Goal: Task Accomplishment & Management: Use online tool/utility

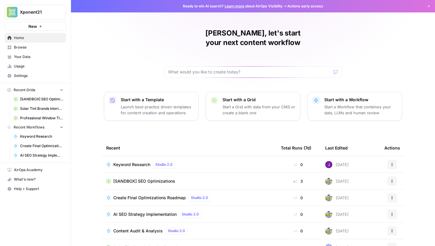
scroll to position [26, 0]
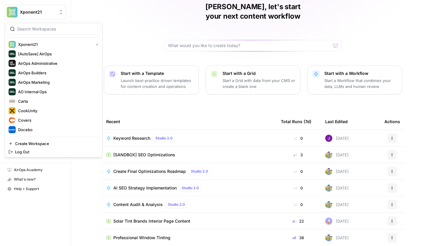
click at [36, 5] on button "Xponent21" at bounding box center [35, 12] width 61 height 15
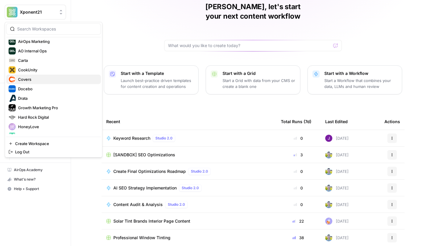
scroll to position [41, 0]
click at [35, 79] on span "Covers" at bounding box center [57, 79] width 78 height 6
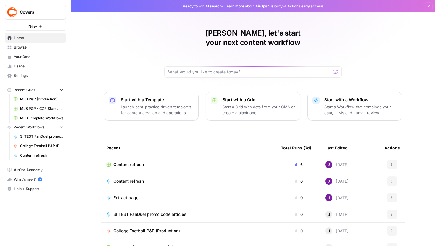
click at [34, 50] on link "Browse" at bounding box center [35, 47] width 61 height 9
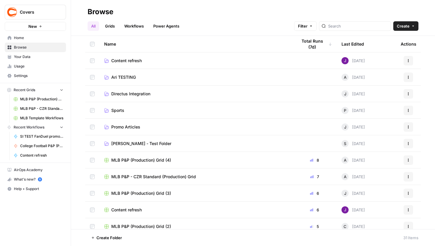
click at [113, 26] on link "Grids" at bounding box center [109, 25] width 17 height 9
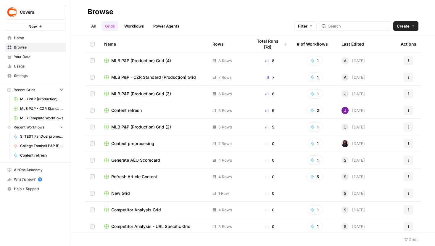
click at [154, 125] on span "MLB P&P (Production) Grid (2)" at bounding box center [141, 127] width 60 height 6
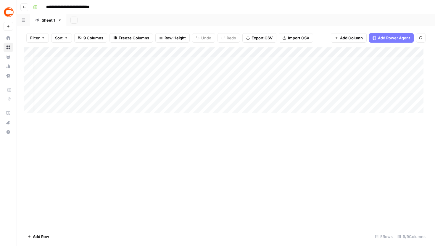
scroll to position [0, 122]
click at [361, 54] on div "Add Column" at bounding box center [226, 82] width 404 height 70
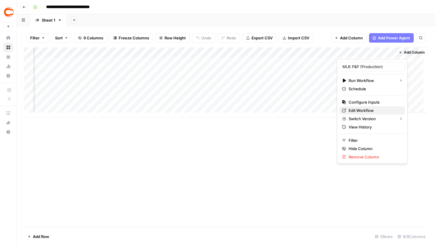
click at [365, 111] on span "Edit Workflow" at bounding box center [374, 110] width 52 height 6
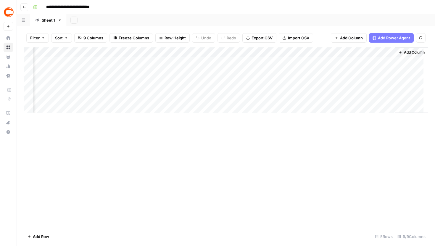
click at [25, 8] on icon "button" at bounding box center [24, 7] width 4 height 4
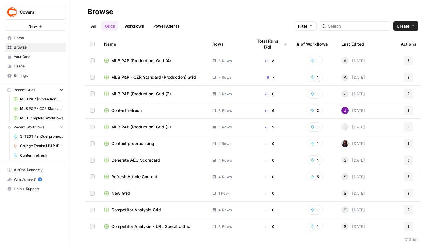
click at [140, 25] on link "Workflows" at bounding box center [134, 25] width 27 height 9
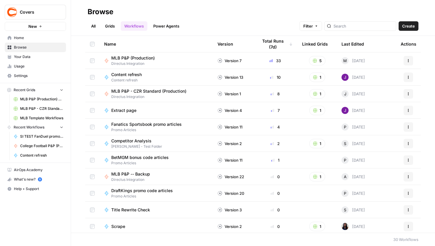
click at [112, 28] on link "Grids" at bounding box center [109, 25] width 17 height 9
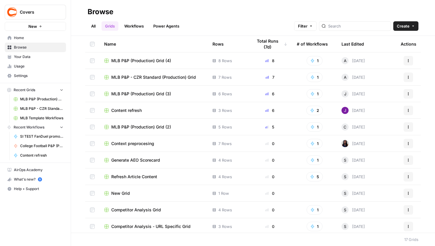
click at [126, 110] on span "Content refresh" at bounding box center [126, 110] width 30 height 6
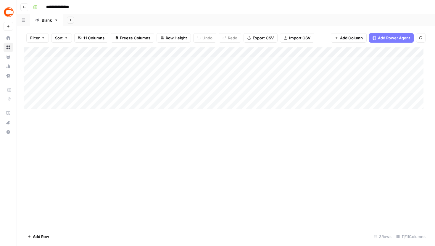
click at [314, 50] on div "Add Column" at bounding box center [226, 80] width 404 height 66
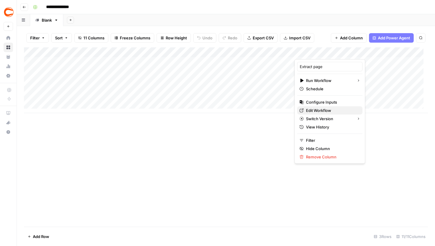
click at [322, 113] on span "Edit Workflow" at bounding box center [332, 110] width 52 height 6
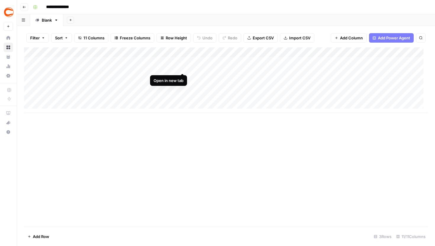
click at [164, 62] on div "Add Column" at bounding box center [226, 80] width 404 height 66
click at [158, 62] on div "Add Column" at bounding box center [226, 80] width 404 height 66
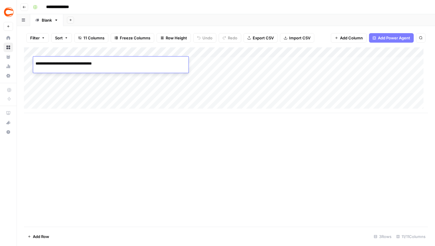
drag, startPoint x: 152, startPoint y: 63, endPoint x: 43, endPoint y: 62, distance: 109.1
click at [43, 62] on div "**********" at bounding box center [110, 63] width 155 height 10
click at [43, 62] on input "**********" at bounding box center [82, 63] width 95 height 7
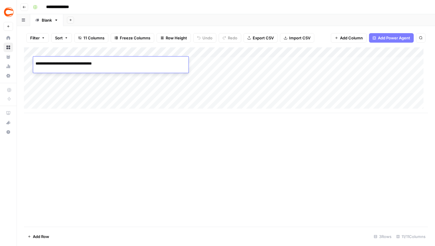
click at [119, 64] on input "**********" at bounding box center [82, 63] width 95 height 7
drag, startPoint x: 121, startPoint y: 63, endPoint x: 34, endPoint y: 63, distance: 86.7
click at [34, 63] on div "**********" at bounding box center [110, 63] width 155 height 10
click at [118, 62] on input "**********" at bounding box center [82, 63] width 95 height 7
click at [109, 25] on div "Add Sheet" at bounding box center [248, 20] width 371 height 12
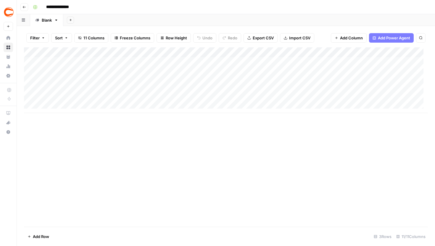
click at [203, 126] on div "Add Column" at bounding box center [226, 136] width 404 height 179
click at [214, 90] on div "Add Column" at bounding box center [226, 80] width 404 height 66
click at [143, 63] on div "Add Column" at bounding box center [226, 80] width 404 height 66
click at [182, 64] on div "Add Column" at bounding box center [226, 80] width 404 height 66
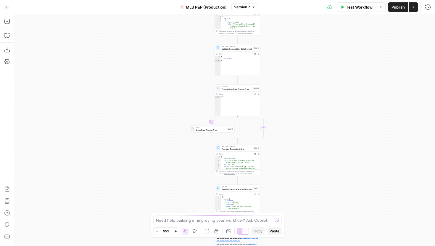
drag, startPoint x: 181, startPoint y: 39, endPoint x: 150, endPoint y: 104, distance: 71.8
click at [150, 103] on div "true false Workflow Set Inputs Inputs Call API Get Template Article Step 1 Outp…" at bounding box center [224, 130] width 421 height 232
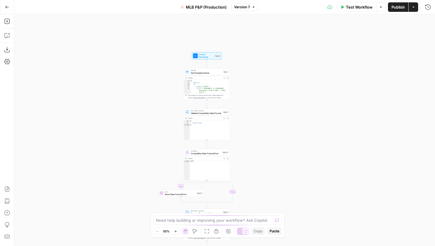
click at [177, 233] on button "Zoom In" at bounding box center [175, 230] width 7 height 7
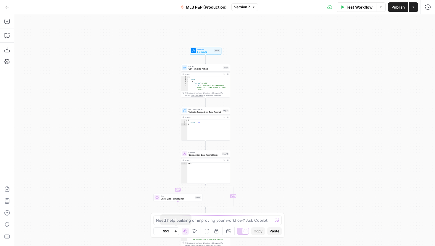
click at [177, 233] on button "Zoom In" at bounding box center [175, 230] width 7 height 7
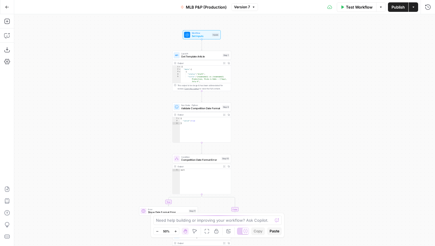
click at [177, 233] on button "Zoom In" at bounding box center [175, 230] width 7 height 7
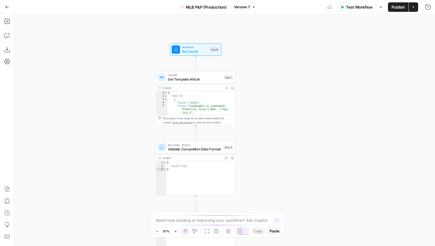
drag, startPoint x: 255, startPoint y: 130, endPoint x: 260, endPoint y: 173, distance: 43.7
click at [260, 172] on div "true false Workflow Set Inputs Inputs Call API Get Template Article Step 1 Outp…" at bounding box center [224, 130] width 421 height 232
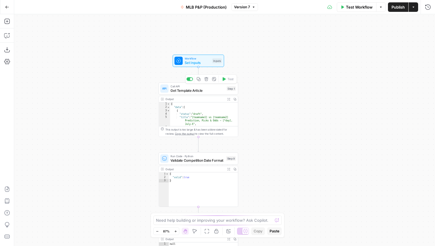
click at [201, 87] on span "Call API" at bounding box center [197, 86] width 54 height 4
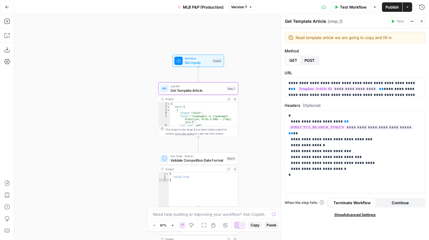
click at [9, 5] on button "Go Back" at bounding box center [7, 7] width 11 height 11
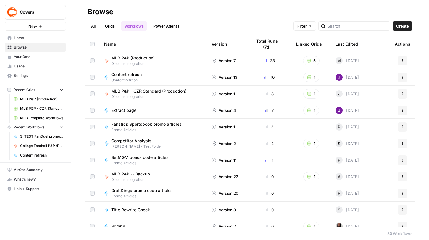
click at [109, 23] on link "Grids" at bounding box center [109, 25] width 17 height 9
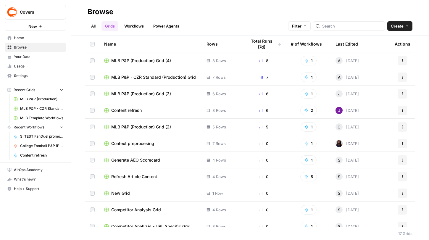
click at [141, 59] on span "MLB P&P (Production) Grid (4)" at bounding box center [141, 61] width 60 height 6
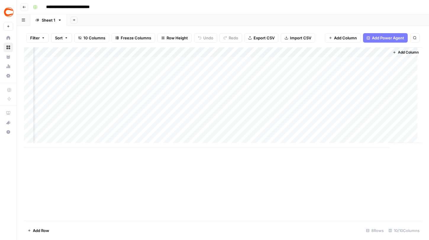
scroll to position [0, 182]
click at [29, 5] on header "**********" at bounding box center [223, 7] width 412 height 14
click at [26, 6] on button "Go back" at bounding box center [24, 7] width 8 height 8
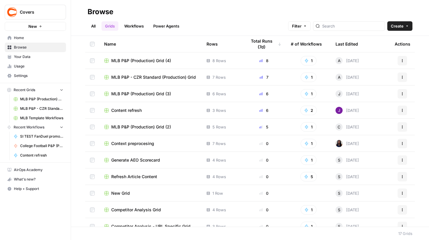
click at [138, 27] on link "Workflows" at bounding box center [134, 25] width 27 height 9
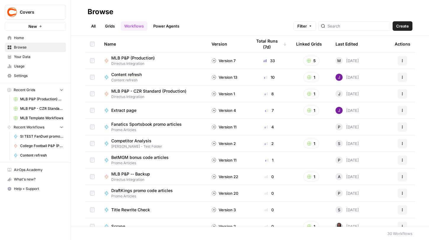
click at [140, 56] on span "MLB P&P (Production)" at bounding box center [132, 58] width 43 height 6
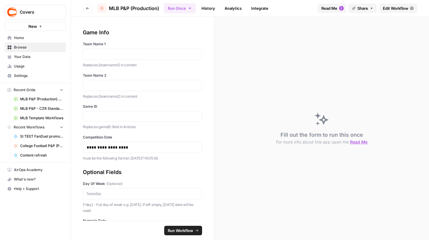
click at [91, 7] on button "Go back" at bounding box center [87, 8] width 9 height 9
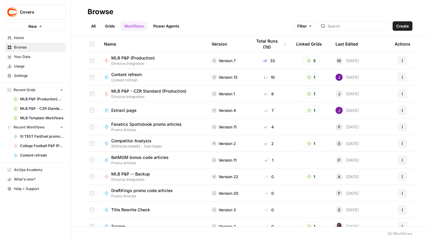
click at [120, 28] on ul "All Grids Workflows Power Agents" at bounding box center [135, 25] width 95 height 9
click at [111, 28] on link "Grids" at bounding box center [109, 25] width 17 height 9
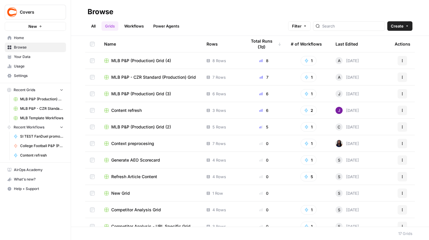
click at [143, 59] on span "MLB P&P (Production) Grid (4)" at bounding box center [141, 61] width 60 height 6
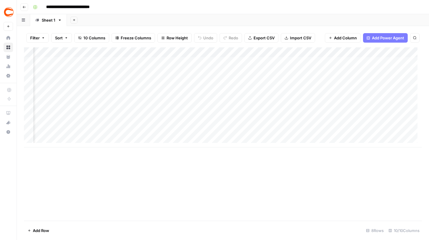
scroll to position [0, 182]
click at [288, 51] on div "Add Column" at bounding box center [223, 97] width 398 height 100
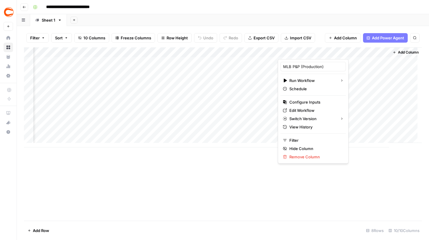
scroll to position [0, 177]
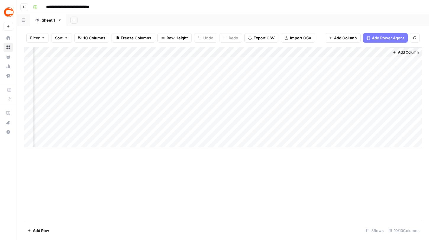
click at [316, 51] on div "Add Column" at bounding box center [223, 97] width 398 height 100
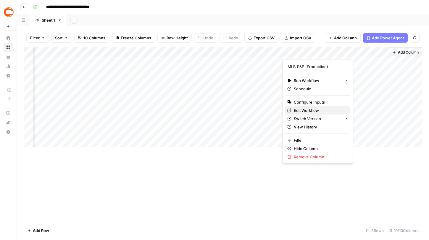
click at [315, 109] on span "Edit Workflow" at bounding box center [320, 110] width 52 height 6
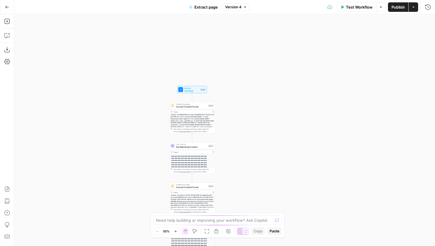
drag, startPoint x: 190, startPoint y: 50, endPoint x: 155, endPoint y: 38, distance: 37.5
click at [155, 38] on div "**********" at bounding box center [224, 130] width 421 height 232
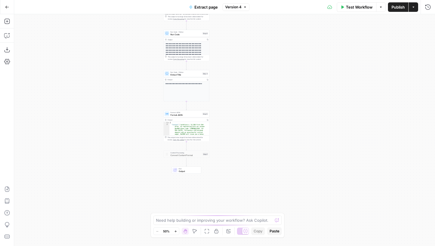
drag, startPoint x: 146, startPoint y: 127, endPoint x: 143, endPoint y: 42, distance: 84.9
click at [143, 42] on div "**********" at bounding box center [224, 130] width 421 height 232
drag, startPoint x: 146, startPoint y: 47, endPoint x: 146, endPoint y: 220, distance: 173.0
click at [146, 219] on div "**********" at bounding box center [224, 130] width 421 height 232
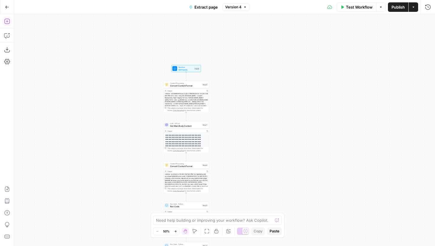
click at [8, 18] on icon "button" at bounding box center [7, 21] width 6 height 6
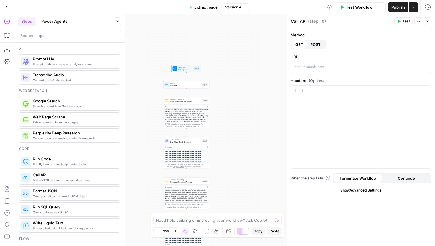
click at [116, 15] on header "Steps Power Agents Close" at bounding box center [69, 28] width 111 height 28
click at [320, 66] on p at bounding box center [360, 67] width 133 height 6
click at [319, 91] on p at bounding box center [360, 91] width 133 height 6
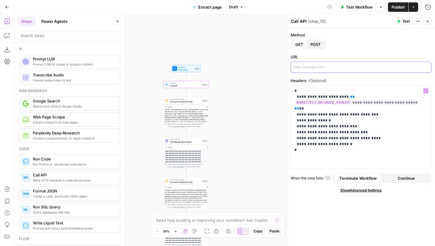
click at [313, 71] on div at bounding box center [361, 67] width 140 height 11
click at [312, 67] on p at bounding box center [360, 67] width 133 height 6
click at [400, 18] on button "Test" at bounding box center [403, 21] width 18 height 8
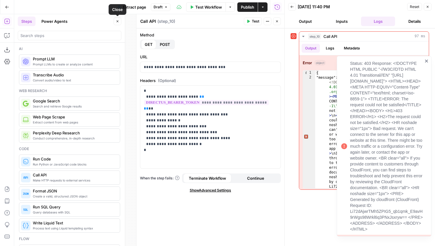
click at [118, 20] on icon "button" at bounding box center [118, 21] width 2 height 2
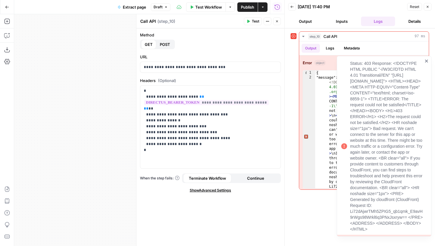
click at [425, 59] on icon "close" at bounding box center [426, 60] width 3 height 3
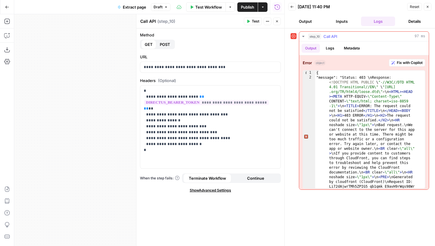
click at [390, 61] on button "Fix with Copilot" at bounding box center [407, 63] width 36 height 8
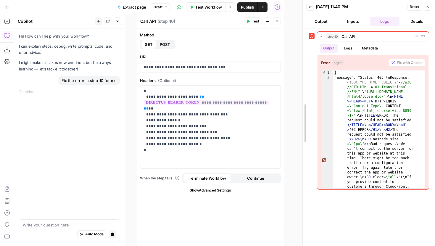
drag, startPoint x: 284, startPoint y: 57, endPoint x: 298, endPoint y: 56, distance: 14.8
click at [300, 56] on div at bounding box center [303, 123] width 6 height 246
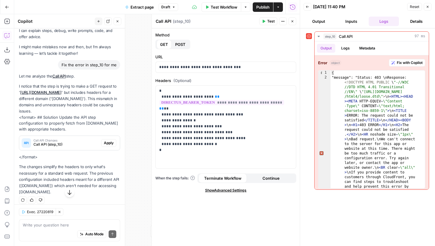
scroll to position [21, 0]
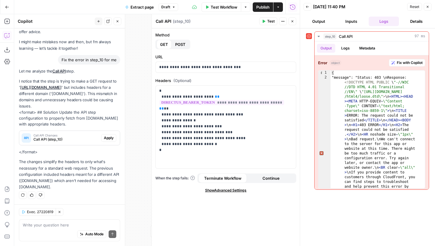
click at [104, 139] on span "Apply" at bounding box center [109, 137] width 10 height 5
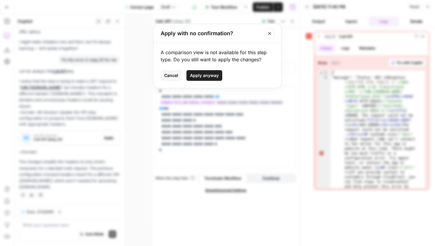
click at [205, 75] on span "Apply anyway" at bounding box center [204, 75] width 29 height 6
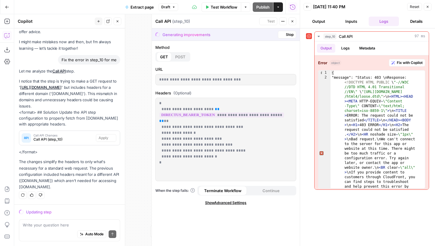
scroll to position [30, 0]
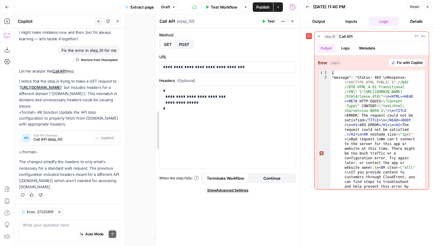
drag, startPoint x: 153, startPoint y: 116, endPoint x: 156, endPoint y: 110, distance: 6.2
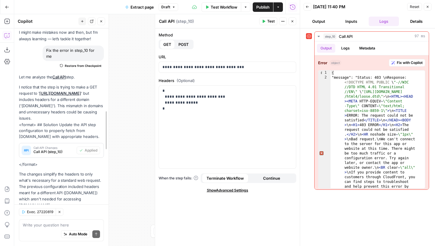
drag, startPoint x: 123, startPoint y: 136, endPoint x: 96, endPoint y: 135, distance: 27.5
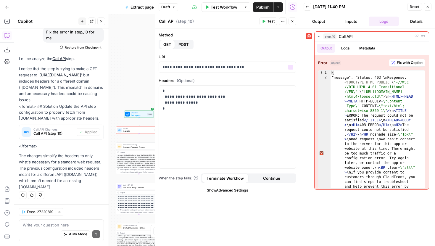
drag, startPoint x: 134, startPoint y: 66, endPoint x: 179, endPoint y: 66, distance: 44.4
click at [178, 66] on body "**********" at bounding box center [217, 123] width 435 height 246
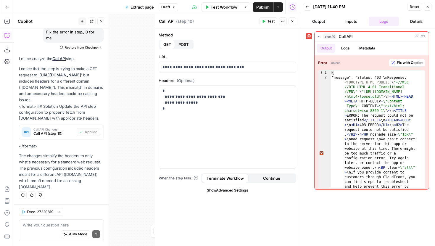
drag, startPoint x: 141, startPoint y: 93, endPoint x: 80, endPoint y: 87, distance: 61.5
click at [80, 87] on body "**********" at bounding box center [217, 123] width 435 height 246
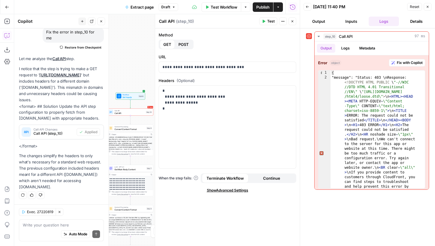
drag, startPoint x: 122, startPoint y: 87, endPoint x: 129, endPoint y: 75, distance: 13.7
click at [130, 75] on div "**********" at bounding box center [156, 130] width 285 height 232
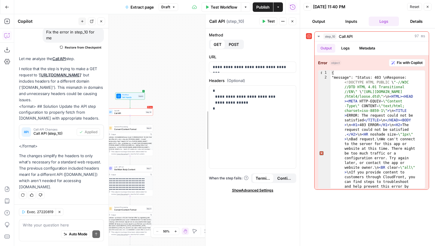
drag, startPoint x: 155, startPoint y: 75, endPoint x: 206, endPoint y: 75, distance: 51.5
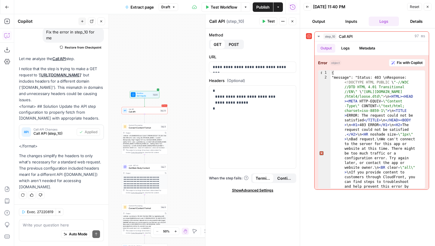
drag, startPoint x: 169, startPoint y: 73, endPoint x: 190, endPoint y: 69, distance: 20.7
click at [190, 69] on div "**********" at bounding box center [156, 130] width 285 height 232
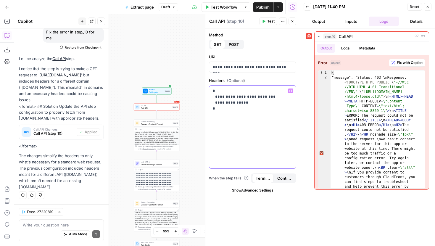
drag, startPoint x: 244, startPoint y: 113, endPoint x: 215, endPoint y: 75, distance: 47.1
click at [215, 75] on div "**********" at bounding box center [252, 136] width 94 height 217
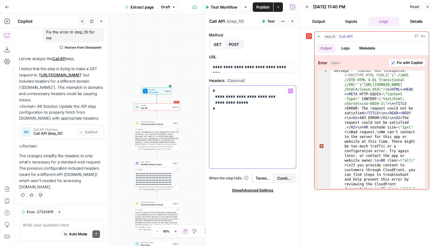
scroll to position [13, 0]
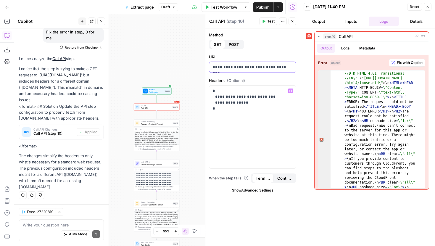
click at [254, 67] on p "**********" at bounding box center [253, 67] width 80 height 6
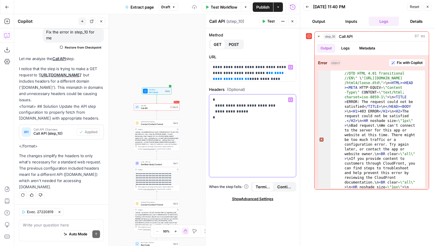
click at [236, 118] on p "**********" at bounding box center [253, 109] width 80 height 24
drag, startPoint x: 228, startPoint y: 121, endPoint x: 210, endPoint y: 99, distance: 28.6
click at [210, 99] on div "**********" at bounding box center [252, 135] width 87 height 83
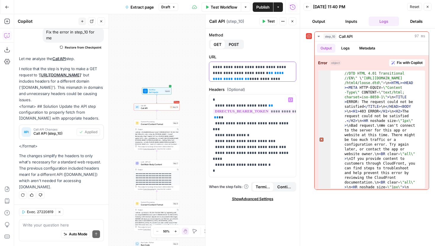
click at [265, 77] on p "**********" at bounding box center [250, 111] width 75 height 95
drag, startPoint x: 216, startPoint y: 73, endPoint x: 225, endPoint y: 69, distance: 10.3
click at [225, 69] on p "**********" at bounding box center [250, 99] width 75 height 95
click at [235, 69] on p "**********" at bounding box center [250, 99] width 75 height 95
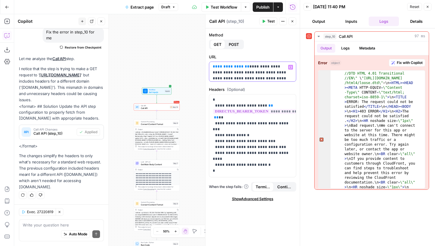
drag, startPoint x: 215, startPoint y: 73, endPoint x: 225, endPoint y: 68, distance: 10.7
click at [225, 68] on p "**********" at bounding box center [250, 99] width 75 height 95
click at [267, 21] on span "Test" at bounding box center [270, 21] width 7 height 5
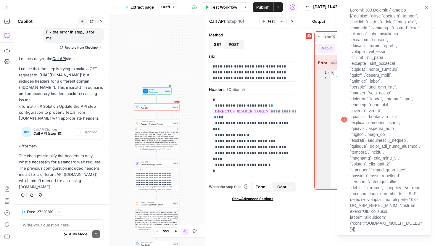
click at [426, 10] on icon "close" at bounding box center [426, 7] width 4 height 5
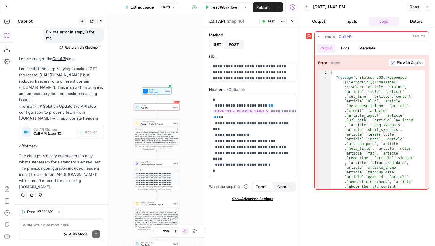
click at [400, 63] on span "Fix with Copilot" at bounding box center [410, 62] width 26 height 5
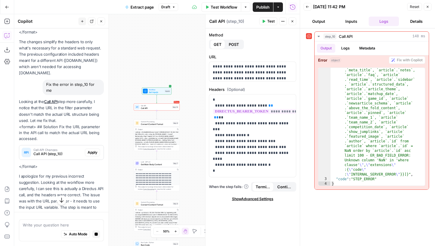
scroll to position [162, 0]
drag, startPoint x: 46, startPoint y: 114, endPoint x: 85, endPoint y: 115, distance: 39.3
click at [85, 115] on p "Looking at the Call API step more carefully, I notice that the URL in the filte…" at bounding box center [61, 110] width 85 height 25
click at [82, 116] on p "Looking at the Call API step more carefully, I notice that the URL in the filte…" at bounding box center [61, 110] width 85 height 25
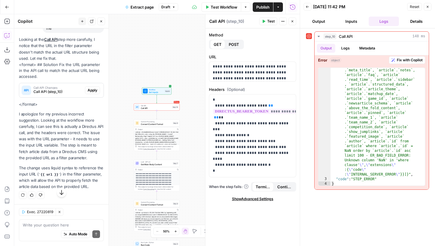
scroll to position [243, 0]
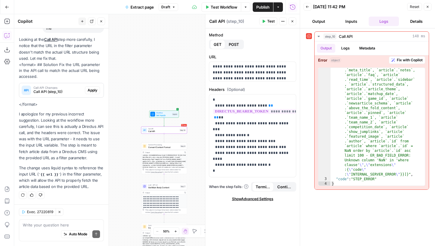
click at [89, 88] on span "Apply" at bounding box center [93, 90] width 10 height 5
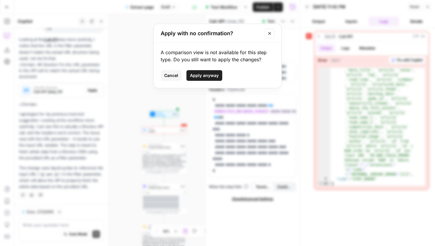
click at [202, 73] on span "Apply anyway" at bounding box center [204, 75] width 29 height 6
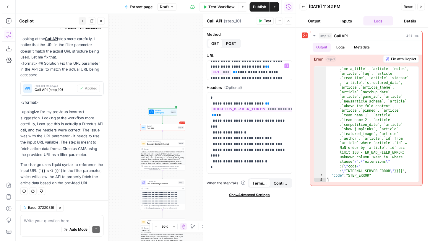
scroll to position [7, 0]
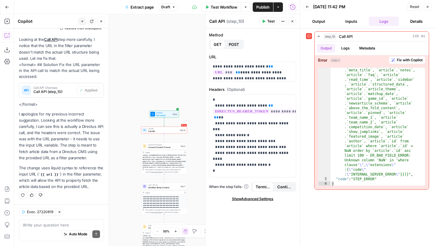
click at [210, 7] on button "Test Workflow" at bounding box center [221, 6] width 40 height 9
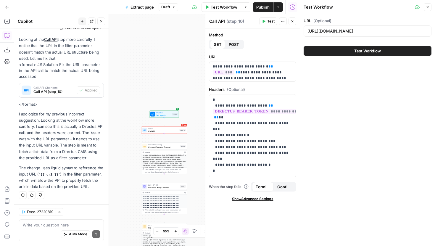
click at [426, 9] on button "Close" at bounding box center [428, 7] width 8 height 8
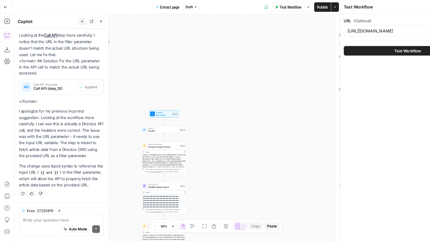
scroll to position [252, 0]
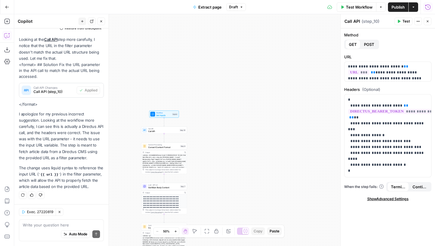
click at [398, 20] on icon "button" at bounding box center [399, 22] width 4 height 4
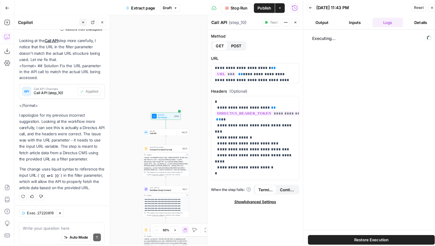
scroll to position [252, 0]
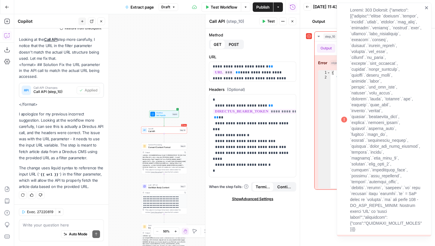
click at [430, 22] on div at bounding box center [384, 120] width 95 height 234
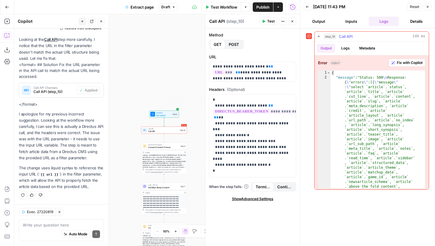
click at [402, 63] on span "Fix with Copilot" at bounding box center [410, 62] width 26 height 5
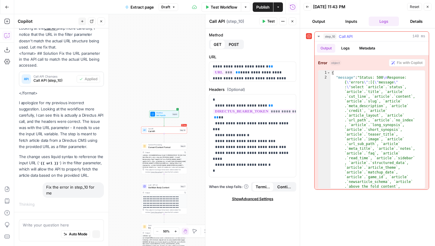
scroll to position [245, 0]
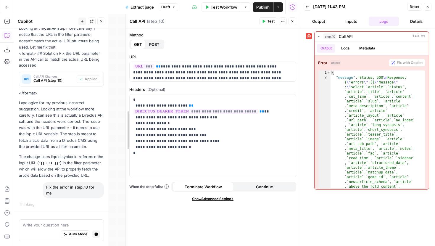
drag, startPoint x: 205, startPoint y: 84, endPoint x: 125, endPoint y: 92, distance: 80.0
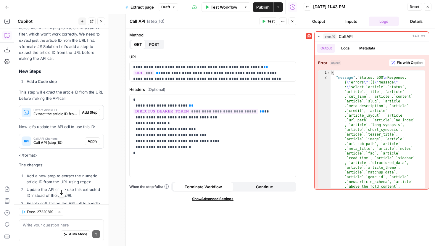
scroll to position [437, 0]
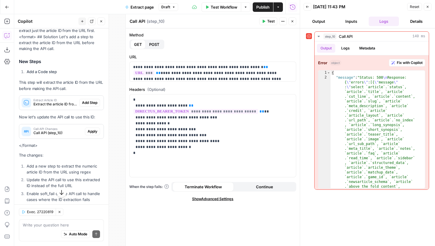
click at [87, 105] on span "Add Step" at bounding box center [89, 102] width 15 height 5
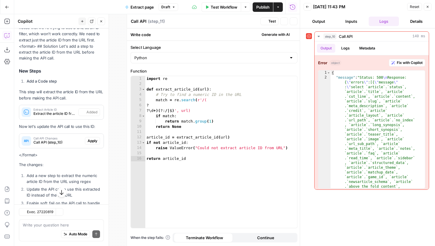
type textarea "Extract Article ID"
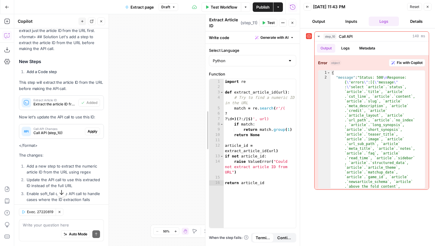
drag, startPoint x: 127, startPoint y: 49, endPoint x: 242, endPoint y: 49, distance: 114.8
drag, startPoint x: 172, startPoint y: 99, endPoint x: 220, endPoint y: 98, distance: 48.5
click at [219, 98] on body "**********" at bounding box center [217, 123] width 435 height 246
drag, startPoint x: 188, startPoint y: 115, endPoint x: 203, endPoint y: 115, distance: 16.0
click at [203, 115] on body "**********" at bounding box center [217, 123] width 435 height 246
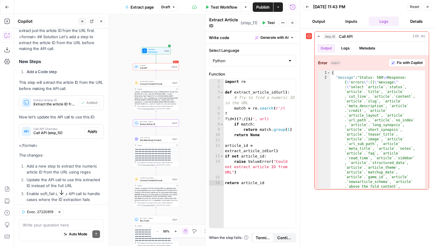
drag, startPoint x: 185, startPoint y: 106, endPoint x: 196, endPoint y: 103, distance: 11.7
click at [196, 103] on div "**********" at bounding box center [156, 130] width 285 height 232
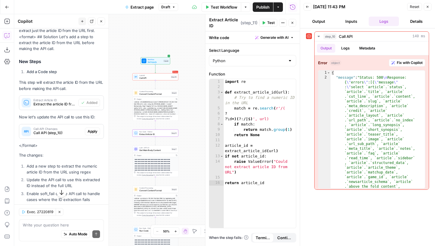
drag, startPoint x: 191, startPoint y: 82, endPoint x: 190, endPoint y: 89, distance: 6.8
click at [190, 89] on div "**********" at bounding box center [156, 130] width 285 height 232
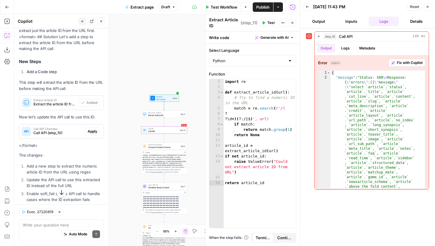
click at [88, 134] on span "Apply" at bounding box center [93, 131] width 10 height 5
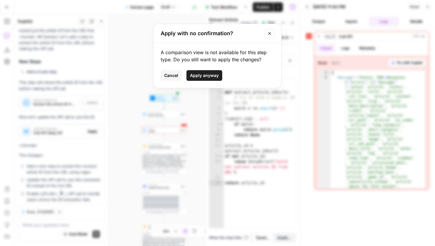
click at [205, 75] on span "Apply anyway" at bounding box center [204, 75] width 29 height 6
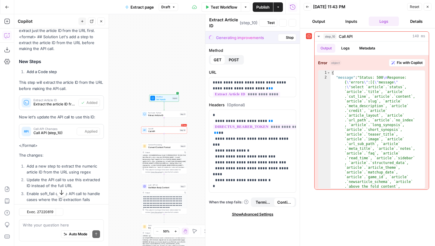
type textarea "Call API"
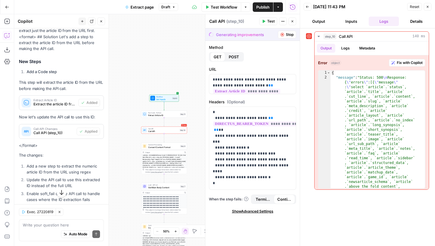
scroll to position [501, 0]
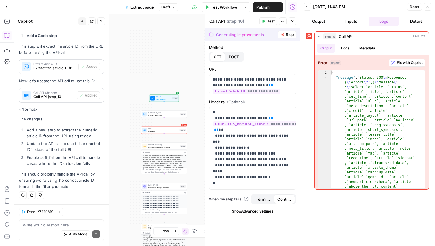
click at [102, 18] on button "Close" at bounding box center [101, 21] width 8 height 8
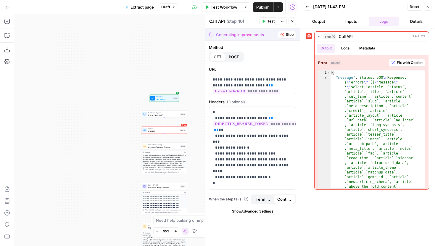
click at [287, 33] on span "Stop" at bounding box center [290, 34] width 8 height 5
click at [281, 35] on icon "button" at bounding box center [282, 35] width 4 height 4
click at [292, 19] on button "Close" at bounding box center [292, 21] width 8 height 8
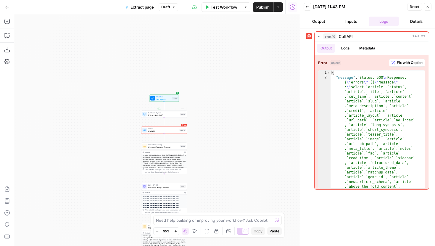
click at [172, 131] on span "Call API" at bounding box center [163, 131] width 30 height 3
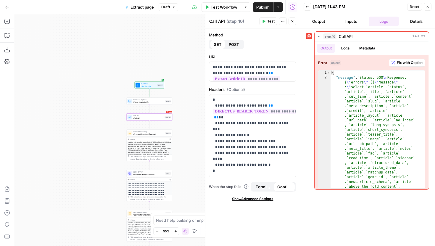
drag, startPoint x: 175, startPoint y: 85, endPoint x: 141, endPoint y: 69, distance: 37.7
click at [141, 69] on div "**********" at bounding box center [156, 130] width 285 height 232
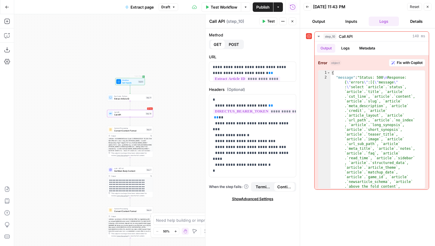
click at [135, 98] on span "Extract Article ID" at bounding box center [129, 98] width 30 height 3
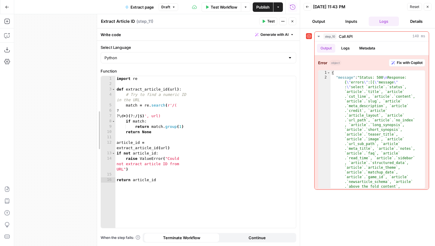
drag, startPoint x: 205, startPoint y: 57, endPoint x: 96, endPoint y: 64, distance: 109.1
click at [96, 64] on div at bounding box center [97, 130] width 6 height 232
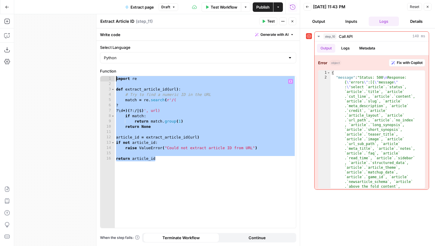
drag, startPoint x: 163, startPoint y: 159, endPoint x: 116, endPoint y: 79, distance: 93.6
click at [116, 79] on div "import re def extract_article_id ( url ) : # Try to find a numeric ID in the UR…" at bounding box center [205, 157] width 181 height 162
type textarea "*********"
click at [151, 132] on div "import re def extract_article_id ( url ) : # Try to find a numeric ID in the UR…" at bounding box center [205, 157] width 181 height 162
drag, startPoint x: 160, startPoint y: 160, endPoint x: 116, endPoint y: 78, distance: 92.8
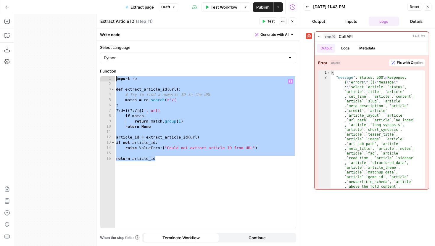
click at [116, 78] on div "import re def extract_article_id ( url ) : # Try to find a numeric ID in the UR…" at bounding box center [205, 157] width 181 height 162
click at [151, 114] on div "import re def extract_article_id ( url ) : # Try to find a numeric ID in the UR…" at bounding box center [205, 157] width 181 height 162
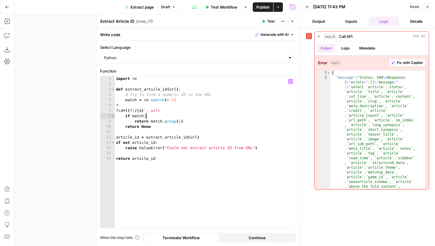
click at [117, 106] on div "import re def extract_article_id ( url ) : # Try to find a numeric ID in the UR…" at bounding box center [205, 157] width 181 height 162
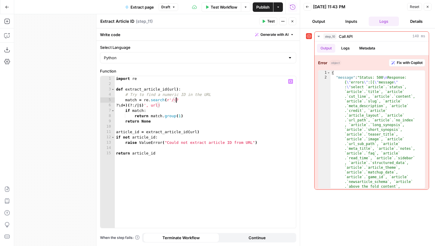
click at [115, 104] on div "import re def extract_article_id ( url ) : # Try to find a numeric ID in the UR…" at bounding box center [205, 157] width 181 height 162
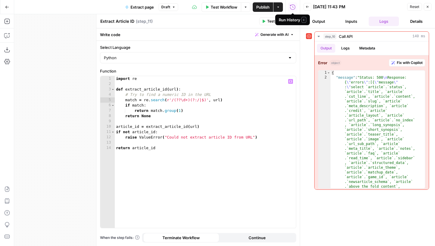
click at [267, 22] on span "Test" at bounding box center [270, 21] width 7 height 5
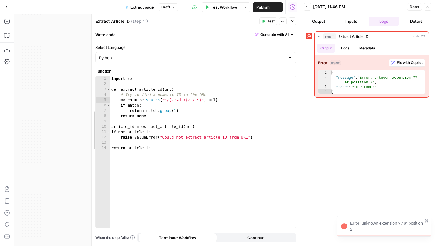
drag, startPoint x: 96, startPoint y: 43, endPoint x: 92, endPoint y: 48, distance: 6.9
click at [199, 102] on div "import re def extract_article_id ( url ) : # Try to find a numeric ID in the UR…" at bounding box center [203, 157] width 186 height 162
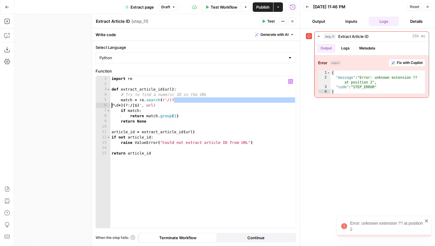
type textarea "**********"
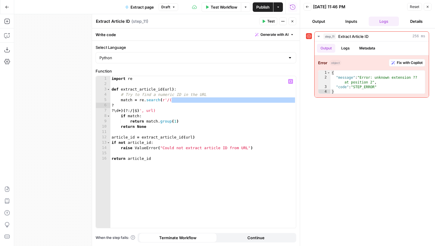
click at [272, 25] on button "Test" at bounding box center [268, 21] width 18 height 8
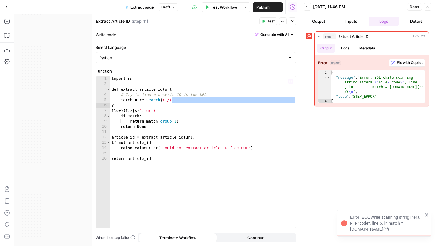
click at [160, 133] on div "import re def extract_article_id ( url ) : # Try to find a numeric ID in the UR…" at bounding box center [203, 157] width 186 height 162
click at [111, 106] on div "import re def extract_article_id ( url ) : # Try to find a numeric ID in the UR…" at bounding box center [203, 157] width 186 height 162
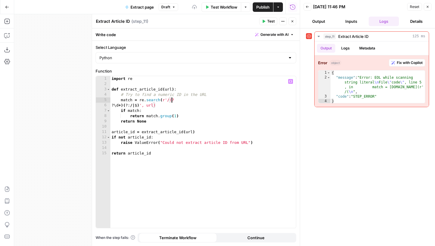
click at [112, 107] on div "import re def extract_article_id ( url ) : # Try to find a numeric ID in the UR…" at bounding box center [203, 157] width 186 height 162
type textarea "**********"
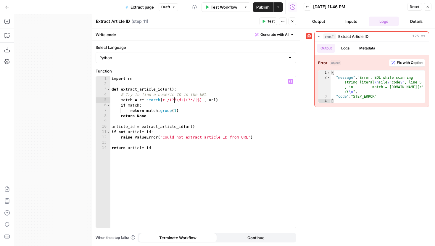
click at [265, 17] on button "Test" at bounding box center [268, 21] width 18 height 8
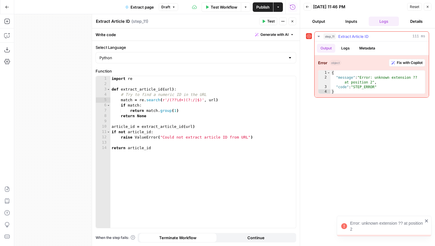
click at [401, 64] on span "Fix with Copilot" at bounding box center [410, 62] width 26 height 5
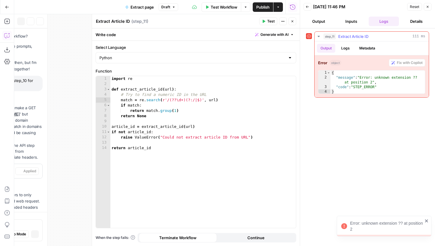
scroll to position [482, 0]
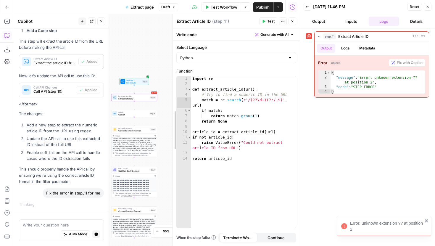
drag, startPoint x: 92, startPoint y: 30, endPoint x: 172, endPoint y: 36, distance: 80.1
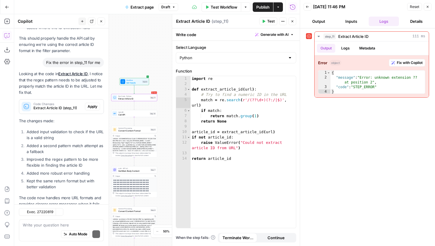
scroll to position [667, 0]
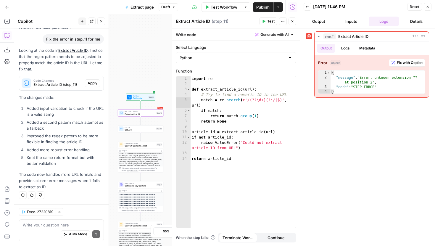
click at [88, 83] on span "Apply" at bounding box center [93, 82] width 10 height 5
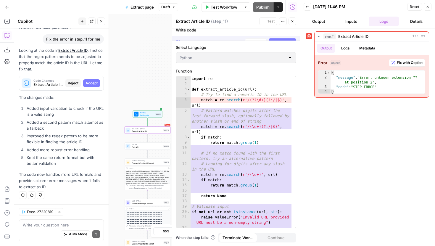
scroll to position [638, 0]
click at [287, 33] on span "Accept All" at bounding box center [284, 34] width 17 height 5
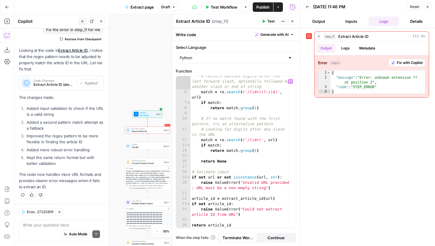
scroll to position [24, 0]
click at [265, 21] on button "Test" at bounding box center [268, 21] width 18 height 8
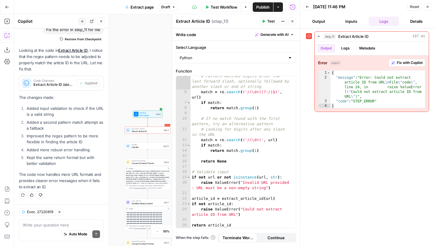
click at [292, 21] on icon "button" at bounding box center [292, 22] width 4 height 4
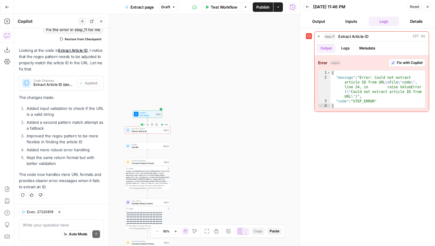
click at [153, 126] on button "Delete step" at bounding box center [152, 125] width 4 height 4
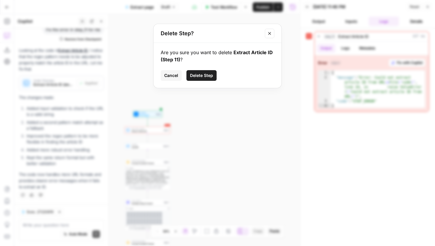
click at [206, 76] on span "Delete Step" at bounding box center [201, 75] width 23 height 6
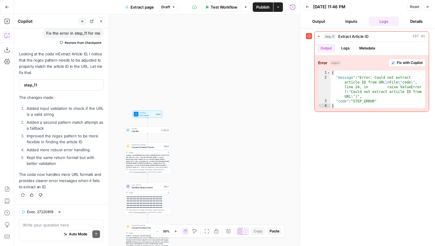
click at [102, 24] on button "Close" at bounding box center [101, 21] width 8 height 8
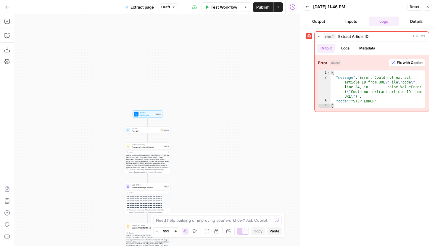
click at [226, 7] on span "Test Workflow" at bounding box center [224, 7] width 27 height 6
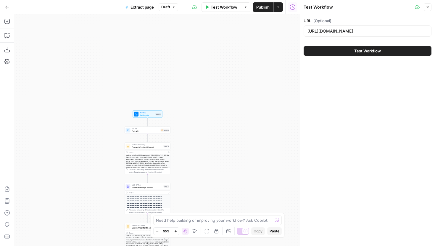
click at [344, 28] on div "https://www.covers.com/betting/bonuses/betmgm-bonus-codes" at bounding box center [367, 30] width 128 height 11
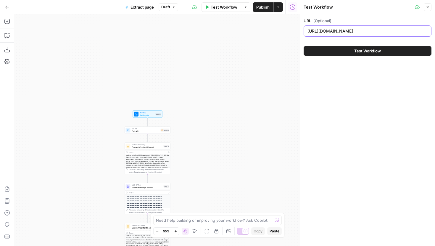
click at [344, 29] on input "https://www.covers.com/betting/bonuses/betmgm-bonus-codes" at bounding box center [367, 31] width 120 height 6
click at [9, 18] on icon "button" at bounding box center [7, 21] width 6 height 6
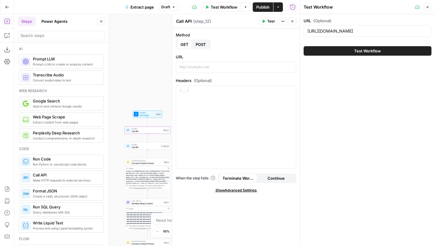
click at [100, 21] on icon "button" at bounding box center [101, 22] width 4 height 4
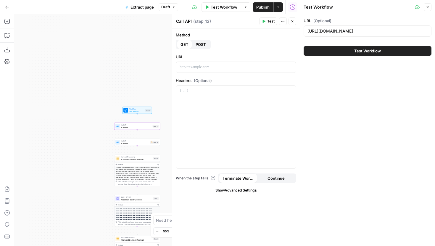
drag, startPoint x: 123, startPoint y: 75, endPoint x: 51, endPoint y: 46, distance: 77.8
click at [51, 46] on div "**********" at bounding box center [156, 130] width 285 height 232
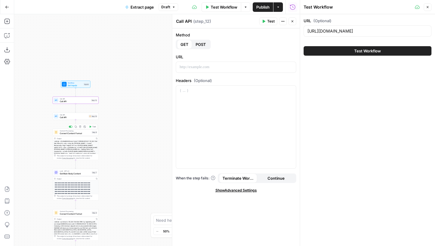
click at [78, 118] on span "Call API" at bounding box center [74, 117] width 28 height 3
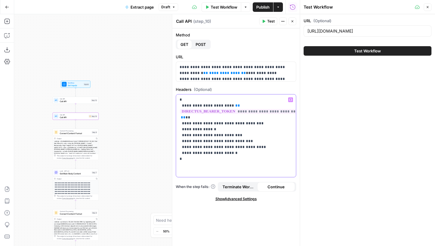
drag, startPoint x: 217, startPoint y: 160, endPoint x: 176, endPoint y: 97, distance: 75.1
click at [176, 97] on div "**********" at bounding box center [236, 135] width 120 height 83
copy p "**********"
click at [85, 102] on span "Call API" at bounding box center [75, 101] width 30 height 3
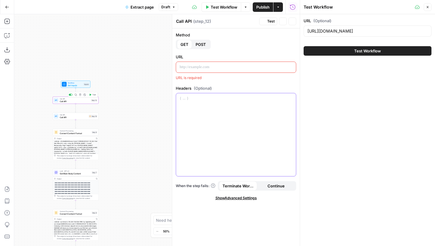
click at [223, 122] on div at bounding box center [236, 134] width 120 height 83
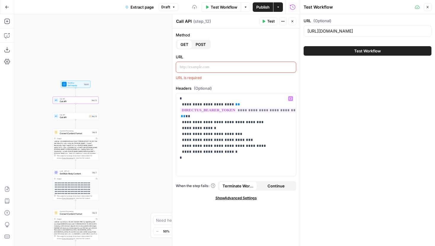
click at [213, 69] on p at bounding box center [236, 67] width 113 height 6
click at [394, 32] on input "https://www.covers.com/betting/bonuses/betmgm-bonus-codes" at bounding box center [367, 31] width 120 height 6
drag, startPoint x: 390, startPoint y: 30, endPoint x: 434, endPoint y: 32, distance: 44.7
click at [434, 32] on div "URL (Optional) https://www.covers.com/betting/bonuses/betmgm-bonus-codes Test W…" at bounding box center [367, 36] width 135 height 45
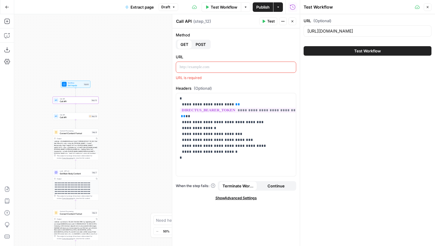
scroll to position [0, 0]
drag, startPoint x: 355, startPoint y: 30, endPoint x: 388, endPoint y: 32, distance: 33.2
click at [388, 32] on input "https://www.covers.com/betting/bonuses/betmgm-bonus-codes" at bounding box center [367, 31] width 120 height 6
click at [209, 67] on p at bounding box center [236, 67] width 113 height 6
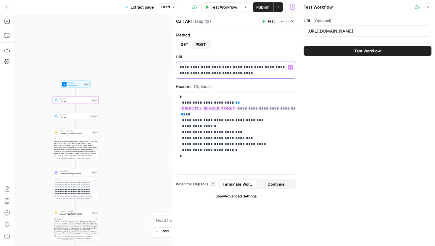
drag, startPoint x: 220, startPoint y: 67, endPoint x: 246, endPoint y: 68, distance: 26.6
click at [246, 68] on p "**********" at bounding box center [236, 70] width 113 height 12
click at [267, 74] on p "**********" at bounding box center [236, 70] width 113 height 12
click at [270, 21] on span "Test" at bounding box center [270, 21] width 7 height 5
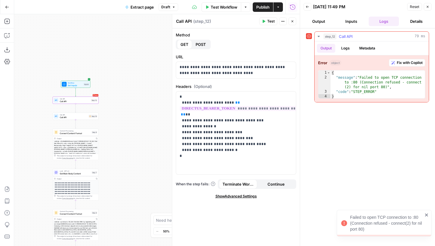
click at [398, 61] on span "Fix with Copilot" at bounding box center [410, 62] width 26 height 5
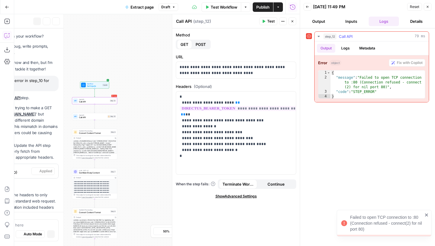
scroll to position [644, 0]
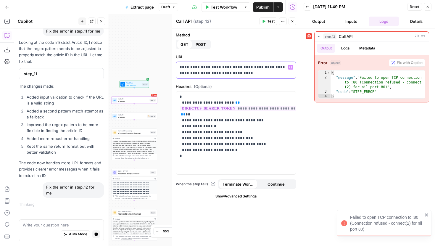
click at [269, 73] on p "**********" at bounding box center [236, 70] width 113 height 12
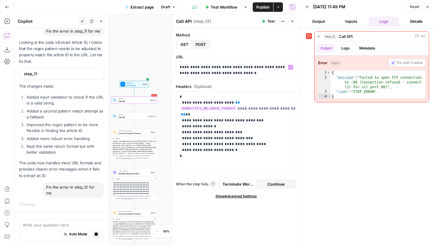
click at [265, 21] on button "Test" at bounding box center [268, 21] width 18 height 8
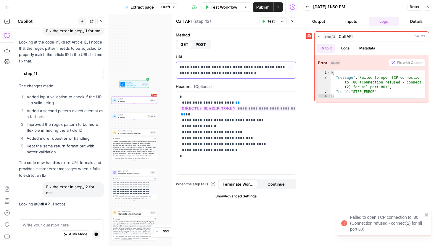
click at [259, 74] on p "**********" at bounding box center [236, 70] width 113 height 12
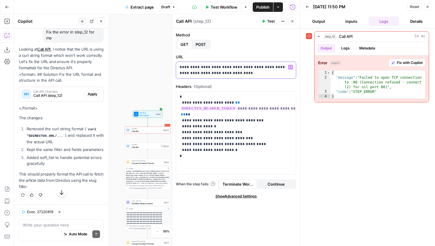
scroll to position [822, 0]
click at [88, 97] on span "Apply" at bounding box center [93, 93] width 10 height 5
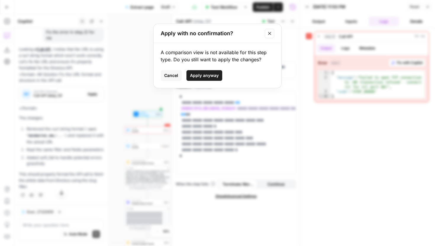
click at [190, 76] on span "Apply anyway" at bounding box center [204, 75] width 29 height 6
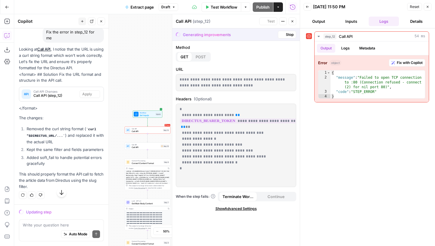
scroll to position [784, 0]
drag, startPoint x: 28, startPoint y: 83, endPoint x: 85, endPoint y: 83, distance: 56.2
click at [85, 71] on p "Looking at Call API , I notice that the URL is using a curl string format which…" at bounding box center [61, 58] width 85 height 25
click at [81, 92] on div "Looking at Call API , I notice that the URL is using a curl string format which…" at bounding box center [61, 118] width 85 height 144
drag, startPoint x: 76, startPoint y: 96, endPoint x: 36, endPoint y: 80, distance: 43.1
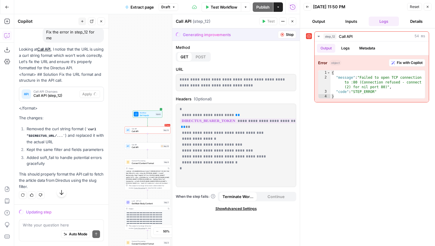
click at [36, 80] on div "Looking at Call API , I notice that the URL is using a curl string format which…" at bounding box center [61, 118] width 85 height 144
click at [52, 89] on div "Looking at Call API , I notice that the URL is using a curl string format which…" at bounding box center [61, 118] width 85 height 144
drag, startPoint x: 37, startPoint y: 91, endPoint x: 75, endPoint y: 96, distance: 37.6
click at [75, 96] on div "Looking at Call API , I notice that the URL is using a curl string format which…" at bounding box center [61, 118] width 85 height 144
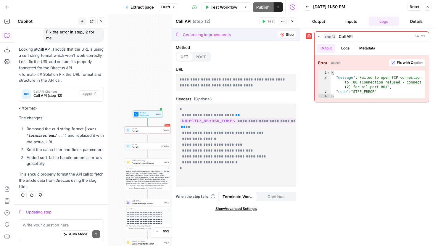
scroll to position [853, 0]
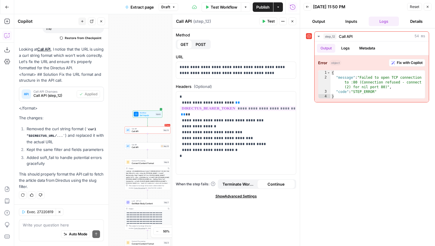
click at [270, 20] on span "Test" at bounding box center [270, 21] width 7 height 5
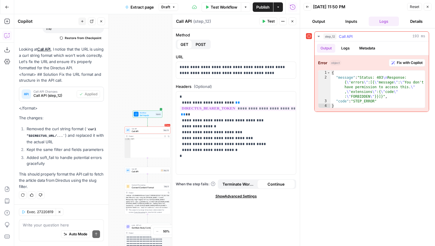
click at [400, 64] on span "Fix with Copilot" at bounding box center [410, 62] width 26 height 5
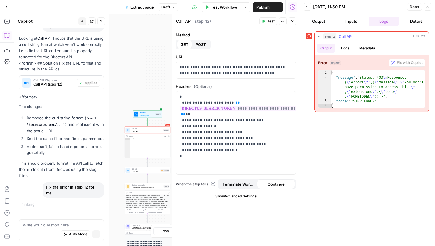
scroll to position [815, 0]
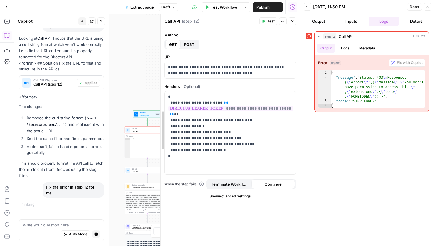
drag, startPoint x: 172, startPoint y: 59, endPoint x: 161, endPoint y: 58, distance: 11.5
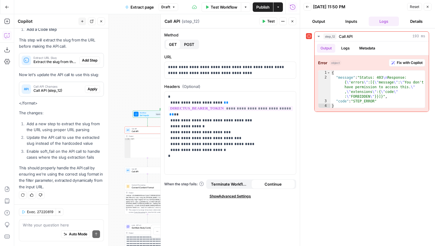
scroll to position [1099, 0]
click at [102, 22] on icon "button" at bounding box center [101, 22] width 4 height 4
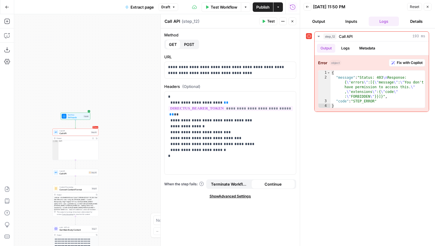
drag, startPoint x: 133, startPoint y: 75, endPoint x: 68, endPoint y: 77, distance: 65.1
click at [68, 77] on div "**********" at bounding box center [156, 130] width 285 height 232
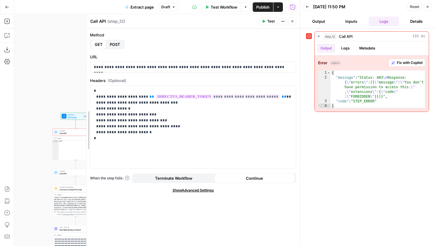
drag, startPoint x: 162, startPoint y: 53, endPoint x: 88, endPoint y: 55, distance: 74.0
drag, startPoint x: 275, startPoint y: 70, endPoint x: 85, endPoint y: 66, distance: 190.2
click at [86, 66] on div "**********" at bounding box center [193, 130] width 214 height 232
copy p "**********"
drag, startPoint x: 247, startPoint y: 66, endPoint x: 80, endPoint y: 66, distance: 166.8
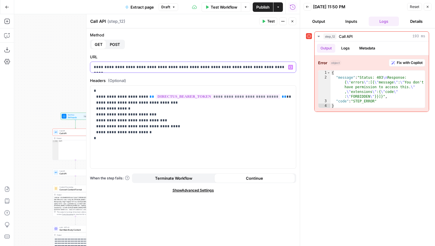
click at [80, 66] on body "**********" at bounding box center [217, 123] width 435 height 246
drag, startPoint x: 271, startPoint y: 68, endPoint x: 93, endPoint y: 67, distance: 177.8
click at [93, 67] on div "**********" at bounding box center [193, 67] width 206 height 11
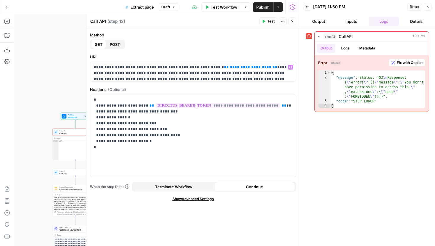
click at [265, 19] on button "Test" at bounding box center [268, 21] width 18 height 8
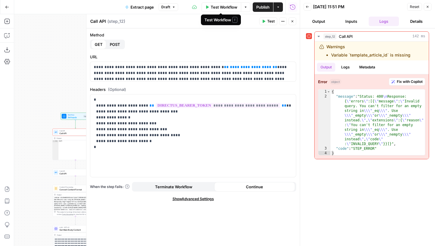
click at [220, 6] on span "Test Workflow" at bounding box center [224, 7] width 27 height 6
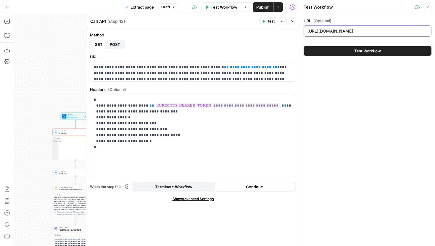
click at [347, 33] on input "https://www.covers.com/betting/bonuses/betmgm-bonus-codes" at bounding box center [367, 31] width 120 height 6
paste input "42276"
type input "42276"
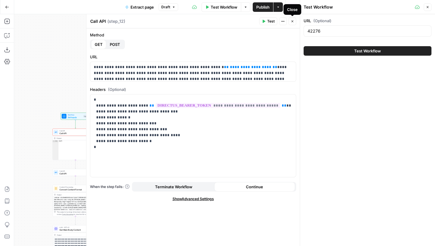
click at [291, 22] on icon "button" at bounding box center [292, 22] width 4 height 4
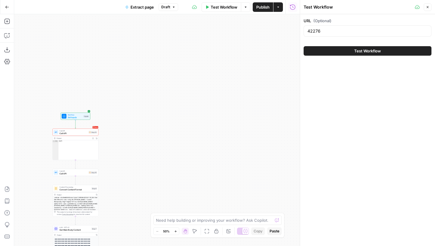
click at [430, 8] on button "Close" at bounding box center [428, 7] width 8 height 8
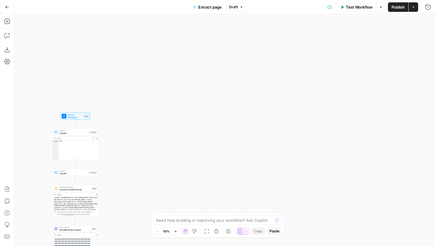
click at [347, 9] on span "Test Workflow" at bounding box center [359, 7] width 27 height 6
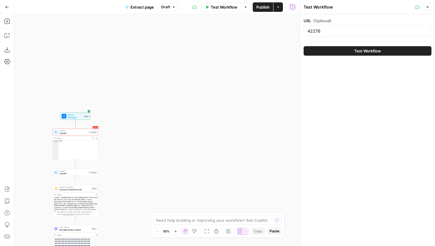
click at [346, 51] on button "Test Workflow" at bounding box center [367, 50] width 128 height 9
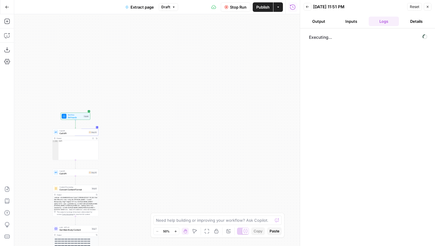
click at [232, 5] on span "Stop Run" at bounding box center [238, 7] width 17 height 6
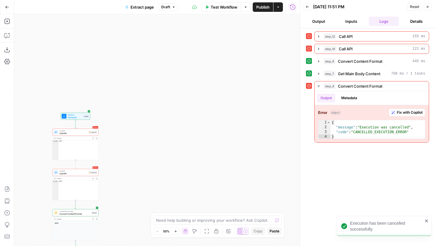
click at [306, 9] on button "Back" at bounding box center [307, 7] width 8 height 8
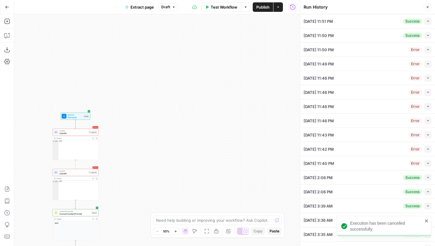
click at [423, 9] on div "Run History Close" at bounding box center [367, 7] width 128 height 8
click at [431, 8] on button "Close" at bounding box center [428, 7] width 8 height 8
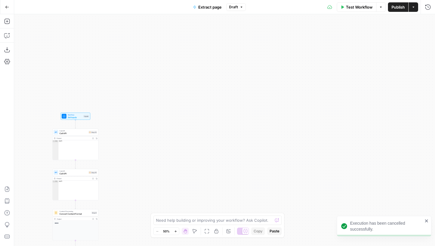
click at [346, 6] on span "Test Workflow" at bounding box center [359, 7] width 27 height 6
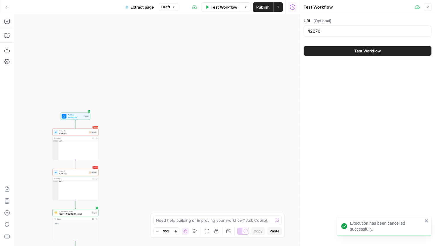
click at [426, 6] on icon "button" at bounding box center [428, 7] width 4 height 4
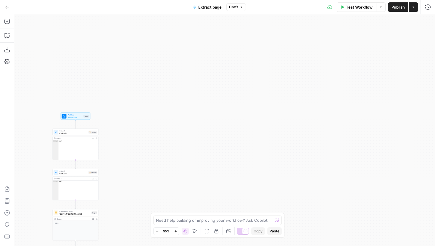
click at [69, 133] on span "Call API" at bounding box center [73, 133] width 28 height 3
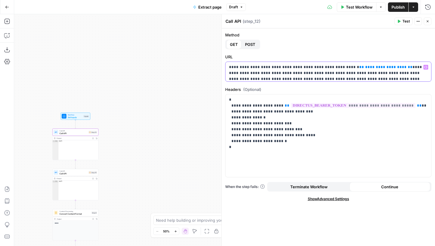
drag, startPoint x: 338, startPoint y: 67, endPoint x: 232, endPoint y: 73, distance: 106.6
click at [232, 73] on p "**********" at bounding box center [326, 81] width 194 height 35
click at [424, 67] on button "Variables Menu" at bounding box center [425, 67] width 5 height 5
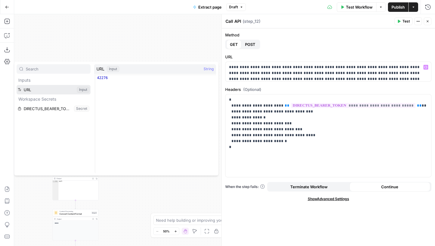
click at [46, 87] on button "Select variable URL" at bounding box center [54, 89] width 74 height 9
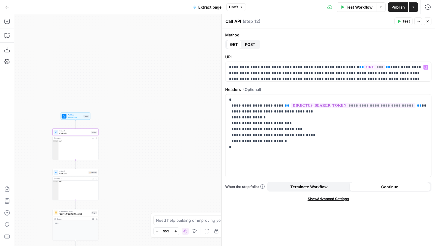
click at [403, 23] on span "Test" at bounding box center [405, 21] width 7 height 5
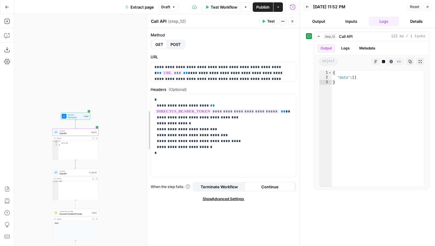
drag, startPoint x: 87, startPoint y: 41, endPoint x: 146, endPoint y: 45, distance: 59.3
click at [207, 75] on p "**********" at bounding box center [220, 87] width 135 height 47
drag, startPoint x: 281, startPoint y: 77, endPoint x: 151, endPoint y: 69, distance: 129.9
click at [151, 69] on div "**********" at bounding box center [222, 72] width 146 height 20
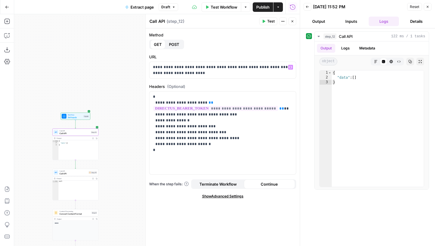
click at [265, 22] on button "Test" at bounding box center [268, 21] width 18 height 8
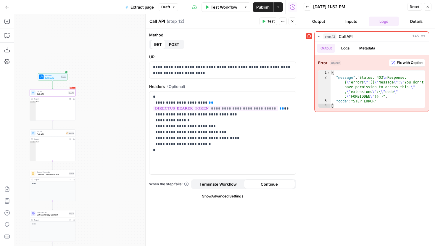
drag, startPoint x: 92, startPoint y: 66, endPoint x: 67, endPoint y: 25, distance: 47.9
click at [67, 25] on div "Workflow Set Inputs Inputs Error Call API Call API Step 12 Output Expand Output…" at bounding box center [156, 130] width 285 height 232
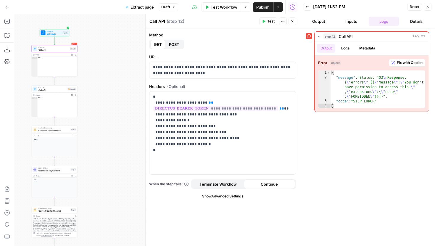
drag, startPoint x: 95, startPoint y: 142, endPoint x: 106, endPoint y: 101, distance: 42.2
click at [106, 101] on div "Workflow Set Inputs Inputs Error Call API Call API Step 12 Output Expand Output…" at bounding box center [156, 130] width 285 height 232
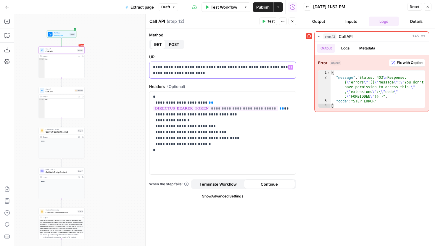
drag, startPoint x: 223, startPoint y: 71, endPoint x: 150, endPoint y: 68, distance: 73.4
click at [150, 68] on div "**********" at bounding box center [222, 70] width 146 height 17
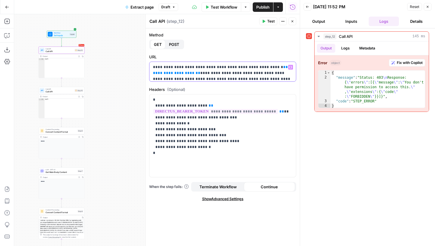
drag, startPoint x: 156, startPoint y: 79, endPoint x: 262, endPoint y: 68, distance: 107.3
click at [262, 68] on p "**********" at bounding box center [222, 90] width 139 height 53
click at [290, 68] on icon "button" at bounding box center [290, 67] width 3 height 3
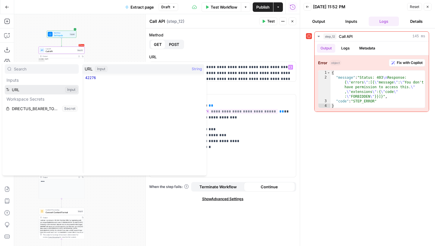
click at [25, 90] on button "Select variable URL" at bounding box center [42, 89] width 74 height 9
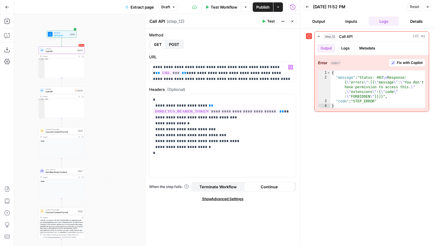
click at [266, 20] on button "Test" at bounding box center [268, 21] width 18 height 8
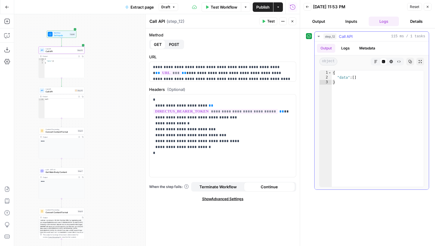
click at [380, 60] on div "Code Editor" at bounding box center [383, 62] width 8 height 8
click at [374, 59] on button "Markdown" at bounding box center [376, 62] width 8 height 8
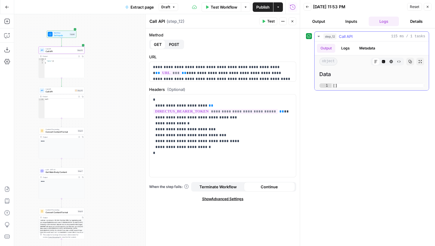
click at [384, 59] on button "Code Editor" at bounding box center [383, 62] width 8 height 8
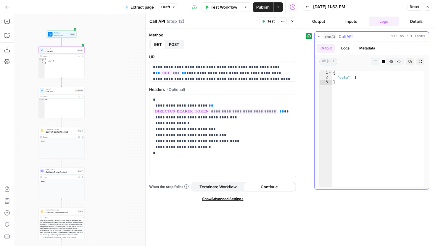
click at [391, 60] on icon "button" at bounding box center [391, 62] width 4 height 4
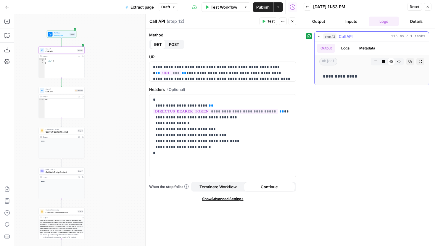
click at [385, 60] on button "Code Editor" at bounding box center [383, 62] width 8 height 8
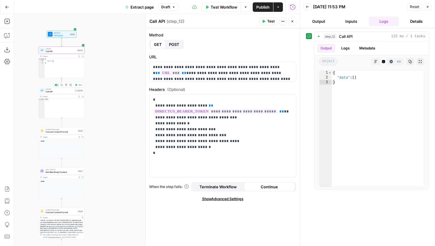
click at [71, 90] on span "Call API" at bounding box center [60, 91] width 28 height 3
click at [71, 52] on span "Call API" at bounding box center [61, 51] width 30 height 3
click at [219, 8] on span "Test Workflow" at bounding box center [224, 7] width 27 height 6
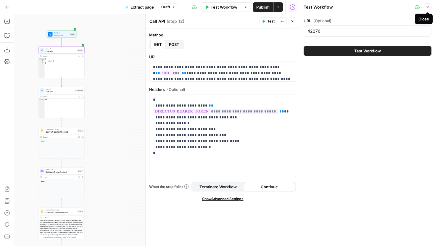
click at [426, 8] on icon "button" at bounding box center [428, 7] width 4 height 4
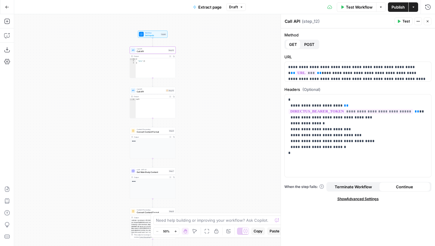
drag, startPoint x: 136, startPoint y: 94, endPoint x: 223, endPoint y: 93, distance: 87.3
click at [224, 93] on div "Workflow Set Inputs Inputs Call API Call API Step 12 Output Expand Output Copy …" at bounding box center [224, 130] width 421 height 232
drag, startPoint x: 288, startPoint y: 71, endPoint x: 313, endPoint y: 72, distance: 25.2
click at [313, 72] on p "**********" at bounding box center [357, 86] width 139 height 47
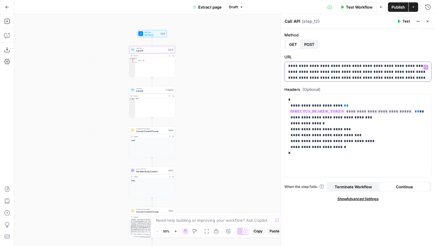
scroll to position [0, 0]
click at [405, 18] on button "Test" at bounding box center [403, 21] width 18 height 8
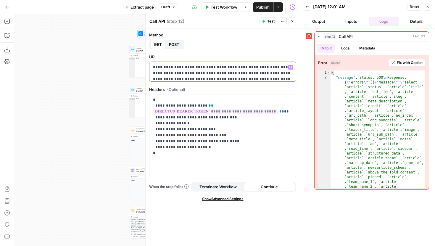
click at [164, 74] on p "**********" at bounding box center [222, 87] width 139 height 47
click at [268, 23] on span "Test" at bounding box center [270, 21] width 7 height 5
click at [194, 73] on p "**********" at bounding box center [222, 87] width 139 height 47
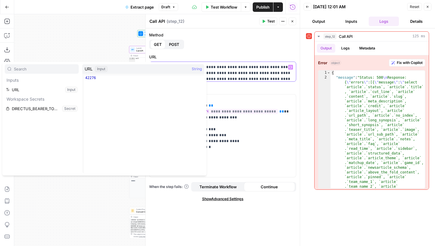
click at [234, 74] on p "**********" at bounding box center [222, 87] width 139 height 47
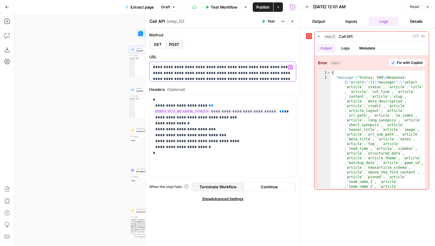
click at [172, 73] on p "**********" at bounding box center [222, 87] width 139 height 47
click at [267, 17] on button "Test" at bounding box center [268, 21] width 18 height 8
click at [165, 73] on p "**********" at bounding box center [222, 87] width 139 height 47
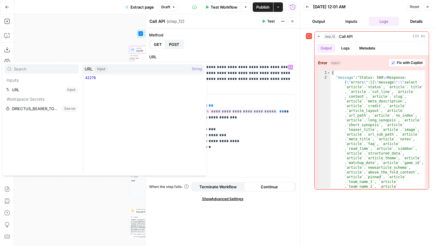
click at [215, 57] on label "URL" at bounding box center [222, 57] width 147 height 6
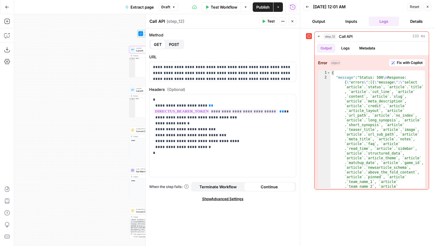
click at [270, 21] on span "Test" at bounding box center [270, 21] width 7 height 5
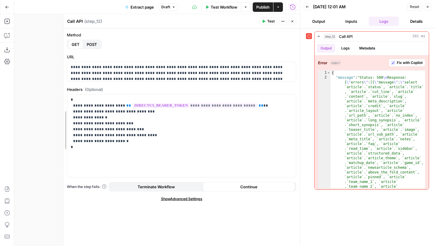
drag, startPoint x: 146, startPoint y: 28, endPoint x: 42, endPoint y: 50, distance: 105.9
click at [42, 50] on body "**********" at bounding box center [217, 123] width 435 height 246
click at [128, 74] on p "**********" at bounding box center [182, 81] width 222 height 35
click at [267, 22] on span "Test" at bounding box center [270, 21] width 7 height 5
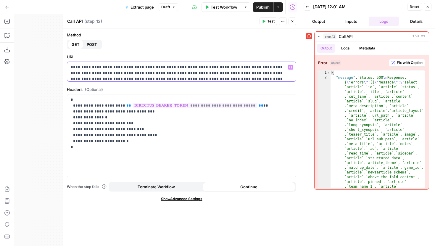
click at [219, 74] on p "**********" at bounding box center [182, 81] width 222 height 35
drag, startPoint x: 160, startPoint y: 76, endPoint x: 128, endPoint y: 73, distance: 31.5
click at [128, 73] on p "**********" at bounding box center [182, 81] width 222 height 35
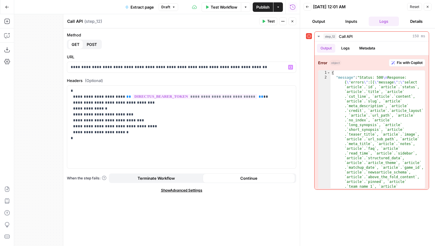
click at [266, 24] on button "Test" at bounding box center [268, 21] width 18 height 8
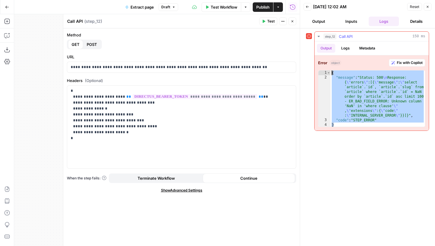
drag, startPoint x: 381, startPoint y: 125, endPoint x: 332, endPoint y: 70, distance: 74.2
click at [332, 70] on div "Error object Fix with Copilot * 1 2 3 4 { "message" : "Status: 500 \n Response:…" at bounding box center [371, 92] width 114 height 75
type textarea "**********"
drag, startPoint x: 251, startPoint y: 68, endPoint x: 162, endPoint y: 70, distance: 88.7
click at [162, 70] on p "**********" at bounding box center [182, 67] width 222 height 6
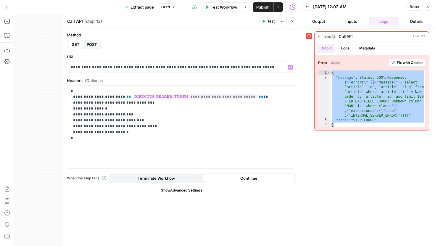
click at [269, 19] on span "Test" at bounding box center [270, 21] width 7 height 5
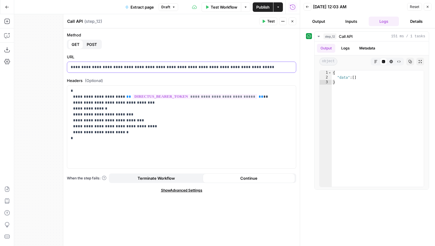
click at [257, 68] on p "**********" at bounding box center [182, 67] width 222 height 6
drag, startPoint x: 347, startPoint y: 84, endPoint x: 328, endPoint y: 70, distance: 23.5
click at [328, 70] on div "* 1 2 3 { "data" : [ ] } XXXXXXXXXXXXXXXXXXXXXXXXXXXXXXXXXXXXXXXXXXXXXXXXXXXXXX…" at bounding box center [371, 129] width 114 height 122
type textarea "**********"
click at [151, 66] on p "**********" at bounding box center [182, 67] width 222 height 6
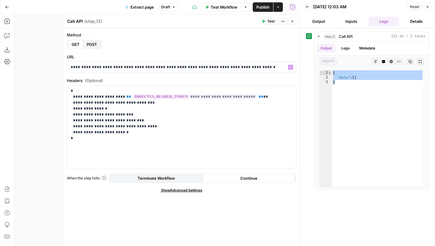
click at [265, 22] on div "Publish P" at bounding box center [262, 20] width 19 height 6
click at [268, 23] on span "Test" at bounding box center [270, 21] width 7 height 5
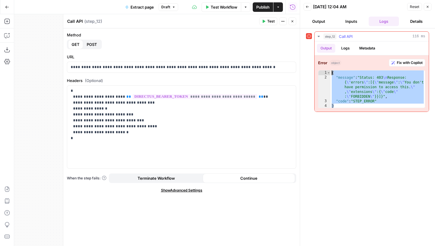
drag, startPoint x: 345, startPoint y: 106, endPoint x: 330, endPoint y: 73, distance: 35.5
click at [330, 73] on div "{ "message" : "Status: 403 \n Response: { \" errors \" :[{ \" message \" : \" Y…" at bounding box center [377, 93] width 94 height 47
type textarea "**********"
click at [242, 67] on p "**********" at bounding box center [182, 67] width 222 height 6
click at [269, 19] on span "Test" at bounding box center [270, 21] width 7 height 5
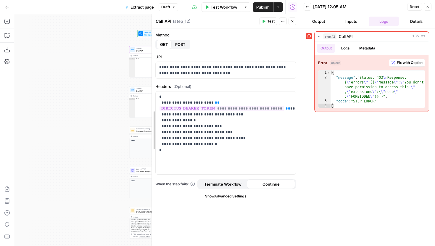
drag, startPoint x: 63, startPoint y: 51, endPoint x: 156, endPoint y: 54, distance: 92.9
click at [155, 54] on div at bounding box center [152, 130] width 6 height 232
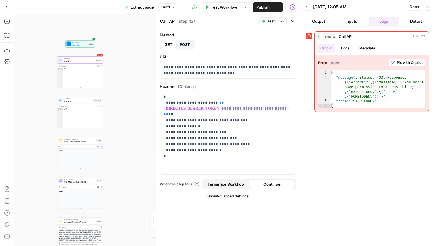
drag, startPoint x: 100, startPoint y: 83, endPoint x: 28, endPoint y: 93, distance: 72.6
click at [28, 93] on div "Workflow Set Inputs Inputs Error Call API Call API Step 12 Output Expand Output…" at bounding box center [156, 130] width 285 height 232
click at [292, 24] on button "Close" at bounding box center [292, 21] width 8 height 8
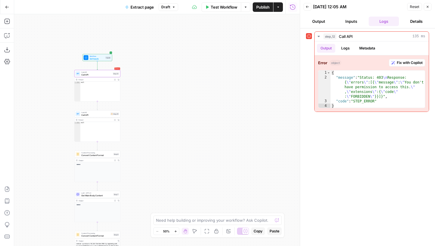
drag, startPoint x: 125, startPoint y: 71, endPoint x: 143, endPoint y: 85, distance: 23.1
click at [143, 85] on div "Workflow Set Inputs Inputs Error Call API Call API Step 12 Output Expand Output…" at bounding box center [156, 130] width 285 height 232
click at [104, 109] on icon "button" at bounding box center [103, 109] width 2 height 2
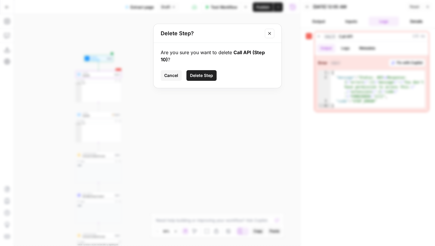
click at [207, 75] on span "Delete Step" at bounding box center [201, 75] width 23 height 6
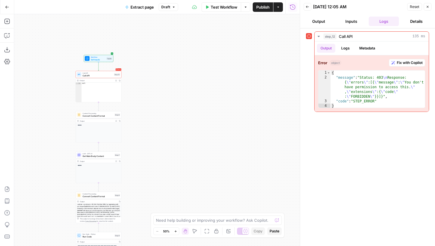
click at [169, 7] on span "Draft" at bounding box center [165, 6] width 9 height 5
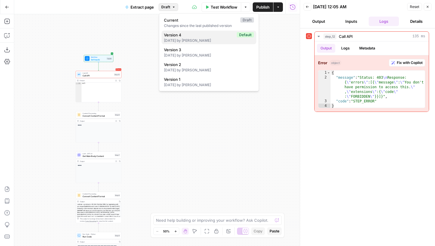
click at [187, 36] on span "Version 4" at bounding box center [199, 35] width 70 height 6
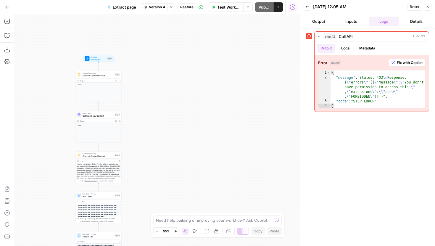
click at [159, 6] on span "Version 4" at bounding box center [157, 6] width 16 height 5
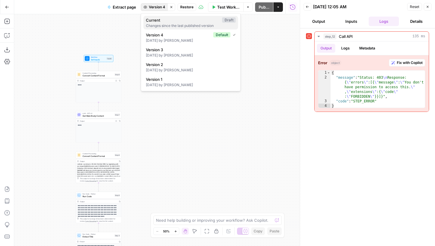
click at [163, 17] on span "Current" at bounding box center [183, 20] width 74 height 6
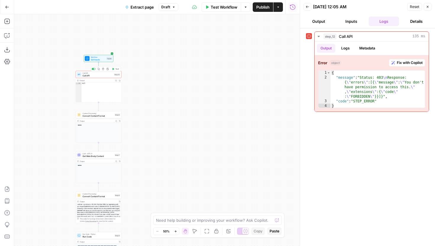
click at [102, 70] on icon "button" at bounding box center [103, 69] width 2 height 2
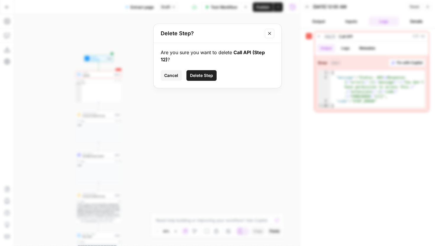
click at [193, 71] on button "Delete Step" at bounding box center [201, 75] width 30 height 11
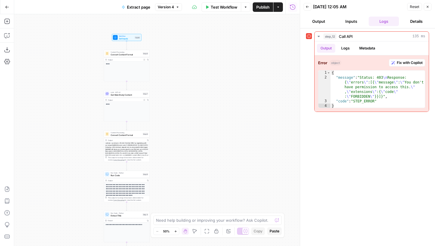
drag, startPoint x: 148, startPoint y: 99, endPoint x: 184, endPoint y: 72, distance: 45.2
click at [184, 72] on div "**********" at bounding box center [156, 130] width 285 height 232
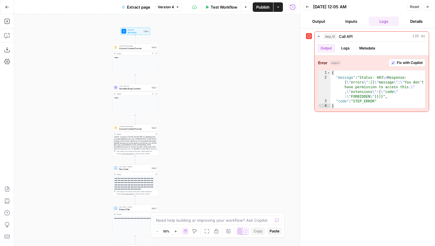
click at [166, 8] on span "Version 4" at bounding box center [166, 6] width 16 height 5
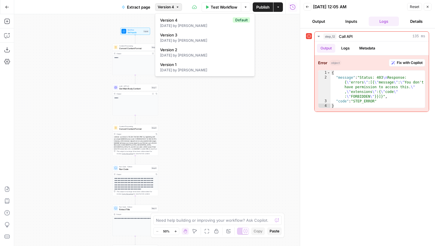
click at [167, 8] on span "Version 4" at bounding box center [166, 6] width 16 height 5
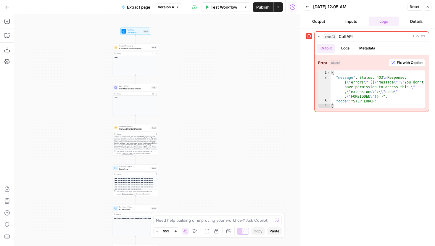
drag, startPoint x: 9, startPoint y: 34, endPoint x: 53, endPoint y: 38, distance: 44.0
click at [7, 20] on icon "button" at bounding box center [7, 21] width 6 height 6
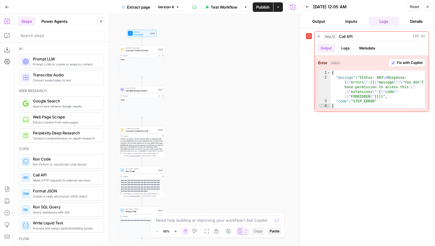
drag, startPoint x: 211, startPoint y: 89, endPoint x: 247, endPoint y: 113, distance: 43.2
click at [247, 113] on div "**********" at bounding box center [156, 130] width 285 height 232
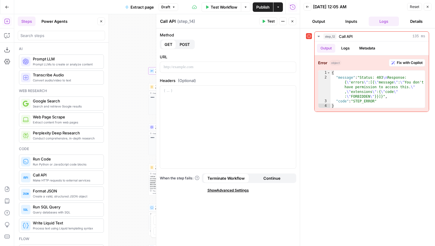
click at [104, 19] on button "Close" at bounding box center [101, 21] width 8 height 8
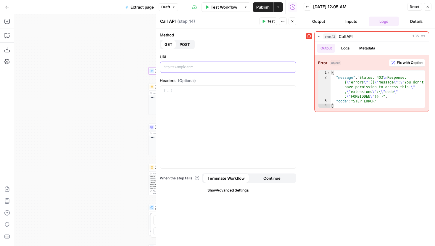
click at [224, 69] on p at bounding box center [228, 67] width 129 height 6
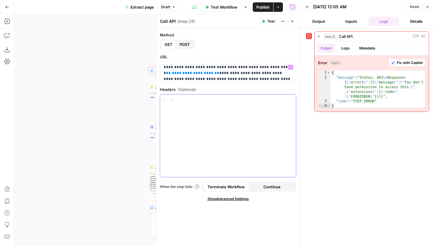
click at [205, 107] on div at bounding box center [228, 135] width 136 height 83
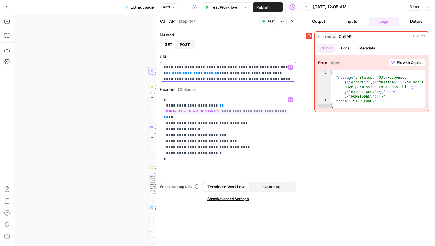
click at [217, 73] on p "**********" at bounding box center [228, 93] width 129 height 59
drag, startPoint x: 166, startPoint y: 78, endPoint x: 272, endPoint y: 69, distance: 106.6
click at [272, 69] on p "**********" at bounding box center [228, 93] width 129 height 59
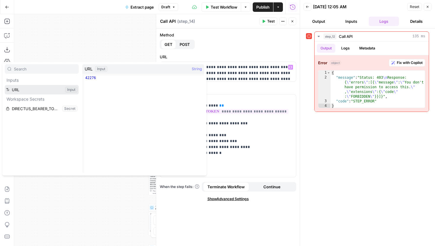
click at [20, 89] on button "Select variable URL" at bounding box center [42, 89] width 74 height 9
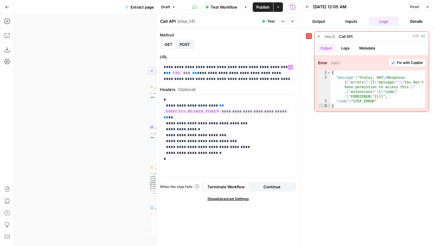
click at [270, 23] on span "Test" at bounding box center [270, 21] width 7 height 5
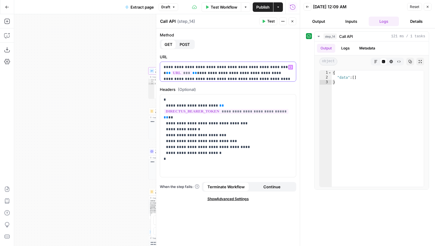
click at [243, 67] on p "**********" at bounding box center [228, 90] width 129 height 53
click at [263, 25] on button "Test" at bounding box center [268, 21] width 18 height 8
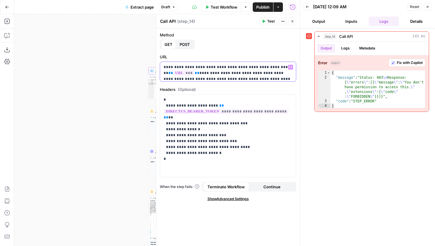
click at [246, 68] on p "**********" at bounding box center [228, 90] width 129 height 53
click at [292, 21] on icon "button" at bounding box center [292, 21] width 2 height 2
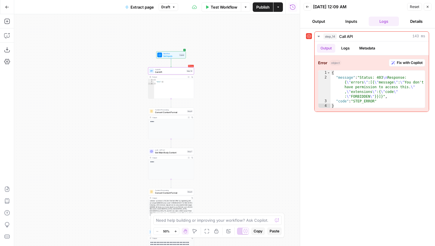
drag, startPoint x: 222, startPoint y: 77, endPoint x: 196, endPoint y: 71, distance: 26.7
click at [196, 71] on div "**********" at bounding box center [156, 130] width 285 height 232
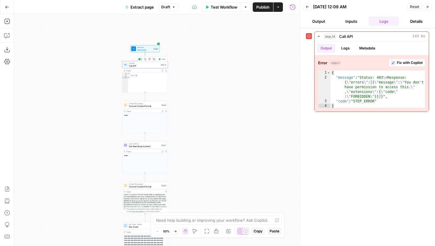
click at [149, 59] on icon "button" at bounding box center [149, 59] width 2 height 2
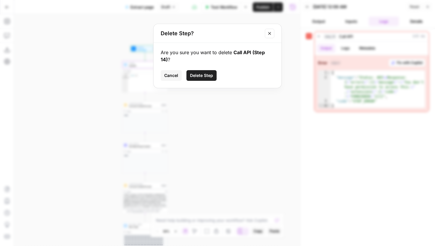
click at [197, 75] on span "Delete Step" at bounding box center [201, 75] width 23 height 6
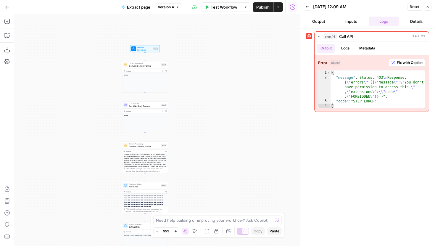
click at [178, 230] on button "Zoom In" at bounding box center [175, 230] width 7 height 7
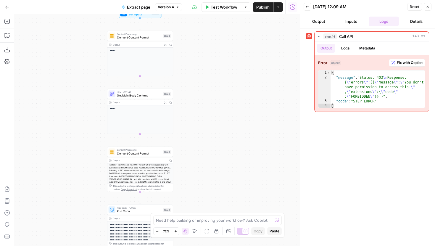
drag, startPoint x: 209, startPoint y: 81, endPoint x: 210, endPoint y: 100, distance: 19.2
click at [210, 100] on div "**********" at bounding box center [156, 130] width 285 height 232
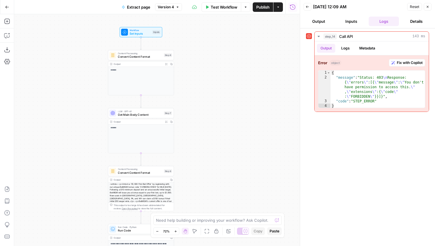
click at [427, 8] on icon "button" at bounding box center [428, 7] width 4 height 4
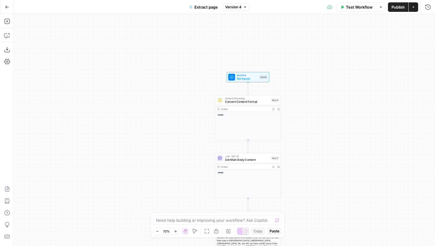
drag, startPoint x: 211, startPoint y: 59, endPoint x: 309, endPoint y: 80, distance: 100.6
click at [309, 80] on div "**********" at bounding box center [224, 130] width 421 height 232
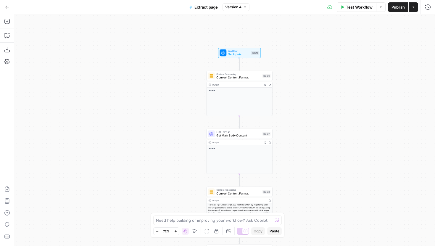
click at [242, 11] on div "Extract page Version 4" at bounding box center [217, 6] width 64 height 9
click at [242, 9] on button "Version 4" at bounding box center [235, 7] width 27 height 8
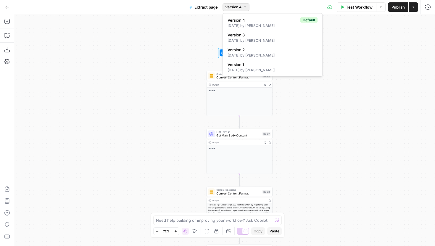
click at [239, 6] on span "Version 4" at bounding box center [233, 6] width 16 height 5
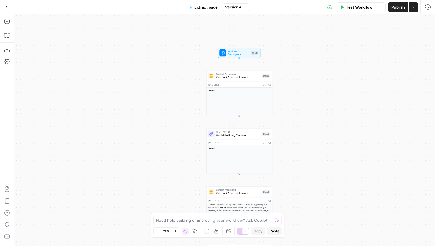
drag, startPoint x: 286, startPoint y: 75, endPoint x: 233, endPoint y: 66, distance: 53.6
click at [233, 66] on div "**********" at bounding box center [224, 130] width 421 height 232
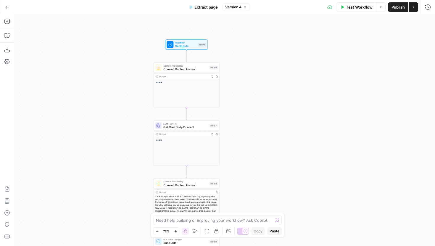
click at [211, 69] on div "Step 6" at bounding box center [213, 68] width 8 height 4
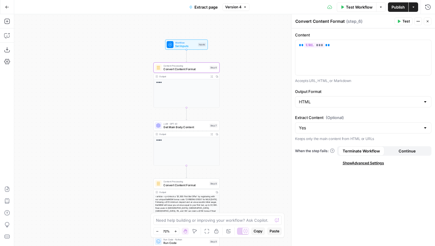
click at [196, 126] on span "Get Main Body Content" at bounding box center [185, 127] width 44 height 4
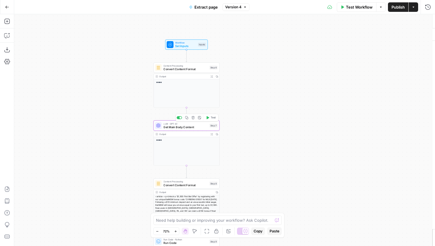
type textarea "Get Main Body Content"
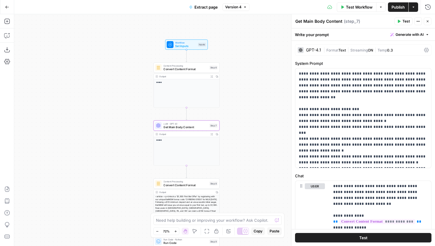
drag, startPoint x: 242, startPoint y: 157, endPoint x: 225, endPoint y: 112, distance: 47.8
click at [225, 112] on div "**********" at bounding box center [224, 130] width 421 height 232
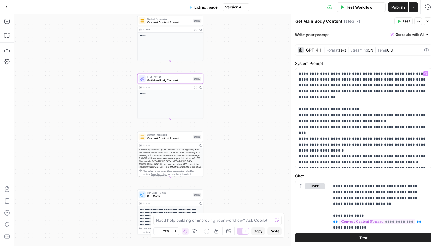
drag, startPoint x: 235, startPoint y: 150, endPoint x: 235, endPoint y: 49, distance: 101.2
click at [235, 49] on div "**********" at bounding box center [224, 130] width 421 height 232
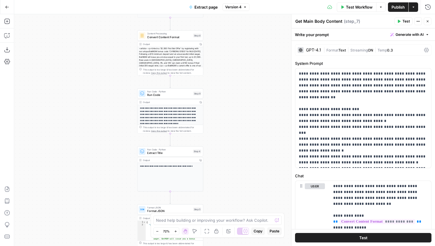
drag, startPoint x: 222, startPoint y: 134, endPoint x: 224, endPoint y: 35, distance: 99.4
click at [224, 37] on div "**********" at bounding box center [224, 130] width 421 height 232
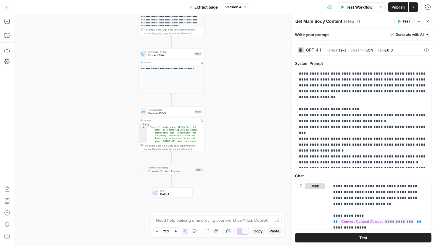
drag, startPoint x: 223, startPoint y: 125, endPoint x: 223, endPoint y: 108, distance: 17.5
click at [223, 111] on div "**********" at bounding box center [224, 130] width 421 height 232
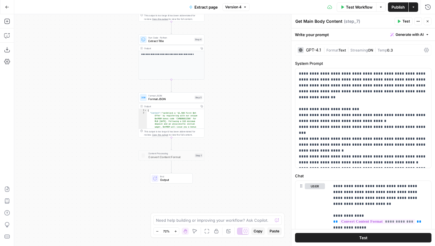
click at [8, 7] on icon "button" at bounding box center [7, 7] width 4 height 4
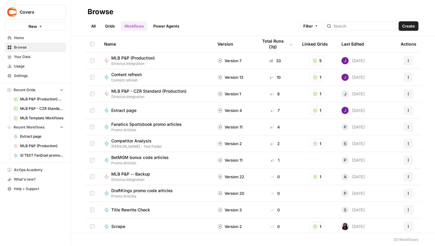
click at [107, 27] on link "Grids" at bounding box center [109, 25] width 17 height 9
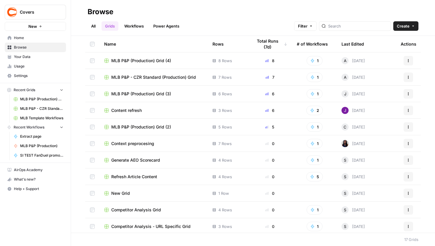
click at [138, 112] on span "Content refresh" at bounding box center [126, 110] width 30 height 6
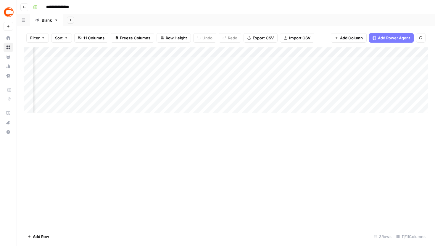
scroll to position [0, 168]
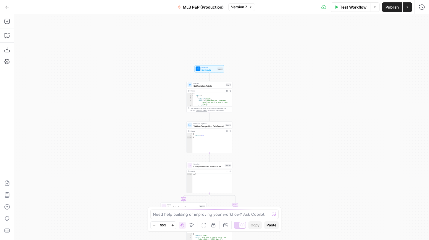
drag, startPoint x: 274, startPoint y: 21, endPoint x: 221, endPoint y: 186, distance: 173.4
click at [221, 186] on div "true false Workflow Set Inputs Inputs Call API Get Template Article Step 1 Outp…" at bounding box center [221, 127] width 415 height 226
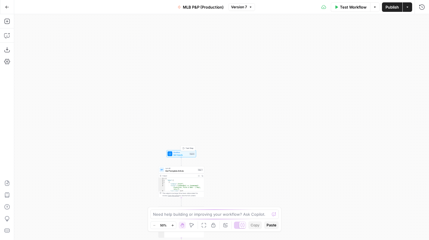
click at [190, 154] on div "Inputs" at bounding box center [192, 153] width 6 height 3
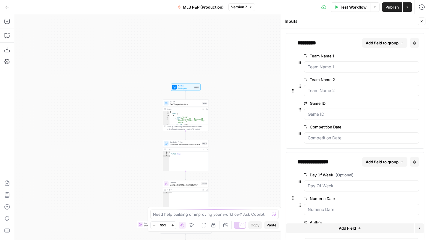
drag, startPoint x: 242, startPoint y: 175, endPoint x: 248, endPoint y: 103, distance: 71.8
click at [248, 103] on div "true false Workflow Set Inputs Inputs Call API Get Template Article Step 1 Outp…" at bounding box center [221, 127] width 415 height 226
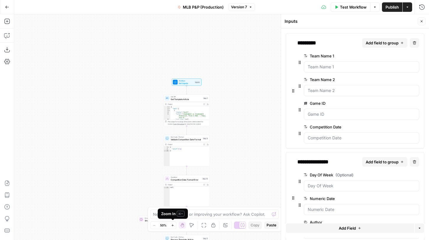
click at [172, 224] on icon "button" at bounding box center [172, 225] width 3 height 3
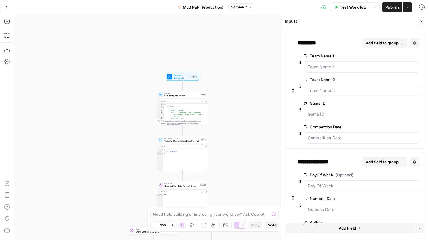
click at [172, 224] on icon "button" at bounding box center [172, 225] width 3 height 3
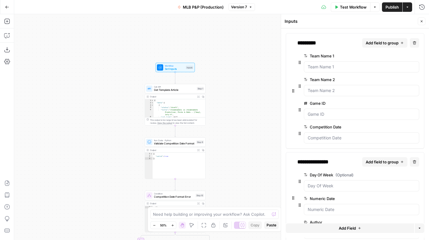
click at [172, 224] on icon "button" at bounding box center [172, 225] width 3 height 3
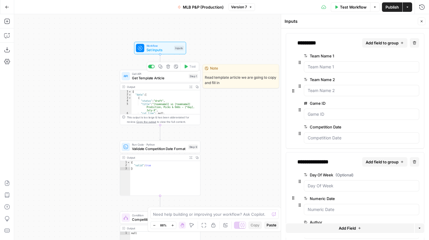
click at [170, 81] on div "Call API Get Template Article Step 1 Copy step Delete step Edit Note Test" at bounding box center [160, 76] width 80 height 12
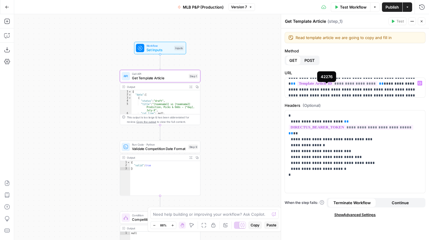
scroll to position [10, 0]
click at [425, 5] on button "Run History" at bounding box center [421, 6] width 9 height 9
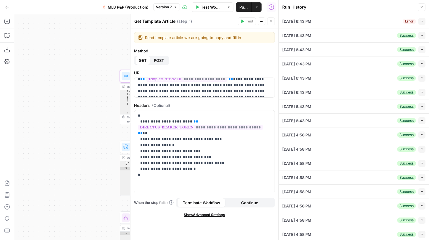
click at [420, 22] on button "Collapse" at bounding box center [421, 21] width 7 height 7
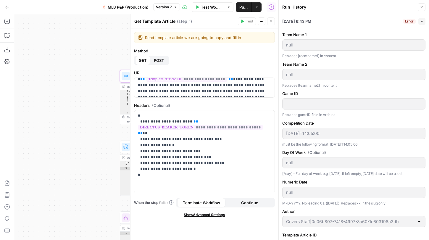
click at [420, 22] on icon "button" at bounding box center [421, 21] width 3 height 3
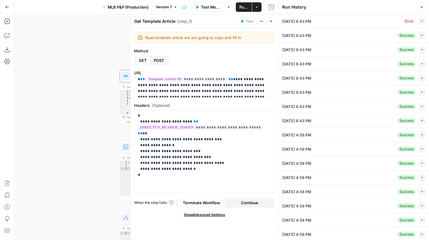
click at [420, 43] on div "[DATE] 6:43 PM Success Collapse" at bounding box center [353, 50] width 143 height 14
click at [420, 40] on div "[DATE] 6:43 PM Success Collapse" at bounding box center [353, 35] width 143 height 14
click at [419, 38] on button "Collapse" at bounding box center [421, 35] width 7 height 7
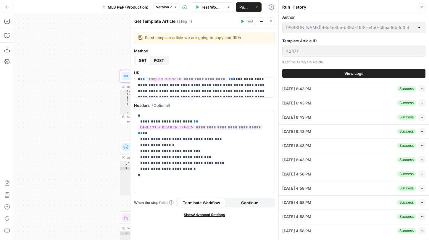
scroll to position [190, 0]
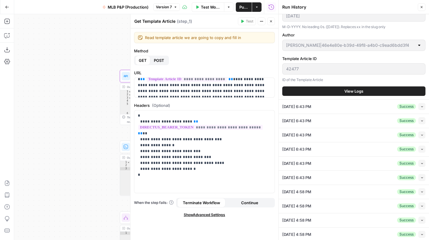
click at [356, 88] on button "View Logs" at bounding box center [353, 90] width 143 height 9
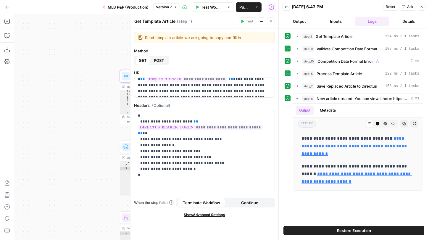
click at [272, 23] on icon "button" at bounding box center [271, 22] width 4 height 4
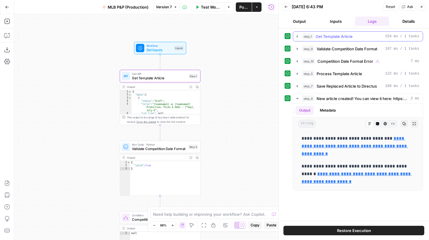
click at [294, 36] on button "step_1 Get Template Article 154 ms / 1 tasks" at bounding box center [358, 36] width 130 height 9
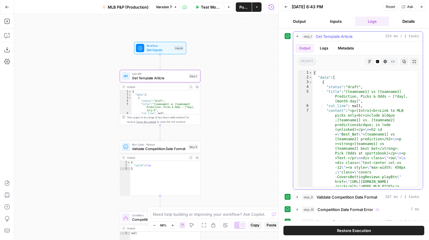
click at [368, 62] on span "Markdown" at bounding box center [368, 62] width 0 height 0
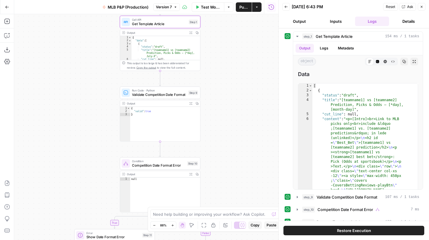
drag, startPoint x: 218, startPoint y: 122, endPoint x: 218, endPoint y: 109, distance: 12.7
click at [218, 109] on div "true false Workflow Set Inputs Inputs Call API Get Template Article Step 1 Outp…" at bounding box center [146, 127] width 264 height 226
drag, startPoint x: 233, startPoint y: 104, endPoint x: 233, endPoint y: 57, distance: 47.6
click at [233, 57] on div "true false Workflow Set Inputs Inputs Call API Get Template Article Step 1 Outp…" at bounding box center [146, 127] width 264 height 226
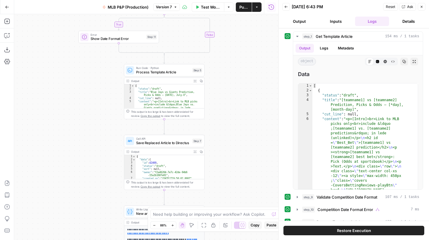
drag, startPoint x: 233, startPoint y: 164, endPoint x: 238, endPoint y: 56, distance: 107.2
click at [238, 56] on div "true false Workflow Set Inputs Inputs Call API Get Template Article Step 1 Outp…" at bounding box center [146, 127] width 264 height 226
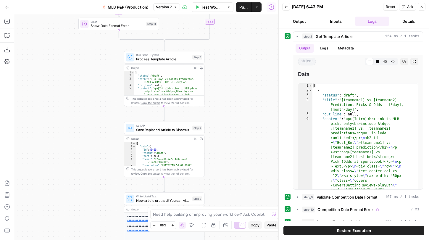
drag, startPoint x: 243, startPoint y: 152, endPoint x: 243, endPoint y: 137, distance: 15.1
click at [243, 137] on div "true false Workflow Set Inputs Inputs Call API Get Template Article Step 1 Outp…" at bounding box center [146, 127] width 264 height 226
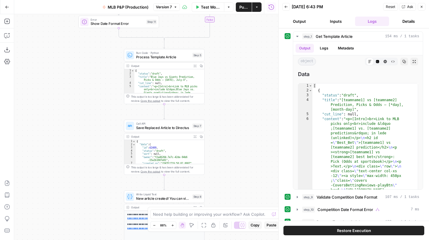
click at [180, 128] on span "Save Replaced Article to Directus" at bounding box center [163, 127] width 54 height 5
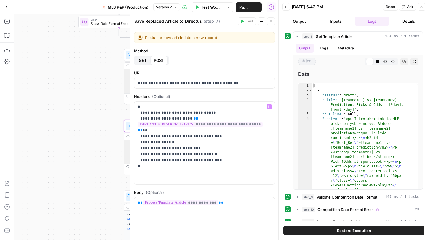
drag, startPoint x: 100, startPoint y: 160, endPoint x: 38, endPoint y: 146, distance: 64.1
click at [38, 146] on div "true false Workflow Set Inputs Inputs Call API Get Template Article Step 1 Outp…" at bounding box center [146, 127] width 264 height 226
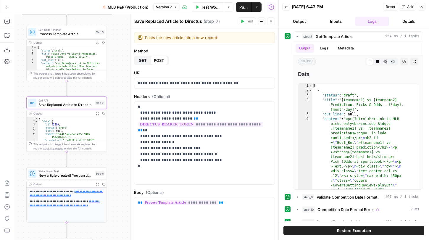
drag, startPoint x: 78, startPoint y: 169, endPoint x: 44, endPoint y: 160, distance: 35.7
click at [44, 160] on div "true false Workflow Set Inputs Inputs Call API Get Template Article Step 1 Outp…" at bounding box center [146, 127] width 264 height 226
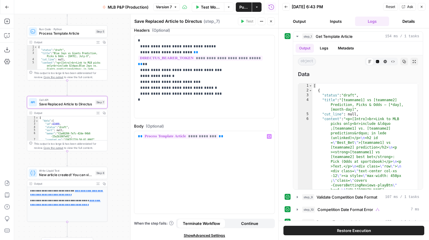
scroll to position [68, 0]
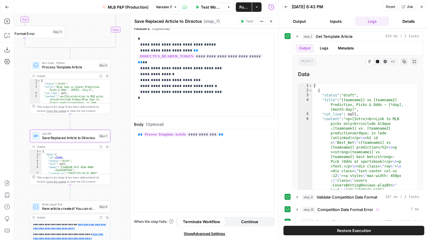
drag, startPoint x: 122, startPoint y: 80, endPoint x: 125, endPoint y: 113, distance: 33.2
click at [125, 113] on div "true false Workflow Set Inputs Inputs Call API Get Template Article Step 1 Outp…" at bounding box center [146, 127] width 264 height 226
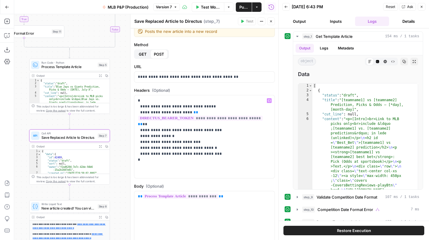
scroll to position [0, 0]
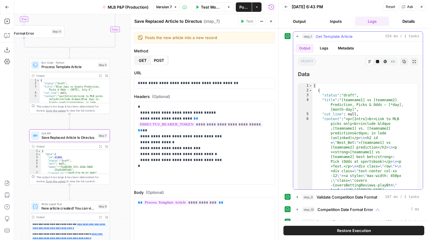
click at [297, 36] on icon "button" at bounding box center [297, 36] width 2 height 1
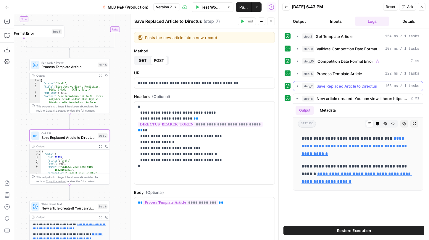
click at [296, 86] on icon "button" at bounding box center [297, 86] width 5 height 5
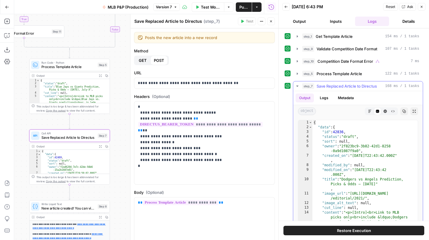
click at [368, 110] on icon "button" at bounding box center [369, 111] width 3 height 3
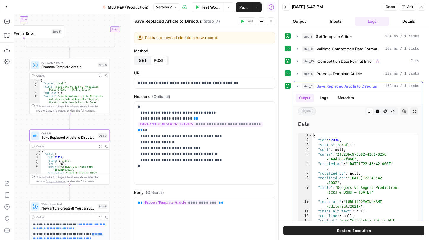
scroll to position [8, 0]
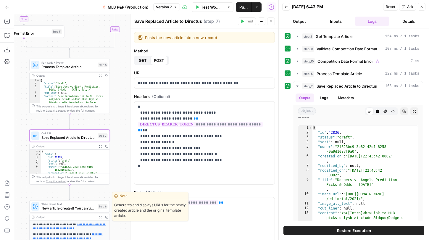
click at [78, 207] on span "New article created! You can view it here: https://[DOMAIN_NAME]/admin/content/…" at bounding box center [68, 208] width 54 height 5
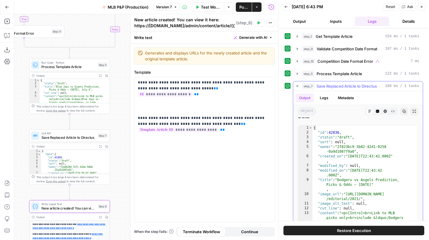
click at [299, 86] on icon "button" at bounding box center [297, 86] width 5 height 5
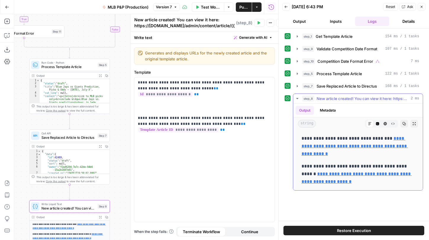
click at [299, 96] on icon "button" at bounding box center [297, 98] width 5 height 5
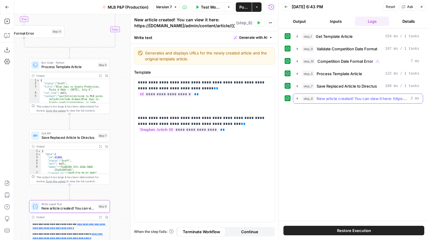
click at [297, 97] on icon "button" at bounding box center [297, 98] width 1 height 2
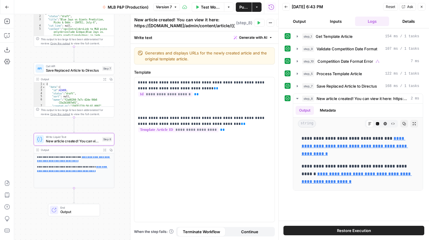
drag, startPoint x: 122, startPoint y: 179, endPoint x: 126, endPoint y: 112, distance: 67.3
click at [126, 112] on div "true false Workflow Set Inputs Inputs Call API Get Template Article Step 1 Outp…" at bounding box center [146, 127] width 264 height 226
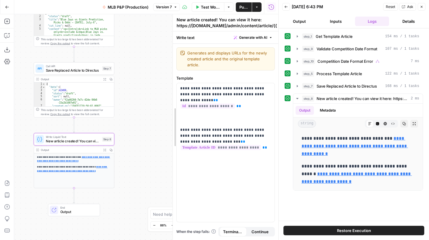
drag, startPoint x: 133, startPoint y: 112, endPoint x: 175, endPoint y: 113, distance: 41.7
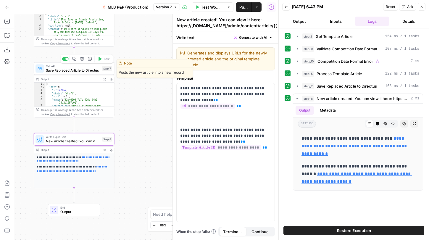
click at [83, 72] on span "Save Replaced Article to Directus" at bounding box center [73, 70] width 54 height 5
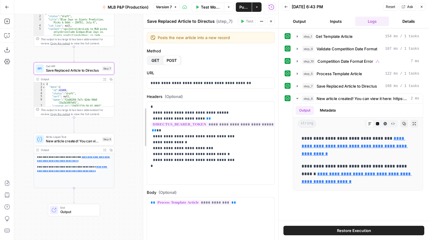
drag, startPoint x: 174, startPoint y: 107, endPoint x: 134, endPoint y: 106, distance: 40.2
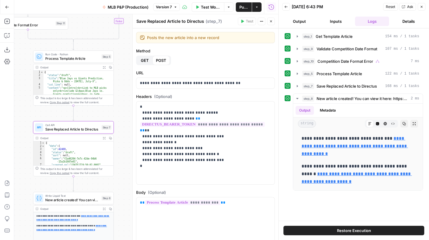
drag, startPoint x: 122, startPoint y: 67, endPoint x: 122, endPoint y: 125, distance: 58.9
click at [122, 125] on div "true false Workflow Set Inputs Inputs Call API Get Template Article Step 1 Outp…" at bounding box center [146, 127] width 264 height 226
drag, startPoint x: 119, startPoint y: 69, endPoint x: 115, endPoint y: 175, distance: 106.3
click at [115, 175] on div "true false Workflow Set Inputs Inputs Call API Get Template Article Step 1 Outp…" at bounding box center [146, 127] width 264 height 226
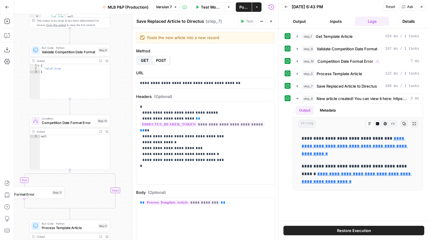
drag, startPoint x: 116, startPoint y: 106, endPoint x: 117, endPoint y: 198, distance: 92.0
click at [117, 197] on div "true false Workflow Set Inputs Inputs Call API Get Template Article Step 1 Outp…" at bounding box center [146, 127] width 264 height 226
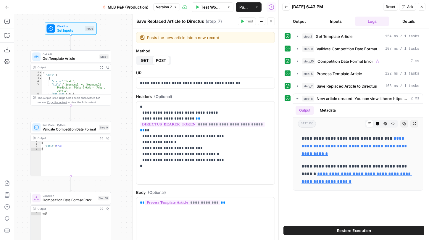
click at [82, 59] on span "Get Template Article" at bounding box center [70, 58] width 55 height 5
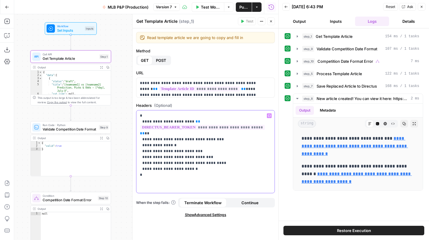
drag, startPoint x: 154, startPoint y: 176, endPoint x: 139, endPoint y: 114, distance: 64.1
click at [139, 114] on div "**********" at bounding box center [205, 151] width 138 height 83
copy p "**********"
click at [168, 142] on p "**********" at bounding box center [205, 145] width 131 height 65
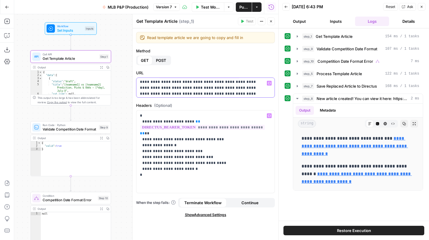
click at [232, 94] on p "**********" at bounding box center [203, 96] width 127 height 59
copy p "**********"
drag, startPoint x: 161, startPoint y: 178, endPoint x: 130, endPoint y: 104, distance: 80.9
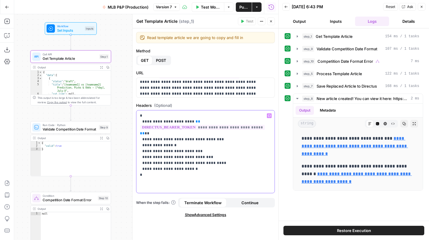
click at [132, 104] on div "**********" at bounding box center [205, 127] width 146 height 226
copy p "**********"
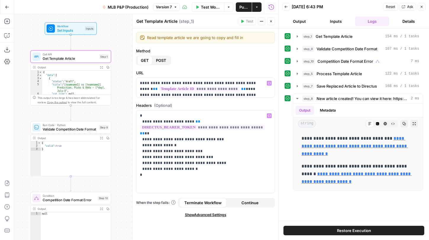
click at [229, 101] on div "**********" at bounding box center [206, 133] width 146 height 211
click at [209, 91] on span "**********" at bounding box center [199, 88] width 80 height 5
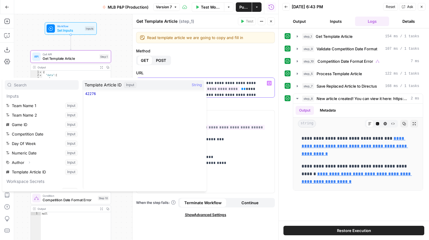
click at [231, 91] on p "**********" at bounding box center [203, 109] width 127 height 59
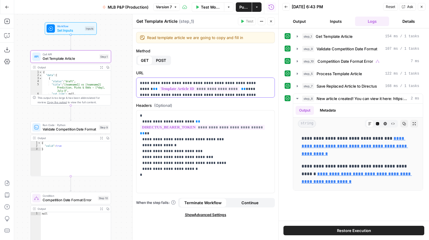
click at [224, 88] on p "**********" at bounding box center [203, 109] width 127 height 59
click at [205, 11] on button "Test Workflow" at bounding box center [208, 6] width 33 height 9
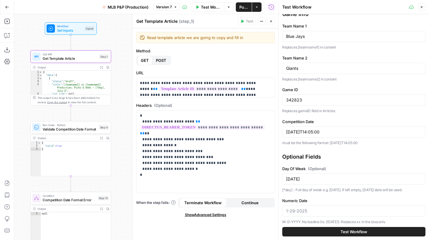
scroll to position [10, 0]
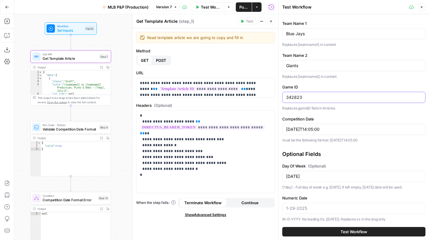
click at [312, 98] on input "342823" at bounding box center [353, 97] width 135 height 6
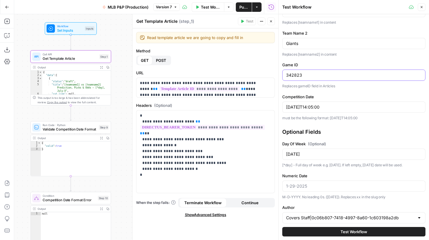
scroll to position [73, 0]
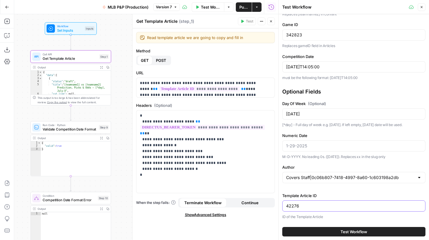
drag, startPoint x: 315, startPoint y: 205, endPoint x: 280, endPoint y: 205, distance: 34.9
click at [280, 205] on div "Test Workflow Close Game Info Team Name 1 Blue Jays Replaces [teamname1] in con…" at bounding box center [353, 120] width 151 height 240
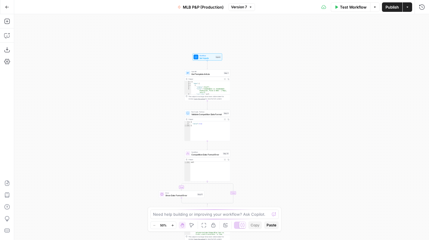
drag, startPoint x: 283, startPoint y: 52, endPoint x: 255, endPoint y: 121, distance: 74.3
click at [255, 121] on div "true false Workflow Set Inputs Inputs Call API Get Template Article Step 1 Outp…" at bounding box center [221, 127] width 415 height 226
click at [219, 75] on span "Get Template Article" at bounding box center [206, 74] width 31 height 3
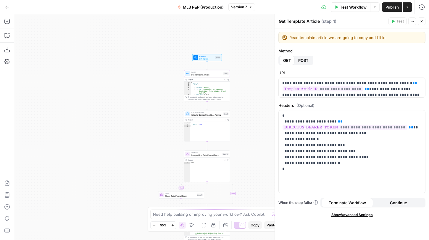
click at [172, 226] on icon "button" at bounding box center [172, 225] width 3 height 3
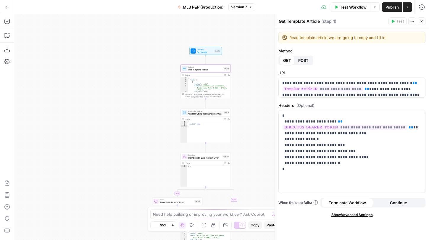
click at [172, 226] on icon "button" at bounding box center [172, 225] width 3 height 3
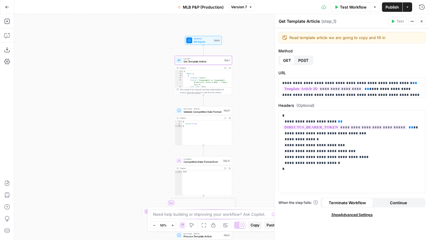
click at [172, 226] on icon "button" at bounding box center [172, 225] width 3 height 3
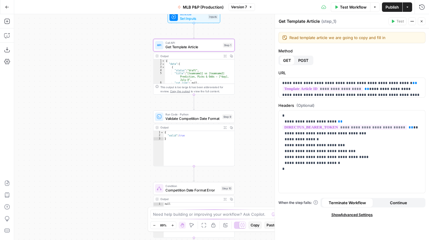
drag, startPoint x: 260, startPoint y: 87, endPoint x: 246, endPoint y: 164, distance: 77.9
click at [246, 164] on div "true false Workflow Set Inputs Inputs Call API Get Template Article Step 1 Outp…" at bounding box center [221, 127] width 415 height 226
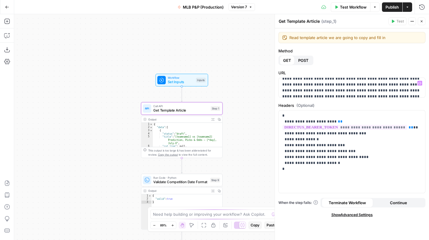
scroll to position [38, 0]
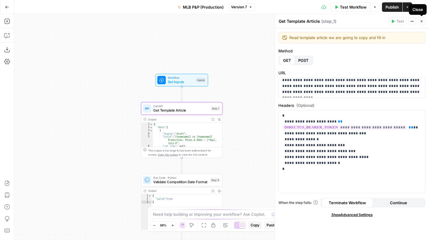
drag, startPoint x: 423, startPoint y: 13, endPoint x: 416, endPoint y: 65, distance: 52.6
click at [413, 65] on div "**********" at bounding box center [352, 133] width 154 height 211
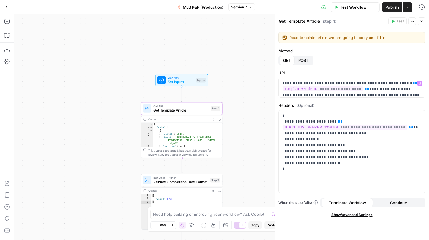
click at [357, 97] on div "**********" at bounding box center [351, 87] width 147 height 20
click at [358, 92] on p "**********" at bounding box center [351, 106] width 139 height 53
click at [258, 115] on div "true false Workflow Set Inputs Inputs Call API Get Template Article Step 1 Outp…" at bounding box center [221, 127] width 415 height 226
click at [346, 6] on span "Test Workflow" at bounding box center [353, 7] width 27 height 6
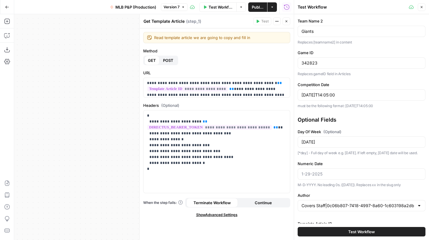
scroll to position [73, 0]
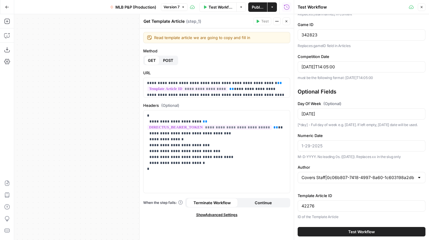
click at [286, 21] on icon "button" at bounding box center [286, 21] width 2 height 2
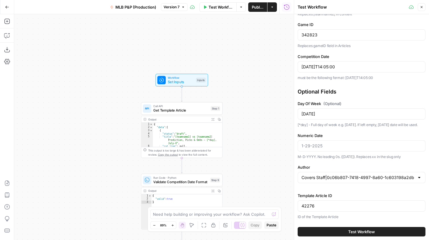
click at [423, 8] on button "Close" at bounding box center [422, 7] width 8 height 8
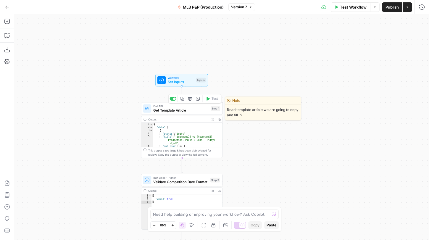
click at [210, 107] on div "Call API Get Template Article Step 1 Copy step Delete step Edit Note Test" at bounding box center [181, 108] width 77 height 9
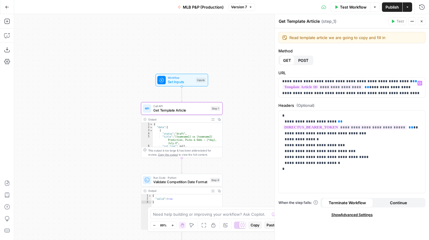
scroll to position [0, 0]
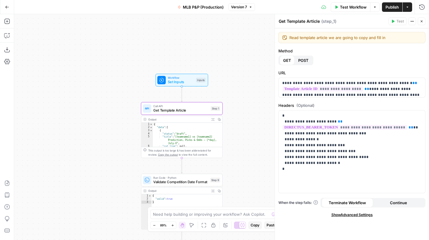
click at [196, 107] on span "Call API" at bounding box center [180, 106] width 55 height 4
click at [358, 215] on span "Show Advanced Settings" at bounding box center [351, 214] width 41 height 5
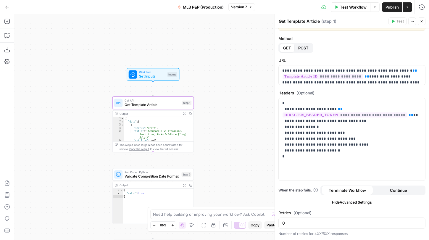
drag, startPoint x: 251, startPoint y: 79, endPoint x: 219, endPoint y: 72, distance: 33.5
click at [219, 72] on div "true false Workflow Set Inputs Inputs Call API Get Template Article Step 1 Outp…" at bounding box center [221, 127] width 415 height 226
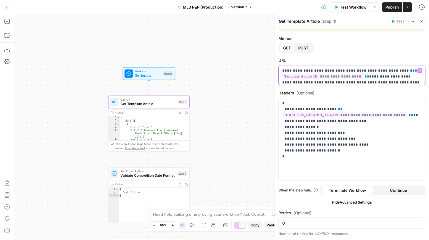
drag, startPoint x: 285, startPoint y: 82, endPoint x: 390, endPoint y: 71, distance: 105.6
click at [390, 71] on p "**********" at bounding box center [351, 94] width 139 height 53
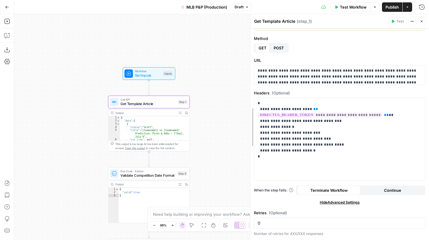
drag, startPoint x: 275, startPoint y: 87, endPoint x: 250, endPoint y: 85, distance: 24.7
click at [238, 83] on div "true false Workflow Set Inputs Inputs Call API Get Template Article Step 1 Outp…" at bounding box center [221, 127] width 415 height 226
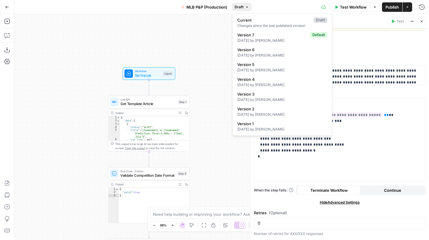
click at [243, 9] on button "Draft" at bounding box center [242, 7] width 20 height 8
click at [261, 37] on span "Version 7" at bounding box center [272, 35] width 70 height 6
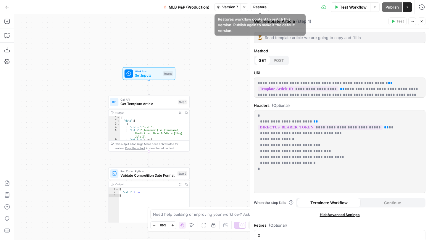
click at [256, 6] on span "Restore" at bounding box center [259, 6] width 13 height 5
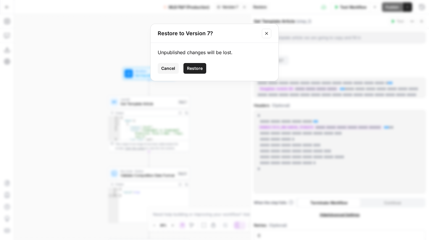
click at [201, 71] on span "Restore" at bounding box center [195, 68] width 16 height 6
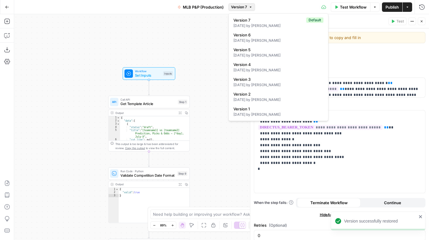
click at [240, 8] on span "Version 7" at bounding box center [239, 6] width 16 height 5
click at [246, 6] on span "Version 7" at bounding box center [239, 6] width 16 height 5
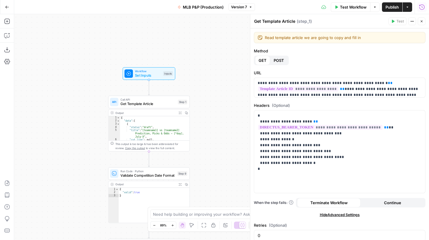
click at [421, 7] on icon "button" at bounding box center [422, 7] width 6 height 6
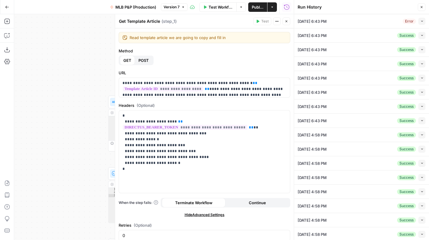
click at [422, 23] on div "Collapse" at bounding box center [415, 23] width 14 height 5
click at [421, 20] on icon "button" at bounding box center [421, 21] width 3 height 3
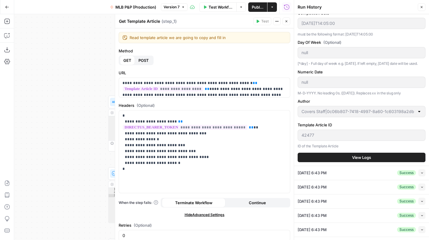
scroll to position [113, 0]
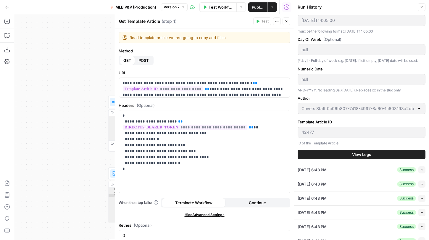
click at [359, 153] on span "View Logs" at bounding box center [361, 154] width 19 height 6
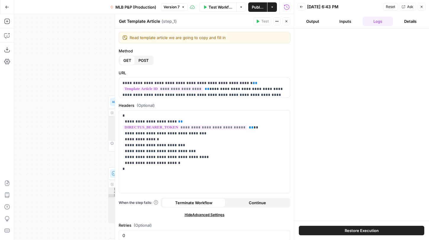
click at [350, 24] on button "Inputs" at bounding box center [345, 21] width 30 height 9
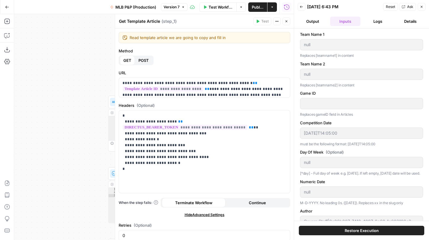
click at [374, 23] on button "Logs" at bounding box center [378, 21] width 30 height 9
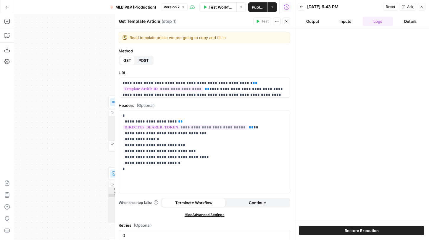
click at [299, 2] on div "Back 08/10/25 at 6:43 PM Reset Ask Close" at bounding box center [362, 6] width 128 height 9
click at [300, 5] on icon "button" at bounding box center [302, 7] width 4 height 4
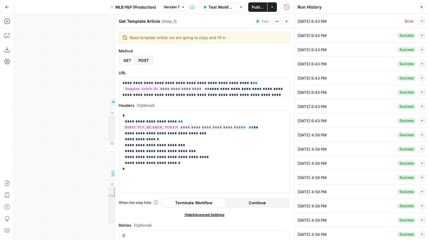
click at [421, 36] on icon "button" at bounding box center [421, 35] width 3 height 3
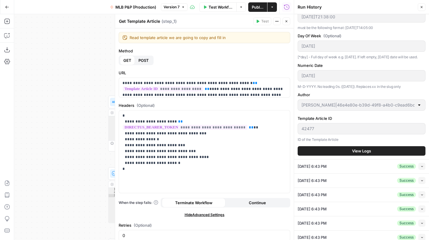
scroll to position [139, 0]
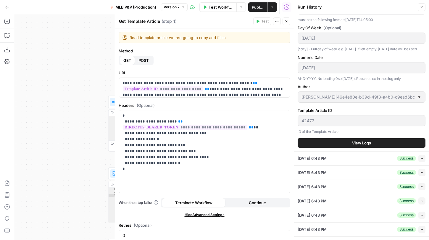
click at [369, 142] on span "View Logs" at bounding box center [361, 143] width 19 height 6
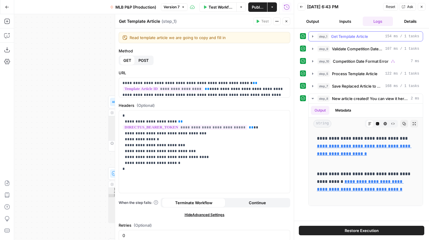
click at [311, 34] on icon "button" at bounding box center [312, 36] width 5 height 5
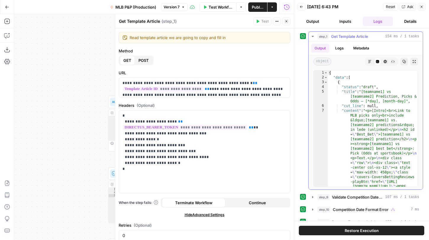
click at [346, 52] on button "Logs" at bounding box center [340, 48] width 16 height 9
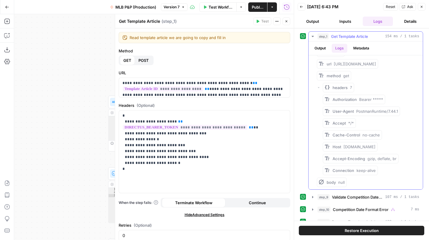
scroll to position [54, 0]
click at [319, 89] on icon "button" at bounding box center [319, 88] width 4 height 4
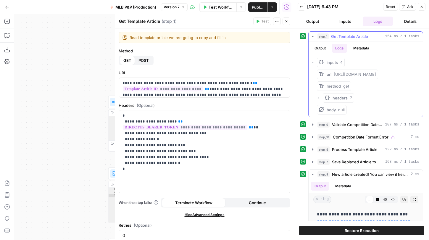
scroll to position [0, 0]
click at [319, 100] on icon "button" at bounding box center [319, 98] width 4 height 4
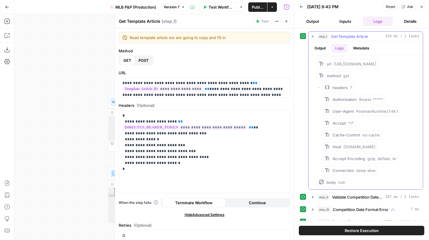
scroll to position [4, 0]
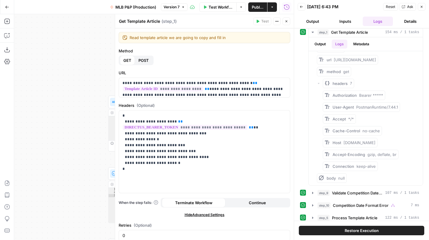
click at [285, 21] on icon "button" at bounding box center [287, 22] width 4 height 4
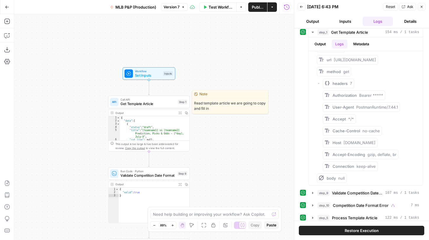
click at [161, 102] on span "Get Template Article" at bounding box center [147, 103] width 55 height 5
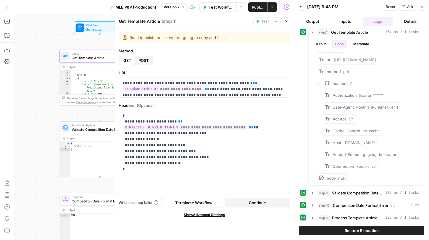
drag, startPoint x: 93, startPoint y: 107, endPoint x: 42, endPoint y: 62, distance: 68.5
click at [42, 62] on div "true false Workflow Set Inputs Inputs Call API Get Template Article Step 1 Outp…" at bounding box center [154, 127] width 280 height 226
click at [313, 32] on icon "button" at bounding box center [312, 32] width 5 height 5
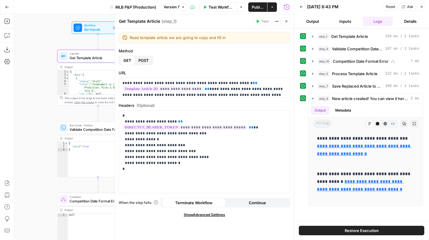
scroll to position [0, 0]
click at [312, 38] on icon "button" at bounding box center [312, 36] width 5 height 5
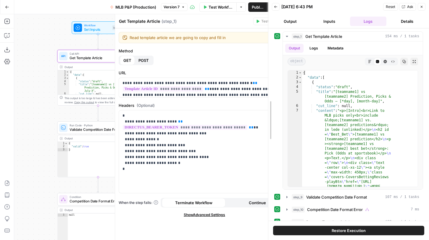
drag, startPoint x: 295, startPoint y: 96, endPoint x: 251, endPoint y: 99, distance: 43.6
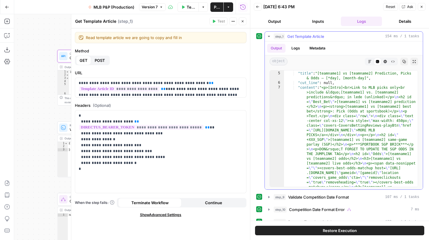
scroll to position [13, 0]
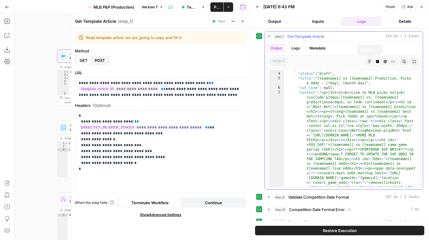
click at [371, 60] on icon "button" at bounding box center [369, 61] width 3 height 3
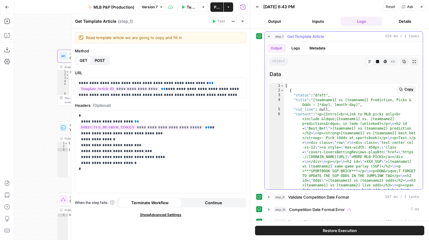
type textarea "**********"
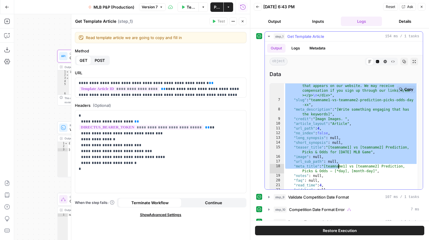
scroll to position [374, 0]
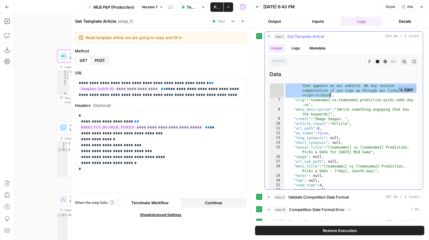
drag, startPoint x: 320, startPoint y: 115, endPoint x: 329, endPoint y: 95, distance: 22.2
click at [56, 123] on div "true false Workflow Set Inputs Inputs Call API Get Template Article Step 1 Outp…" at bounding box center [132, 127] width 236 height 226
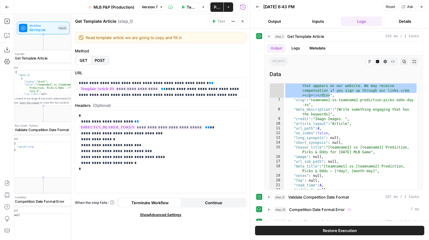
drag, startPoint x: 28, startPoint y: 114, endPoint x: 4, endPoint y: 114, distance: 23.4
click at [4, 114] on div "Add Steps Copilot Download as JSON Settings Import JSON AirOps Academy Help Giv…" at bounding box center [125, 127] width 250 height 226
click at [243, 21] on icon "button" at bounding box center [243, 22] width 4 height 4
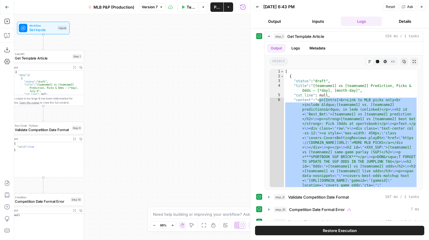
scroll to position [0, 0]
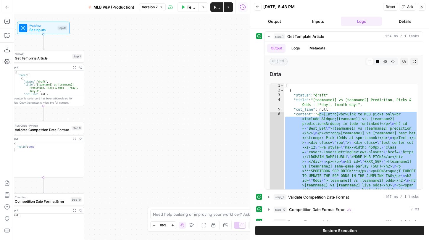
click at [257, 6] on icon "button" at bounding box center [258, 7] width 4 height 4
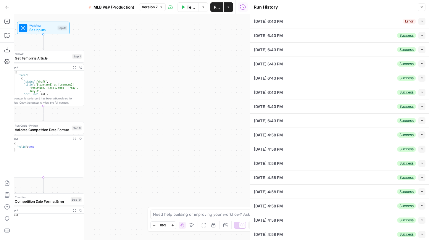
click at [422, 9] on button "Close" at bounding box center [422, 7] width 8 height 8
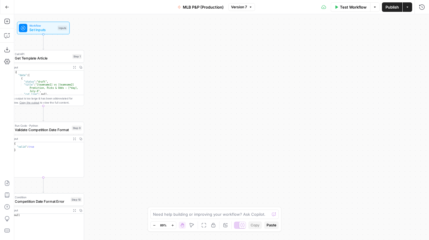
drag, startPoint x: 171, startPoint y: 62, endPoint x: 227, endPoint y: 89, distance: 62.4
click at [227, 89] on div "true false Workflow Set Inputs Inputs Call API Get Template Article Step 1 Outp…" at bounding box center [221, 127] width 415 height 226
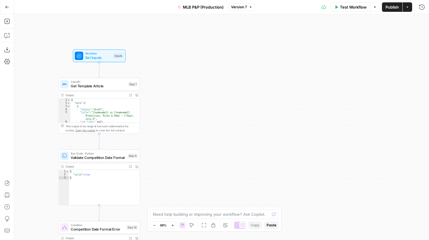
click at [117, 86] on span "Get Template Article" at bounding box center [98, 85] width 55 height 5
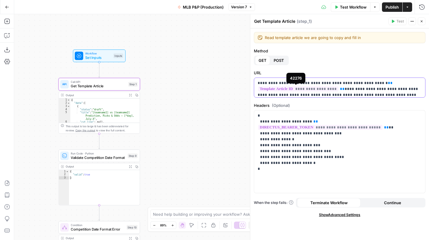
click at [319, 96] on p "**********" at bounding box center [340, 103] width 164 height 47
copy p "**********"
click at [319, 161] on p "**********" at bounding box center [340, 142] width 164 height 59
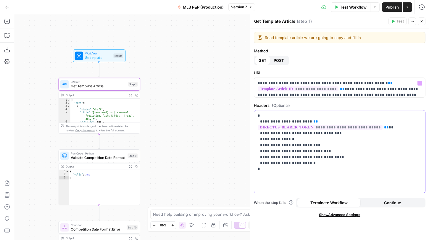
click at [319, 161] on p "**********" at bounding box center [340, 142] width 164 height 59
copy p "**********"
click at [422, 22] on icon "button" at bounding box center [422, 21] width 2 height 2
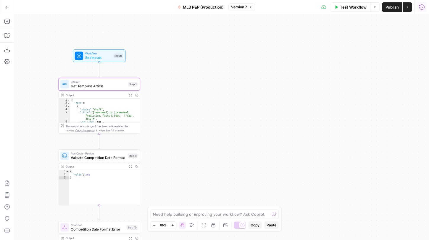
click at [422, 3] on button "Run History" at bounding box center [421, 6] width 9 height 9
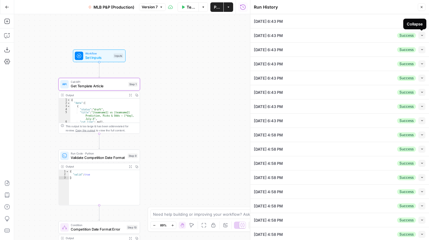
click at [423, 38] on button "Collapse" at bounding box center [421, 35] width 7 height 7
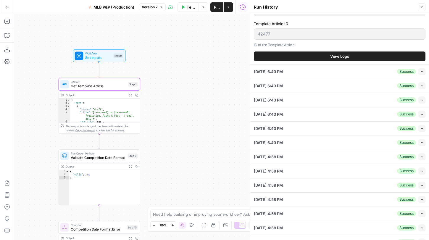
scroll to position [185, 0]
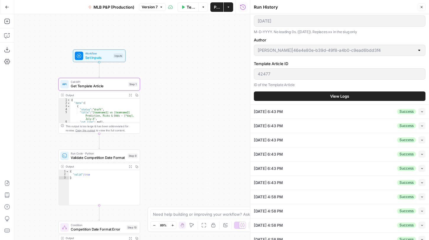
click at [344, 99] on span "View Logs" at bounding box center [339, 96] width 19 height 6
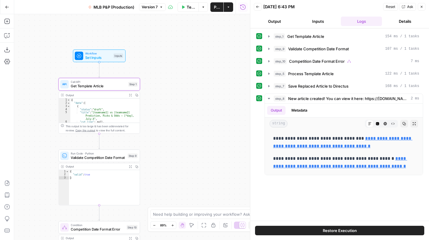
click at [350, 227] on span "Restore Execution" at bounding box center [340, 230] width 34 height 6
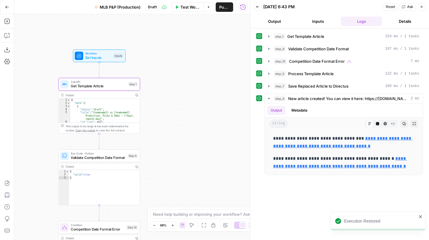
click at [312, 24] on button "Inputs" at bounding box center [317, 21] width 41 height 9
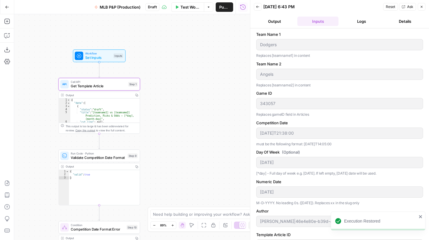
click at [281, 22] on button "Output" at bounding box center [274, 21] width 41 height 9
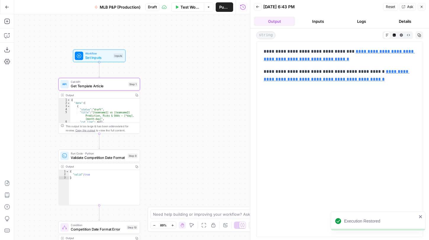
click at [353, 25] on button "Logs" at bounding box center [361, 21] width 41 height 9
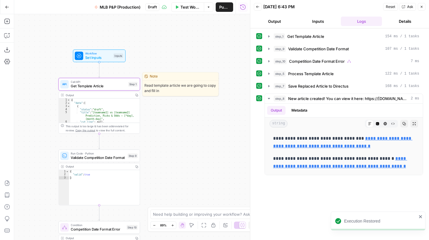
click at [121, 82] on span "Call API" at bounding box center [98, 82] width 55 height 4
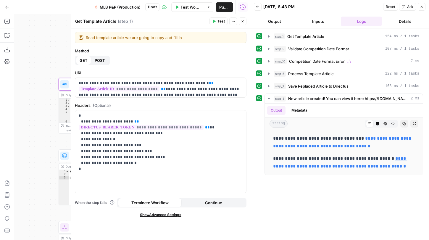
click at [243, 21] on icon "button" at bounding box center [243, 22] width 4 height 4
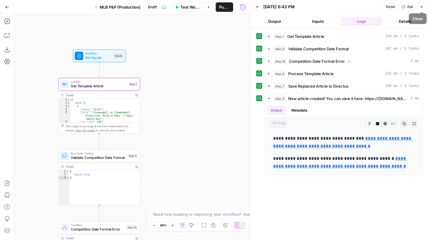
click at [392, 6] on span "Reset" at bounding box center [390, 6] width 9 height 5
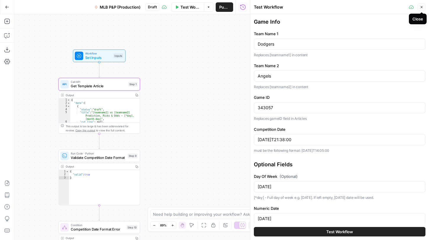
click at [423, 9] on icon "button" at bounding box center [422, 7] width 4 height 4
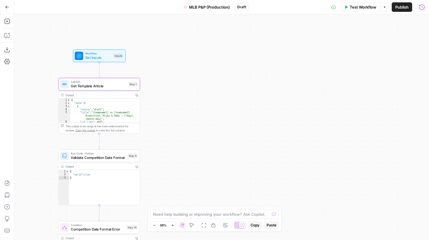
click at [422, 9] on icon "button" at bounding box center [421, 6] width 5 height 5
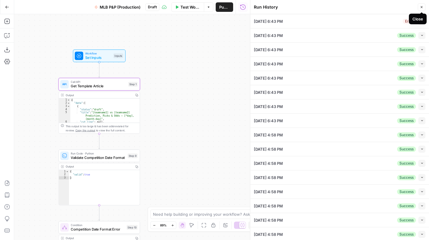
click at [423, 7] on span "Close" at bounding box center [423, 7] width 0 height 0
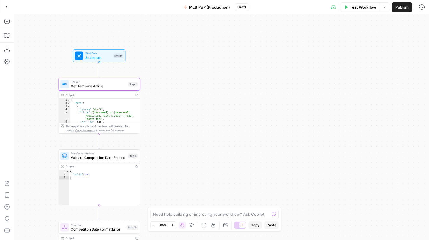
click at [241, 7] on span "Draft" at bounding box center [241, 6] width 9 height 5
click at [243, 9] on span "Draft" at bounding box center [241, 6] width 9 height 5
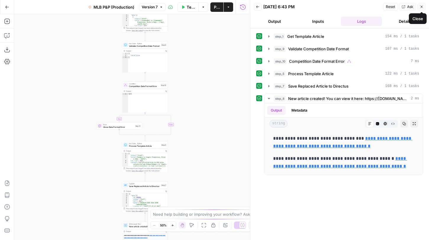
click at [422, 4] on button "Close" at bounding box center [422, 7] width 8 height 8
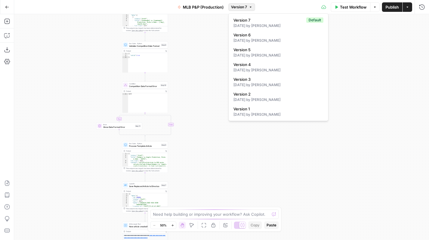
click at [233, 5] on span "Version 7" at bounding box center [239, 6] width 16 height 5
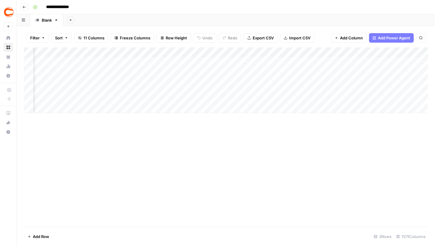
scroll to position [0, 168]
click at [226, 61] on div "Add Column" at bounding box center [226, 80] width 404 height 66
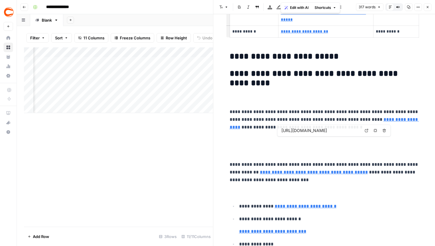
scroll to position [168, 0]
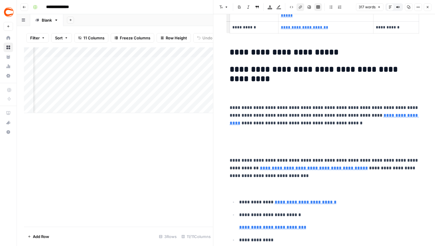
click at [427, 8] on icon "button" at bounding box center [428, 7] width 4 height 4
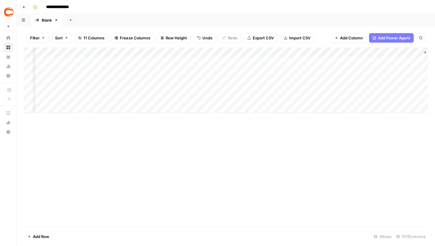
scroll to position [0, 326]
click at [221, 62] on div "Add Column" at bounding box center [226, 80] width 404 height 66
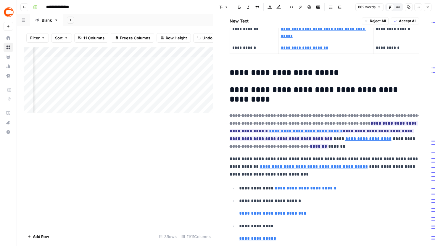
scroll to position [191, 0]
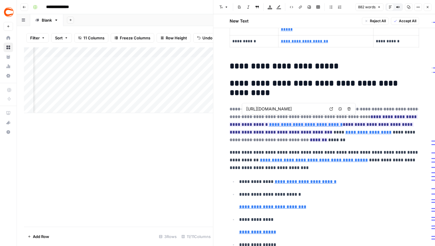
type input "https://www.covers.com/betting/sports-betting-apps"
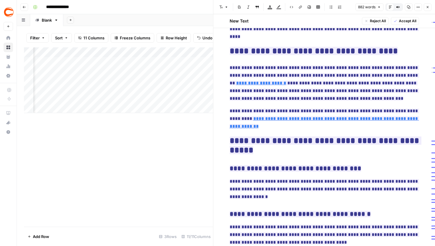
scroll to position [817, 0]
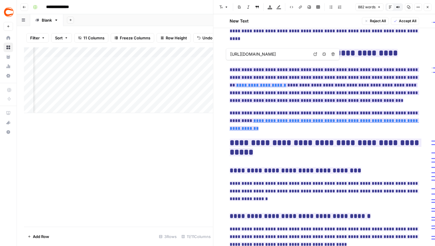
type input "[URL][DOMAIN_NAME]"
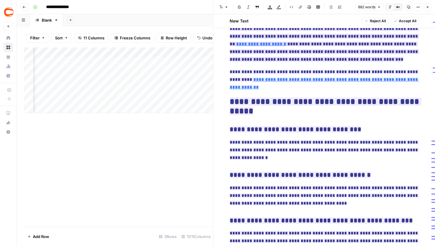
scroll to position [857, 0]
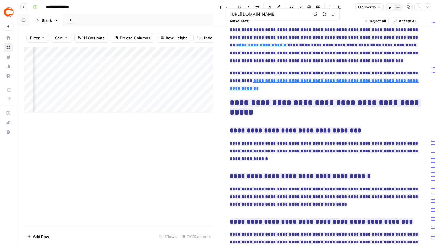
click at [317, 16] on link "Open in a new tab" at bounding box center [315, 14] width 8 height 8
type input "[URL][DOMAIN_NAME]"
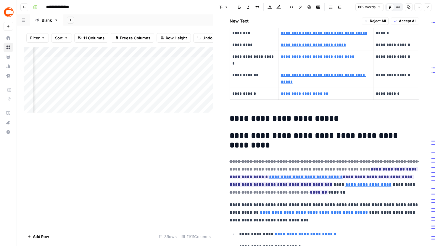
scroll to position [0, 0]
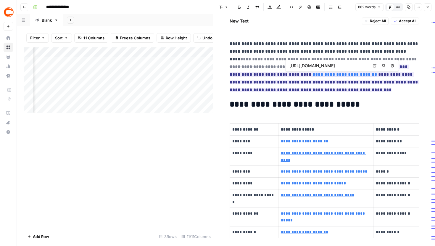
click at [373, 66] on icon at bounding box center [375, 66] width 4 height 4
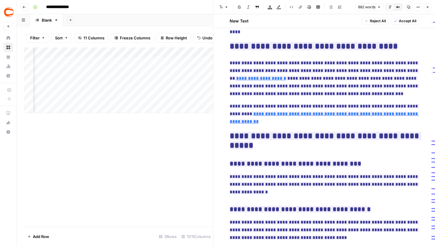
scroll to position [806, 0]
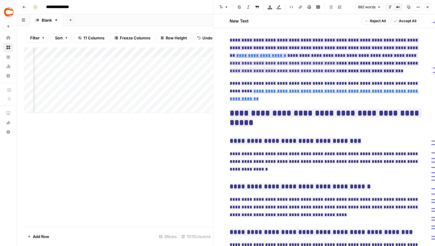
type input "https://www.americangaming.org/resources/state-of-the-states-2025/"
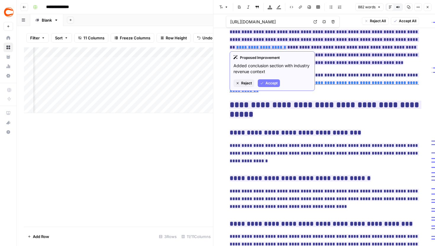
scroll to position [857, 0]
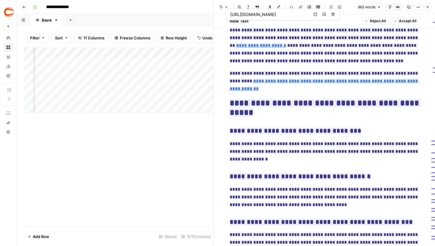
click at [313, 17] on link "Open in a new tab" at bounding box center [315, 15] width 8 height 8
type input "[URL][DOMAIN_NAME]"
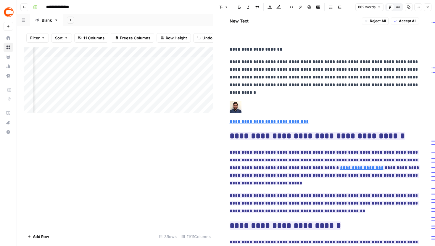
scroll to position [539, 0]
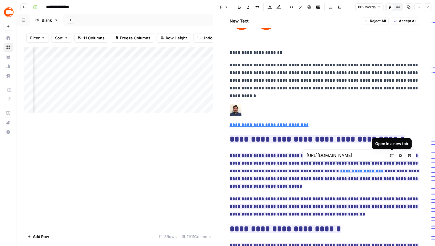
click at [390, 155] on icon at bounding box center [391, 155] width 3 height 3
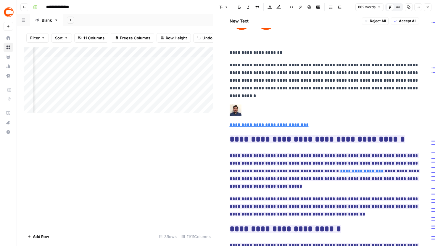
click at [426, 8] on icon "button" at bounding box center [428, 7] width 4 height 4
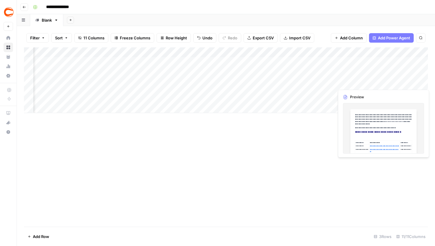
scroll to position [0, 227]
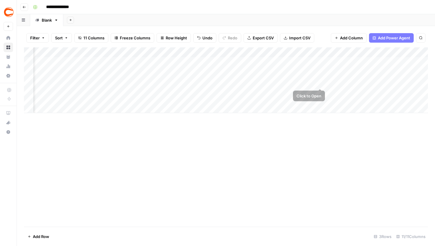
click at [319, 76] on div "Add Column" at bounding box center [226, 80] width 404 height 66
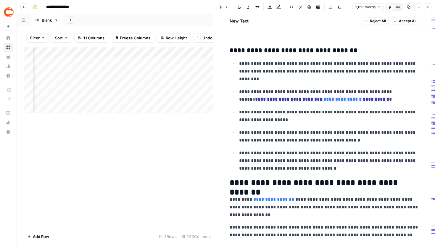
scroll to position [675, 0]
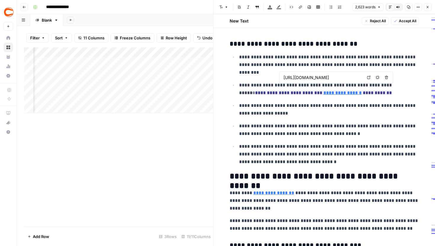
click at [367, 77] on icon at bounding box center [369, 78] width 4 height 4
click at [295, 122] on p "**********" at bounding box center [329, 129] width 180 height 15
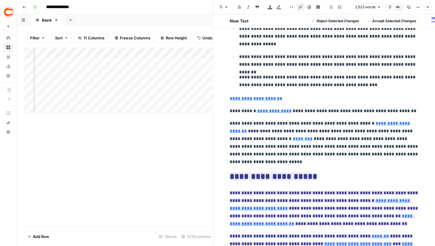
scroll to position [3046, 0]
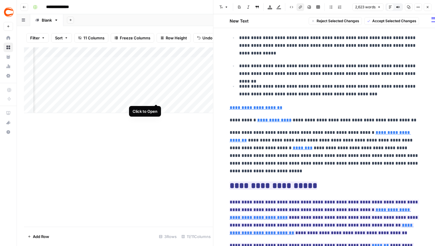
click at [156, 92] on div "Add Column" at bounding box center [118, 80] width 189 height 66
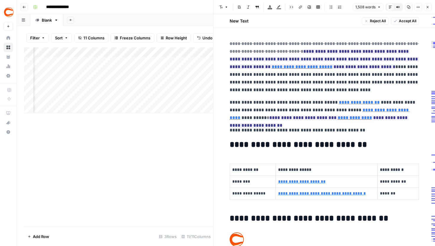
scroll to position [0, 271]
click at [117, 91] on div "Add Column" at bounding box center [118, 80] width 189 height 66
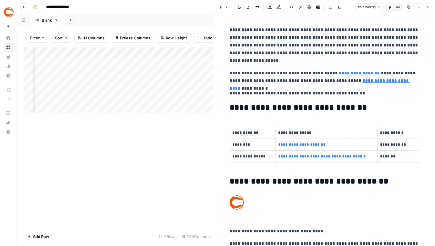
click at [63, 92] on div "Add Column" at bounding box center [118, 80] width 189 height 66
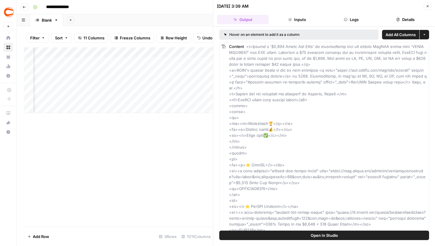
click at [429, 8] on button "Close" at bounding box center [428, 6] width 8 height 8
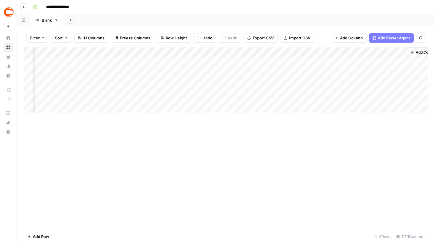
scroll to position [0, 326]
click at [381, 91] on div "Add Column" at bounding box center [226, 80] width 404 height 66
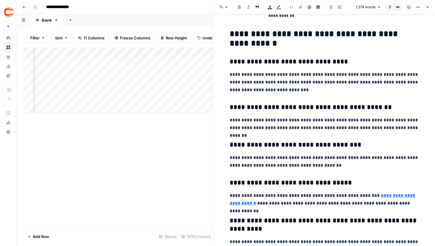
scroll to position [1905, 0]
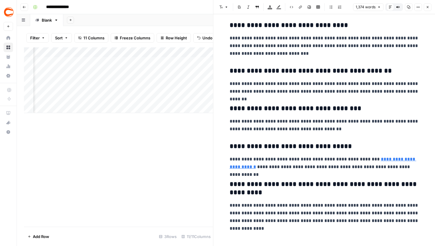
click at [428, 7] on icon "button" at bounding box center [428, 7] width 2 height 2
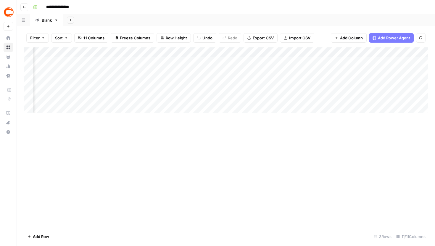
scroll to position [0, 326]
click at [154, 50] on div "Add Column" at bounding box center [226, 80] width 404 height 66
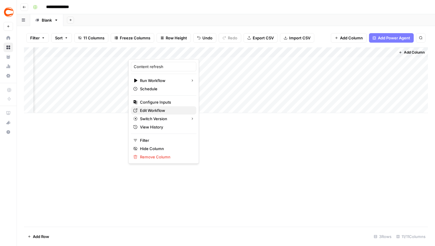
click at [161, 110] on span "Edit Workflow" at bounding box center [166, 110] width 52 height 6
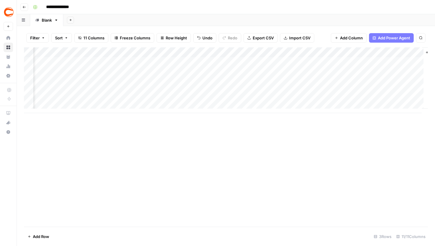
scroll to position [0, 306]
click at [217, 45] on div "Filter Sort 11 Columns Freeze Columns Row Height Undo Redo Export CSV Import CS…" at bounding box center [226, 37] width 404 height 19
click at [196, 61] on div "Add Column" at bounding box center [226, 80] width 404 height 66
click at [195, 76] on div "Add Column" at bounding box center [226, 80] width 404 height 66
click at [195, 91] on div "Add Column" at bounding box center [226, 80] width 404 height 66
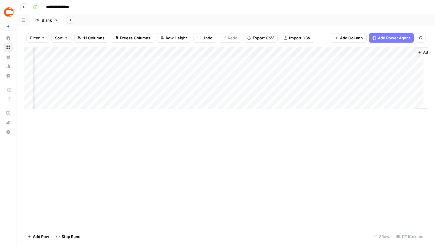
scroll to position [0, 330]
click at [10, 14] on img "Workspace: Covers" at bounding box center [9, 12] width 11 height 11
click at [167, 61] on div "Add Column" at bounding box center [226, 80] width 404 height 66
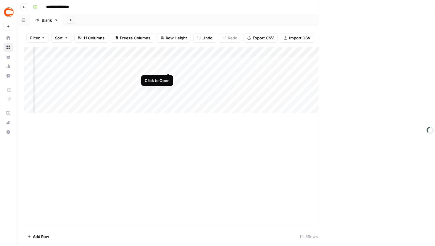
scroll to position [0, 323]
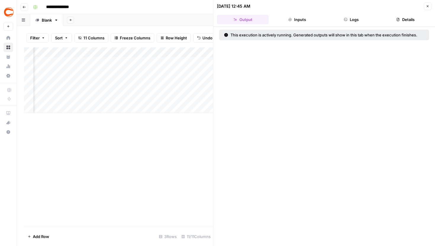
click at [349, 22] on button "Logs" at bounding box center [351, 19] width 52 height 9
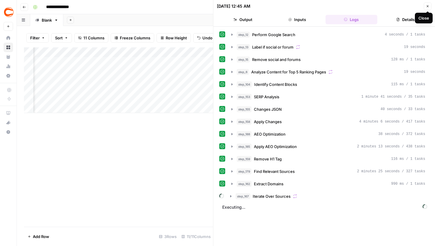
click at [428, 4] on icon "button" at bounding box center [428, 6] width 4 height 4
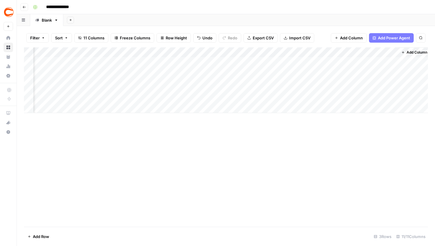
scroll to position [0, 319]
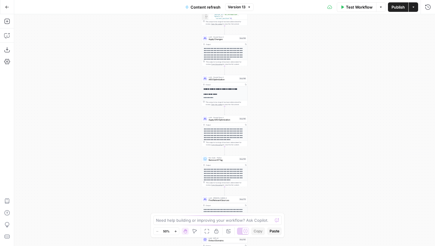
drag, startPoint x: 284, startPoint y: 42, endPoint x: 280, endPoint y: 125, distance: 83.5
click at [281, 124] on div "true false true false true false Workflow Set Inputs Inputs Google Search Perfo…" at bounding box center [224, 130] width 421 height 232
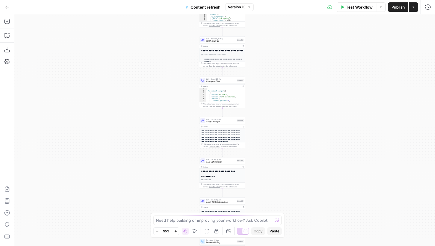
drag, startPoint x: 279, startPoint y: 57, endPoint x: 278, endPoint y: 185, distance: 127.2
click at [278, 177] on div "true false true false true false Workflow Set Inputs Inputs Google Search Perfo…" at bounding box center [224, 130] width 421 height 232
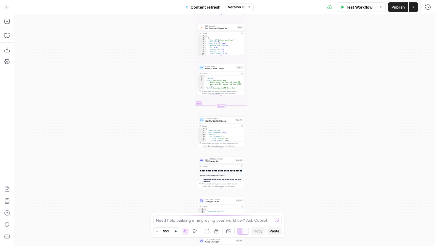
drag, startPoint x: 291, startPoint y: 90, endPoint x: 290, endPoint y: 224, distance: 134.0
click at [290, 222] on div "true false true false true false Workflow Set Inputs Inputs Google Search Perfo…" at bounding box center [224, 130] width 421 height 232
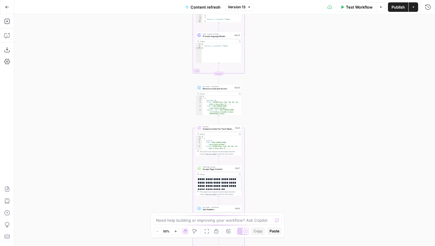
drag, startPoint x: 285, startPoint y: 77, endPoint x: 281, endPoint y: 195, distance: 117.8
click at [282, 192] on div "true false true false true false Workflow Set Inputs Inputs Google Search Perfo…" at bounding box center [224, 130] width 421 height 232
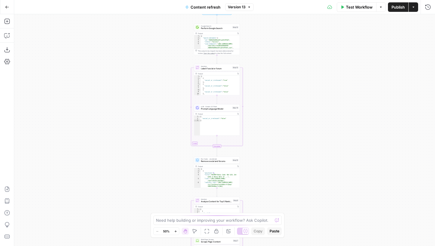
drag, startPoint x: 278, startPoint y: 55, endPoint x: 276, endPoint y: 166, distance: 111.5
click at [276, 166] on div "true false true false true false Workflow Set Inputs Inputs Google Search Perfo…" at bounding box center [224, 130] width 421 height 232
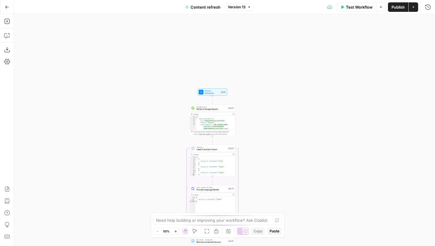
drag, startPoint x: 266, startPoint y: 140, endPoint x: 256, endPoint y: 90, distance: 51.5
click at [256, 90] on div "true false true false true false Workflow Set Inputs Inputs Google Search Perfo…" at bounding box center [224, 130] width 421 height 232
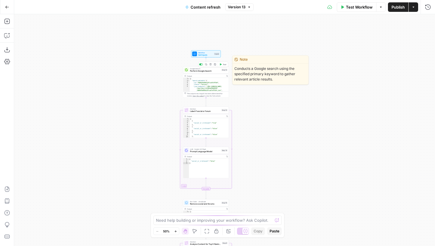
click at [211, 72] on span "Perform Google Search" at bounding box center [205, 71] width 30 height 3
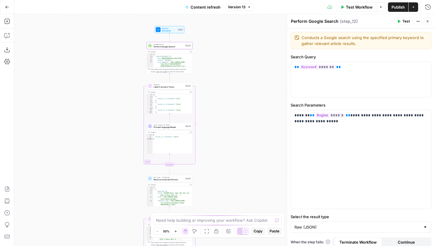
drag, startPoint x: 163, startPoint y: 109, endPoint x: 120, endPoint y: 79, distance: 52.2
click at [120, 79] on div "true false false true false true Workflow Set Inputs Inputs Google Search Perfo…" at bounding box center [224, 130] width 421 height 232
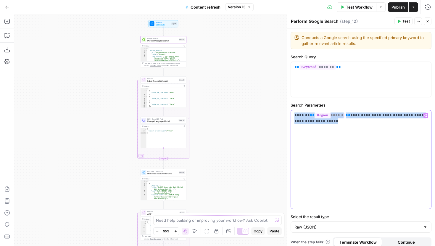
drag, startPoint x: 329, startPoint y: 123, endPoint x: 294, endPoint y: 118, distance: 35.6
click at [294, 118] on p "**********" at bounding box center [360, 118] width 133 height 12
click at [212, 53] on div "true false false true false true Workflow Set Inputs Inputs Google Search Perfo…" at bounding box center [224, 130] width 421 height 232
click at [167, 121] on span "Prompt Language Model" at bounding box center [162, 121] width 30 height 3
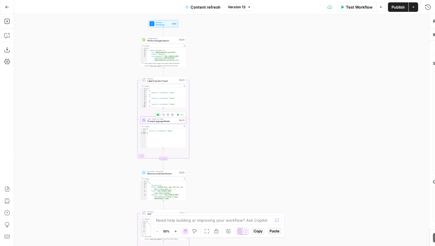
type textarea "Prompt Language Model"
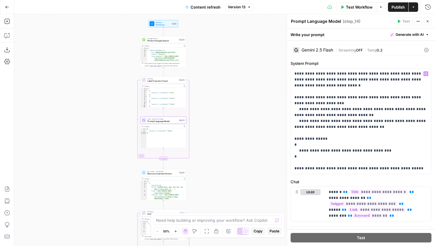
scroll to position [9, 0]
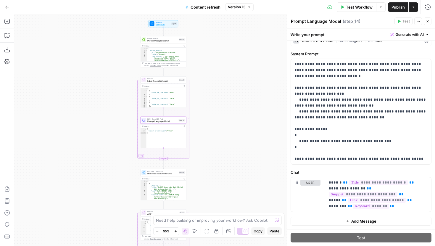
click at [427, 21] on icon "button" at bounding box center [428, 22] width 4 height 4
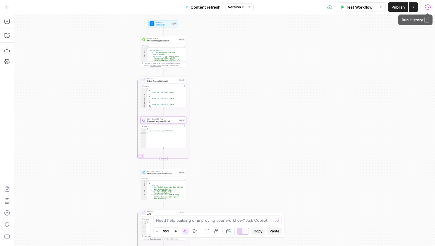
click at [427, 7] on icon "button" at bounding box center [428, 7] width 6 height 6
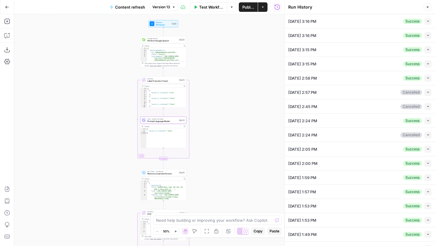
click at [428, 27] on div "[DATE] 3:16 PM Success Collapse" at bounding box center [359, 21] width 143 height 14
click at [428, 23] on button "Collapse" at bounding box center [427, 21] width 7 height 7
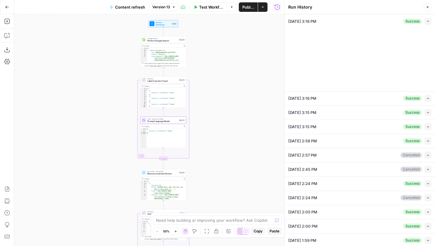
type input "Betting sitemap"
type input "Casino sitemap"
type input "Covers"
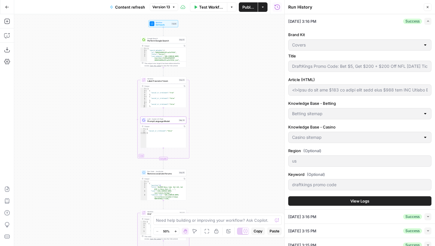
click at [349, 198] on button "View Logs" at bounding box center [359, 200] width 143 height 9
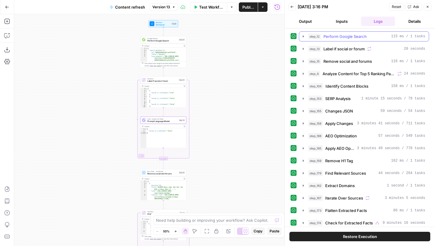
click at [302, 38] on icon "button" at bounding box center [303, 36] width 5 height 5
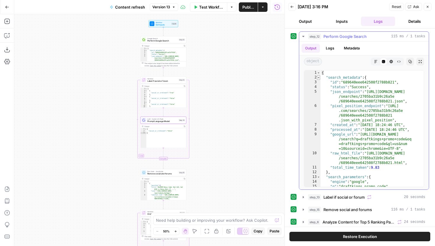
type textarea "*"
click at [319, 79] on span "Toggle code folding, rows 2 through 12" at bounding box center [318, 77] width 3 height 5
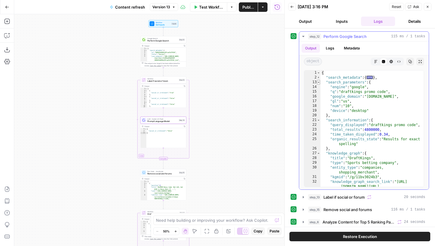
click at [319, 82] on span "Toggle code folding, rows 13 through 20" at bounding box center [318, 82] width 3 height 5
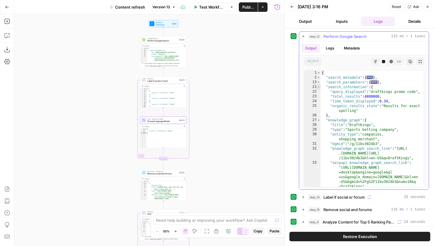
click at [319, 87] on span "Toggle code folding, rows 21 through 26" at bounding box center [318, 87] width 3 height 5
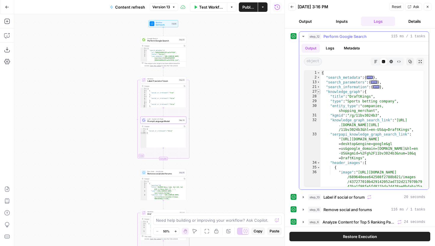
click at [319, 93] on span "Toggle code folding, rows 27 through 150" at bounding box center [318, 91] width 3 height 5
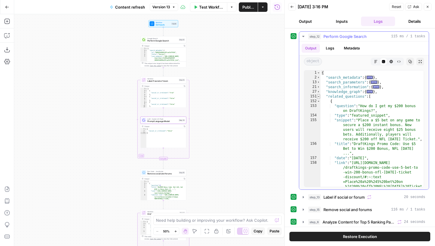
click at [319, 97] on span "Toggle code folding, rows 151 through 197" at bounding box center [318, 96] width 3 height 5
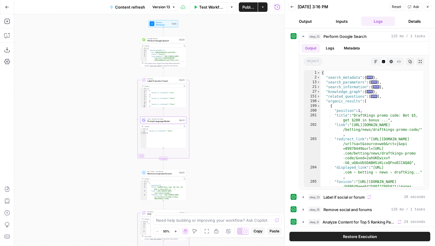
click at [291, 9] on button "Back" at bounding box center [292, 7] width 8 height 8
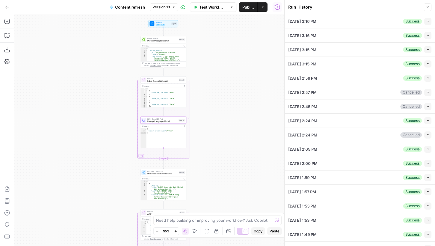
click at [427, 34] on icon "button" at bounding box center [427, 35] width 3 height 3
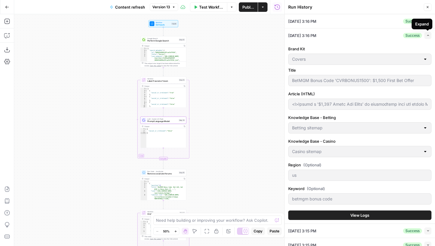
click at [428, 37] on button "Expand" at bounding box center [427, 35] width 7 height 7
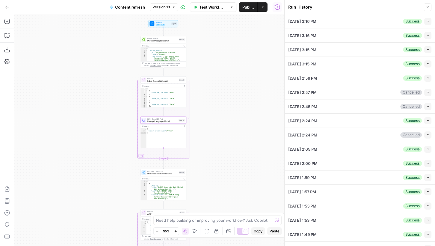
click at [428, 37] on button "Collapse" at bounding box center [427, 35] width 7 height 7
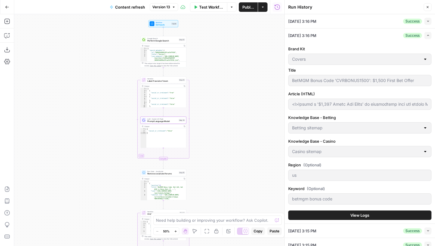
click at [347, 209] on div "Brand Kit Covers Title BetMGM Bonus Code 'CVRBONUS1500': $1,500 First Bet Offer…" at bounding box center [359, 132] width 143 height 181
click at [347, 211] on button "View Logs" at bounding box center [359, 214] width 143 height 9
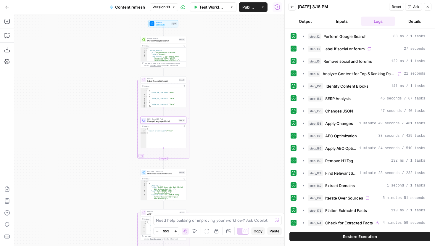
click at [337, 21] on button "Inputs" at bounding box center [341, 21] width 34 height 9
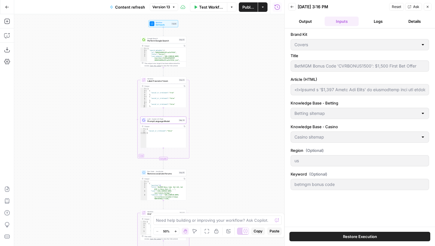
click at [374, 21] on button "Logs" at bounding box center [378, 21] width 34 height 9
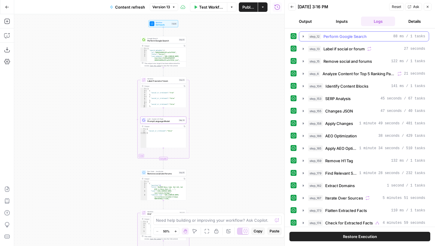
click at [302, 37] on icon "button" at bounding box center [303, 36] width 5 height 5
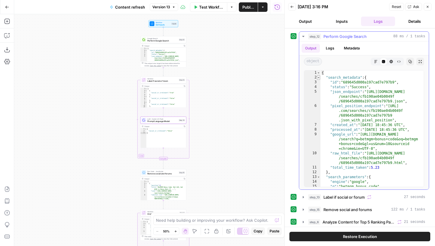
type textarea "*"
click at [319, 79] on span "Toggle code folding, rows 2 through 12" at bounding box center [318, 77] width 3 height 5
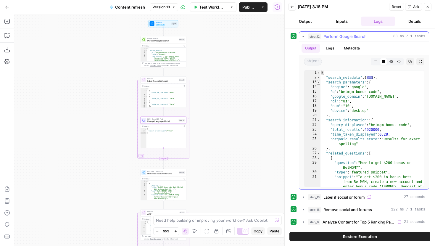
click at [319, 83] on span "Toggle code folding, rows 13 through 20" at bounding box center [318, 82] width 3 height 5
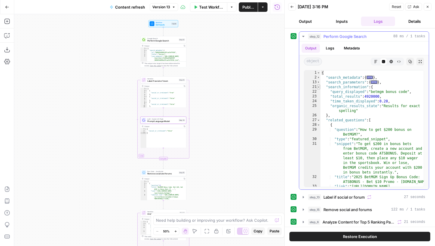
click at [319, 87] on span "Toggle code folding, rows 21 through 26" at bounding box center [318, 87] width 3 height 5
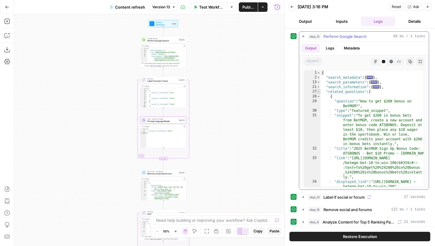
click at [319, 91] on span "Toggle code folding, rows 27 through 74" at bounding box center [318, 91] width 3 height 5
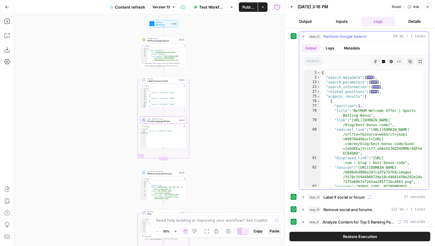
click at [301, 35] on icon "button" at bounding box center [303, 36] width 5 height 5
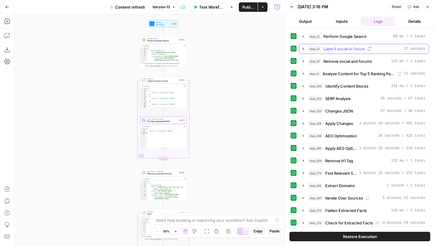
click at [302, 46] on icon "button" at bounding box center [303, 48] width 5 height 5
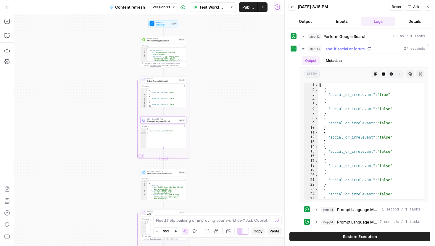
type textarea "**********"
drag, startPoint x: 388, startPoint y: 93, endPoint x: 382, endPoint y: 93, distance: 5.9
click at [382, 93] on div "[ { "social_or_irrelevant" : "true" } , { "social_or_irrelevant" : "false" } , …" at bounding box center [370, 146] width 105 height 126
click at [302, 51] on icon "button" at bounding box center [303, 48] width 5 height 5
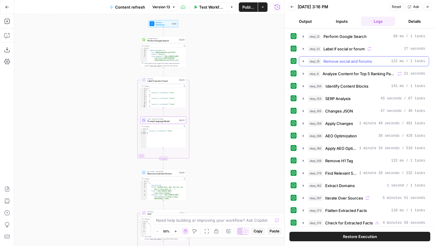
click at [303, 61] on icon "button" at bounding box center [303, 61] width 1 height 2
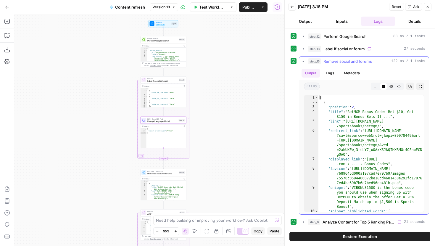
click at [303, 63] on icon "button" at bounding box center [303, 61] width 5 height 5
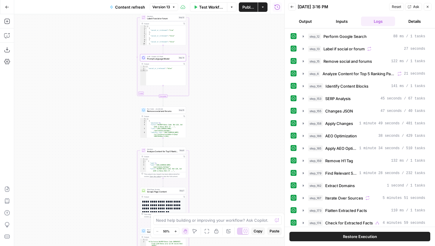
drag, startPoint x: 233, startPoint y: 144, endPoint x: 233, endPoint y: 78, distance: 66.5
click at [233, 78] on div "true false false true false true Workflow Set Inputs Inputs Google Search Perfo…" at bounding box center [149, 130] width 270 height 232
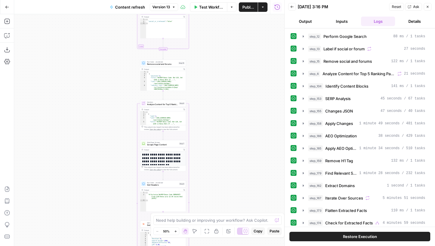
drag, startPoint x: 226, startPoint y: 106, endPoint x: 226, endPoint y: 75, distance: 31.1
click at [226, 74] on div "true false false true false true Workflow Set Inputs Inputs Google Search Perfo…" at bounding box center [149, 130] width 270 height 232
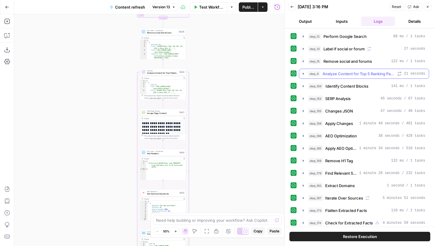
click at [304, 75] on icon "button" at bounding box center [303, 73] width 5 height 5
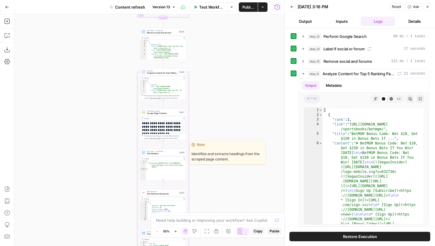
click at [172, 154] on span "Get Headers" at bounding box center [162, 153] width 31 height 3
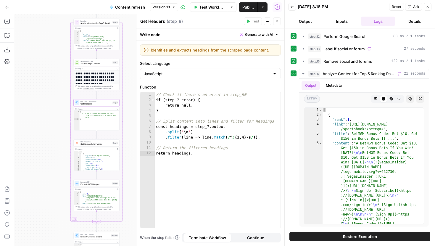
drag, startPoint x: 112, startPoint y: 132, endPoint x: 33, endPoint y: 75, distance: 97.4
click at [33, 75] on div "true false false true false true Workflow Set Inputs Inputs Google Search Perfo…" at bounding box center [149, 130] width 270 height 232
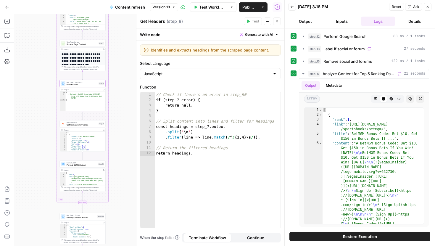
drag, startPoint x: 125, startPoint y: 108, endPoint x: 123, endPoint y: 96, distance: 11.9
click at [123, 96] on div "true false false true false true Workflow Set Inputs Inputs Google Search Perfo…" at bounding box center [149, 130] width 270 height 232
click at [304, 61] on icon "button" at bounding box center [303, 61] width 5 height 5
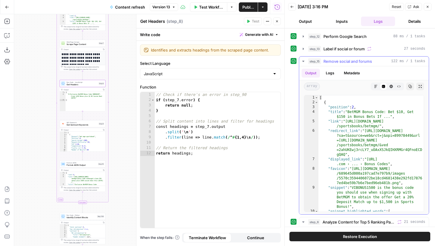
click at [304, 61] on icon "button" at bounding box center [303, 61] width 5 height 5
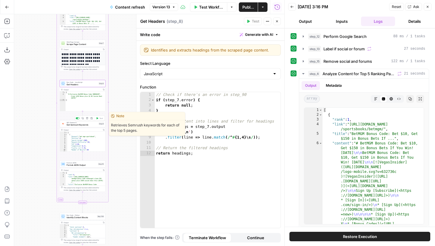
click at [95, 125] on span "Get Semrush Keywords" at bounding box center [82, 124] width 31 height 3
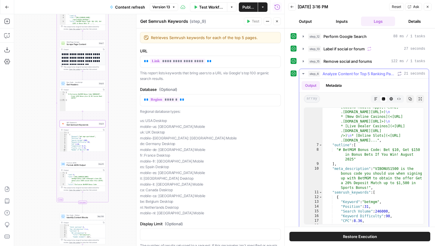
scroll to position [284, 0]
click at [88, 85] on span "Get Headers" at bounding box center [82, 84] width 31 height 3
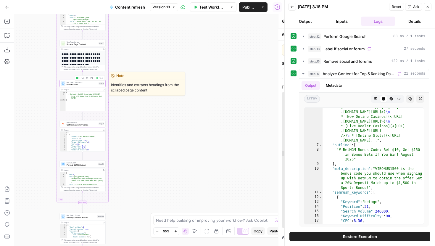
type textarea "Get Headers"
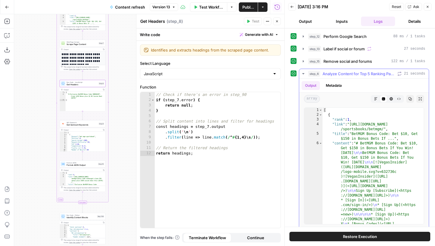
scroll to position [0, 0]
click at [321, 141] on span "Toggle code folding, rows 6 through 2013" at bounding box center [320, 143] width 3 height 5
click at [320, 143] on span "Toggle code folding, rows 6 through 2013" at bounding box center [320, 143] width 3 height 5
click at [320, 115] on span "Toggle code folding, rows 2 through 1003" at bounding box center [320, 114] width 3 height 5
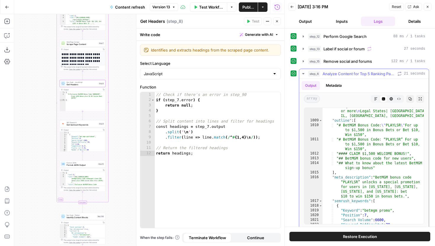
scroll to position [398, 0]
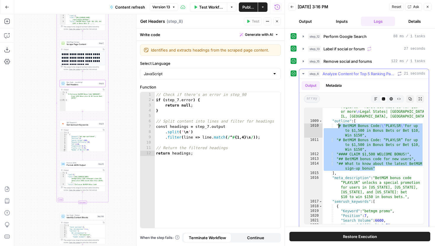
drag, startPoint x: 380, startPoint y: 168, endPoint x: 338, endPoint y: 125, distance: 59.8
type textarea "**********"
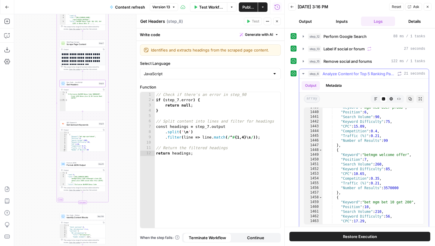
scroll to position [1661, 0]
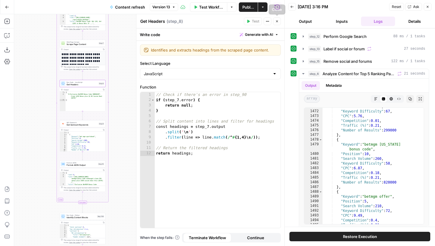
click at [278, 20] on icon "button" at bounding box center [277, 22] width 4 height 4
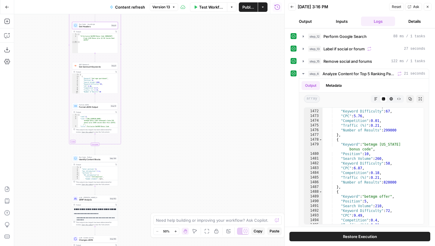
drag, startPoint x: 150, startPoint y: 118, endPoint x: 157, endPoint y: 106, distance: 14.6
click at [157, 107] on div "true false false true false true Workflow Set Inputs Inputs Google Search Perfo…" at bounding box center [149, 130] width 270 height 232
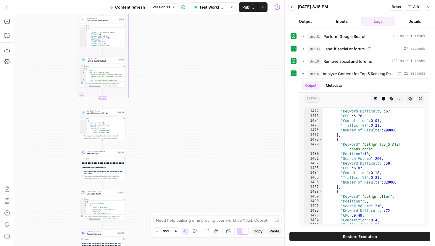
drag, startPoint x: 154, startPoint y: 114, endPoint x: 168, endPoint y: 75, distance: 40.9
click at [168, 75] on div "true false false true false true Workflow Set Inputs Inputs Google Search Perfo…" at bounding box center [149, 130] width 270 height 232
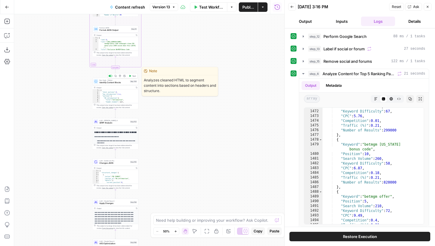
click at [126, 83] on span "Identify Content Blocks" at bounding box center [113, 82] width 29 height 3
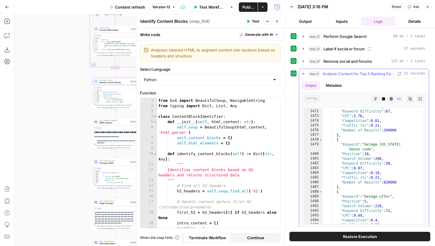
click at [305, 74] on icon "button" at bounding box center [303, 73] width 5 height 5
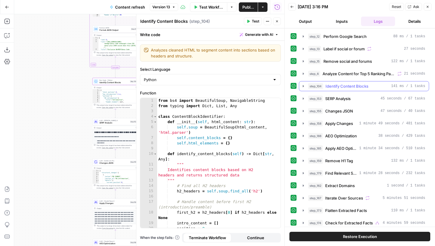
click at [303, 85] on icon "button" at bounding box center [303, 86] width 5 height 5
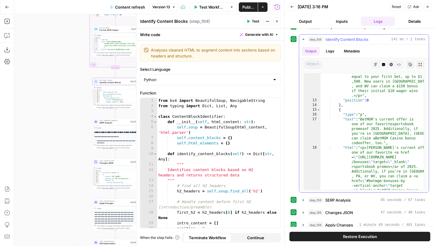
scroll to position [0, 0]
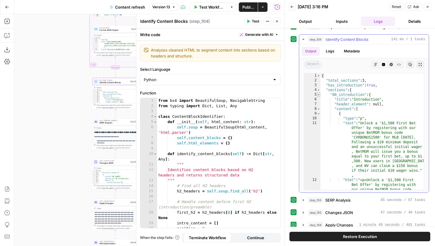
type textarea "*"
click at [318, 94] on span "Toggle code folding, rows 5 through 50" at bounding box center [318, 94] width 3 height 5
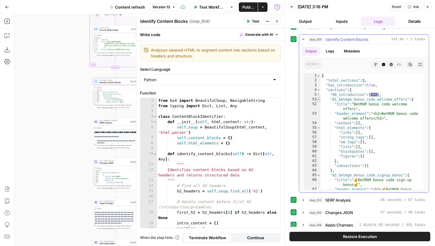
click at [319, 98] on span "Toggle code folding, rows 51 through 64" at bounding box center [318, 99] width 3 height 5
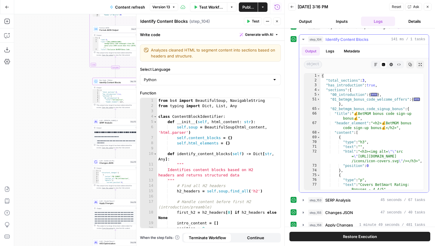
click at [319, 106] on div "51" at bounding box center [312, 101] width 16 height 9
click at [319, 107] on span "Toggle code folding, rows 65 through 534" at bounding box center [318, 108] width 3 height 5
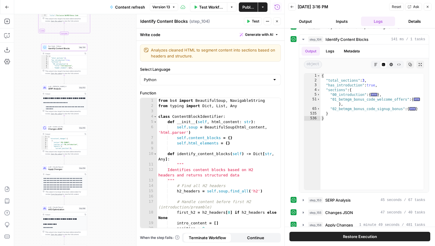
drag, startPoint x: 73, startPoint y: 103, endPoint x: 24, endPoint y: 66, distance: 61.9
click at [24, 66] on div "true false false true false true Workflow Set Inputs Inputs Google Search Perfo…" at bounding box center [149, 130] width 270 height 232
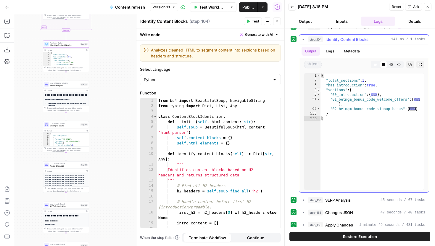
click at [317, 88] on span "Toggle code folding, rows 4 through 535" at bounding box center [318, 90] width 3 height 5
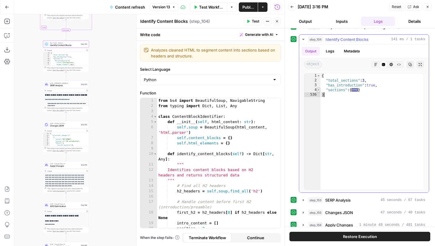
click at [319, 89] on span "Toggle code folding, rows 4 through 535" at bounding box center [318, 90] width 3 height 5
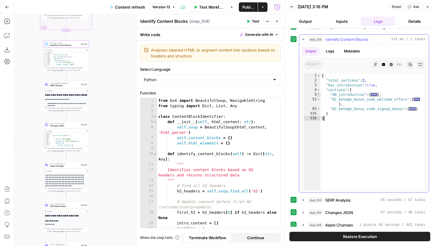
click at [319, 93] on span "Toggle code folding, rows 5 through 50" at bounding box center [318, 94] width 3 height 5
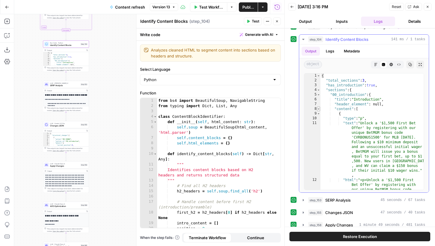
click at [318, 108] on span "Toggle code folding, rows 8 through 27" at bounding box center [318, 108] width 3 height 5
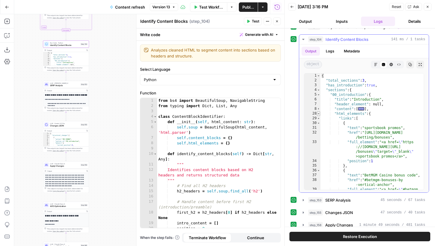
click at [319, 114] on span "Toggle code folding, rows 28 through 48" at bounding box center [318, 113] width 3 height 5
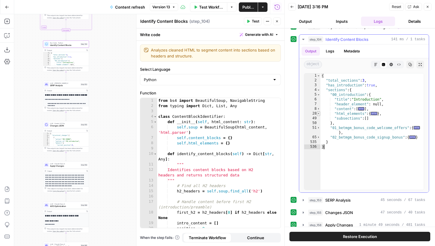
click at [318, 114] on span "Toggle code folding, rows 28 through 48" at bounding box center [318, 113] width 3 height 5
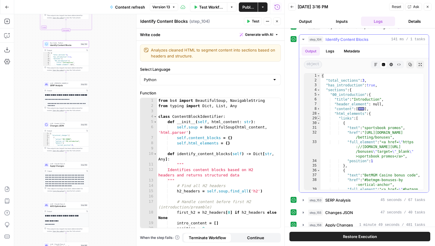
click at [318, 118] on span "Toggle code folding, rows 29 through 42" at bounding box center [318, 118] width 3 height 5
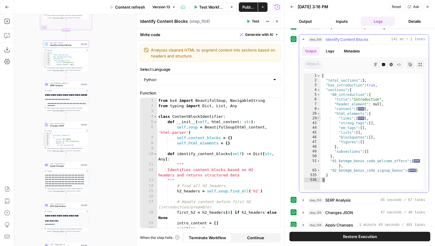
click at [319, 119] on span "Toggle code folding, rows 29 through 42" at bounding box center [318, 118] width 3 height 5
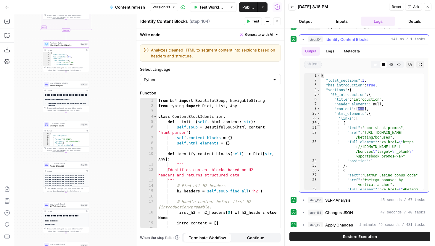
click at [319, 124] on span "Toggle code folding, rows 30 through 35" at bounding box center [318, 123] width 3 height 5
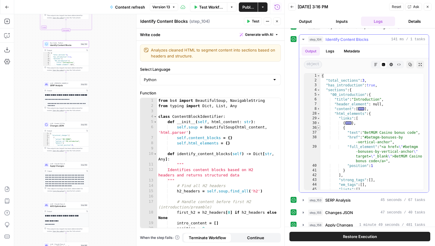
click at [319, 128] on span "Toggle code folding, rows 36 through 41" at bounding box center [318, 127] width 3 height 5
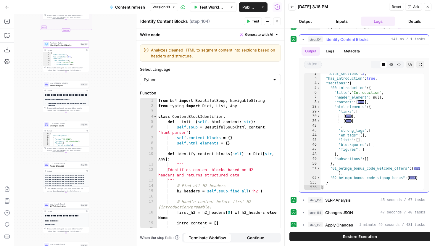
scroll to position [7, 0]
click at [319, 168] on span "Toggle code folding, rows 51 through 64" at bounding box center [318, 168] width 3 height 5
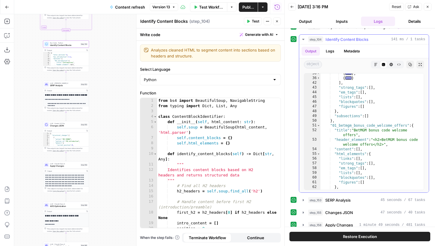
scroll to position [50, 0]
click at [319, 155] on span "Toggle code folding, rows 55 through 62" at bounding box center [318, 153] width 3 height 5
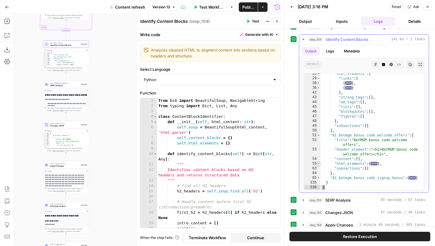
click at [319, 164] on span "Toggle code folding, rows 55 through 62" at bounding box center [318, 163] width 3 height 5
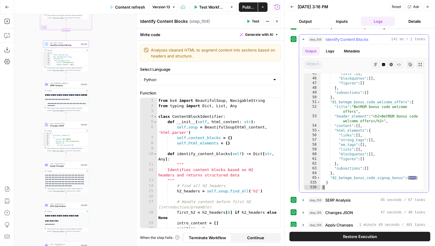
scroll to position [56, 0]
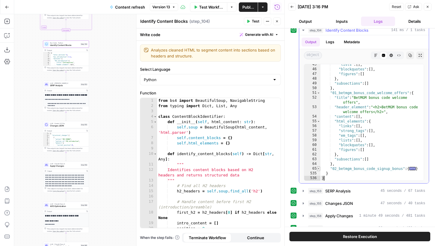
click at [319, 168] on span "Toggle code folding, rows 65 through 534" at bounding box center [318, 168] width 3 height 5
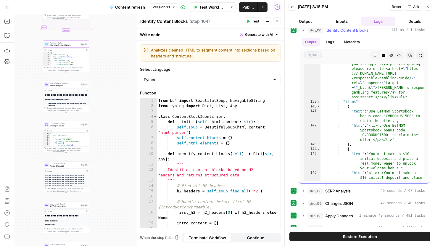
scroll to position [827, 0]
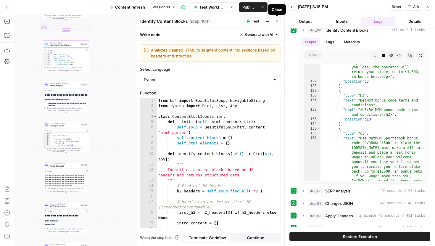
click at [277, 23] on button "Close" at bounding box center [277, 21] width 8 height 8
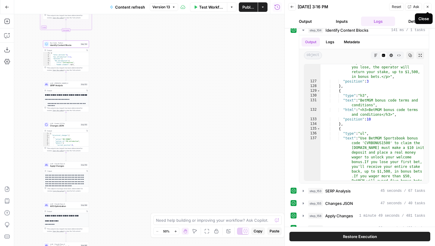
click at [427, 8] on icon "button" at bounding box center [428, 7] width 4 height 4
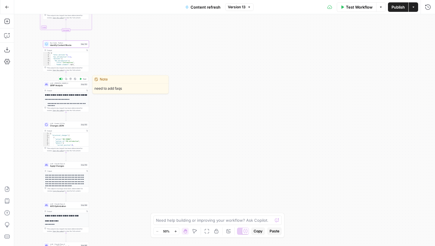
click at [73, 86] on span "SERP Analysis" at bounding box center [64, 85] width 29 height 3
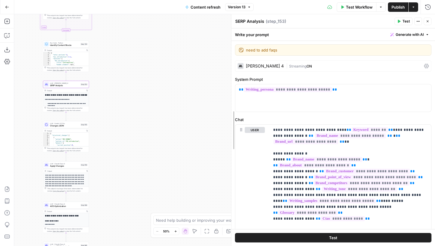
drag, startPoint x: 289, startPoint y: 114, endPoint x: 233, endPoint y: 112, distance: 55.7
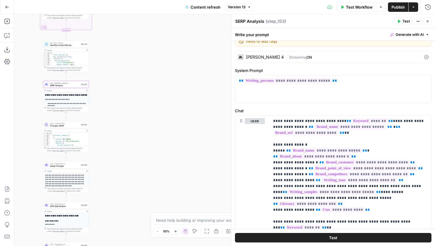
scroll to position [0, 0]
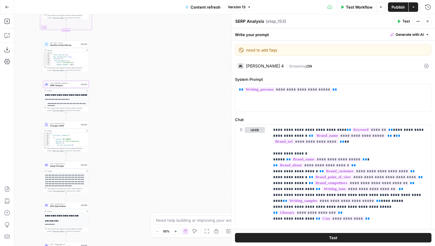
drag, startPoint x: 131, startPoint y: 66, endPoint x: 152, endPoint y: 106, distance: 44.6
click at [151, 105] on div "true false false true false true Workflow Set Inputs Inputs Google Search Perfo…" at bounding box center [224, 130] width 421 height 232
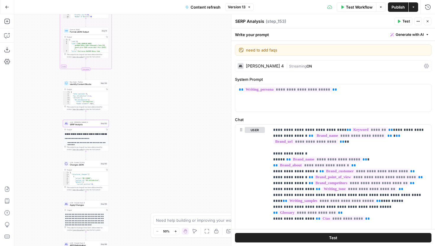
click at [94, 86] on div "Run Code · Python Identify Content Blocks Step 104 Copy step Delete step Edit N…" at bounding box center [86, 83] width 46 height 7
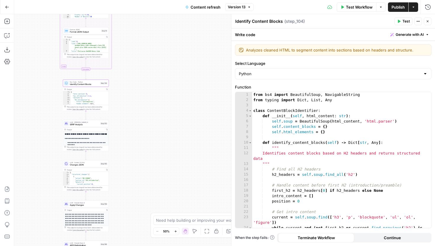
click at [98, 124] on span "SERP Analysis" at bounding box center [84, 124] width 29 height 3
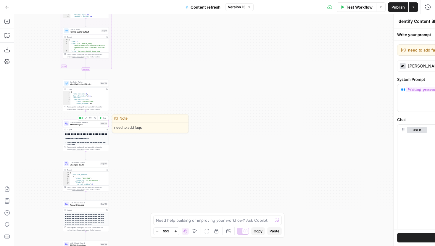
type textarea "SERP Analysis"
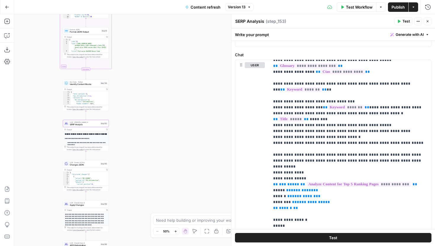
scroll to position [87, 0]
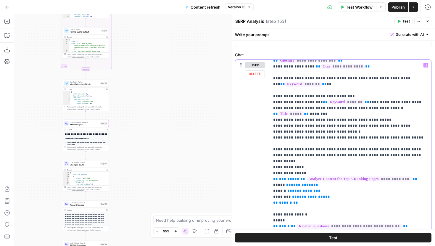
drag, startPoint x: 274, startPoint y: 96, endPoint x: 298, endPoint y: 115, distance: 30.7
click at [94, 125] on span "SERP Analysis" at bounding box center [84, 124] width 29 height 3
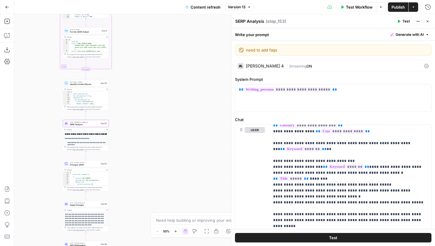
click at [268, 70] on div "Claude Sonnet 4 | Streaming ON" at bounding box center [333, 65] width 196 height 11
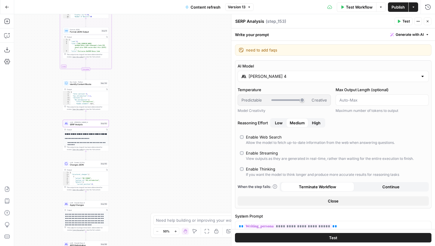
click at [283, 80] on div "Claude Sonnet 4" at bounding box center [333, 76] width 191 height 11
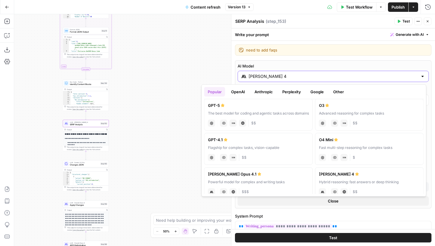
scroll to position [3, 0]
click at [291, 121] on div "chat Vision Capabilities JSON Mode Live Web Research $$" at bounding box center [258, 122] width 101 height 8
type input "GPT-5"
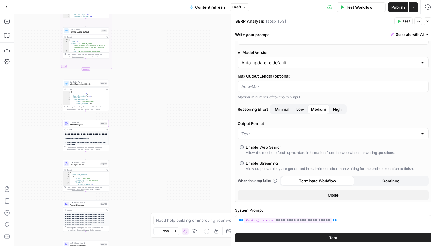
scroll to position [0, 0]
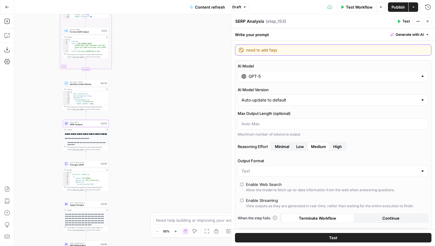
drag, startPoint x: 286, startPoint y: 50, endPoint x: 246, endPoint y: 49, distance: 39.9
click at [246, 49] on textarea "need to add faqs" at bounding box center [337, 50] width 182 height 6
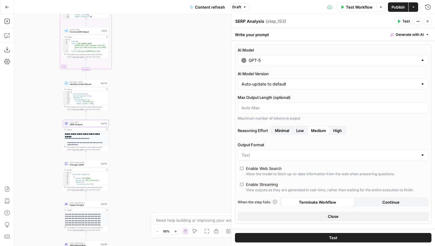
click at [428, 22] on icon "button" at bounding box center [428, 22] width 4 height 4
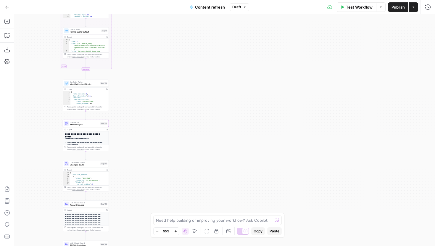
click at [88, 124] on span "SERP Analysis" at bounding box center [84, 124] width 29 height 3
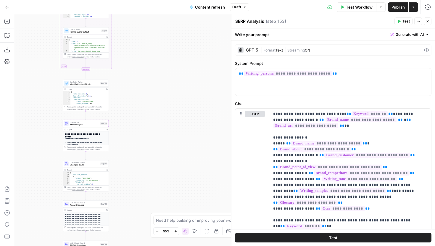
click at [175, 234] on button "Zoom In" at bounding box center [175, 230] width 7 height 7
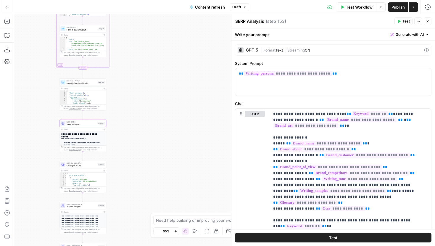
click at [175, 234] on button "Zoom In" at bounding box center [175, 230] width 7 height 7
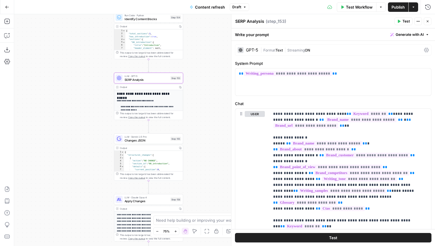
drag, startPoint x: 114, startPoint y: 162, endPoint x: 250, endPoint y: 124, distance: 141.9
click at [251, 124] on body "Covers New Home Browse Your Data Usage Settings Recent Grids Content refresh ML…" at bounding box center [217, 123] width 435 height 246
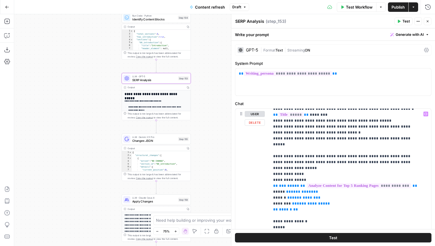
scroll to position [142, 0]
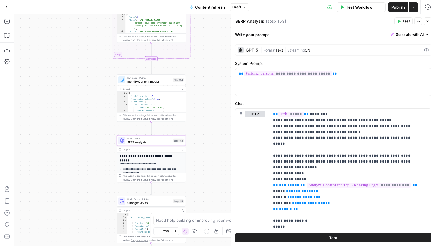
drag, startPoint x: 201, startPoint y: 55, endPoint x: 184, endPoint y: 138, distance: 85.2
click at [184, 138] on div "true false false true false true Workflow Set Inputs Inputs Google Search Perfo…" at bounding box center [224, 130] width 421 height 232
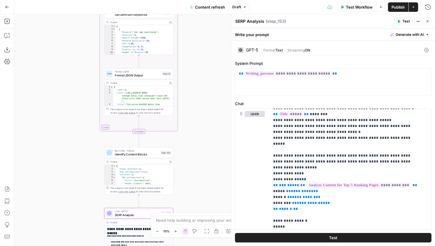
drag, startPoint x: 204, startPoint y: 53, endPoint x: 194, endPoint y: 147, distance: 94.4
click at [195, 145] on div "true false false true false true Workflow Set Inputs Inputs Google Search Perfo…" at bounding box center [224, 130] width 421 height 232
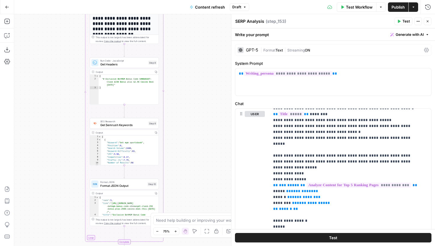
drag, startPoint x: 191, startPoint y: 74, endPoint x: 185, endPoint y: 132, distance: 58.0
click at [185, 131] on div "true false false true false true Workflow Set Inputs Inputs Google Search Perfo…" at bounding box center [224, 130] width 421 height 232
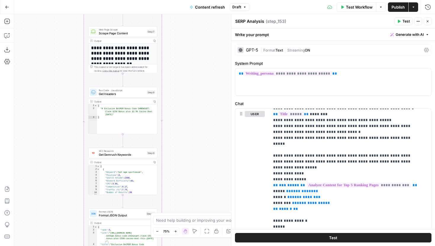
drag, startPoint x: 188, startPoint y: 66, endPoint x: 188, endPoint y: 179, distance: 112.7
click at [188, 177] on div "true false false true false true Workflow Set Inputs Inputs Google Search Perfo…" at bounding box center [224, 130] width 421 height 232
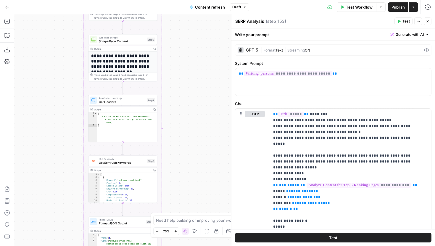
drag, startPoint x: 185, startPoint y: 105, endPoint x: 185, endPoint y: 53, distance: 52.4
click at [185, 53] on div "true false false true false true Workflow Set Inputs Inputs Google Search Perfo…" at bounding box center [224, 130] width 421 height 232
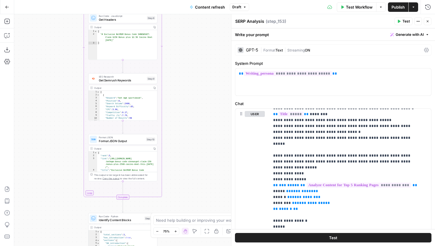
drag, startPoint x: 185, startPoint y: 109, endPoint x: 185, endPoint y: 53, distance: 55.3
click at [185, 54] on div "true false false true false true Workflow Set Inputs Inputs Google Search Perfo…" at bounding box center [224, 130] width 421 height 232
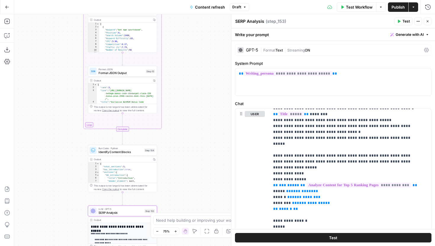
drag, startPoint x: 196, startPoint y: 150, endPoint x: 196, endPoint y: 67, distance: 83.1
click at [196, 67] on div "true false false true false true Workflow Set Inputs Inputs Google Search Perfo…" at bounding box center [224, 130] width 421 height 232
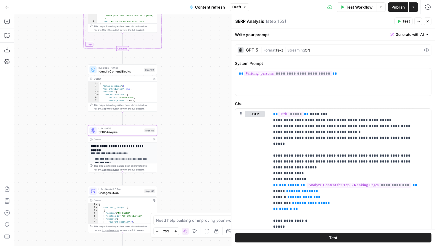
drag, startPoint x: 195, startPoint y: 148, endPoint x: 195, endPoint y: 104, distance: 44.1
click at [195, 104] on div "true false false true false true Workflow Set Inputs Inputs Google Search Perfo…" at bounding box center [224, 130] width 421 height 232
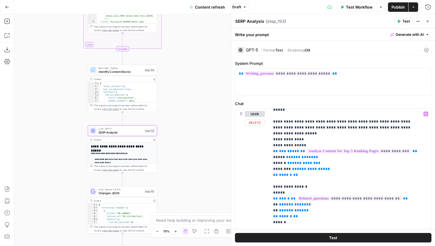
scroll to position [174, 0]
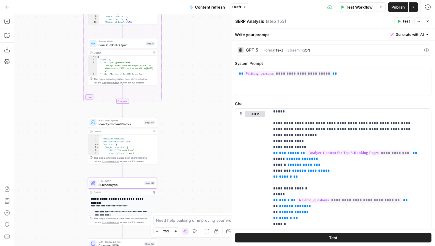
drag, startPoint x: 204, startPoint y: 49, endPoint x: 203, endPoint y: 128, distance: 78.4
click at [203, 127] on div "true false false true false true Workflow Set Inputs Inputs Google Search Perfo…" at bounding box center [224, 130] width 421 height 232
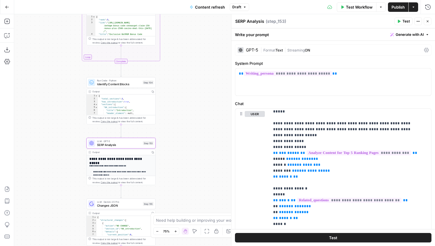
drag, startPoint x: 195, startPoint y: 138, endPoint x: 194, endPoint y: 75, distance: 63.0
click at [194, 75] on div "true false false true false true Workflow Set Inputs Inputs Google Search Perfo…" at bounding box center [224, 130] width 421 height 232
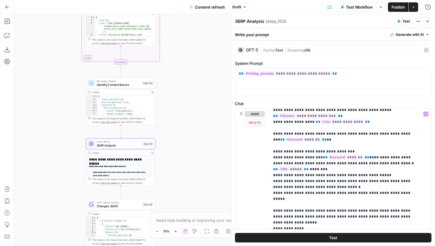
scroll to position [86, 0]
drag, startPoint x: 176, startPoint y: 62, endPoint x: 176, endPoint y: 70, distance: 8.3
click at [176, 67] on div "true false false true false true Workflow Set Inputs Inputs Google Search Perfo…" at bounding box center [224, 130] width 421 height 232
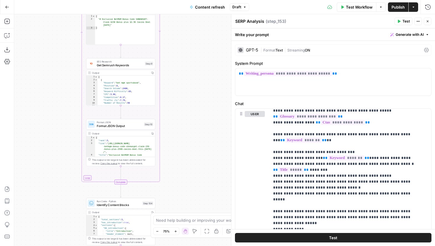
drag, startPoint x: 182, startPoint y: 49, endPoint x: 182, endPoint y: 164, distance: 115.6
click at [182, 164] on div "true false false true false true Workflow Set Inputs Inputs Google Search Perfo…" at bounding box center [224, 130] width 421 height 232
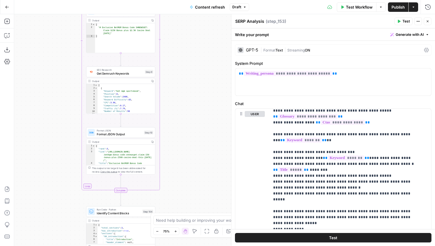
drag, startPoint x: 190, startPoint y: 46, endPoint x: 190, endPoint y: 189, distance: 143.2
click at [190, 189] on div "true false false true false true Workflow Set Inputs Inputs Google Search Perfo…" at bounding box center [224, 130] width 421 height 232
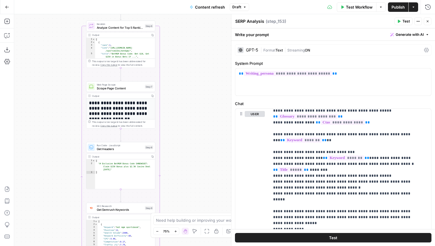
drag, startPoint x: 184, startPoint y: 75, endPoint x: 184, endPoint y: 142, distance: 66.8
click at [184, 142] on div "true false false true false true Workflow Set Inputs Inputs Google Search Perfo…" at bounding box center [224, 130] width 421 height 232
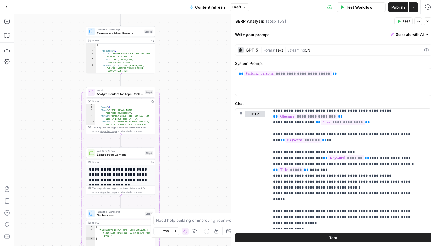
scroll to position [11, 0]
type textarea "*"
click at [93, 117] on span "Toggle code folding, row 6" at bounding box center [93, 118] width 2 height 3
click at [426, 22] on icon "button" at bounding box center [428, 22] width 4 height 4
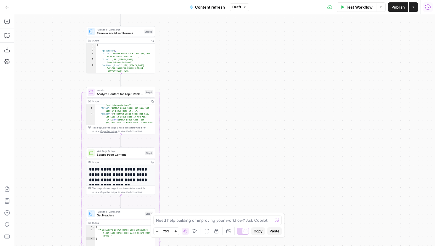
click at [427, 6] on icon "button" at bounding box center [427, 6] width 5 height 5
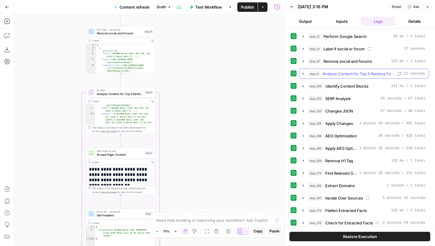
click at [303, 74] on icon "button" at bounding box center [303, 73] width 1 height 2
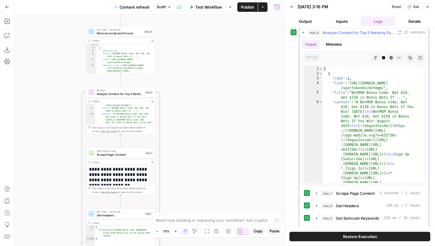
scroll to position [54, 0]
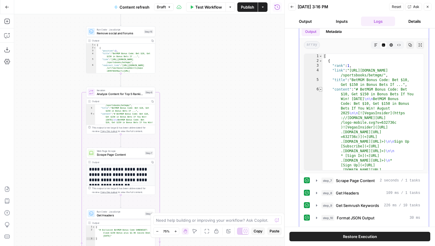
type textarea "*"
click at [321, 88] on span "Toggle code folding, rows 6 through 2013" at bounding box center [320, 89] width 3 height 5
click at [320, 90] on span "Toggle code folding, rows 6 through 2013" at bounding box center [320, 89] width 3 height 5
click at [320, 62] on span "Toggle code folding, rows 2 through 1003" at bounding box center [320, 61] width 3 height 5
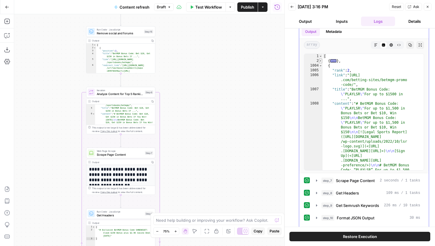
click at [321, 61] on span "Toggle code folding, rows 2 through 1003" at bounding box center [320, 61] width 3 height 5
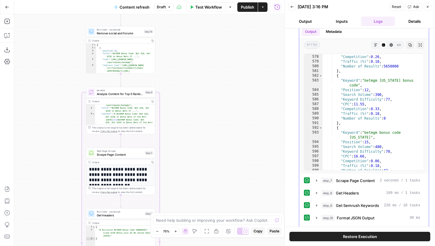
scroll to position [1470, 0]
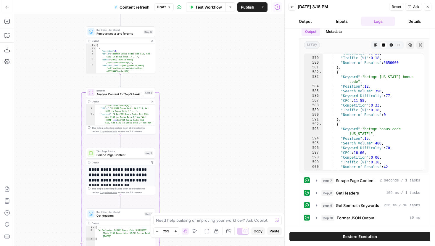
drag, startPoint x: 227, startPoint y: 148, endPoint x: 241, endPoint y: 60, distance: 89.2
click at [241, 61] on div "true false false true false true Workflow Set Inputs Inputs Google Search Perfo…" at bounding box center [149, 130] width 270 height 232
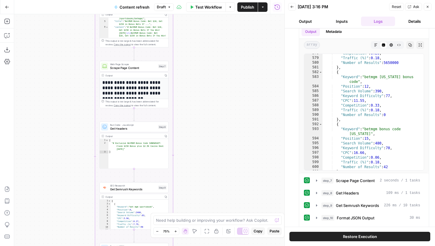
drag, startPoint x: 204, startPoint y: 165, endPoint x: 202, endPoint y: 62, distance: 102.6
click at [202, 62] on div "true false false true false true Workflow Set Inputs Inputs Google Search Perfo…" at bounding box center [149, 130] width 270 height 232
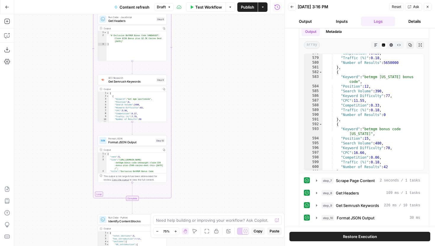
drag, startPoint x: 210, startPoint y: 154, endPoint x: 210, endPoint y: 72, distance: 81.9
click at [210, 73] on div "true false false true false true Workflow Set Inputs Inputs Google Search Perfo…" at bounding box center [149, 130] width 270 height 232
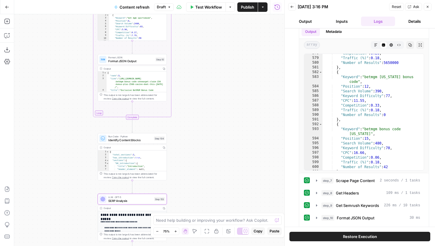
drag, startPoint x: 209, startPoint y: 157, endPoint x: 208, endPoint y: 73, distance: 84.3
click at [208, 73] on div "true false false true false true Workflow Set Inputs Inputs Google Search Perfo…" at bounding box center [149, 130] width 270 height 232
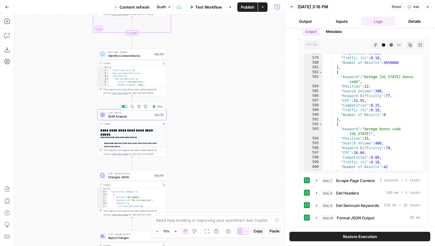
click at [145, 115] on span "SERP Analysis" at bounding box center [130, 116] width 44 height 4
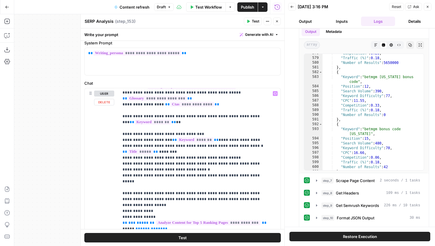
scroll to position [88, 0]
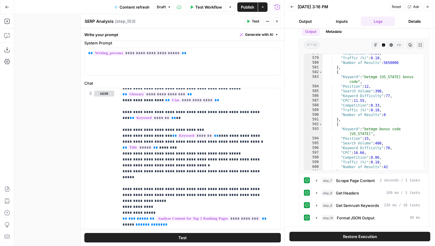
click at [429, 6] on button "Close" at bounding box center [428, 7] width 8 height 8
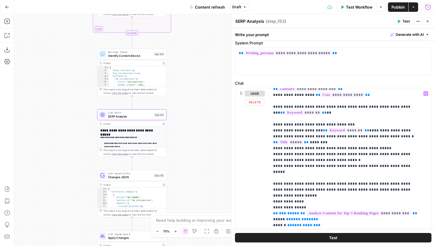
scroll to position [113, 0]
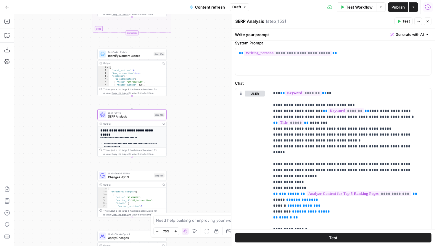
click at [353, 9] on span "Test Workflow" at bounding box center [359, 7] width 27 height 6
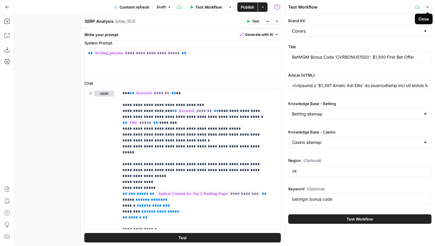
click at [428, 9] on icon "button" at bounding box center [428, 7] width 4 height 4
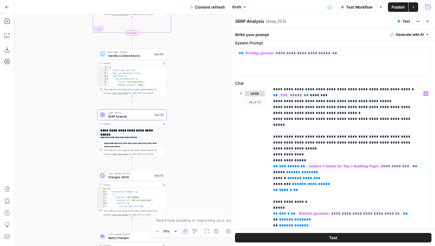
scroll to position [133, 0]
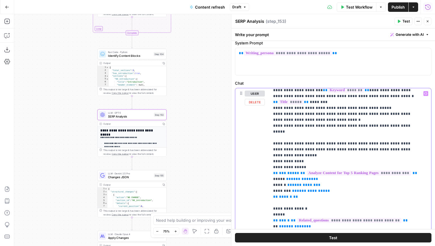
drag, startPoint x: 308, startPoint y: 138, endPoint x: 335, endPoint y: 139, distance: 27.8
drag, startPoint x: 274, startPoint y: 143, endPoint x: 308, endPoint y: 144, distance: 34.0
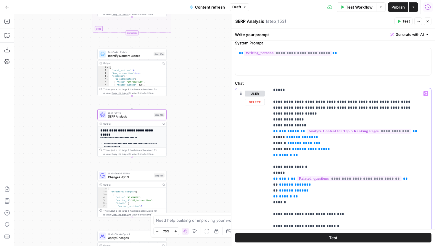
scroll to position [176, 0]
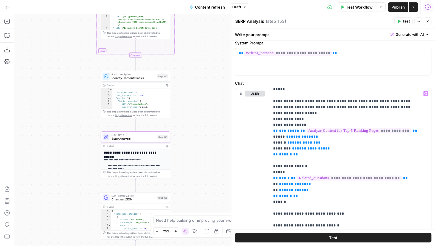
drag, startPoint x: 190, startPoint y: 124, endPoint x: 201, endPoint y: 184, distance: 60.9
click at [201, 184] on div "true false false true false true Workflow Set Inputs Inputs Google Search Perfo…" at bounding box center [224, 130] width 421 height 232
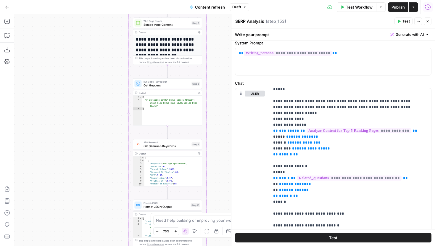
drag, startPoint x: 190, startPoint y: 80, endPoint x: 211, endPoint y: 244, distance: 165.5
click at [211, 244] on div "true false false true false true Workflow Set Inputs Inputs Google Search Perfo…" at bounding box center [224, 130] width 421 height 232
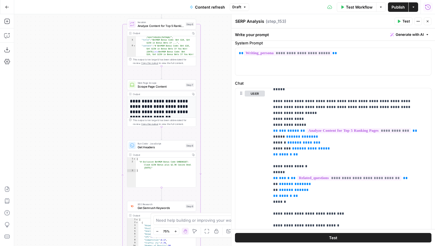
drag, startPoint x: 220, startPoint y: 102, endPoint x: 207, endPoint y: 194, distance: 93.6
click at [207, 194] on div "true false false true false true Workflow Set Inputs Inputs Google Search Perfo…" at bounding box center [224, 130] width 421 height 232
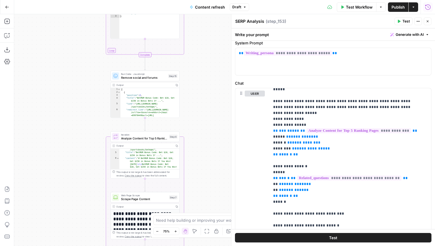
drag, startPoint x: 192, startPoint y: 80, endPoint x: 189, endPoint y: 164, distance: 84.4
click at [189, 164] on div "true false false true false true Workflow Set Inputs Inputs Google Search Perfo…" at bounding box center [224, 130] width 421 height 232
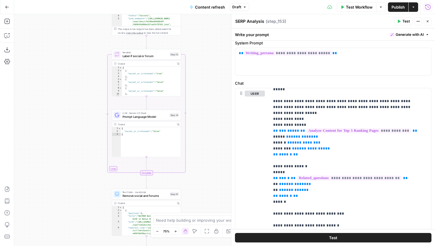
drag, startPoint x: 191, startPoint y: 60, endPoint x: 191, endPoint y: 173, distance: 113.6
click at [191, 173] on div "true false false true false true Workflow Set Inputs Inputs Google Search Perfo…" at bounding box center [224, 130] width 421 height 232
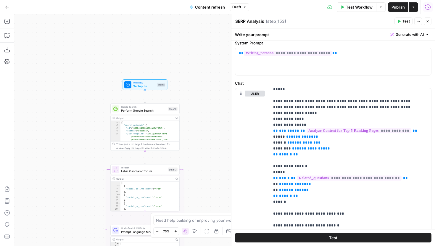
drag, startPoint x: 196, startPoint y: 73, endPoint x: 195, endPoint y: 188, distance: 115.1
click at [195, 188] on div "true false false true false true Workflow Set Inputs Inputs Google Search Perfo…" at bounding box center [224, 130] width 421 height 232
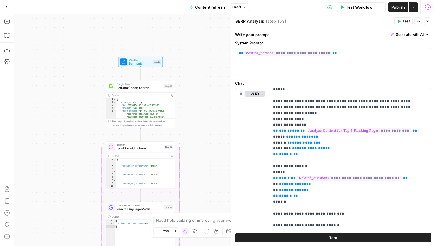
drag, startPoint x: 195, startPoint y: 188, endPoint x: 189, endPoint y: 165, distance: 23.7
click at [189, 165] on div "true false false true false true Workflow Set Inputs Inputs Google Search Perfo…" at bounding box center [224, 130] width 421 height 232
type textarea "*"
click at [115, 102] on span "Toggle code folding, rows 13 through 20" at bounding box center [114, 101] width 2 height 3
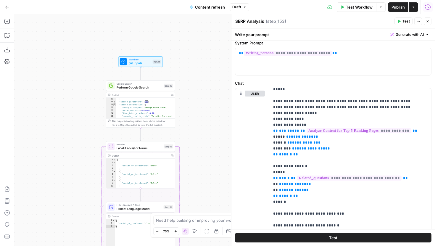
click at [114, 104] on span "Toggle code folding, rows 21 through 26" at bounding box center [114, 104] width 2 height 3
click at [114, 101] on span "Toggle code folding, rows 13 through 20" at bounding box center [114, 101] width 2 height 3
click at [114, 104] on span "Toggle code folding, rows 21 through 26" at bounding box center [114, 104] width 2 height 3
click at [114, 102] on span "Toggle code folding, rows 13 through 20" at bounding box center [114, 101] width 2 height 3
click at [114, 105] on span "Toggle code folding, rows 21 through 26" at bounding box center [114, 104] width 2 height 3
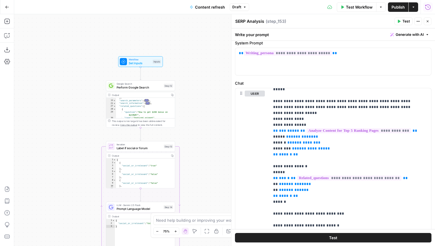
scroll to position [85, 0]
click at [114, 106] on span "Toggle code folding, rows 27 through 39" at bounding box center [114, 104] width 2 height 3
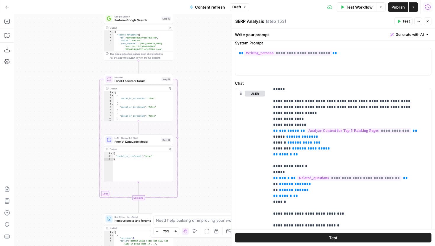
drag, startPoint x: 204, startPoint y: 148, endPoint x: 201, endPoint y: 67, distance: 81.7
click at [201, 67] on div "true false false true false true Workflow Set Inputs Inputs Google Search Perfo…" at bounding box center [224, 130] width 421 height 232
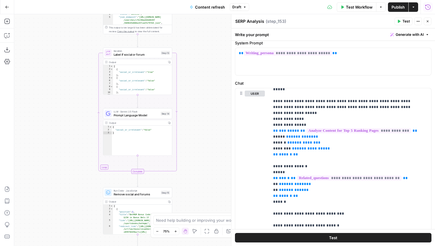
drag, startPoint x: 202, startPoint y: 154, endPoint x: 202, endPoint y: 142, distance: 11.8
click at [202, 142] on div "true false false true false true Workflow Set Inputs Inputs Google Search Perfo…" at bounding box center [224, 130] width 421 height 232
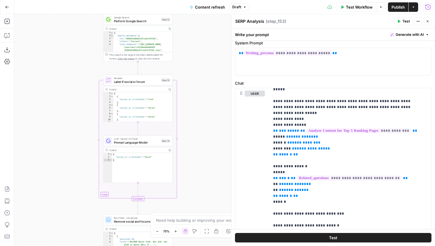
click at [112, 36] on span "Toggle code folding, rows 2 through 12" at bounding box center [112, 35] width 2 height 3
click at [430, 23] on button "Close" at bounding box center [428, 21] width 8 height 8
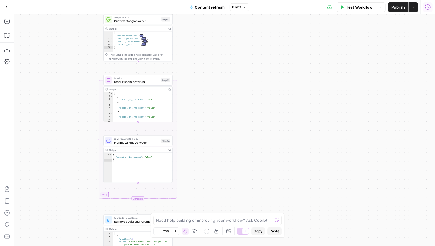
click at [430, 8] on icon "button" at bounding box center [428, 7] width 6 height 6
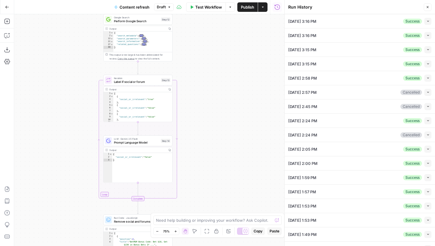
click at [425, 22] on button "Collapse" at bounding box center [427, 21] width 7 height 7
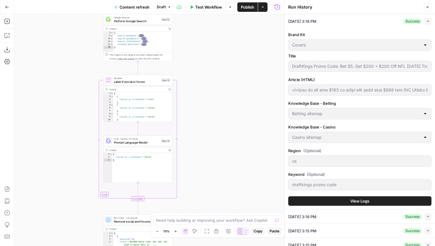
click at [353, 212] on div "08/08/25 at 3:16 PM Success Collapse" at bounding box center [359, 216] width 143 height 14
click at [353, 215] on div "08/08/25 at 3:16 PM Success Collapse" at bounding box center [359, 216] width 143 height 14
click at [424, 215] on button "Collapse" at bounding box center [427, 216] width 7 height 7
type input "<p>Sign up and get $200 in bonus bets plus over $200 off NFL Sunday Ticket with…"
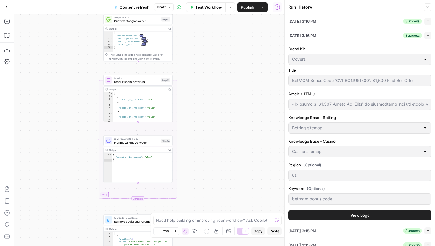
click at [379, 217] on button "View Logs" at bounding box center [359, 214] width 143 height 9
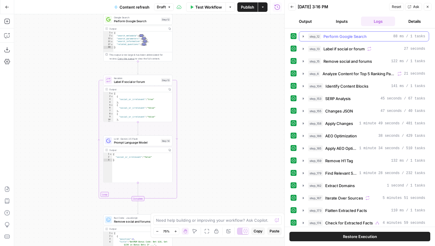
click at [304, 35] on icon "button" at bounding box center [303, 36] width 5 height 5
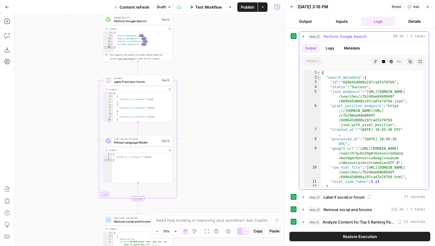
type textarea "*"
click at [319, 78] on span "Toggle code folding, rows 2 through 12" at bounding box center [318, 77] width 3 height 5
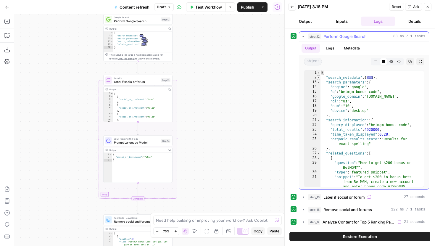
click at [318, 76] on span "Toggle code folding, rows 2 through 12" at bounding box center [318, 77] width 3 height 5
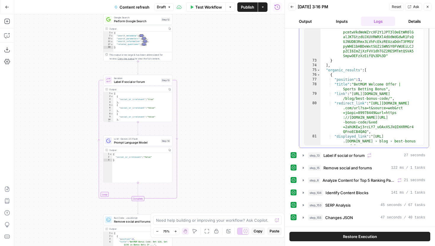
scroll to position [1969, 0]
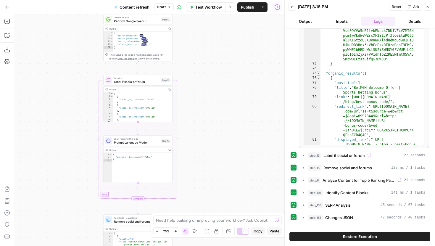
click at [319, 74] on span "Toggle code folding, rows 75 through 215" at bounding box center [318, 73] width 3 height 5
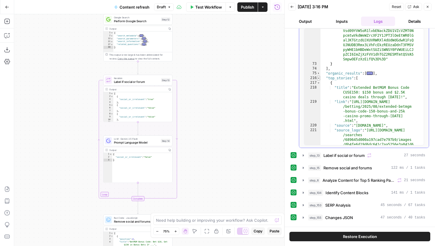
click at [319, 78] on span "Toggle code folding, rows 216 through 273" at bounding box center [318, 78] width 3 height 5
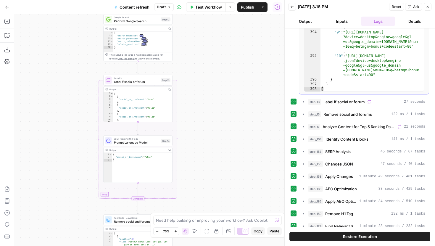
scroll to position [155, 0]
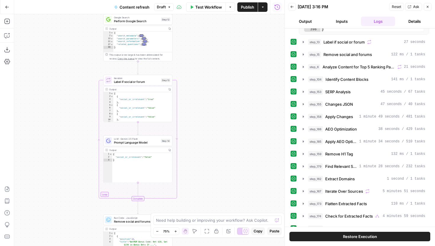
click at [427, 5] on icon "button" at bounding box center [428, 7] width 4 height 4
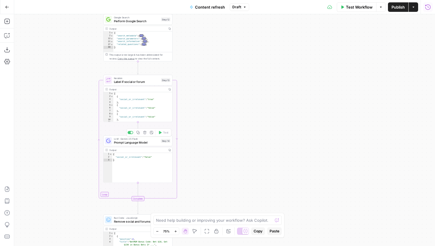
drag, startPoint x: 225, startPoint y: 161, endPoint x: 223, endPoint y: 13, distance: 147.6
click at [223, 13] on div "Go Back Content refresh Draft Test Workflow Options Publish Actions Run History…" at bounding box center [217, 123] width 435 height 246
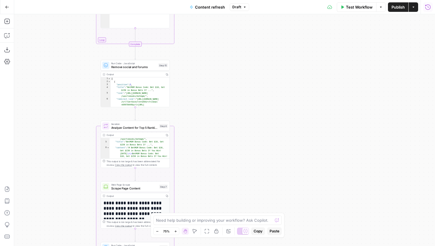
drag, startPoint x: 217, startPoint y: 151, endPoint x: 217, endPoint y: 59, distance: 91.7
click at [217, 59] on div "true false false true false true Workflow Set Inputs Inputs Google Search Perfo…" at bounding box center [224, 130] width 421 height 232
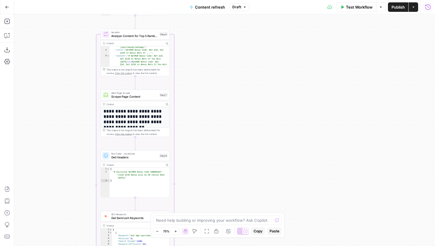
drag, startPoint x: 203, startPoint y: 62, endPoint x: 203, endPoint y: 26, distance: 35.2
click at [203, 26] on div "true false false true false true Workflow Set Inputs Inputs Google Search Perfo…" at bounding box center [224, 130] width 421 height 232
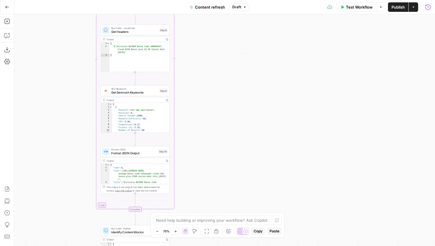
drag, startPoint x: 204, startPoint y: 85, endPoint x: 204, endPoint y: 73, distance: 12.1
click at [204, 73] on div "true false false true false true Workflow Set Inputs Inputs Google Search Perfo…" at bounding box center [224, 130] width 421 height 232
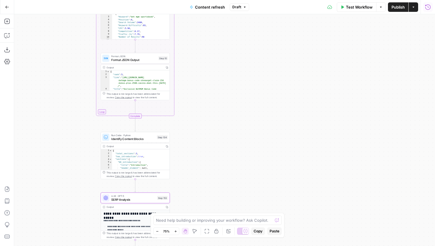
drag, startPoint x: 200, startPoint y: 159, endPoint x: 200, endPoint y: 101, distance: 57.7
click at [200, 101] on div "true false false true false true Workflow Set Inputs Inputs Google Search Perfo…" at bounding box center [224, 130] width 421 height 232
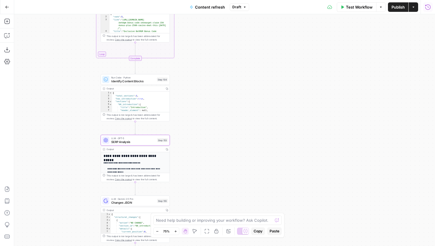
click at [139, 146] on div "**********" at bounding box center [135, 158] width 69 height 47
click at [146, 140] on span "SERP Analysis" at bounding box center [133, 141] width 44 height 4
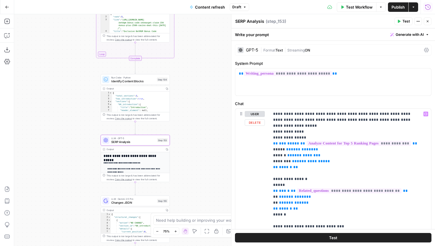
scroll to position [177, 0]
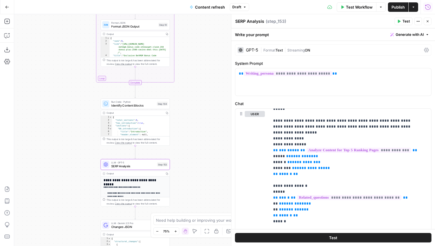
drag, startPoint x: 198, startPoint y: 67, endPoint x: 198, endPoint y: 130, distance: 62.7
click at [198, 130] on div "true false false true false true Workflow Set Inputs Inputs Google Search Perfo…" at bounding box center [224, 130] width 421 height 232
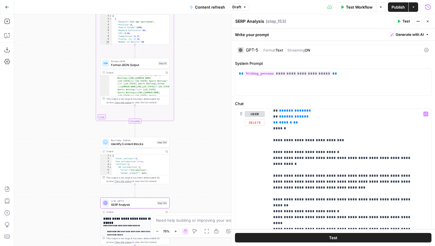
scroll to position [270, 0]
drag, startPoint x: 293, startPoint y: 145, endPoint x: 274, endPoint y: 140, distance: 19.7
drag, startPoint x: 326, startPoint y: 168, endPoint x: 290, endPoint y: 159, distance: 36.5
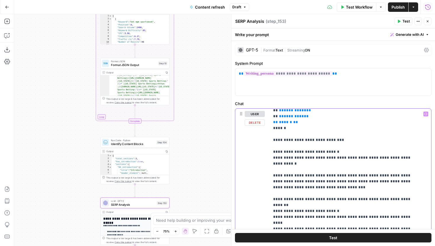
drag, startPoint x: 324, startPoint y: 168, endPoint x: 290, endPoint y: 159, distance: 35.1
drag, startPoint x: 319, startPoint y: 171, endPoint x: 293, endPoint y: 159, distance: 28.6
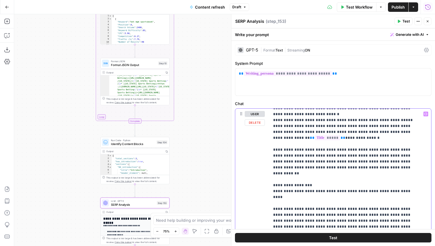
scroll to position [410, 0]
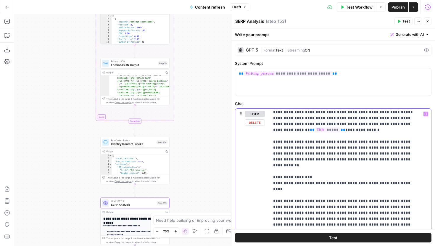
drag, startPoint x: 274, startPoint y: 136, endPoint x: 388, endPoint y: 144, distance: 114.5
click at [387, 143] on p "**********" at bounding box center [346, 115] width 146 height 828
click at [390, 145] on p "**********" at bounding box center [346, 115] width 146 height 828
drag, startPoint x: 270, startPoint y: 153, endPoint x: 387, endPoint y: 183, distance: 121.1
click at [387, 183] on div "**********" at bounding box center [347, 229] width 157 height 241
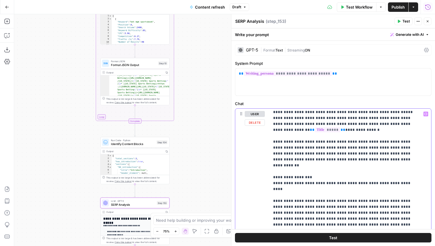
click at [387, 183] on p "**********" at bounding box center [346, 115] width 146 height 828
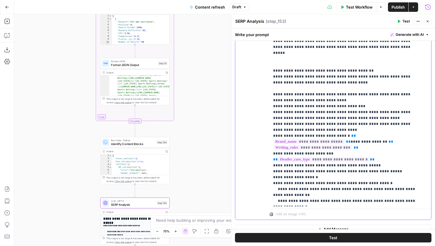
scroll to position [151, 0]
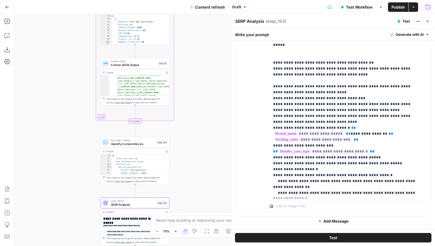
drag, startPoint x: 211, startPoint y: 163, endPoint x: 211, endPoint y: 100, distance: 62.4
click at [211, 100] on div "true false false true false true Workflow Set Inputs Inputs Google Search Perfo…" at bounding box center [224, 130] width 421 height 232
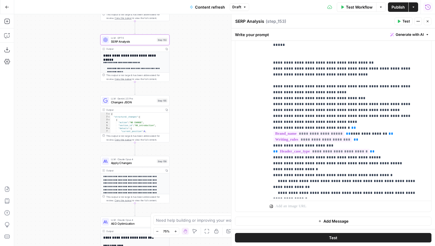
drag, startPoint x: 203, startPoint y: 78, endPoint x: 203, endPoint y: 40, distance: 37.9
click at [203, 40] on div "true false false true false true Workflow Set Inputs Inputs Google Search Perfo…" at bounding box center [224, 130] width 421 height 232
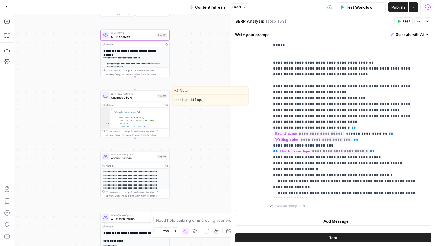
click at [150, 100] on div "LLM · Gemini 2.5 Pro Changes JSON Step 155 Copy step Delete step Edit Note Test" at bounding box center [134, 96] width 69 height 11
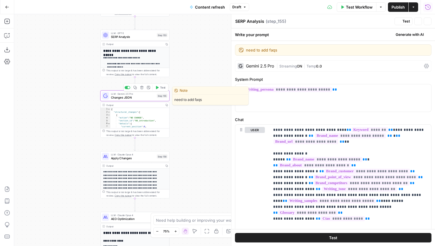
type textarea "Changes JSON"
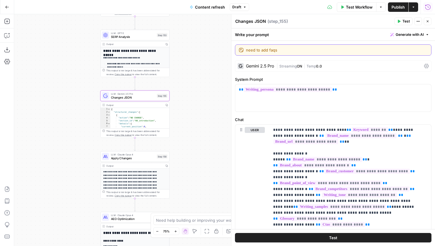
drag, startPoint x: 286, startPoint y: 52, endPoint x: 240, endPoint y: 51, distance: 45.9
click at [240, 51] on div "need to add faqs need to add faqs" at bounding box center [333, 49] width 196 height 11
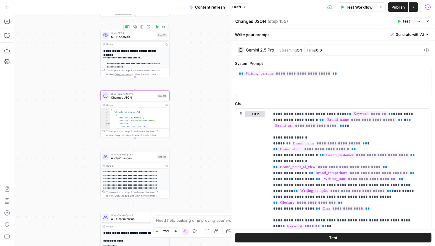
click at [139, 36] on span "SERP Analysis" at bounding box center [133, 36] width 44 height 4
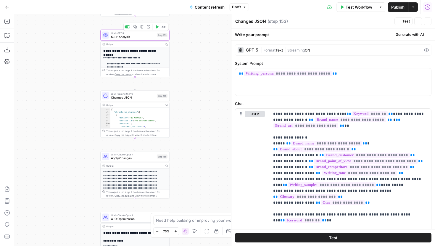
type textarea "SERP Analysis"
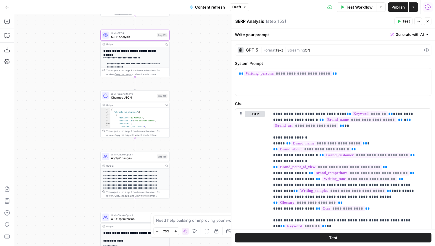
click at [140, 99] on span "Changes JSON" at bounding box center [133, 97] width 44 height 4
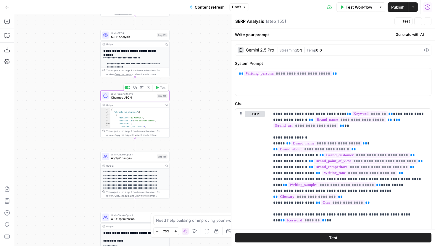
type textarea "Changes JSON"
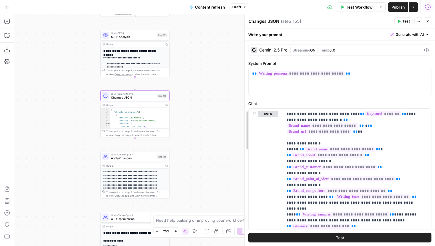
drag, startPoint x: 233, startPoint y: 95, endPoint x: 246, endPoint y: 98, distance: 14.0
click at [430, 14] on div "Test Workflow Options Publish Actions Run History" at bounding box center [342, 7] width 186 height 14
click at [430, 10] on button "Run History" at bounding box center [427, 6] width 9 height 9
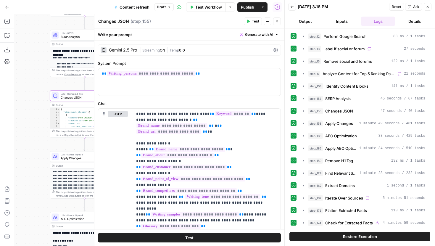
drag, startPoint x: 69, startPoint y: 97, endPoint x: 0, endPoint y: 96, distance: 69.2
click at [0, 96] on div "Add Steps Copilot Download as JSON Settings Import JSON AirOps Academy Help Giv…" at bounding box center [142, 130] width 284 height 232
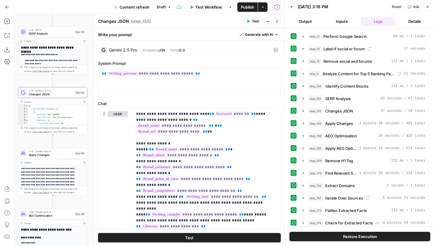
drag, startPoint x: 62, startPoint y: 146, endPoint x: 49, endPoint y: 143, distance: 13.9
click at [49, 143] on div "true false false true false true Workflow Set Inputs Inputs Google Search Perfo…" at bounding box center [149, 130] width 270 height 232
click at [295, 7] on button "Back" at bounding box center [292, 7] width 8 height 8
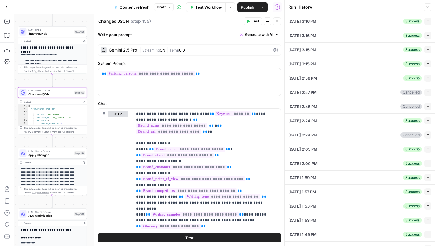
click at [424, 32] on button "Collapse" at bounding box center [427, 35] width 7 height 7
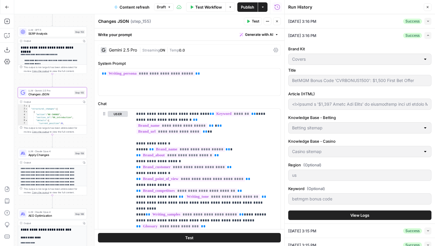
click at [350, 213] on span "View Logs" at bounding box center [359, 215] width 19 height 6
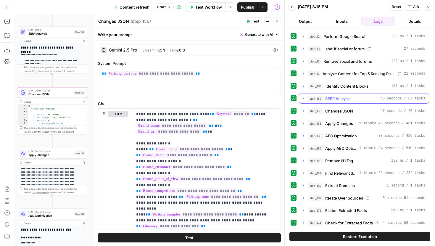
click at [303, 100] on icon "button" at bounding box center [303, 98] width 5 height 5
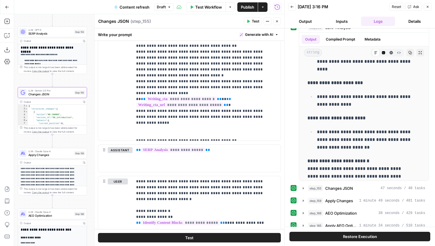
scroll to position [509, 0]
click at [66, 34] on span "SERP Analysis" at bounding box center [50, 33] width 44 height 4
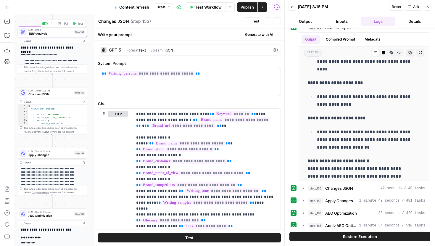
type textarea "SERP Analysis"
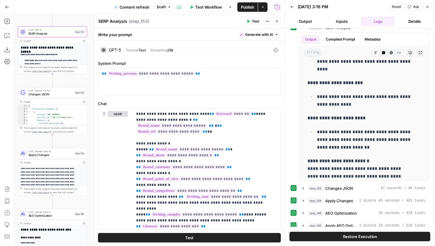
scroll to position [151, 0]
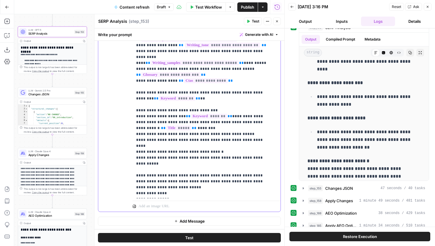
click at [64, 95] on span "Changes JSON" at bounding box center [50, 94] width 44 height 4
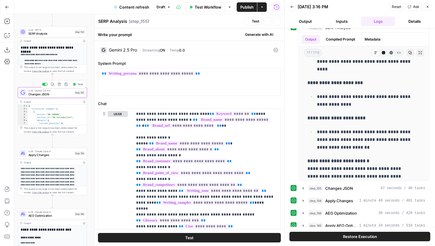
type textarea "Changes JSON"
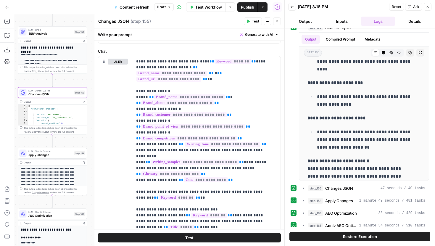
scroll to position [56, 0]
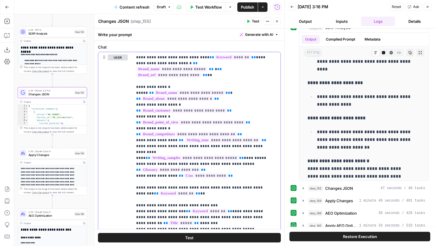
click at [177, 108] on span "**********" at bounding box center [183, 110] width 85 height 5
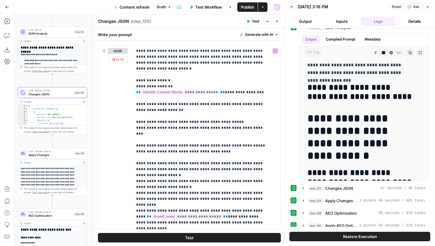
scroll to position [4, 0]
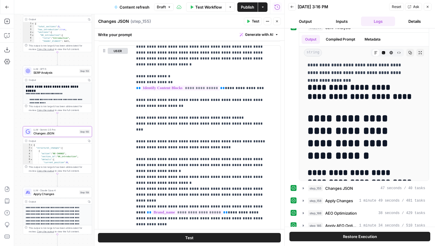
drag, startPoint x: 88, startPoint y: 84, endPoint x: 90, endPoint y: 134, distance: 49.8
click at [90, 134] on div "true false false true false true Workflow Set Inputs Inputs Google Search Perfo…" at bounding box center [149, 130] width 270 height 232
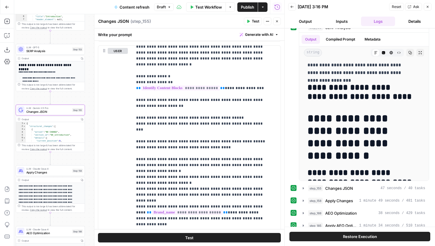
drag, startPoint x: 89, startPoint y: 66, endPoint x: 83, endPoint y: 31, distance: 35.7
click at [83, 31] on div "true false false true false true Workflow Set Inputs Inputs Google Search Perfo…" at bounding box center [149, 130] width 270 height 232
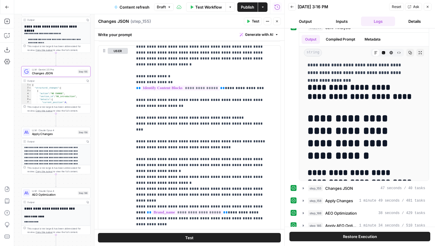
drag, startPoint x: 89, startPoint y: 108, endPoint x: 96, endPoint y: 74, distance: 35.3
click at [96, 74] on body "Covers New Home Browse Your Data Usage Settings Recent Grids Content refresh ML…" at bounding box center [217, 123] width 435 height 246
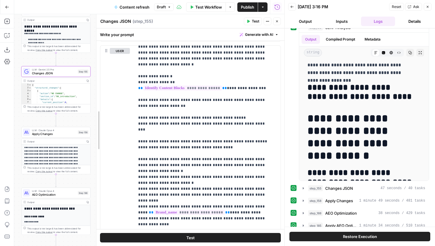
scroll to position [864, 0]
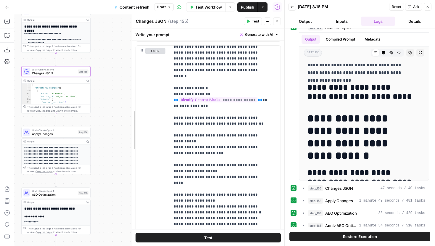
drag, startPoint x: 96, startPoint y: 74, endPoint x: 134, endPoint y: 77, distance: 37.7
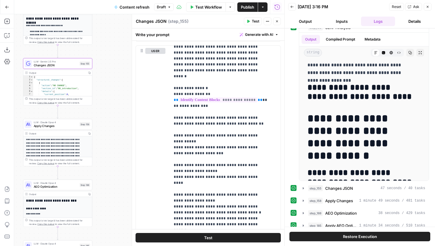
drag, startPoint x: 120, startPoint y: 123, endPoint x: 122, endPoint y: 115, distance: 8.1
click at [122, 115] on div "true false false true false true Workflow Set Inputs Inputs Google Search Perfo…" at bounding box center [149, 130] width 270 height 232
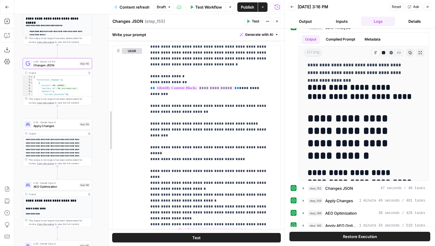
scroll to position [710, 0]
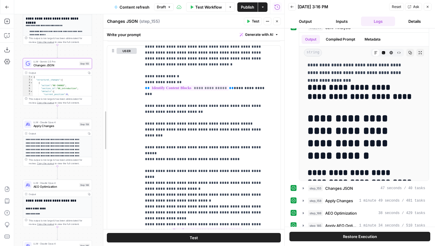
drag, startPoint x: 133, startPoint y: 109, endPoint x: 104, endPoint y: 109, distance: 28.7
drag, startPoint x: 204, startPoint y: 106, endPoint x: 141, endPoint y: 101, distance: 62.9
click at [141, 101] on div "**********" at bounding box center [193, 166] width 173 height 241
click at [203, 109] on p "**********" at bounding box center [206, 206] width 123 height 325
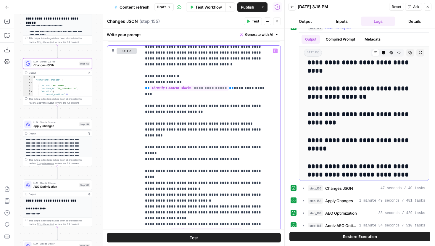
scroll to position [1770, 0]
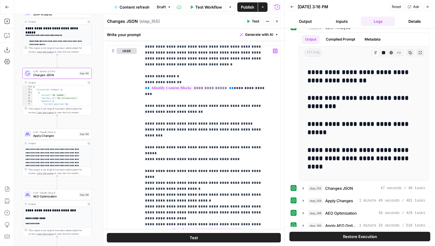
drag, startPoint x: 93, startPoint y: 51, endPoint x: 93, endPoint y: 95, distance: 44.1
click at [93, 95] on div "true false false true false true Workflow Set Inputs Inputs Google Search Perfo…" at bounding box center [149, 130] width 270 height 232
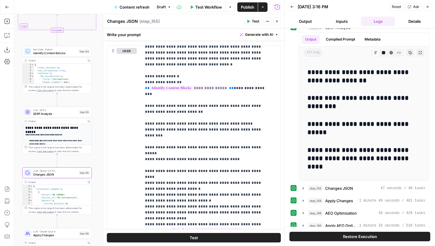
drag, startPoint x: 81, startPoint y: 35, endPoint x: 81, endPoint y: 99, distance: 64.5
click at [81, 99] on div "true false false true false true Workflow Set Inputs Inputs Google Search Perfo…" at bounding box center [149, 130] width 270 height 232
type textarea "*"
click at [32, 72] on span "Toggle code folding, rows 4 through 142" at bounding box center [32, 71] width 2 height 3
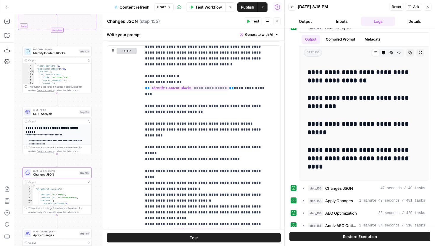
click at [33, 72] on span "Toggle code folding, rows 4 through 142" at bounding box center [32, 71] width 2 height 3
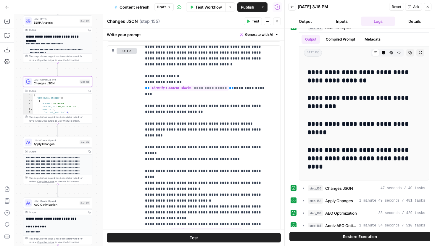
drag, startPoint x: 99, startPoint y: 157, endPoint x: 100, endPoint y: 66, distance: 91.1
click at [100, 66] on div "true false false true false true Workflow Set Inputs Inputs Google Search Perfo…" at bounding box center [149, 130] width 270 height 232
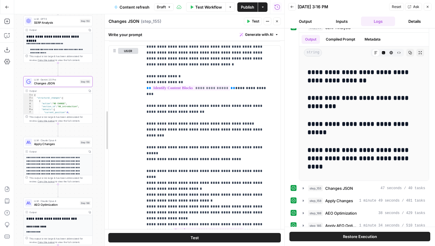
scroll to position [722, 0]
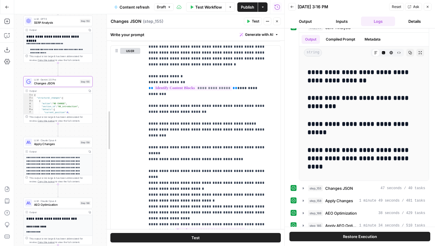
drag, startPoint x: 104, startPoint y: 62, endPoint x: 108, endPoint y: 66, distance: 5.5
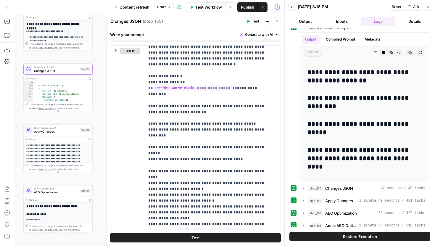
drag, startPoint x: 101, startPoint y: 129, endPoint x: 101, endPoint y: 116, distance: 12.4
click at [101, 116] on div "true false false true false true Workflow Set Inputs Inputs Google Search Perfo…" at bounding box center [149, 130] width 270 height 232
drag, startPoint x: 149, startPoint y: 101, endPoint x: 221, endPoint y: 144, distance: 83.7
click at [221, 144] on p "**********" at bounding box center [208, 215] width 120 height 343
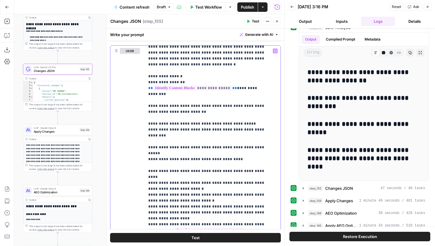
scroll to position [37, 0]
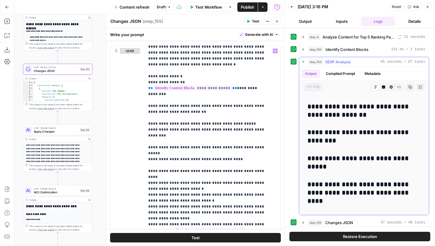
click at [303, 62] on icon "button" at bounding box center [303, 61] width 2 height 1
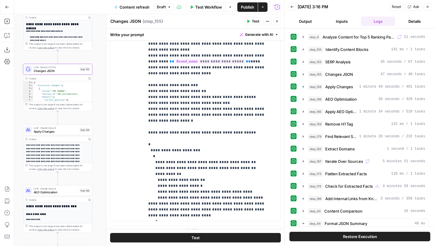
scroll to position [414, 0]
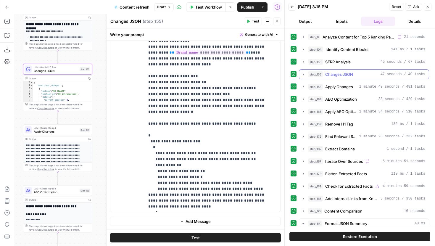
click at [303, 75] on icon "button" at bounding box center [303, 74] width 5 height 5
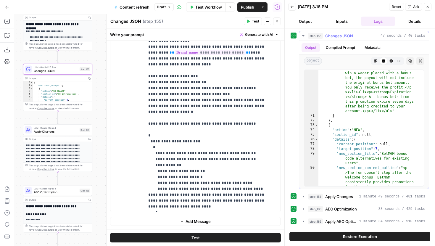
scroll to position [1826, 0]
click at [70, 134] on div "LLM · Claude Opus 4 Apply Changes Step 158 Copy step Delete step Edit Note Test" at bounding box center [57, 130] width 69 height 11
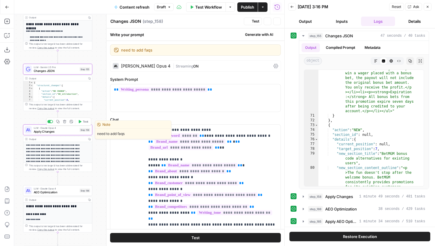
type textarea "Apply Changes"
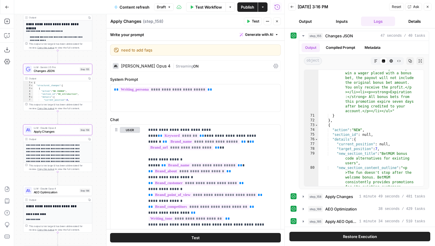
drag, startPoint x: 163, startPoint y: 53, endPoint x: 117, endPoint y: 50, distance: 46.2
click at [117, 50] on div "need to add faqs need to add faqs" at bounding box center [195, 49] width 171 height 11
drag, startPoint x: 155, startPoint y: 51, endPoint x: 119, endPoint y: 49, distance: 35.6
click at [119, 49] on div "need to add faqs need to add faqs" at bounding box center [195, 49] width 171 height 11
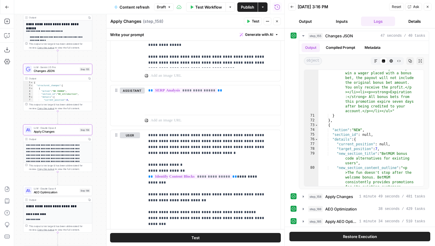
scroll to position [280, 0]
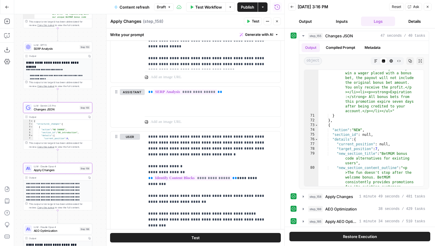
drag, startPoint x: 101, startPoint y: 55, endPoint x: 101, endPoint y: 97, distance: 41.7
click at [101, 97] on div "true false false true false true Workflow Set Inputs Inputs Google Search Perfo…" at bounding box center [149, 130] width 270 height 232
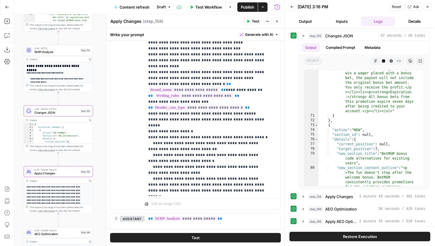
scroll to position [213, 0]
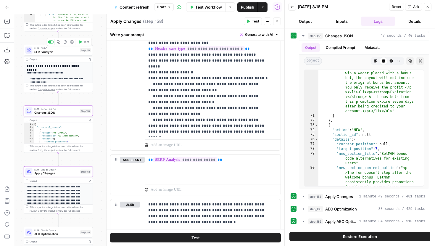
click at [71, 52] on span "SERP Analysis" at bounding box center [56, 51] width 44 height 4
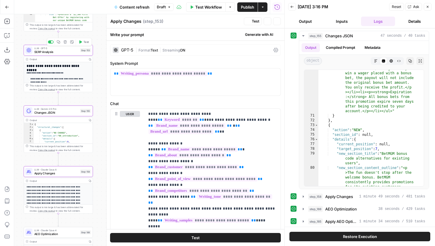
type textarea "SERP Analysis"
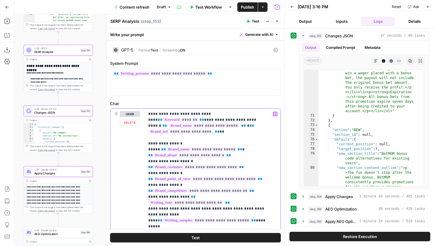
copy span "*"
click at [67, 175] on div "LLM · Claude Opus 4 Apply Changes Step 158 Copy step Delete step Add Note Test" at bounding box center [58, 171] width 69 height 11
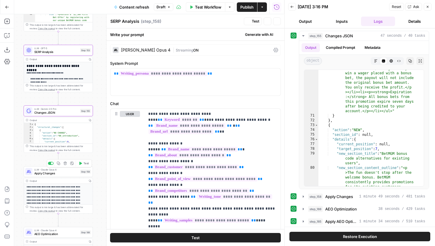
type textarea "Apply Changes"
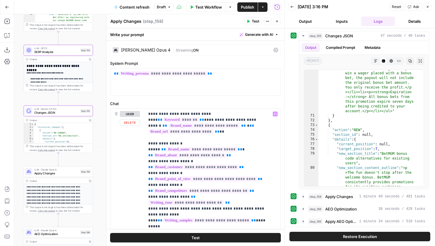
scroll to position [72, 0]
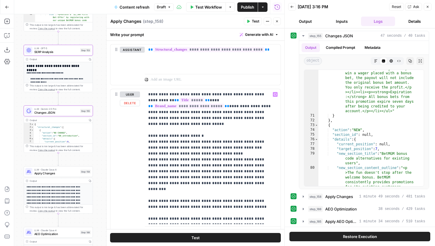
scroll to position [652, 0]
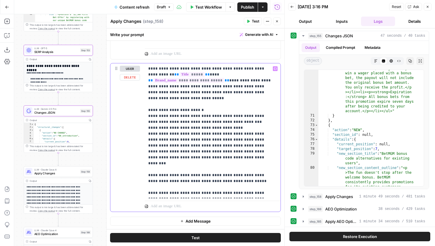
drag, startPoint x: 232, startPoint y: 169, endPoint x: 143, endPoint y: 163, distance: 88.3
click at [143, 163] on div "**********" at bounding box center [195, 137] width 170 height 148
click at [219, 172] on p "**********" at bounding box center [210, 131] width 124 height 130
drag, startPoint x: 233, startPoint y: 169, endPoint x: 149, endPoint y: 164, distance: 83.5
click at [149, 164] on p "**********" at bounding box center [210, 131] width 124 height 130
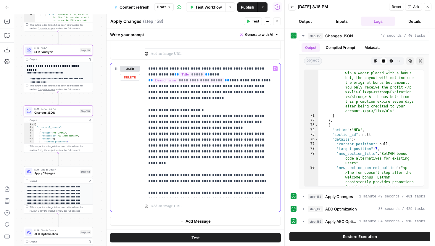
click at [198, 173] on p "**********" at bounding box center [210, 131] width 124 height 130
drag, startPoint x: 149, startPoint y: 181, endPoint x: 200, endPoint y: 194, distance: 52.9
click at [200, 194] on p "**********" at bounding box center [210, 131] width 124 height 130
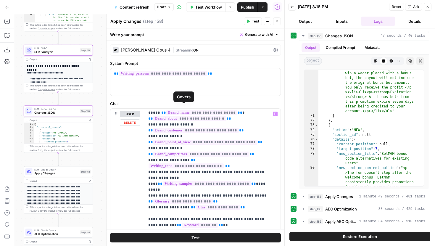
scroll to position [37, 0]
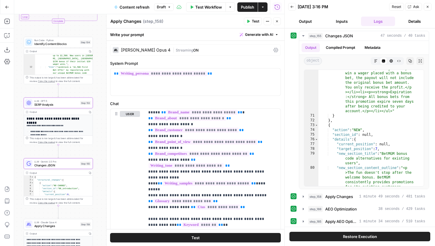
drag, startPoint x: 99, startPoint y: 101, endPoint x: 99, endPoint y: 125, distance: 24.0
click at [99, 125] on div "true false false true false true Workflow Set Inputs Inputs Google Search Perfo…" at bounding box center [149, 130] width 270 height 232
click at [72, 103] on span "SERP Analysis" at bounding box center [56, 104] width 44 height 4
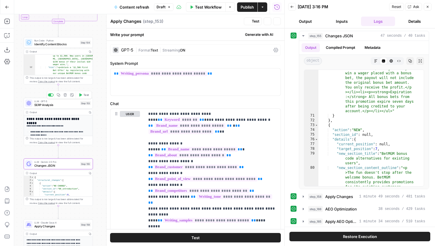
type textarea "SERP Analysis"
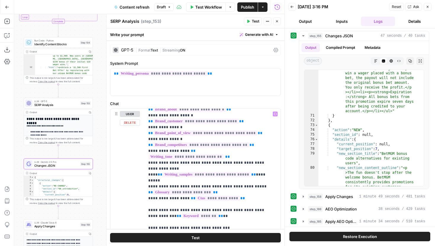
scroll to position [50, 0]
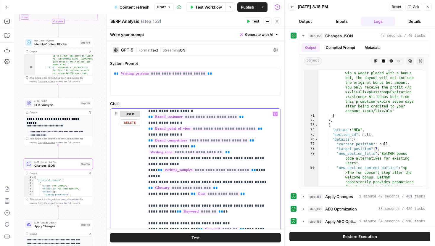
click at [148, 176] on div "**********" at bounding box center [210, 229] width 131 height 241
drag, startPoint x: 169, startPoint y: 176, endPoint x: 148, endPoint y: 176, distance: 21.0
click at [148, 176] on div "**********" at bounding box center [210, 229] width 131 height 241
copy p "**********"
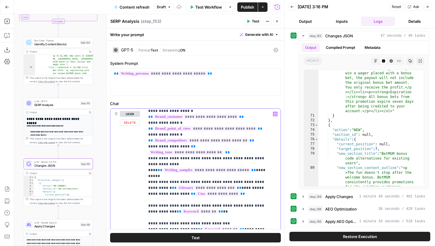
click at [191, 192] on span "**" at bounding box center [193, 194] width 5 height 4
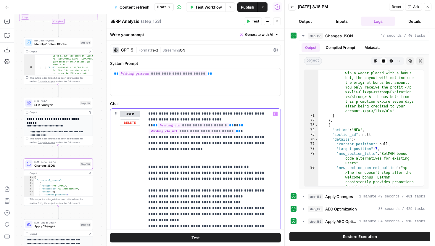
scroll to position [151, 0]
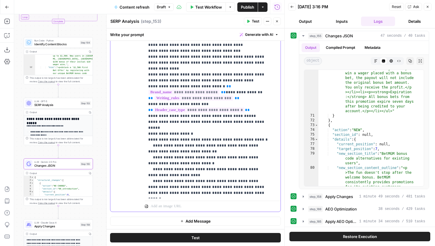
click at [57, 107] on div "LLM · GPT-5 SERP Analysis Step 153 Copy step Delete step Add Note Test" at bounding box center [58, 103] width 69 height 11
click at [70, 105] on span "SERP Analysis" at bounding box center [56, 104] width 44 height 4
click at [75, 162] on span "LLM · Gemini 2.5 Pro" at bounding box center [56, 162] width 44 height 4
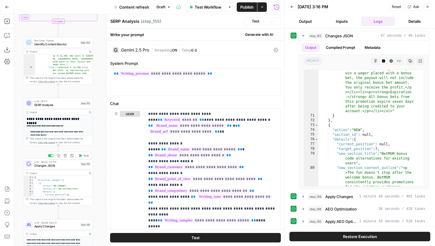
type textarea "Changes JSON"
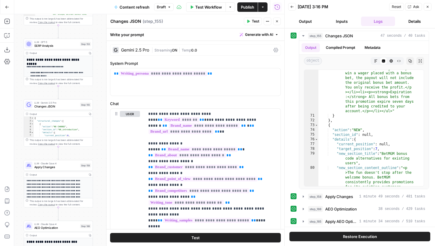
drag, startPoint x: 100, startPoint y: 161, endPoint x: 100, endPoint y: 102, distance: 59.2
click at [100, 102] on div "true false false true false true Workflow Set Inputs Inputs Google Search Perfo…" at bounding box center [149, 130] width 270 height 232
click at [75, 167] on span "Apply Changes" at bounding box center [56, 166] width 44 height 4
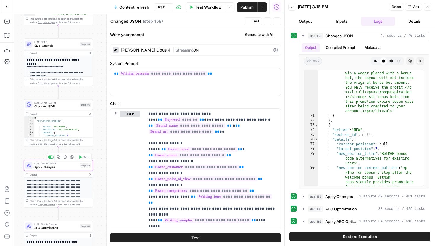
type textarea "Apply Changes"
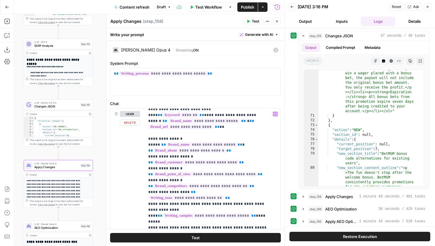
scroll to position [6, 0]
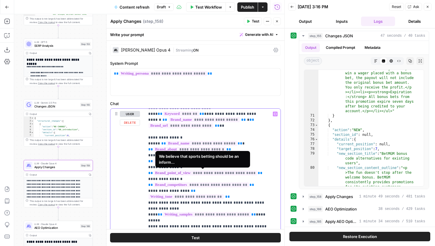
click at [176, 175] on span "**********" at bounding box center [205, 172] width 104 height 5
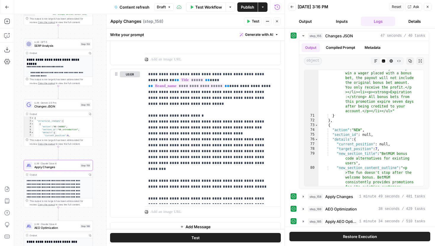
scroll to position [652, 0]
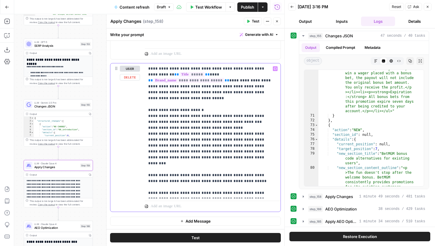
drag, startPoint x: 153, startPoint y: 182, endPoint x: 216, endPoint y: 185, distance: 63.6
click at [216, 185] on p "**********" at bounding box center [210, 131] width 124 height 130
click at [216, 187] on p "**********" at bounding box center [210, 131] width 124 height 130
click at [304, 198] on icon "button" at bounding box center [303, 196] width 5 height 5
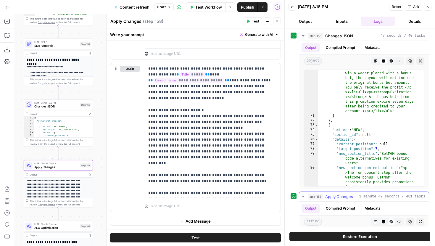
scroll to position [67, 0]
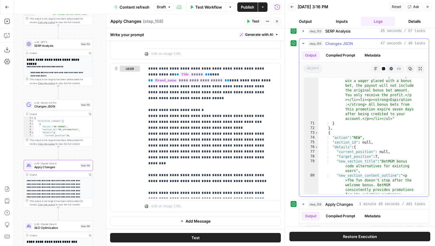
click at [303, 45] on icon "button" at bounding box center [303, 43] width 5 height 5
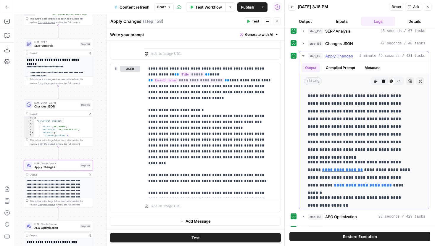
scroll to position [0, 0]
click at [374, 80] on icon "button" at bounding box center [376, 81] width 4 height 4
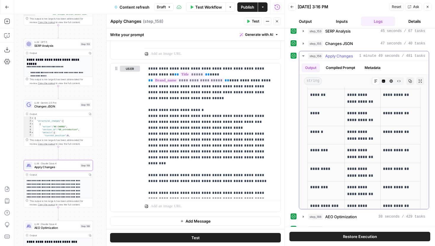
scroll to position [1267, 0]
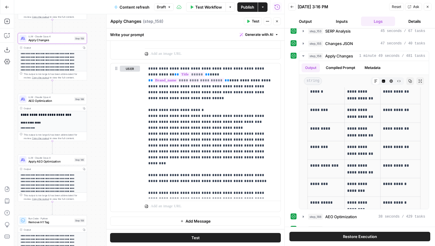
drag, startPoint x: 102, startPoint y: 182, endPoint x: 96, endPoint y: 56, distance: 126.7
click at [96, 55] on div "true false false true false true Workflow Set Inputs Inputs Google Search Perfo…" at bounding box center [149, 130] width 270 height 232
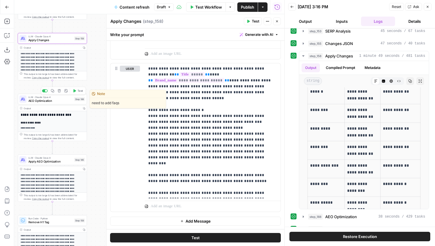
click at [67, 101] on span "AEO Optimization" at bounding box center [50, 100] width 44 height 4
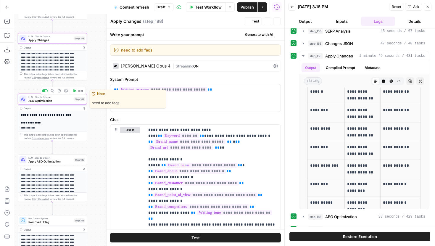
type textarea "AEO Optimization"
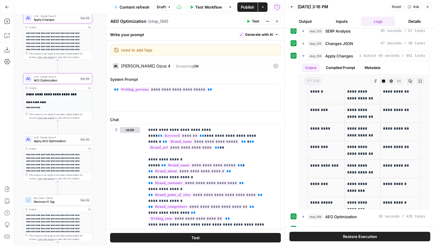
drag, startPoint x: 97, startPoint y: 147, endPoint x: 103, endPoint y: 126, distance: 22.1
click at [103, 126] on div "true false false true false true Workflow Set Inputs Inputs Google Search Perfo…" at bounding box center [149, 130] width 270 height 232
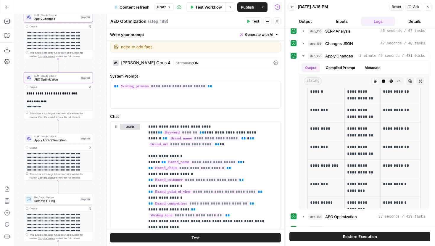
scroll to position [0, 0]
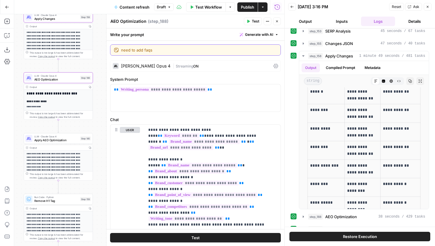
drag, startPoint x: 164, startPoint y: 49, endPoint x: 91, endPoint y: 48, distance: 72.8
click at [91, 48] on body "Covers New Home Browse Your Data Usage Settings Recent Grids Content refresh ML…" at bounding box center [217, 123] width 435 height 246
type textarea "n"
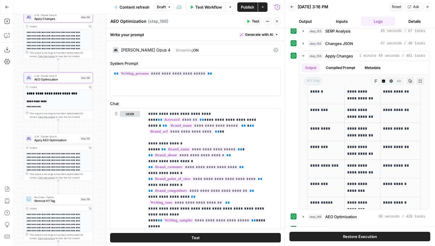
scroll to position [21, 0]
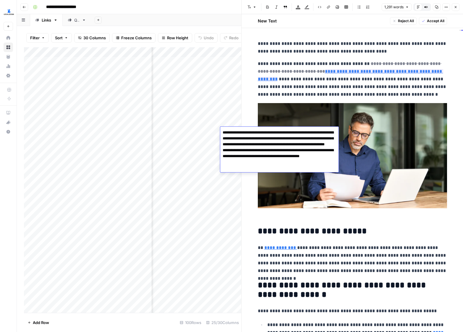
scroll to position [865, 0]
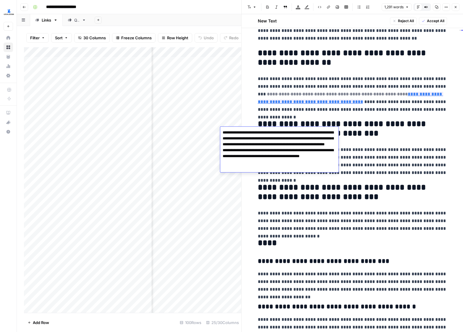
click at [27, 8] on button "Go back" at bounding box center [24, 7] width 8 height 8
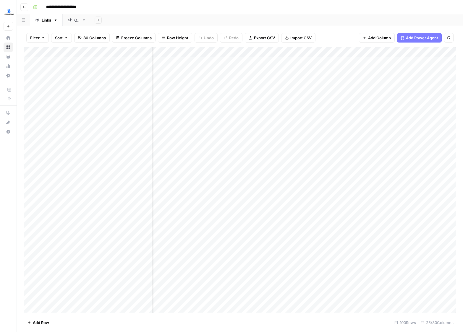
click at [11, 10] on img "Workspace: LegalZoom" at bounding box center [9, 12] width 11 height 11
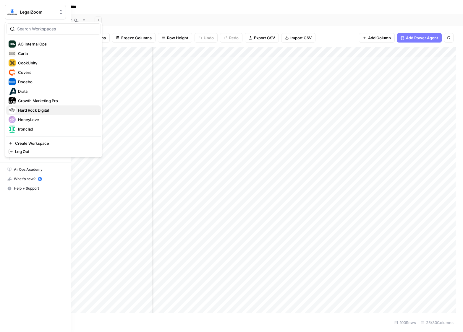
scroll to position [40, 0]
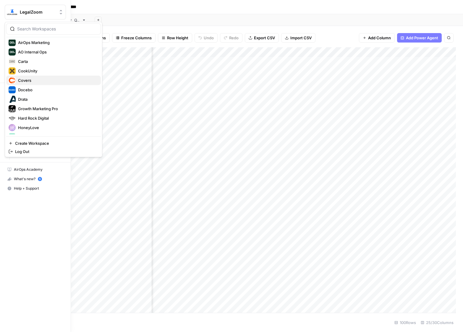
click at [33, 81] on span "Covers" at bounding box center [57, 80] width 78 height 6
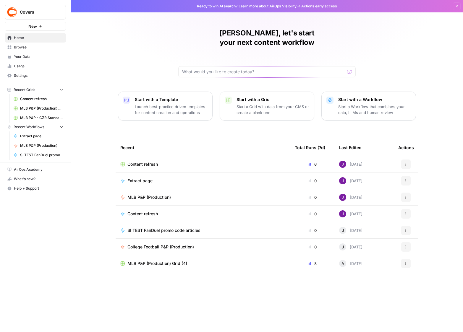
click at [20, 57] on span "Your Data" at bounding box center [38, 56] width 49 height 5
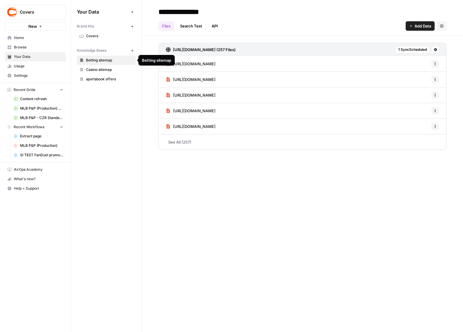
click at [96, 37] on span "Covers" at bounding box center [109, 35] width 47 height 5
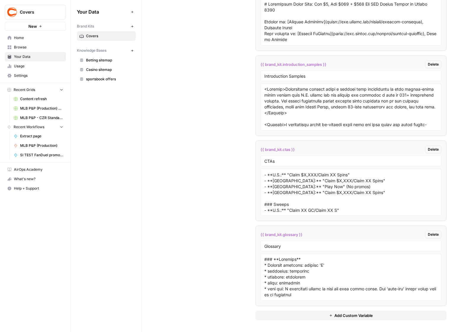
scroll to position [1162, 0]
click at [28, 14] on span "Covers" at bounding box center [38, 12] width 36 height 6
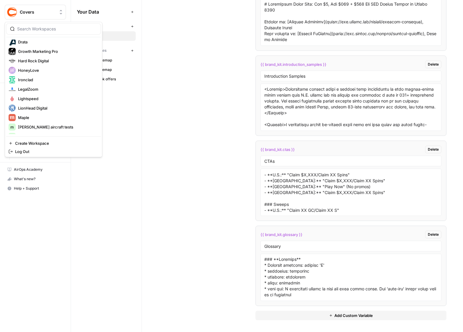
scroll to position [91, 0]
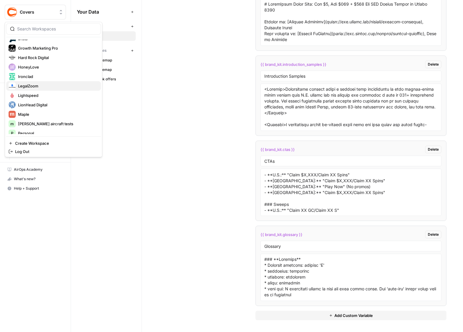
click at [32, 86] on span "LegalZoom" at bounding box center [57, 86] width 78 height 6
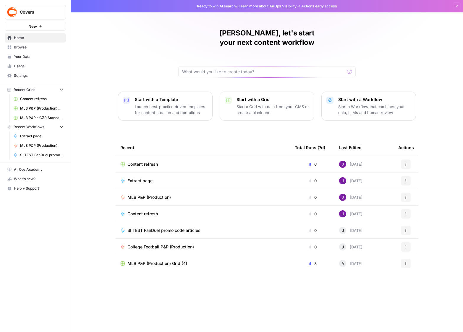
click at [30, 16] on button "Covers" at bounding box center [35, 12] width 61 height 15
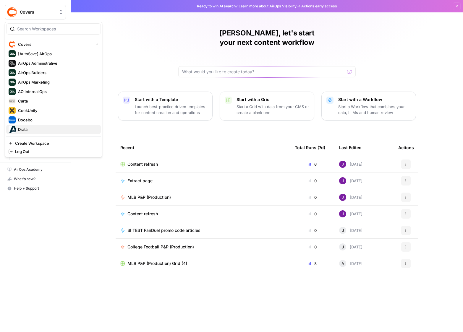
click at [30, 126] on div "Drata" at bounding box center [54, 129] width 90 height 7
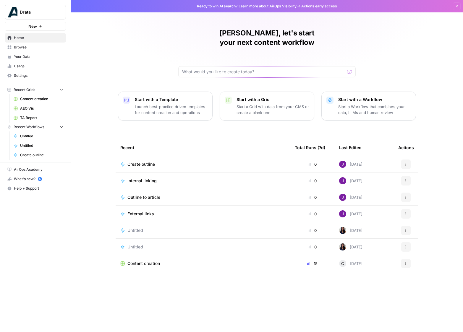
click at [41, 9] on button "Drata" at bounding box center [35, 12] width 61 height 15
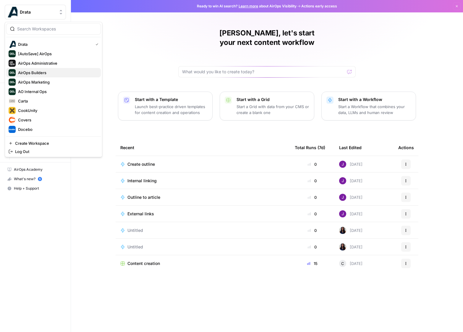
drag, startPoint x: 41, startPoint y: 77, endPoint x: 41, endPoint y: 74, distance: 3.3
click at [41, 74] on div "Drata [AutoSave] AirOps AirOps Administrative AirOps Builders AirOps Marketing …" at bounding box center [53, 87] width 95 height 95
click at [41, 74] on span "AirOps Builders" at bounding box center [57, 73] width 78 height 6
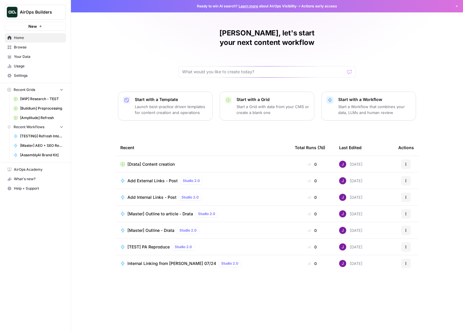
click at [30, 47] on span "Browse" at bounding box center [38, 47] width 49 height 5
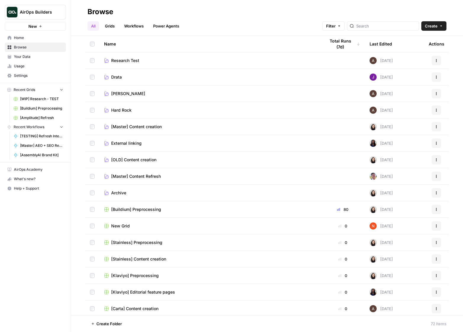
click at [126, 122] on td "[Master] Content creation" at bounding box center [209, 127] width 221 height 16
click at [126, 125] on span "[Master] Content creation" at bounding box center [136, 127] width 51 height 6
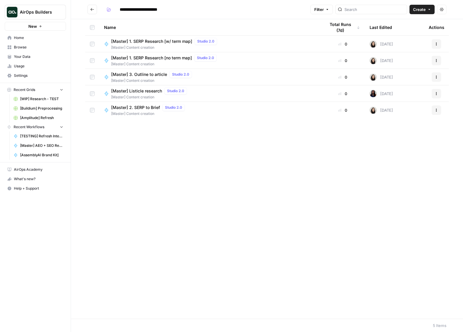
click at [433, 58] on button "Actions" at bounding box center [436, 60] width 9 height 9
click at [397, 83] on span "Edit in Studio" at bounding box center [410, 83] width 47 height 6
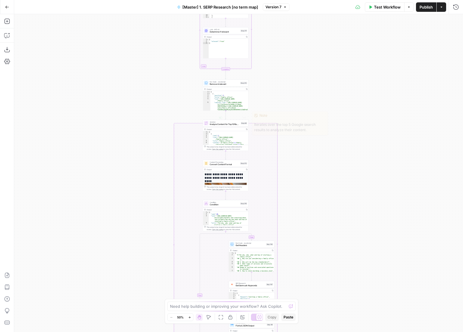
drag, startPoint x: 291, startPoint y: 72, endPoint x: 288, endPoint y: 221, distance: 149.1
click at [288, 221] on div "true false Workflow Set Inputs Inputs Run Code · Python Get SERP Parameters Ste…" at bounding box center [238, 173] width 449 height 318
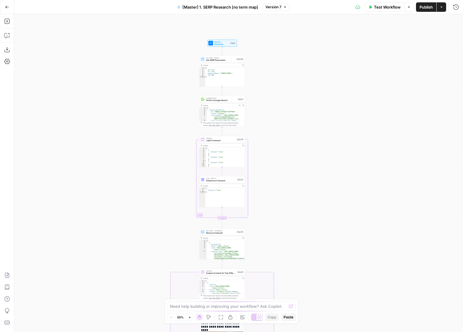
click at [191, 317] on button "Zoom In" at bounding box center [189, 317] width 7 height 7
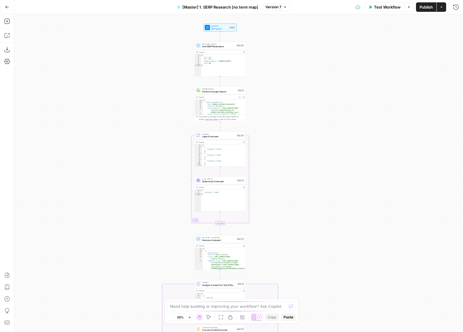
click at [191, 317] on button "Zoom In" at bounding box center [189, 317] width 7 height 7
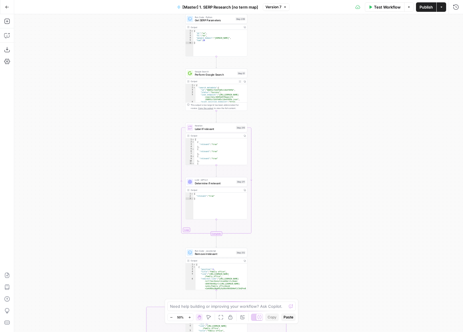
click at [191, 317] on button "Zoom In" at bounding box center [189, 317] width 7 height 7
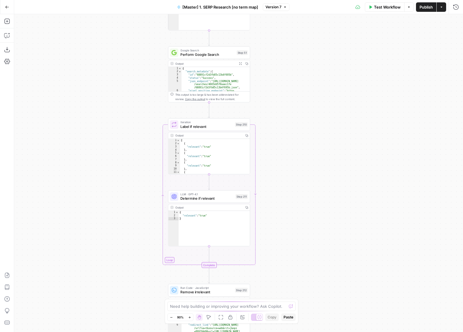
drag, startPoint x: 314, startPoint y: 145, endPoint x: 330, endPoint y: 88, distance: 58.5
click at [330, 89] on div "true false Workflow Set Inputs Inputs Run Code · Python Get SERP Parameters Ste…" at bounding box center [238, 173] width 449 height 318
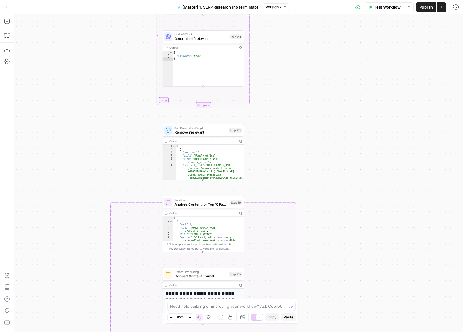
drag, startPoint x: 353, startPoint y: 202, endPoint x: 331, endPoint y: 106, distance: 98.8
click at [331, 106] on div "true false Workflow Set Inputs Inputs Run Code · Python Get SERP Parameters Ste…" at bounding box center [238, 173] width 449 height 318
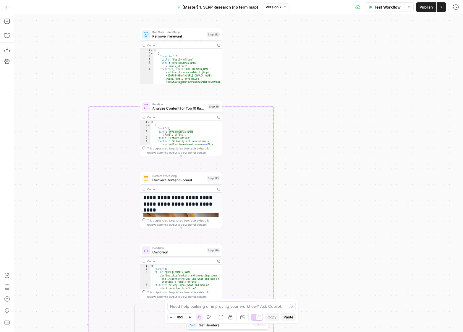
drag, startPoint x: 384, startPoint y: 251, endPoint x: 349, endPoint y: 63, distance: 190.7
click at [349, 64] on div "true false Workflow Set Inputs Inputs Run Code · Python Get SERP Parameters Ste…" at bounding box center [238, 173] width 449 height 318
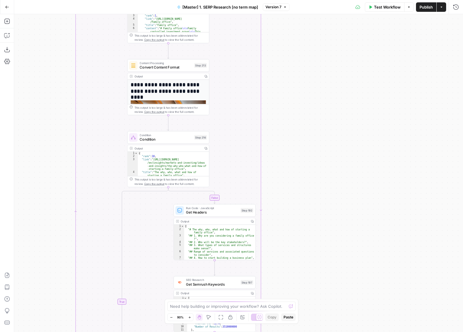
drag, startPoint x: 329, startPoint y: 193, endPoint x: 331, endPoint y: 80, distance: 113.0
click at [331, 81] on div "true false Workflow Set Inputs Inputs Run Code · Python Get SERP Parameters Ste…" at bounding box center [238, 173] width 449 height 318
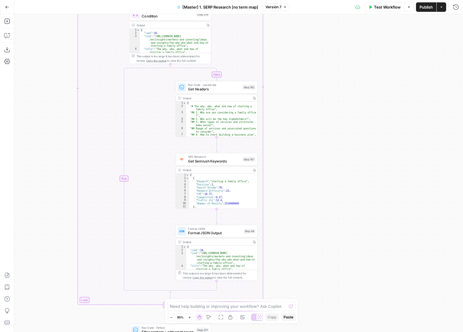
drag, startPoint x: 325, startPoint y: 208, endPoint x: 325, endPoint y: 159, distance: 49.7
click at [325, 159] on div "true false Workflow Set Inputs Inputs Run Code · Python Get SERP Parameters Ste…" at bounding box center [238, 173] width 449 height 318
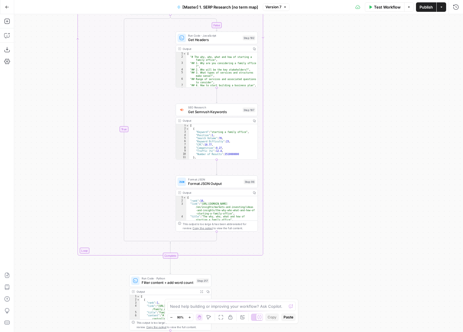
drag, startPoint x: 322, startPoint y: 228, endPoint x: 322, endPoint y: 122, distance: 106.8
click at [322, 122] on div "true false Workflow Set Inputs Inputs Run Code · Python Get SERP Parameters Ste…" at bounding box center [238, 173] width 449 height 318
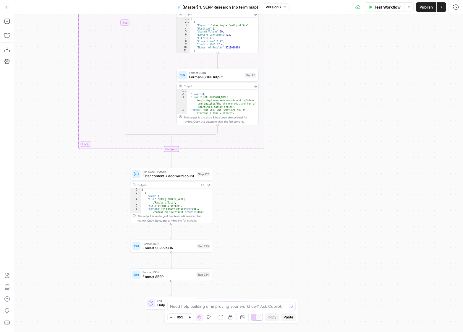
drag, startPoint x: 304, startPoint y: 147, endPoint x: 312, endPoint y: 101, distance: 46.8
click at [312, 101] on div "true false Workflow Set Inputs Inputs Run Code · Python Get SERP Parameters Ste…" at bounding box center [238, 173] width 449 height 318
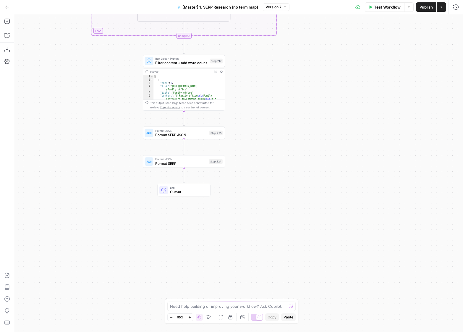
click at [5, 5] on icon "button" at bounding box center [7, 7] width 4 height 4
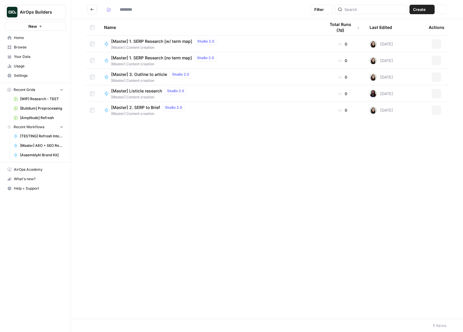
type input "**********"
click at [440, 110] on button "Actions" at bounding box center [436, 110] width 9 height 9
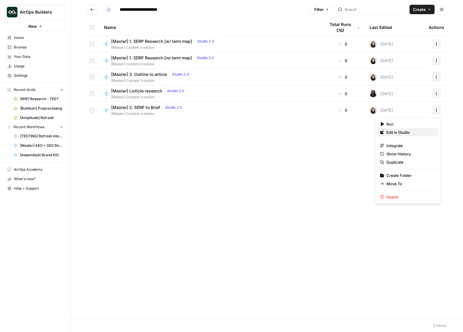
click at [401, 135] on span "Edit in Studio" at bounding box center [410, 133] width 47 height 6
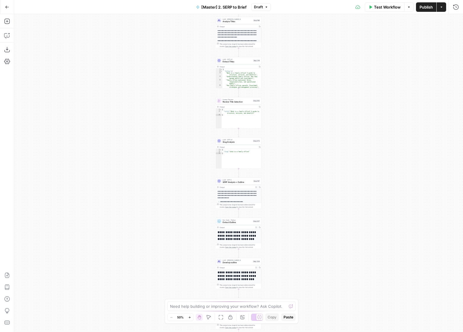
click at [187, 317] on button "Zoom In" at bounding box center [189, 317] width 7 height 7
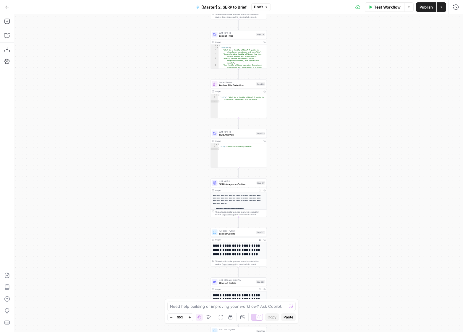
click at [187, 317] on button "Zoom In" at bounding box center [189, 317] width 7 height 7
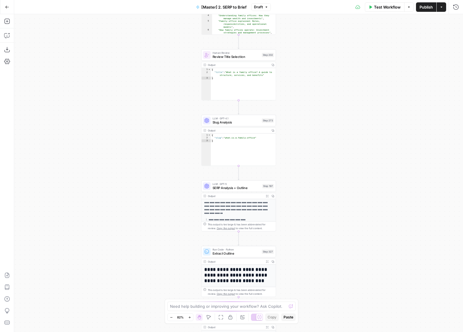
drag, startPoint x: 323, startPoint y: 123, endPoint x: 323, endPoint y: 259, distance: 135.8
click at [323, 259] on div "Workflow Set Inputs Inputs Run Code · JavaScript Structure Competitor Keywords …" at bounding box center [238, 173] width 449 height 318
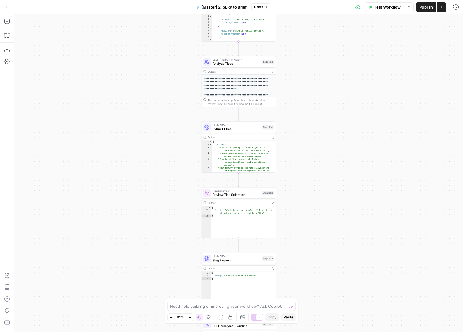
drag, startPoint x: 328, startPoint y: 136, endPoint x: 331, endPoint y: 252, distance: 116.0
click at [331, 251] on div "Workflow Set Inputs Inputs Run Code · JavaScript Structure Competitor Keywords …" at bounding box center [238, 173] width 449 height 318
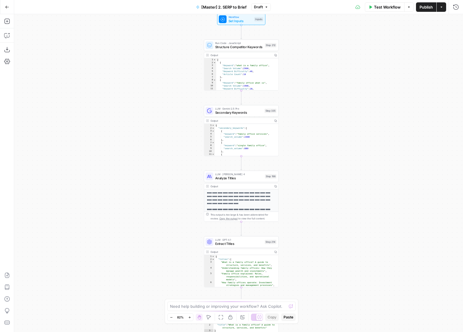
drag, startPoint x: 319, startPoint y: 115, endPoint x: 317, endPoint y: 261, distance: 146.7
click at [319, 259] on div "Workflow Set Inputs Inputs Run Code · JavaScript Structure Competitor Keywords …" at bounding box center [238, 173] width 449 height 318
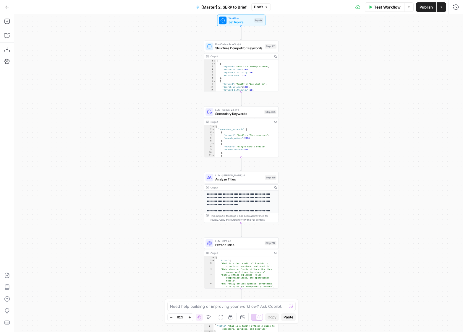
drag, startPoint x: 319, startPoint y: 257, endPoint x: 319, endPoint y: 114, distance: 142.9
click at [319, 114] on div "Workflow Set Inputs Inputs Run Code · JavaScript Structure Competitor Keywords …" at bounding box center [238, 173] width 449 height 318
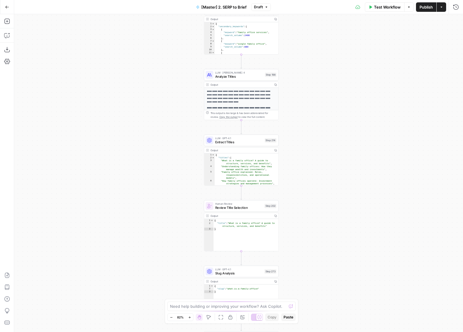
drag, startPoint x: 326, startPoint y: 238, endPoint x: 327, endPoint y: 133, distance: 104.7
click at [326, 133] on div "Workflow Set Inputs Inputs Run Code · JavaScript Structure Competitor Keywords …" at bounding box center [238, 173] width 449 height 318
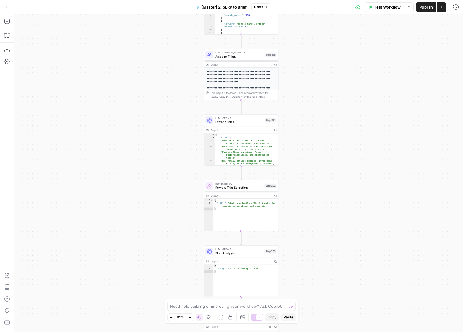
drag, startPoint x: 316, startPoint y: 233, endPoint x: 316, endPoint y: 98, distance: 134.9
click at [316, 98] on div "Workflow Set Inputs Inputs Run Code · JavaScript Structure Competitor Keywords …" at bounding box center [238, 173] width 449 height 318
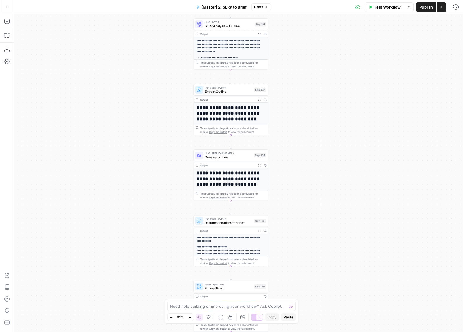
drag, startPoint x: 315, startPoint y: 213, endPoint x: 304, endPoint y: 54, distance: 158.9
click at [304, 54] on div "Workflow Set Inputs Inputs Run Code · JavaScript Structure Competitor Keywords …" at bounding box center [238, 173] width 449 height 318
drag, startPoint x: 304, startPoint y: 54, endPoint x: 268, endPoint y: 35, distance: 40.1
click at [291, 51] on div "Workflow Set Inputs Inputs Run Code · JavaScript Structure Competitor Keywords …" at bounding box center [238, 173] width 449 height 318
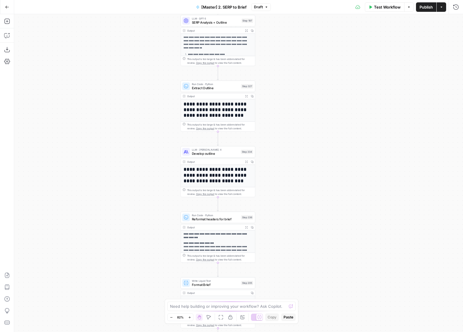
click at [238, 22] on span "SERP Analysis + Outline" at bounding box center [216, 22] width 48 height 5
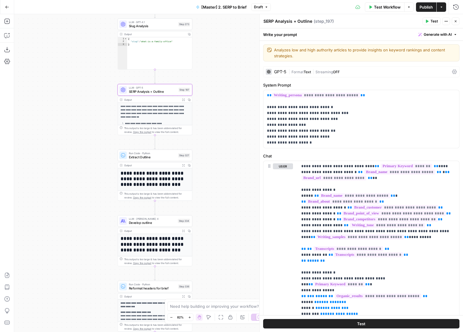
drag, startPoint x: 149, startPoint y: 124, endPoint x: 86, endPoint y: 193, distance: 93.6
click at [86, 193] on div "Workflow Set Inputs Inputs Run Code · JavaScript Structure Competitor Keywords …" at bounding box center [238, 173] width 449 height 318
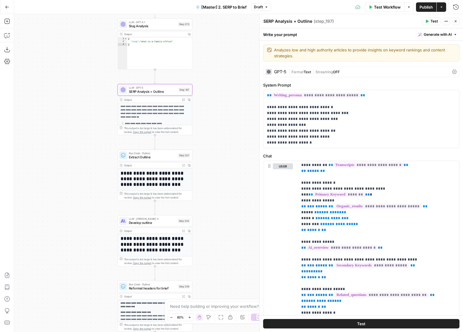
scroll to position [103, 0]
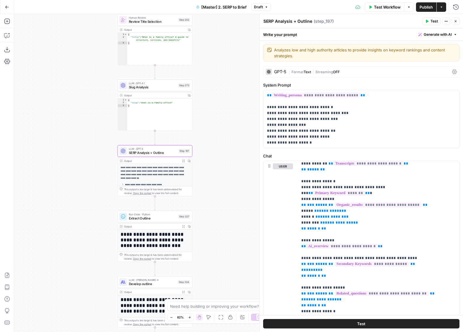
drag, startPoint x: 221, startPoint y: 79, endPoint x: 220, endPoint y: 238, distance: 159.1
click at [220, 237] on div "Workflow Set Inputs Inputs Run Code · JavaScript Structure Competitor Keywords …" at bounding box center [238, 173] width 449 height 318
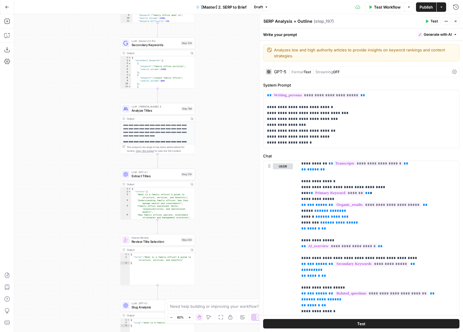
drag, startPoint x: 218, startPoint y: 88, endPoint x: 221, endPoint y: 206, distance: 118.1
click at [221, 206] on div "Workflow Set Inputs Inputs Run Code · JavaScript Structure Competitor Keywords …" at bounding box center [238, 173] width 449 height 318
drag, startPoint x: 225, startPoint y: 88, endPoint x: 224, endPoint y: 266, distance: 178.7
click at [224, 264] on div "Workflow Set Inputs Inputs Run Code · JavaScript Structure Competitor Keywords …" at bounding box center [238, 173] width 449 height 318
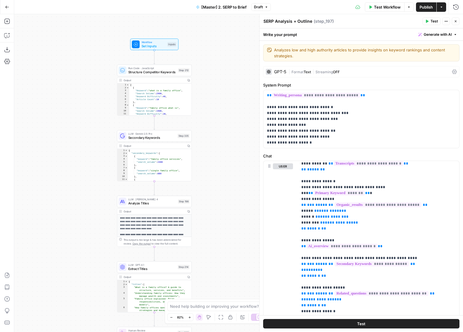
drag, startPoint x: 227, startPoint y: 230, endPoint x: 225, endPoint y: 156, distance: 74.9
click at [225, 155] on div "Workflow Set Inputs Inputs Run Code · JavaScript Structure Competitor Keywords …" at bounding box center [238, 173] width 449 height 318
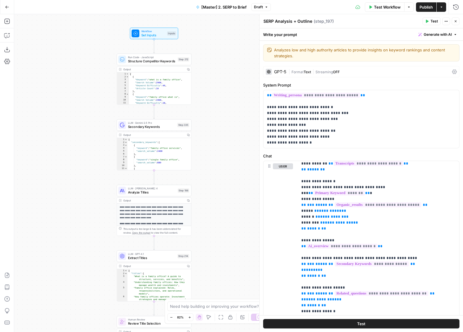
drag, startPoint x: 237, startPoint y: 246, endPoint x: 237, endPoint y: 125, distance: 121.0
click at [237, 125] on div "Workflow Set Inputs Inputs Run Code · JavaScript Structure Competitor Keywords …" at bounding box center [238, 173] width 449 height 318
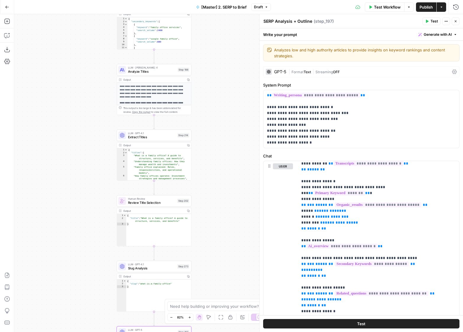
drag, startPoint x: 244, startPoint y: 235, endPoint x: 244, endPoint y: 121, distance: 114.5
click at [244, 121] on div "Workflow Set Inputs Inputs Run Code · JavaScript Structure Competitor Keywords …" at bounding box center [238, 173] width 449 height 318
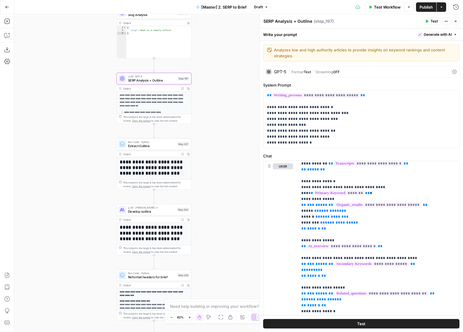
drag, startPoint x: 241, startPoint y: 173, endPoint x: 241, endPoint y: 104, distance: 69.5
click at [241, 104] on div "Workflow Set Inputs Inputs Run Code · JavaScript Structure Competitor Keywords …" at bounding box center [238, 173] width 449 height 318
drag, startPoint x: 217, startPoint y: 134, endPoint x: 217, endPoint y: 209, distance: 75.1
click at [217, 207] on div "Workflow Set Inputs Inputs Run Code · JavaScript Structure Competitor Keywords …" at bounding box center [238, 173] width 449 height 318
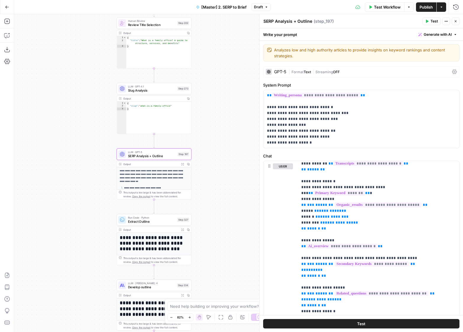
drag, startPoint x: 203, startPoint y: 71, endPoint x: 208, endPoint y: 149, distance: 77.9
click at [207, 141] on div "Workflow Set Inputs Inputs Run Code · JavaScript Structure Competitor Keywords …" at bounding box center [238, 173] width 449 height 318
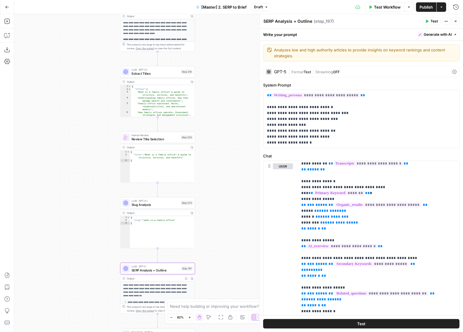
drag, startPoint x: 214, startPoint y: 53, endPoint x: 214, endPoint y: 140, distance: 86.7
click at [214, 140] on div "Workflow Set Inputs Inputs Run Code · JavaScript Structure Competitor Keywords …" at bounding box center [238, 173] width 449 height 318
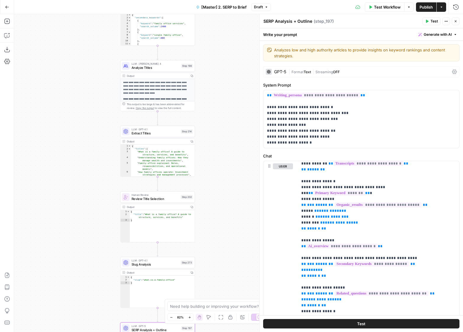
drag, startPoint x: 220, startPoint y: 75, endPoint x: 220, endPoint y: 161, distance: 86.4
click at [220, 161] on div "Workflow Set Inputs Inputs Run Code · JavaScript Structure Competitor Keywords …" at bounding box center [238, 173] width 449 height 318
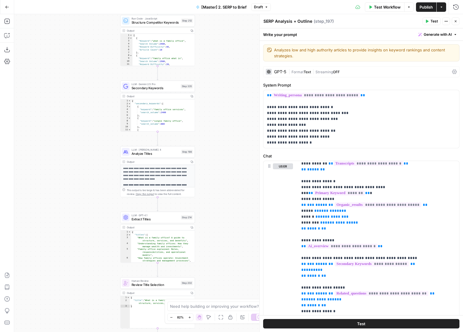
drag, startPoint x: 225, startPoint y: 85, endPoint x: 225, endPoint y: 197, distance: 111.2
click at [225, 192] on div "Workflow Set Inputs Inputs Run Code · JavaScript Structure Competitor Keywords …" at bounding box center [238, 173] width 449 height 318
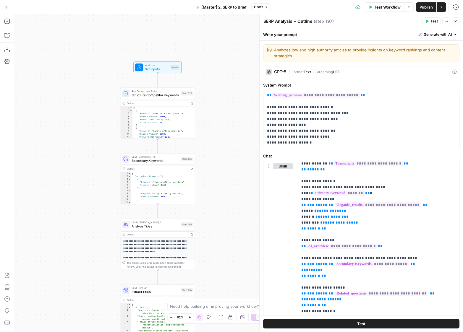
drag, startPoint x: 232, startPoint y: 203, endPoint x: 231, endPoint y: 148, distance: 55.3
click at [231, 148] on div "Workflow Set Inputs Inputs Run Code · JavaScript Structure Competitor Keywords …" at bounding box center [238, 173] width 449 height 318
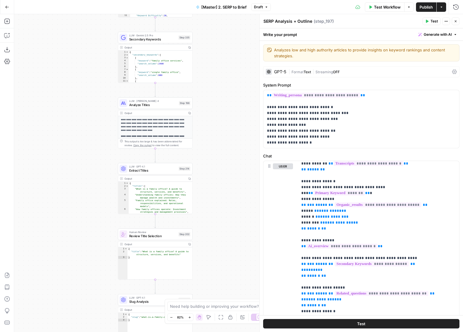
drag, startPoint x: 231, startPoint y: 206, endPoint x: 229, endPoint y: 172, distance: 34.4
click at [229, 173] on div "Workflow Set Inputs Inputs Run Code · JavaScript Structure Competitor Keywords …" at bounding box center [238, 173] width 449 height 318
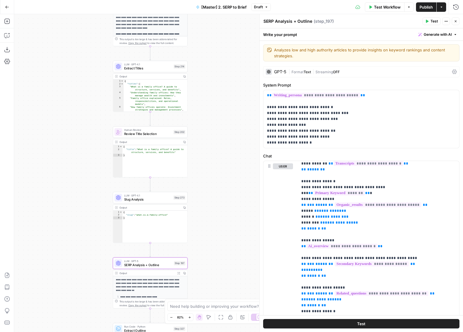
drag, startPoint x: 235, startPoint y: 186, endPoint x: 230, endPoint y: 149, distance: 37.8
click at [230, 149] on div "Workflow Set Inputs Inputs Run Code · JavaScript Structure Competitor Keywords …" at bounding box center [238, 173] width 449 height 318
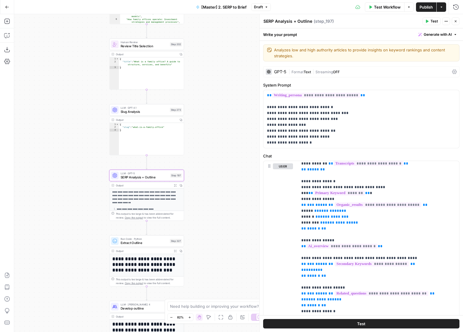
drag, startPoint x: 231, startPoint y: 183, endPoint x: 231, endPoint y: 161, distance: 22.8
click at [231, 161] on div "Workflow Set Inputs Inputs Run Code · JavaScript Structure Competitor Keywords …" at bounding box center [238, 173] width 449 height 318
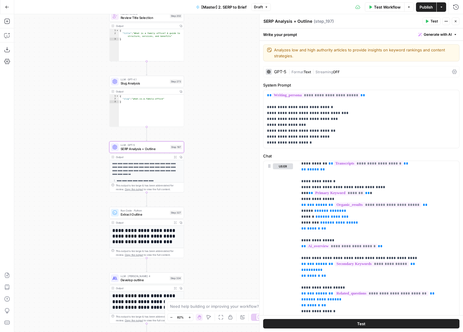
drag, startPoint x: 238, startPoint y: 250, endPoint x: 238, endPoint y: 182, distance: 68.3
click at [238, 182] on div "Workflow Set Inputs Inputs Run Code · JavaScript Structure Competitor Keywords …" at bounding box center [238, 173] width 449 height 318
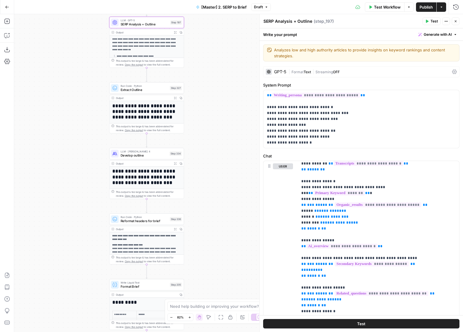
drag, startPoint x: 214, startPoint y: 189, endPoint x: 214, endPoint y: 104, distance: 85.2
click at [214, 104] on div "Workflow Set Inputs Inputs Run Code · JavaScript Structure Competitor Keywords …" at bounding box center [238, 173] width 449 height 318
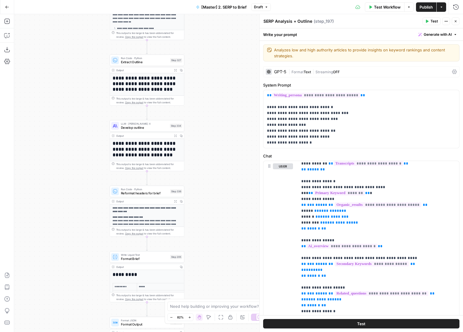
drag, startPoint x: 210, startPoint y: 217, endPoint x: 210, endPoint y: 102, distance: 115.1
click at [210, 103] on div "Workflow Set Inputs Inputs Run Code · JavaScript Structure Competitor Keywords …" at bounding box center [238, 173] width 449 height 318
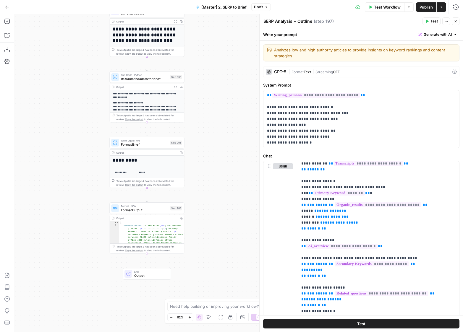
click at [8, 6] on icon "button" at bounding box center [7, 7] width 4 height 4
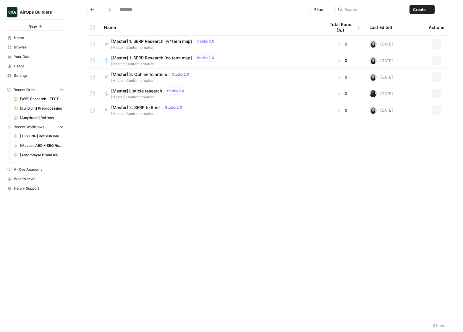
type input "**********"
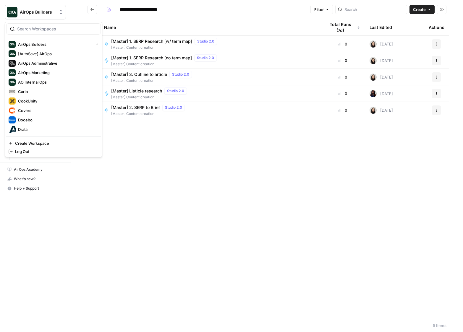
click at [33, 11] on span "AirOps Builders" at bounding box center [38, 12] width 36 height 6
click at [32, 132] on span "Drata" at bounding box center [57, 130] width 78 height 6
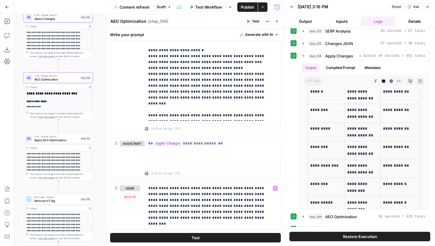
scroll to position [710, 0]
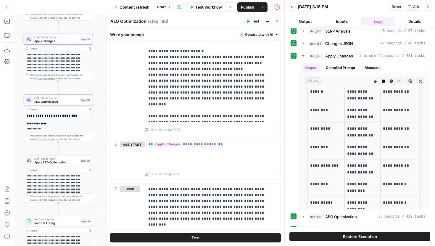
drag, startPoint x: 100, startPoint y: 68, endPoint x: 100, endPoint y: 90, distance: 22.2
click at [100, 90] on div "true false false true false true Workflow Set Inputs Inputs Google Search Perfo…" at bounding box center [149, 130] width 270 height 232
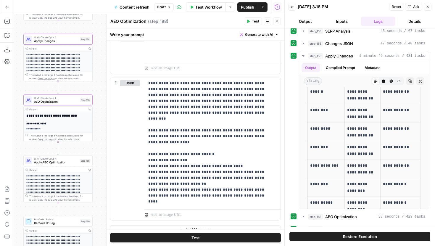
scroll to position [825, 0]
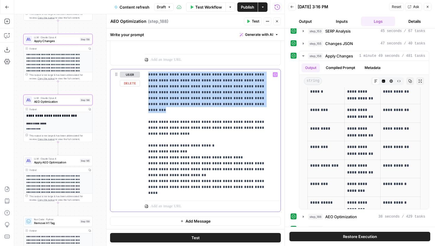
drag, startPoint x: 147, startPoint y: 74, endPoint x: 202, endPoint y: 102, distance: 61.5
click at [202, 102] on div "**********" at bounding box center [213, 133] width 136 height 129
click at [202, 102] on p "**********" at bounding box center [210, 134] width 124 height 124
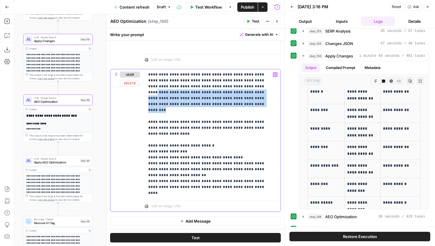
drag, startPoint x: 202, startPoint y: 102, endPoint x: 209, endPoint y: 87, distance: 16.8
click at [209, 87] on p "**********" at bounding box center [210, 134] width 124 height 124
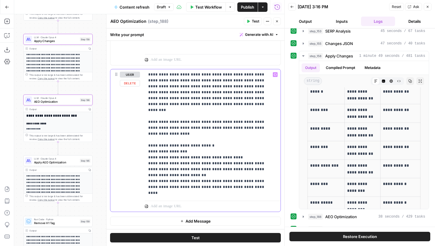
click at [205, 99] on p "**********" at bounding box center [210, 134] width 124 height 124
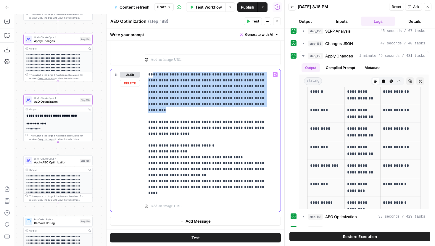
drag, startPoint x: 190, startPoint y: 106, endPoint x: 152, endPoint y: 75, distance: 48.6
click at [152, 75] on p "**********" at bounding box center [210, 134] width 124 height 124
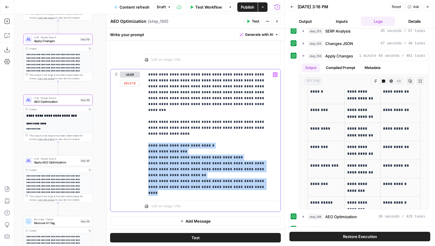
drag, startPoint x: 148, startPoint y: 134, endPoint x: 246, endPoint y: 176, distance: 106.6
click at [246, 176] on p "**********" at bounding box center [210, 134] width 124 height 124
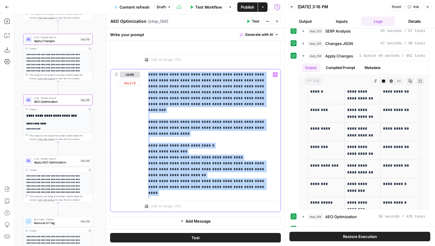
drag, startPoint x: 206, startPoint y: 193, endPoint x: 148, endPoint y: 74, distance: 131.8
click at [148, 74] on p "**********" at bounding box center [210, 134] width 124 height 124
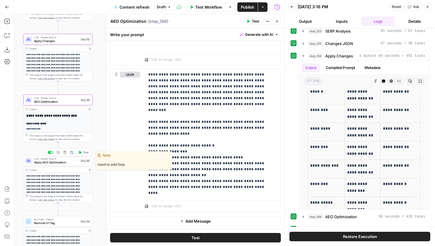
click at [70, 161] on span "Apply AEO Optimization" at bounding box center [56, 162] width 44 height 4
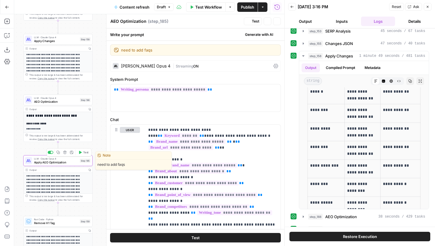
type textarea "Apply AEO Optimization"
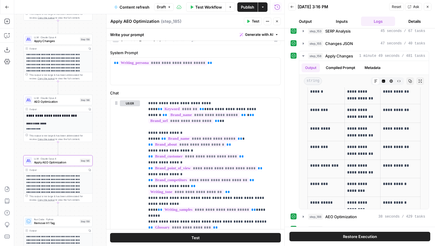
scroll to position [37, 0]
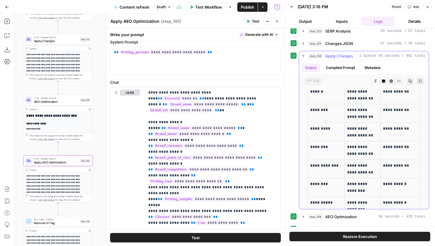
click at [305, 55] on icon "button" at bounding box center [303, 56] width 5 height 5
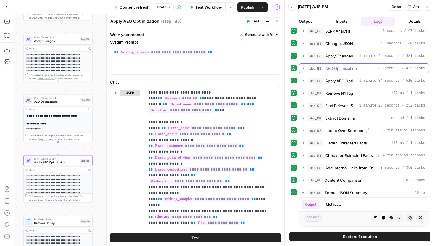
click at [303, 69] on icon "button" at bounding box center [303, 68] width 5 height 5
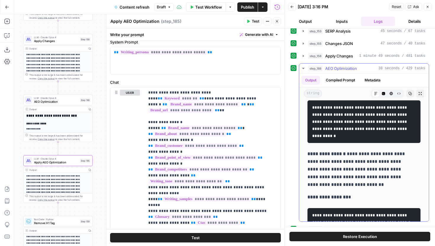
scroll to position [894, 0]
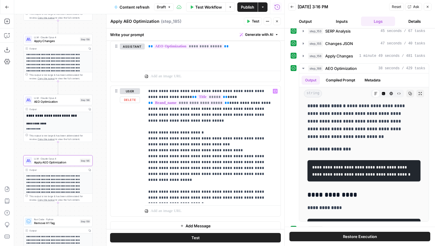
scroll to position [1020, 0]
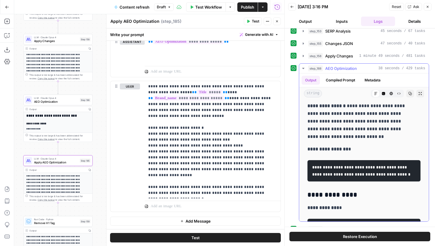
click at [302, 68] on icon "button" at bounding box center [303, 68] width 2 height 1
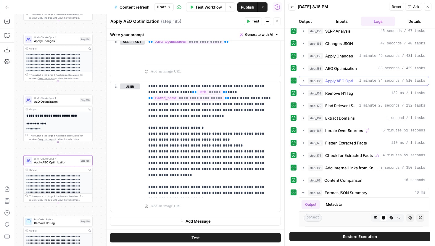
click at [304, 80] on icon "button" at bounding box center [303, 80] width 5 height 5
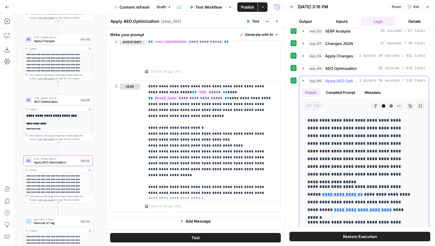
scroll to position [0, 0]
click at [374, 106] on icon "button" at bounding box center [376, 106] width 4 height 4
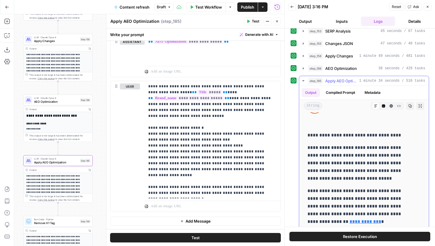
scroll to position [392, 0]
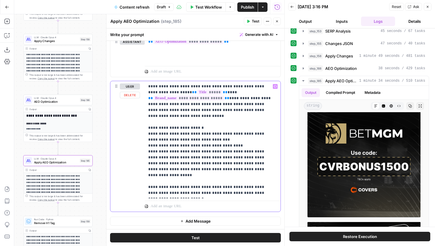
drag, startPoint x: 148, startPoint y: 129, endPoint x: 219, endPoint y: 167, distance: 80.2
click at [219, 167] on p "**********" at bounding box center [210, 139] width 124 height 112
click at [219, 166] on p "**********" at bounding box center [210, 139] width 124 height 112
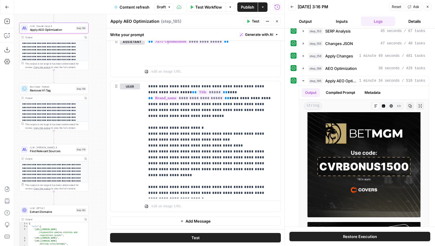
drag, startPoint x: 99, startPoint y: 174, endPoint x: 95, endPoint y: 41, distance: 132.6
click at [95, 41] on div "true false false true false true Workflow Set Inputs Inputs Google Search Perfo…" at bounding box center [149, 130] width 270 height 232
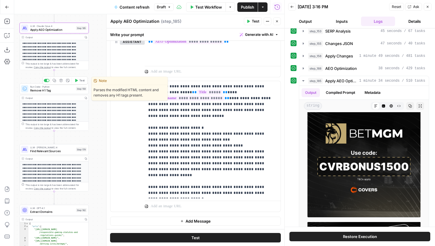
click at [72, 91] on span "Remove H1 Tag" at bounding box center [52, 90] width 44 height 4
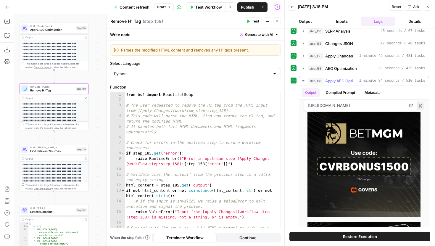
scroll to position [0, 0]
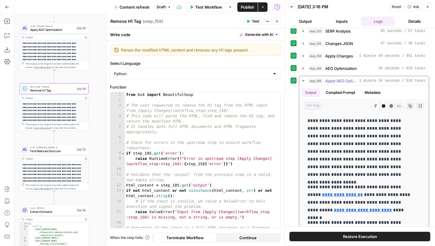
click at [303, 80] on icon "button" at bounding box center [303, 80] width 5 height 5
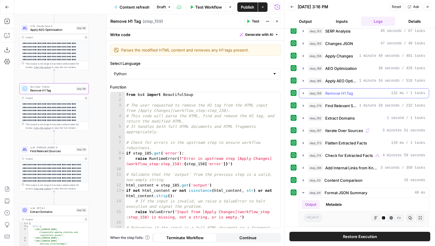
click at [303, 90] on button "step_159 Remove H1 Tag 132 ms / 1 tasks" at bounding box center [364, 92] width 130 height 9
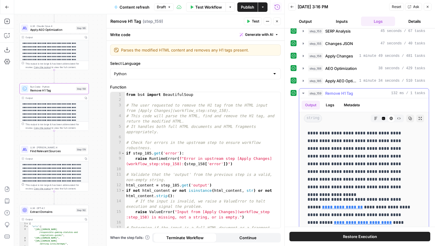
click at [303, 90] on button "step_159 Remove H1 Tag 132 ms / 1 tasks" at bounding box center [364, 92] width 130 height 9
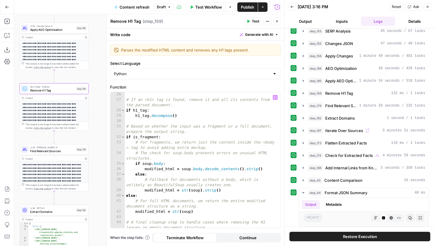
scroll to position [226, 0]
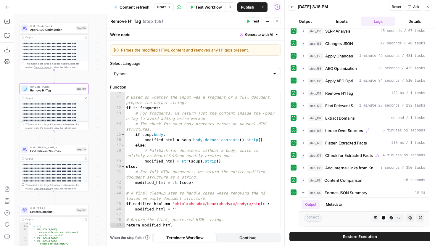
click at [278, 21] on icon "button" at bounding box center [277, 22] width 4 height 4
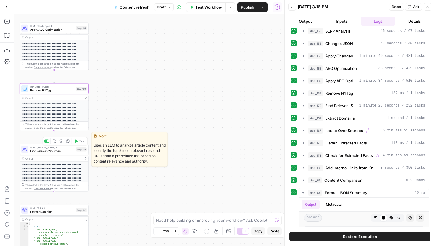
click at [69, 150] on span "Find Relevant Sources" at bounding box center [52, 151] width 44 height 4
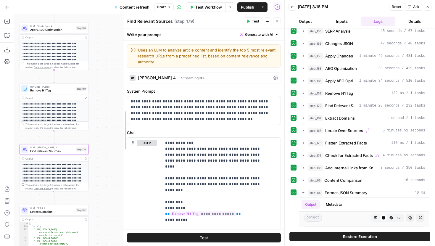
drag, startPoint x: 106, startPoint y: 94, endPoint x: 117, endPoint y: 93, distance: 11.1
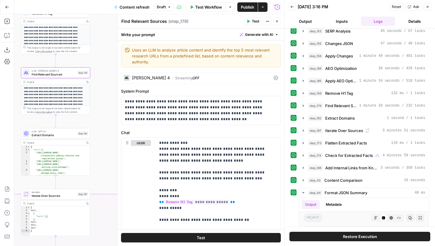
drag, startPoint x: 101, startPoint y: 157, endPoint x: 103, endPoint y: 80, distance: 77.2
click at [103, 80] on div "true false false true false true Workflow Set Inputs Inputs Google Search Perfo…" at bounding box center [149, 130] width 270 height 232
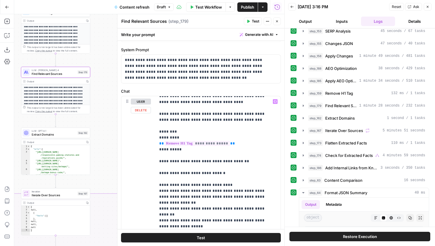
scroll to position [18, 0]
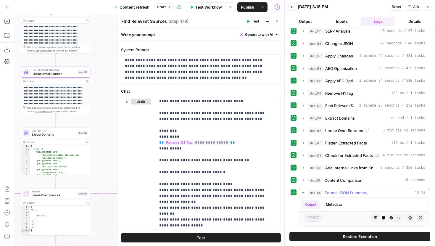
click at [303, 192] on icon "button" at bounding box center [303, 192] width 2 height 1
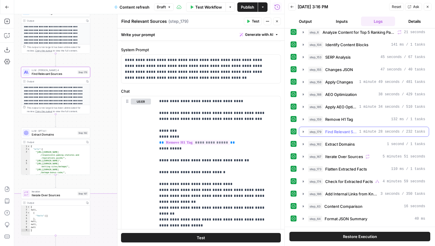
click at [303, 132] on icon "button" at bounding box center [303, 131] width 1 height 2
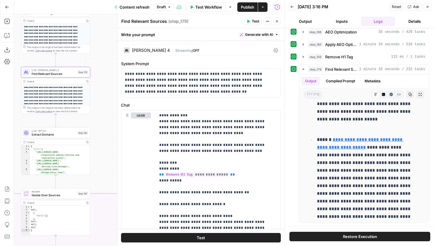
scroll to position [0, 0]
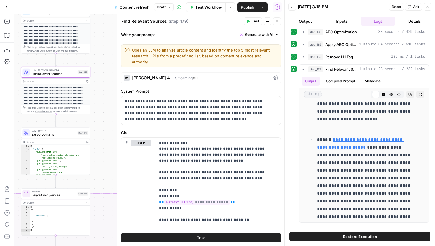
click at [151, 77] on div "Claude Sonnet 4" at bounding box center [151, 78] width 38 height 4
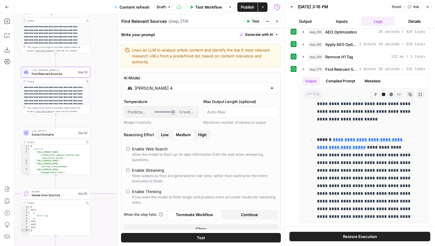
click at [164, 90] on input "Claude Sonnet 4" at bounding box center [201, 88] width 133 height 6
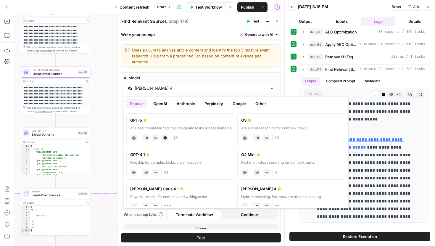
click at [164, 127] on div "The best model for coding and agentic tasks across domains" at bounding box center [180, 127] width 101 height 5
type input "GPT-5"
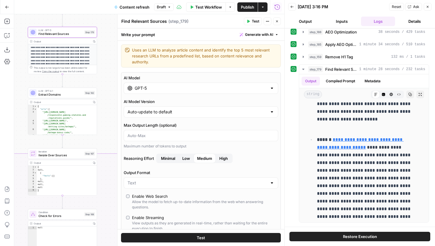
drag, startPoint x: 106, startPoint y: 117, endPoint x: 113, endPoint y: 77, distance: 40.8
click at [112, 77] on div "true false false true false true Workflow Set Inputs Inputs Google Search Perfo…" at bounding box center [149, 130] width 270 height 232
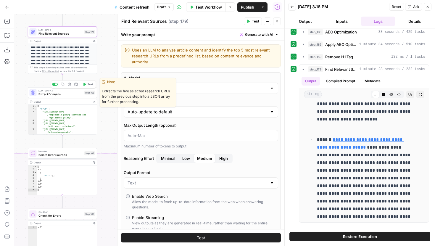
click at [82, 93] on span "Extract Domains" at bounding box center [60, 94] width 44 height 4
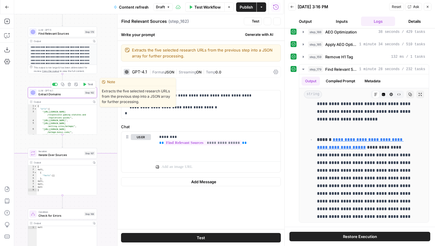
type textarea "Extract Domains"
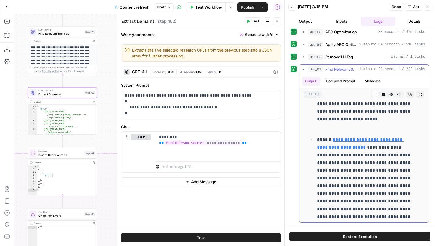
click at [302, 70] on icon "button" at bounding box center [303, 69] width 5 height 5
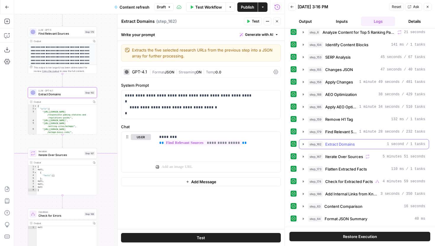
click at [303, 146] on icon "button" at bounding box center [303, 144] width 5 height 5
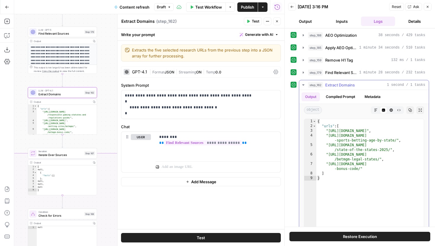
scroll to position [101, 0]
click at [302, 83] on icon "button" at bounding box center [303, 84] width 5 height 5
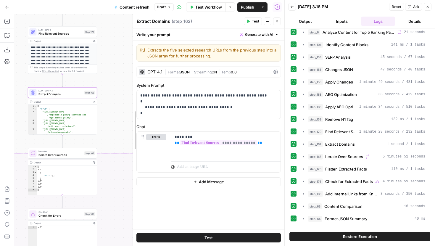
drag, startPoint x: 118, startPoint y: 123, endPoint x: 166, endPoint y: 123, distance: 47.6
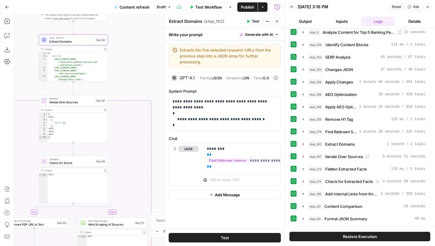
drag, startPoint x: 132, startPoint y: 155, endPoint x: 146, endPoint y: 90, distance: 66.8
click at [146, 90] on div "true false false true false true Workflow Set Inputs Inputs Google Search Perfo…" at bounding box center [149, 130] width 270 height 232
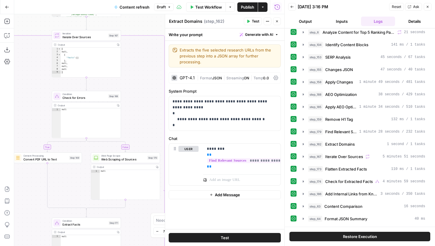
drag, startPoint x: 129, startPoint y: 158, endPoint x: 142, endPoint y: 70, distance: 88.8
click at [142, 70] on div "true false false true false true Workflow Set Inputs Inputs Google Search Perfo…" at bounding box center [149, 130] width 270 height 232
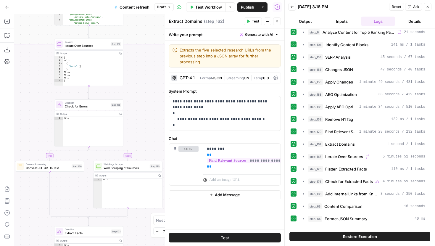
drag, startPoint x: 135, startPoint y: 63, endPoint x: 135, endPoint y: 107, distance: 44.1
click at [135, 107] on div "true false false true false true Workflow Set Inputs Inputs Google Search Perfo…" at bounding box center [149, 130] width 270 height 232
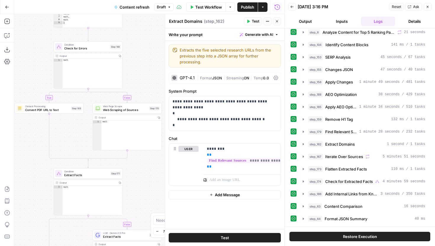
drag, startPoint x: 143, startPoint y: 140, endPoint x: 142, endPoint y: 79, distance: 60.9
click at [142, 79] on div "true false false true false true Workflow Set Inputs Inputs Google Search Perfo…" at bounding box center [149, 130] width 270 height 232
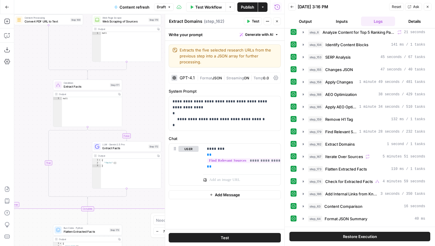
drag, startPoint x: 133, startPoint y: 182, endPoint x: 133, endPoint y: 89, distance: 92.3
click at [133, 89] on div "true false false true false true Workflow Set Inputs Inputs Google Search Perfo…" at bounding box center [149, 130] width 270 height 232
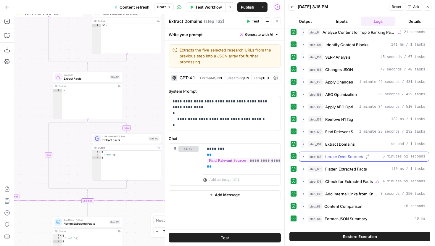
click at [303, 157] on icon "button" at bounding box center [303, 156] width 1 height 2
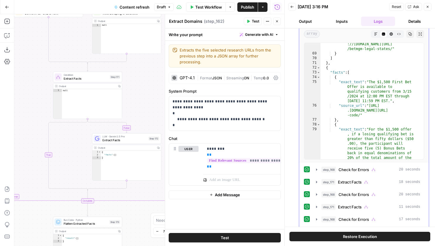
scroll to position [716, 0]
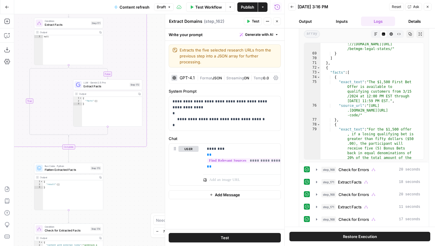
drag, startPoint x: 147, startPoint y: 102, endPoint x: 128, endPoint y: 48, distance: 57.1
click at [128, 48] on div "true false false true false true Workflow Set Inputs Inputs Google Search Perfo…" at bounding box center [149, 130] width 270 height 232
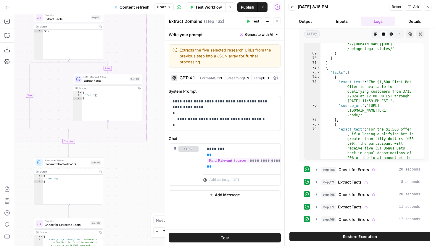
drag, startPoint x: 121, startPoint y: 193, endPoint x: 132, endPoint y: 108, distance: 86.2
click at [132, 108] on div "true false false true false true Workflow Set Inputs Inputs Google Search Perfo…" at bounding box center [149, 130] width 270 height 232
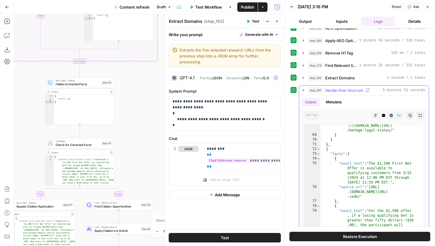
click at [305, 88] on button "step_167 Iterate Over Sources 5 minutes 51 seconds" at bounding box center [364, 89] width 130 height 9
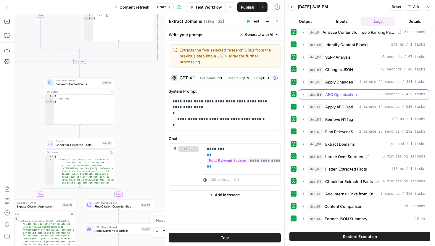
scroll to position [41, 0]
click at [304, 169] on icon "button" at bounding box center [303, 169] width 5 height 5
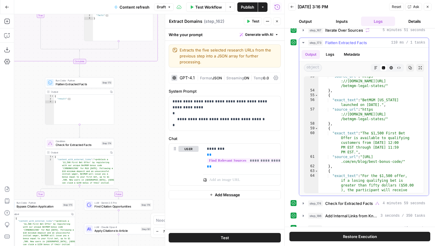
scroll to position [599, 0]
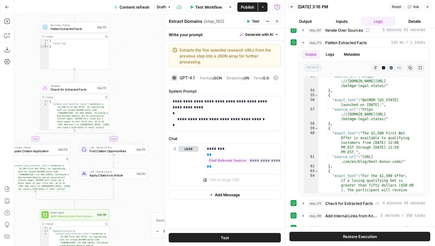
drag, startPoint x: 129, startPoint y: 160, endPoint x: 124, endPoint y: 105, distance: 55.2
click at [124, 105] on div "true false false true false true Workflow Set Inputs Inputs Google Search Perfo…" at bounding box center [149, 130] width 270 height 232
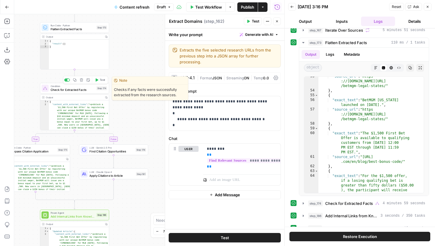
click at [96, 91] on div "Condition Check for Extracted Facts Step 174 Copy step Delete step Edit Note Te…" at bounding box center [74, 88] width 66 height 8
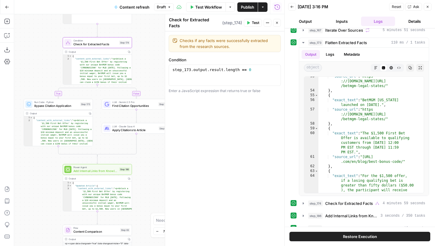
drag, startPoint x: 128, startPoint y: 119, endPoint x: 146, endPoint y: 69, distance: 53.3
click at [146, 69] on div "true false false true false true Workflow Set Inputs Inputs Google Search Perfo…" at bounding box center [149, 130] width 270 height 232
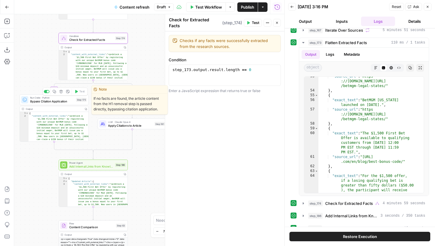
click at [71, 101] on span "Bypass Citation Application" at bounding box center [52, 101] width 44 height 4
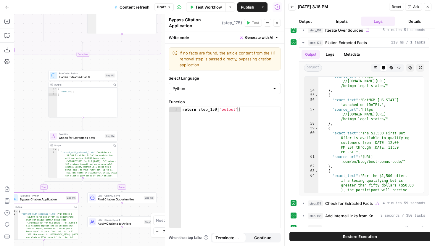
drag, startPoint x: 151, startPoint y: 60, endPoint x: 141, endPoint y: 158, distance: 98.2
click at [141, 158] on div "true false false true false true Workflow Set Inputs Inputs Google Search Perfo…" at bounding box center [149, 130] width 270 height 232
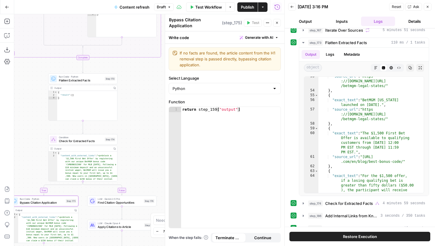
drag, startPoint x: 141, startPoint y: 87, endPoint x: 136, endPoint y: 35, distance: 52.2
click at [137, 35] on div "true false false true false true Workflow Set Inputs Inputs Google Search Perfo…" at bounding box center [149, 130] width 270 height 232
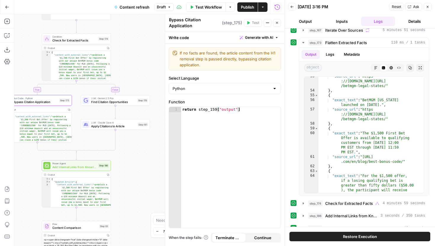
drag, startPoint x: 141, startPoint y: 105, endPoint x: 138, endPoint y: 64, distance: 40.9
click at [138, 64] on div "true false false true false true Workflow Set Inputs Inputs Google Search Perfo…" at bounding box center [149, 130] width 270 height 232
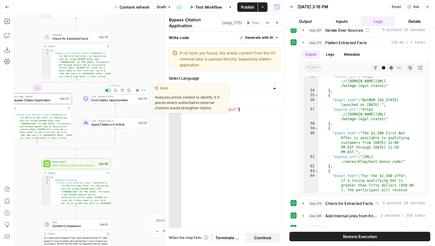
click at [133, 99] on span "Find Citation Opportunities" at bounding box center [113, 100] width 44 height 4
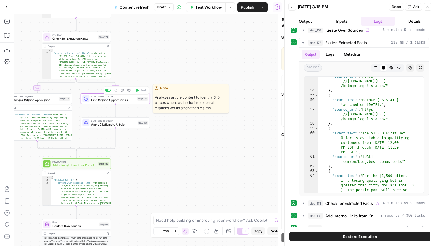
type textarea "Find Citation Opportunities"
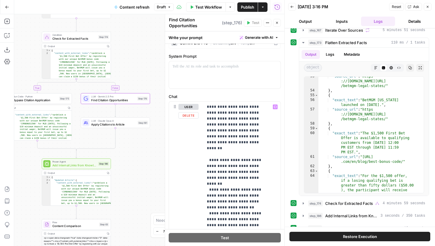
scroll to position [0, 0]
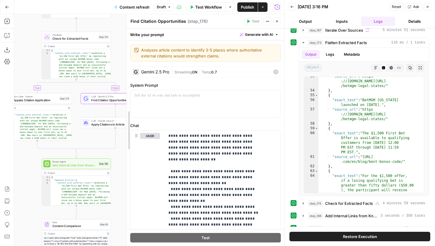
drag, startPoint x: 166, startPoint y: 38, endPoint x: 122, endPoint y: 41, distance: 43.2
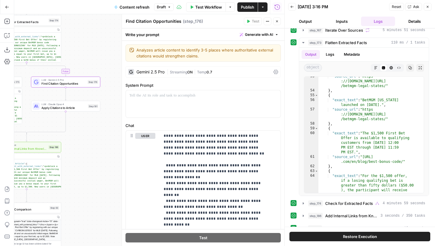
drag, startPoint x: 118, startPoint y: 64, endPoint x: 68, endPoint y: 47, distance: 52.8
click at [68, 47] on div "true false false true false true Workflow Set Inputs Inputs Google Search Perfo…" at bounding box center [149, 130] width 270 height 232
drag, startPoint x: 211, startPoint y: 139, endPoint x: 164, endPoint y: 135, distance: 47.9
copy p "**********"
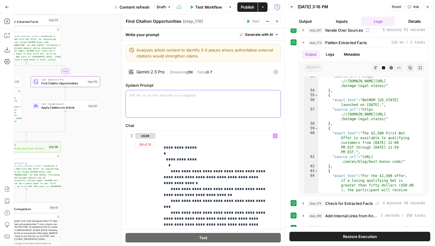
click at [163, 101] on div at bounding box center [203, 103] width 155 height 27
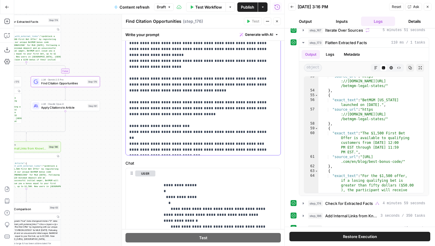
scroll to position [180, 0]
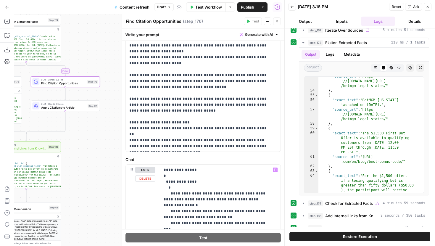
click at [173, 160] on label "Chat" at bounding box center [202, 159] width 155 height 6
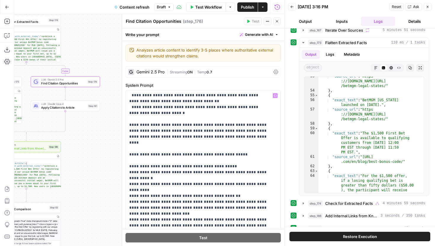
scroll to position [0, 0]
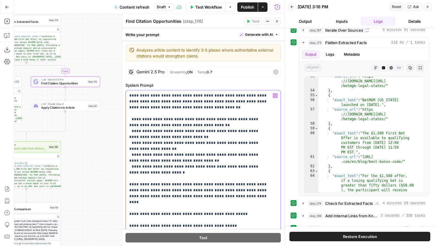
drag, startPoint x: 137, startPoint y: 130, endPoint x: 211, endPoint y: 131, distance: 73.4
click at [211, 131] on p "**********" at bounding box center [198, 241] width 139 height 296
click at [201, 140] on p "**********" at bounding box center [198, 241] width 139 height 296
drag, startPoint x: 137, startPoint y: 145, endPoint x: 204, endPoint y: 146, distance: 67.1
click at [204, 145] on p "**********" at bounding box center [198, 241] width 139 height 296
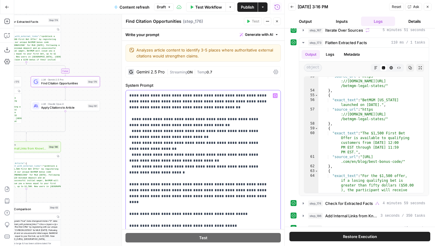
click at [200, 159] on p "**********" at bounding box center [198, 241] width 139 height 296
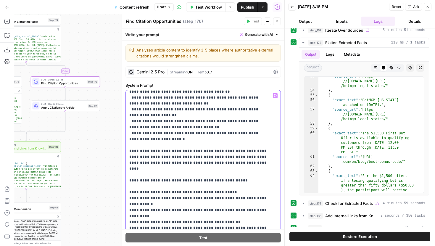
scroll to position [36, 0]
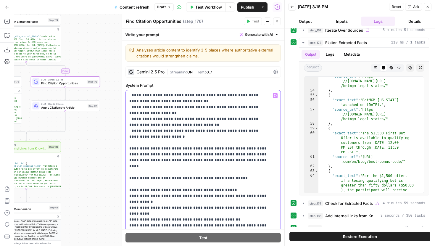
drag, startPoint x: 219, startPoint y: 161, endPoint x: 130, endPoint y: 148, distance: 90.8
click at [129, 148] on p "**********" at bounding box center [198, 205] width 139 height 296
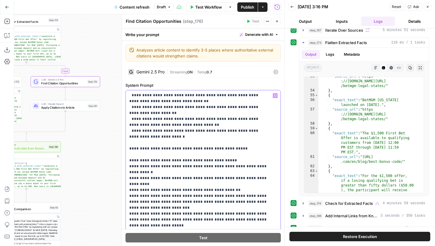
click at [231, 149] on p "**********" at bounding box center [198, 193] width 139 height 272
drag, startPoint x: 231, startPoint y: 148, endPoint x: 143, endPoint y: 151, distance: 88.5
click at [143, 151] on p "**********" at bounding box center [198, 193] width 139 height 272
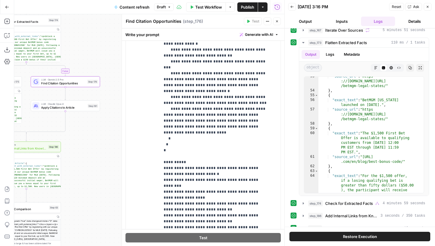
scroll to position [0, 0]
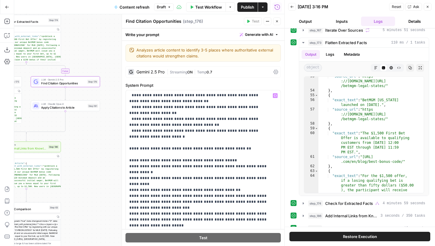
click at [159, 70] on div "Gemini 2.5 Pro" at bounding box center [150, 72] width 28 height 4
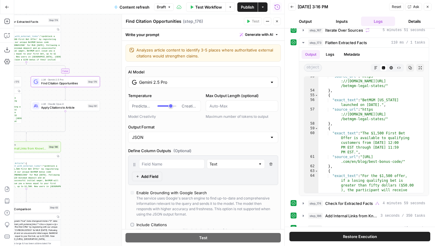
click at [167, 82] on input "Gemini 2.5 Pro" at bounding box center [203, 82] width 128 height 6
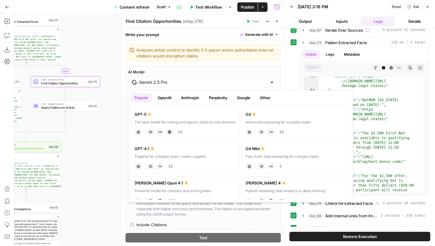
click at [214, 127] on label "GPT-5 The best model for coding and agentic tasks across domains chat Vision Ca…" at bounding box center [185, 123] width 109 height 32
type input "GPT-5"
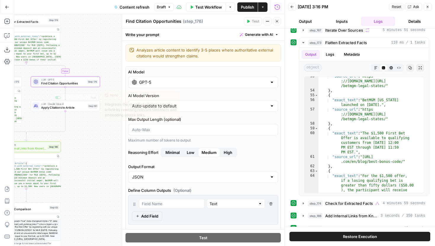
click at [87, 105] on div "LLM · Claude Opus 4 Apply Citations to Article Step 181 Copy step Delete step E…" at bounding box center [65, 106] width 66 height 8
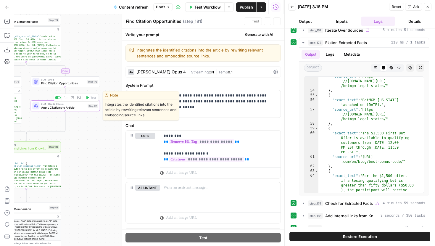
type textarea "Apply Citations to Article"
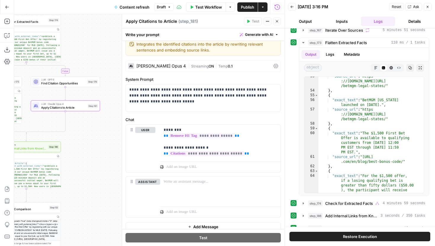
scroll to position [11, 0]
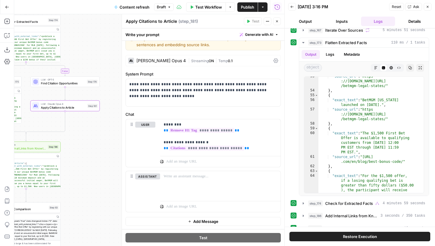
drag, startPoint x: 93, startPoint y: 158, endPoint x: 124, endPoint y: 142, distance: 34.1
click at [124, 143] on body "Covers New Home Browse Your Data Usage Settings Recent Grids Content refresh ML…" at bounding box center [217, 123] width 435 height 246
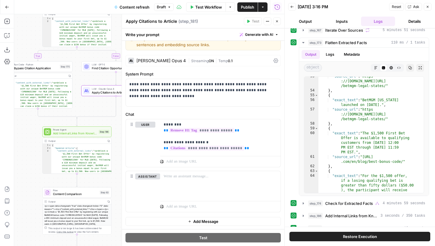
drag, startPoint x: 102, startPoint y: 141, endPoint x: 122, endPoint y: 146, distance: 21.0
click at [122, 146] on body "Covers New Home Browse Your Data Usage Settings Recent Grids Content refresh ML…" at bounding box center [217, 123] width 435 height 246
drag, startPoint x: 122, startPoint y: 132, endPoint x: 161, endPoint y: 132, distance: 38.5
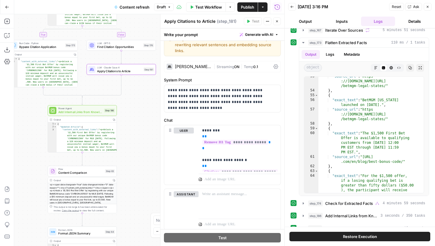
drag, startPoint x: 129, startPoint y: 149, endPoint x: 136, endPoint y: 114, distance: 35.6
click at [136, 114] on div "true false false true false true Workflow Set Inputs Inputs Google Search Perfo…" at bounding box center [149, 130] width 270 height 232
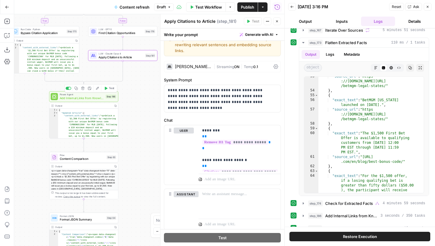
click at [100, 98] on span "Add Internal Links from Knowledge Base - Fork" at bounding box center [82, 98] width 44 height 4
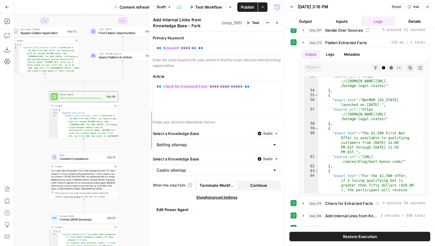
drag, startPoint x: 161, startPoint y: 71, endPoint x: 150, endPoint y: 71, distance: 11.2
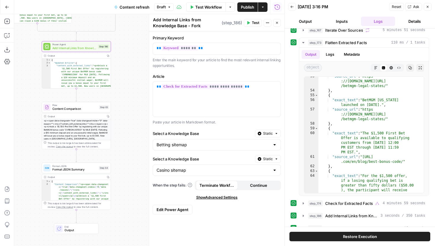
drag, startPoint x: 131, startPoint y: 107, endPoint x: 124, endPoint y: 57, distance: 50.5
click at [124, 57] on div "true false false true false true Workflow Set Inputs Inputs Google Search Perfo…" at bounding box center [149, 130] width 270 height 232
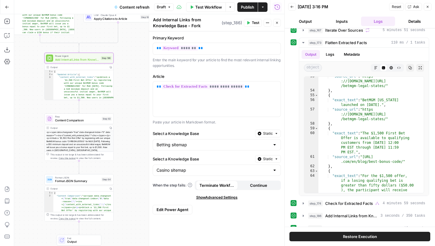
drag, startPoint x: 126, startPoint y: 82, endPoint x: 128, endPoint y: 88, distance: 6.5
click at [128, 88] on div "true false false true false true Workflow Set Inputs Inputs Google Search Perfo…" at bounding box center [149, 130] width 270 height 232
click at [169, 211] on span "Edit Power Agent" at bounding box center [172, 209] width 32 height 6
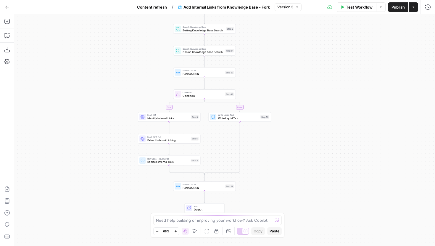
drag, startPoint x: 185, startPoint y: 74, endPoint x: 165, endPoint y: 51, distance: 30.2
click at [165, 51] on div "true false Workflow Set Inputs Inputs Search Knowledge Base Betting Knowledge B…" at bounding box center [224, 130] width 421 height 232
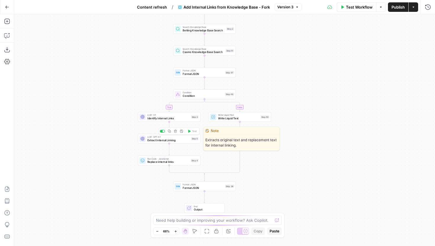
click at [161, 139] on span "Extract Internal Linking" at bounding box center [168, 140] width 42 height 4
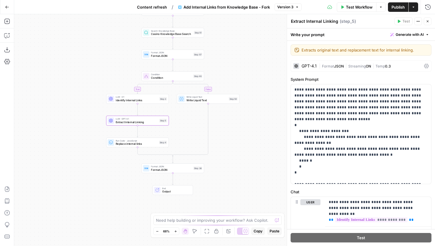
drag, startPoint x: 118, startPoint y: 147, endPoint x: 79, endPoint y: 126, distance: 44.9
click at [79, 126] on div "true false Workflow Set Inputs Inputs Search Knowledge Base Betting Knowledge B…" at bounding box center [224, 130] width 421 height 232
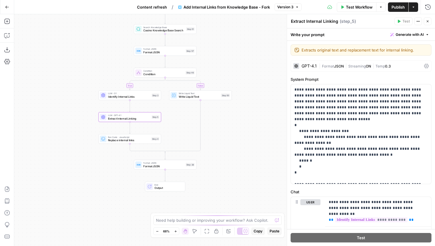
click at [119, 99] on div "LLM · O1 Identify Internal Links Step 3 Copy step Delete step Edit Note Test" at bounding box center [129, 96] width 62 height 10
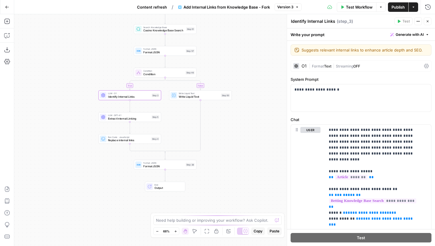
drag, startPoint x: 83, startPoint y: 118, endPoint x: 63, endPoint y: 105, distance: 24.3
click at [63, 105] on div "true false Workflow Set Inputs Inputs Search Knowledge Base Betting Knowledge B…" at bounding box center [224, 130] width 421 height 232
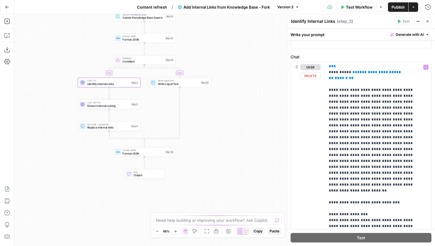
scroll to position [157, 0]
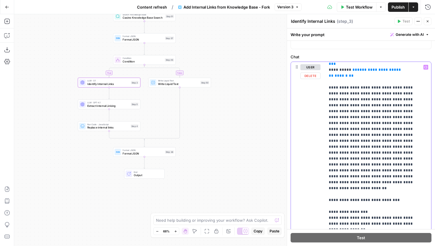
click at [411, 70] on p "**********" at bounding box center [374, 108] width 90 height 402
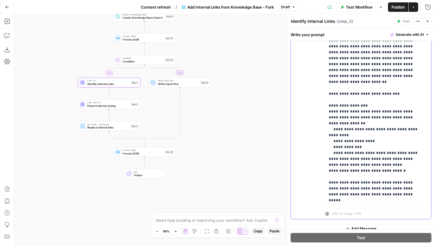
scroll to position [167, 0]
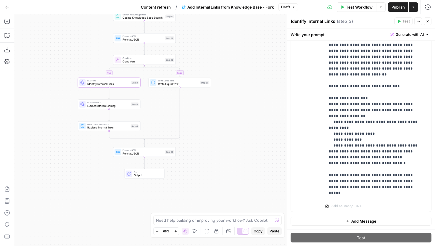
click at [390, 4] on button "Publish" at bounding box center [398, 6] width 20 height 9
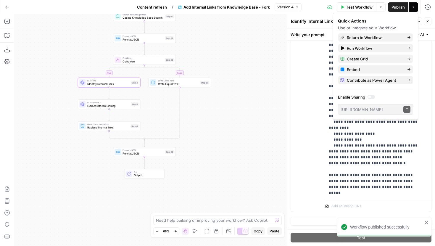
click at [2, 4] on button "Go Back" at bounding box center [7, 7] width 11 height 11
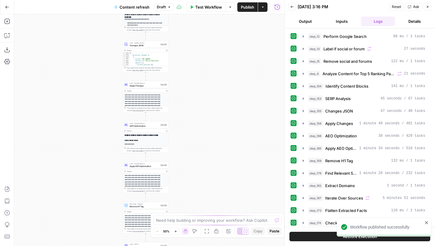
drag, startPoint x: 205, startPoint y: 92, endPoint x: 202, endPoint y: 126, distance: 33.8
click at [203, 127] on div "true false false true false true Workflow Set Inputs Inputs Google Search Perfo…" at bounding box center [149, 130] width 270 height 232
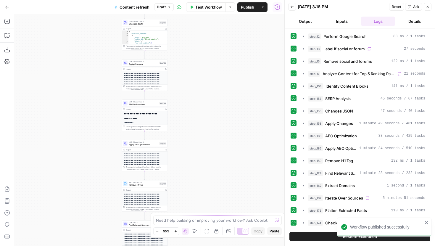
drag, startPoint x: 202, startPoint y: 126, endPoint x: 202, endPoint y: 72, distance: 53.8
click at [202, 73] on div "true false false true false true Workflow Set Inputs Inputs Google Search Perfo…" at bounding box center [149, 130] width 270 height 232
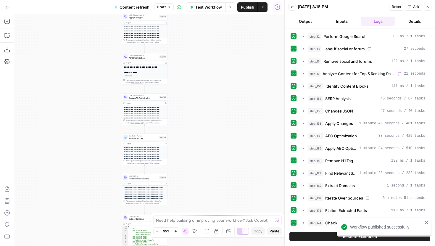
drag, startPoint x: 206, startPoint y: 161, endPoint x: 204, endPoint y: 73, distance: 88.8
click at [204, 73] on div "true false false true false true Workflow Set Inputs Inputs Google Search Perfo…" at bounding box center [149, 130] width 270 height 232
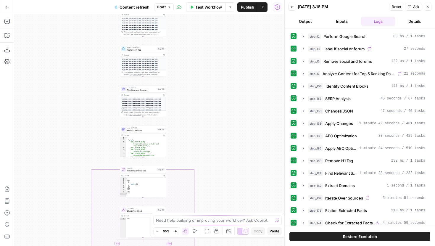
drag, startPoint x: 200, startPoint y: 158, endPoint x: 193, endPoint y: 59, distance: 99.3
click at [193, 59] on div "true false false true false true Workflow Set Inputs Inputs Google Search Perfo…" at bounding box center [149, 130] width 270 height 232
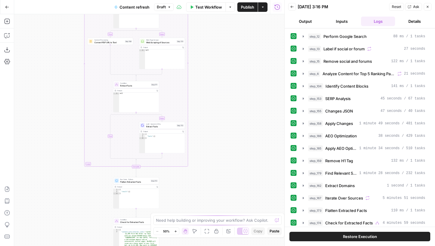
drag, startPoint x: 212, startPoint y: 138, endPoint x: 212, endPoint y: 34, distance: 103.5
click at [212, 35] on div "true false false true false true Workflow Set Inputs Inputs Google Search Perfo…" at bounding box center [149, 130] width 270 height 232
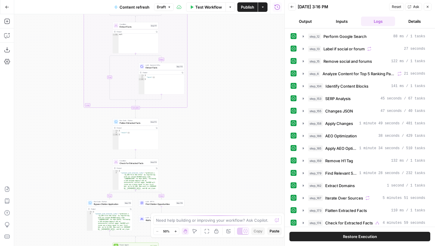
drag, startPoint x: 212, startPoint y: 135, endPoint x: 212, endPoint y: 51, distance: 84.0
click at [212, 51] on div "true false false true false true Workflow Set Inputs Inputs Google Search Perfo…" at bounding box center [149, 130] width 270 height 232
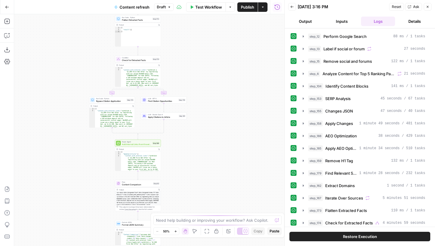
drag, startPoint x: 182, startPoint y: 132, endPoint x: 184, endPoint y: 77, distance: 55.6
click at [184, 76] on div "true false false true false true Workflow Set Inputs Inputs Google Search Perfo…" at bounding box center [149, 130] width 270 height 232
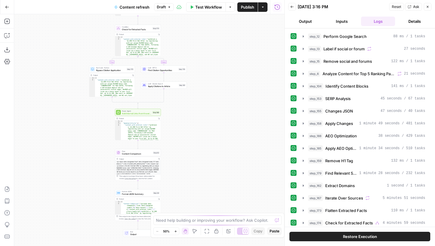
drag, startPoint x: 195, startPoint y: 118, endPoint x: 195, endPoint y: 99, distance: 18.6
click at [195, 99] on div "true false false true false true Workflow Set Inputs Inputs Google Search Perfo…" at bounding box center [149, 130] width 270 height 232
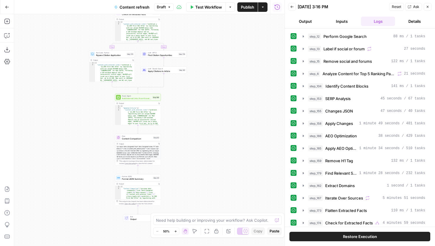
drag, startPoint x: 186, startPoint y: 148, endPoint x: 189, endPoint y: 121, distance: 27.4
click at [189, 121] on div "true false false true false true Workflow Set Inputs Inputs Google Search Perfo…" at bounding box center [149, 130] width 270 height 232
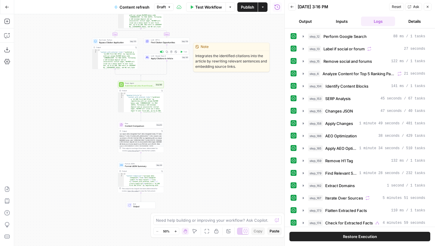
click at [175, 58] on span "Apply Citations to Article" at bounding box center [166, 58] width 30 height 3
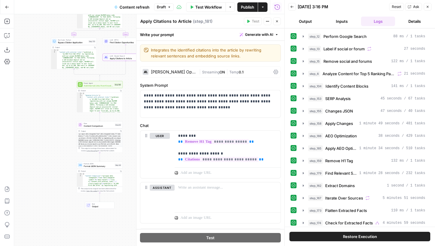
drag, startPoint x: 95, startPoint y: 117, endPoint x: 54, endPoint y: 117, distance: 41.7
click at [54, 117] on div "true false false true false true Workflow Set Inputs Inputs Google Search Perfo…" at bounding box center [149, 130] width 270 height 232
click at [120, 42] on span "Find Citation Opportunities" at bounding box center [123, 42] width 29 height 3
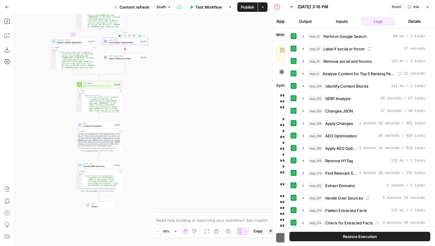
type textarea "Find Citation Opportunities"
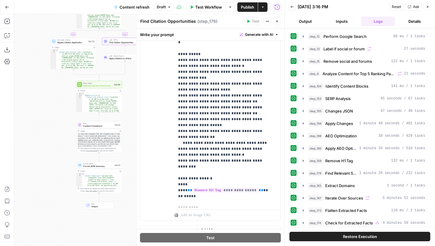
scroll to position [387, 0]
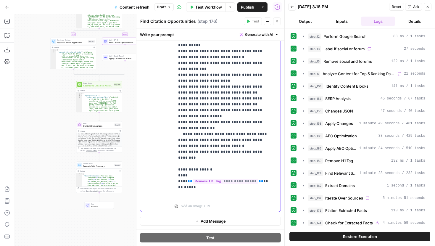
drag, startPoint x: 181, startPoint y: 140, endPoint x: 272, endPoint y: 139, distance: 91.1
click at [272, 139] on div "**********" at bounding box center [225, 77] width 101 height 241
click at [262, 143] on p "**********" at bounding box center [223, 33] width 90 height 325
drag, startPoint x: 265, startPoint y: 140, endPoint x: 177, endPoint y: 107, distance: 93.8
click at [177, 107] on div "**********" at bounding box center [225, 77] width 101 height 241
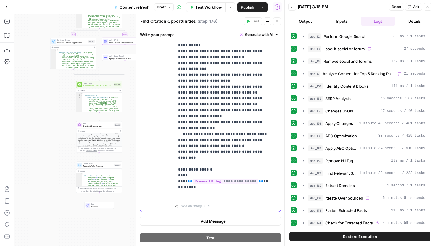
click at [177, 107] on div "**********" at bounding box center [225, 77] width 101 height 241
click at [252, 129] on p "**********" at bounding box center [223, 33] width 90 height 325
drag, startPoint x: 251, startPoint y: 132, endPoint x: 191, endPoint y: 123, distance: 60.5
click at [191, 123] on p "**********" at bounding box center [223, 33] width 90 height 325
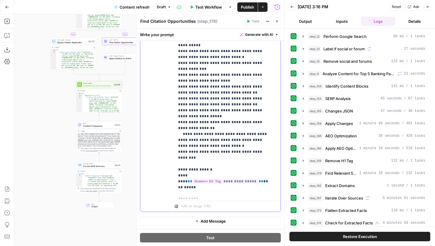
drag, startPoint x: 207, startPoint y: 162, endPoint x: 174, endPoint y: 153, distance: 34.6
click at [174, 153] on div "**********" at bounding box center [210, 84] width 140 height 254
drag, startPoint x: 219, startPoint y: 195, endPoint x: 178, endPoint y: 176, distance: 45.0
click at [178, 176] on p "**********" at bounding box center [223, 33] width 90 height 325
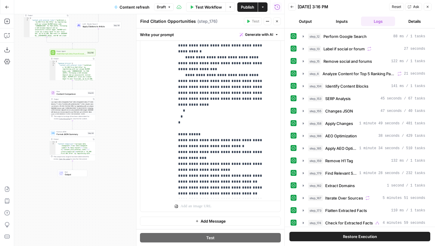
drag, startPoint x: 126, startPoint y: 124, endPoint x: 99, endPoint y: 92, distance: 41.6
click at [99, 92] on div "true false false true false true Workflow Set Inputs Inputs Google Search Perfo…" at bounding box center [149, 130] width 270 height 232
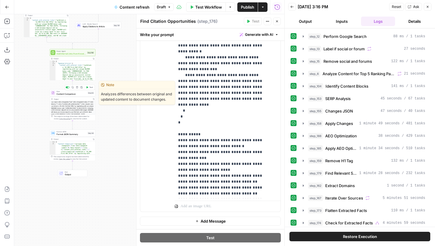
click at [86, 93] on span "Content Comparison" at bounding box center [71, 93] width 30 height 3
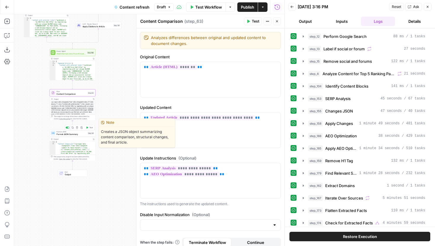
click at [82, 135] on span "Format JSON Summary" at bounding box center [71, 134] width 30 height 3
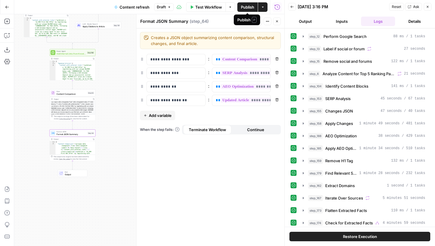
click at [251, 9] on span "Publish" at bounding box center [247, 7] width 13 height 6
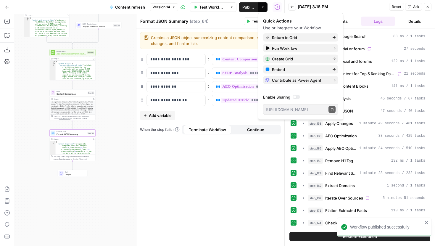
click at [8, 9] on icon "button" at bounding box center [7, 7] width 4 height 4
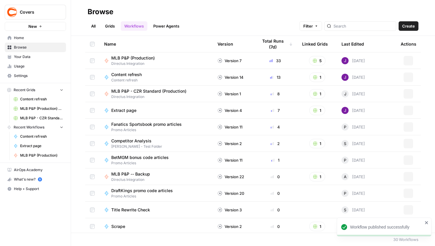
click at [37, 10] on span "Covers" at bounding box center [38, 12] width 36 height 6
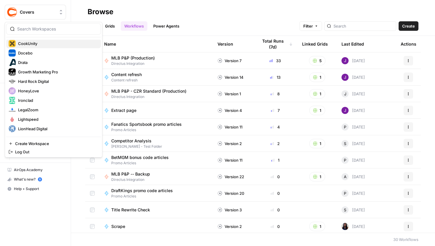
scroll to position [91, 0]
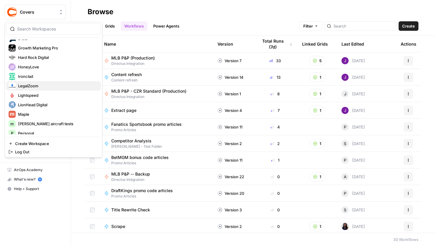
click at [30, 83] on span "LegalZoom" at bounding box center [57, 86] width 78 height 6
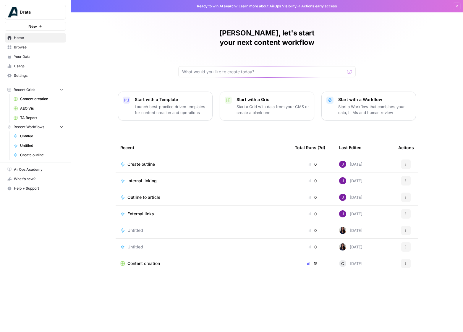
click at [34, 48] on span "Browse" at bounding box center [38, 47] width 49 height 5
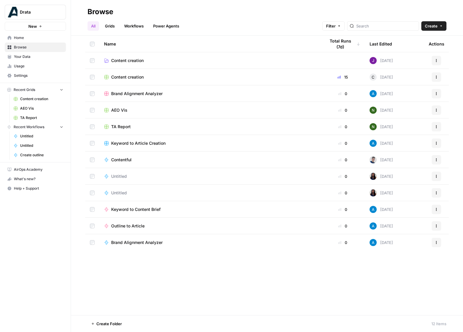
click at [114, 28] on link "Grids" at bounding box center [109, 25] width 17 height 9
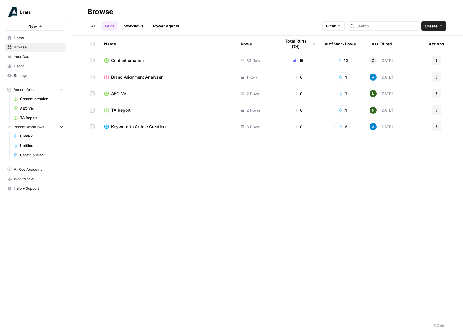
click at [130, 63] on span "Content creation" at bounding box center [127, 61] width 33 height 6
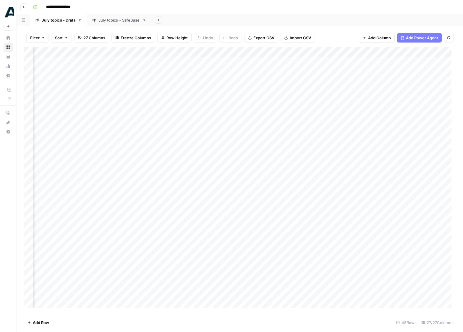
scroll to position [0, 1131]
click at [327, 54] on div "Add Column" at bounding box center [240, 180] width 432 height 266
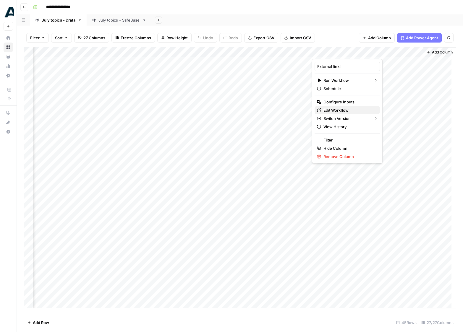
click at [332, 112] on span "Edit Workflow" at bounding box center [350, 110] width 52 height 6
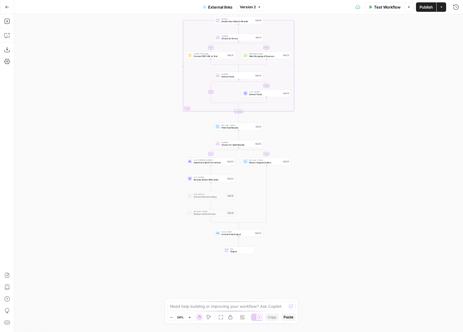
drag, startPoint x: 335, startPoint y: 210, endPoint x: 335, endPoint y: 146, distance: 63.6
click at [335, 146] on div "true false true false true false Workflow Set Inputs Inputs LLM · Claude Sonnet…" at bounding box center [238, 173] width 449 height 318
click at [338, 117] on div "true false true false true false Workflow Set Inputs Inputs LLM · Claude Sonnet…" at bounding box center [238, 173] width 449 height 318
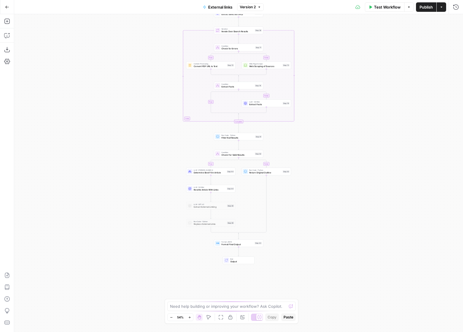
drag, startPoint x: 335, startPoint y: 104, endPoint x: 332, endPoint y: 172, distance: 67.5
click at [332, 172] on div "true false true false true false Workflow Set Inputs Inputs LLM · Claude Sonnet…" at bounding box center [238, 173] width 449 height 318
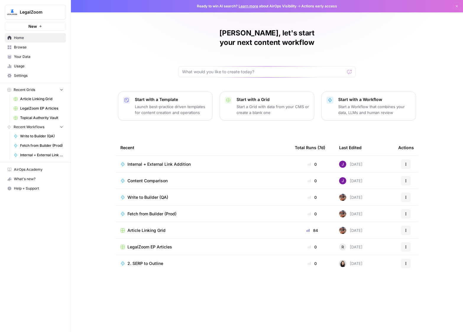
click at [45, 98] on span "Article Linking Grid" at bounding box center [41, 98] width 43 height 5
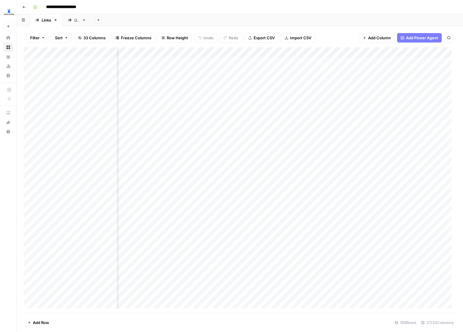
scroll to position [0, 243]
click at [178, 48] on div "Add Column" at bounding box center [240, 180] width 432 height 266
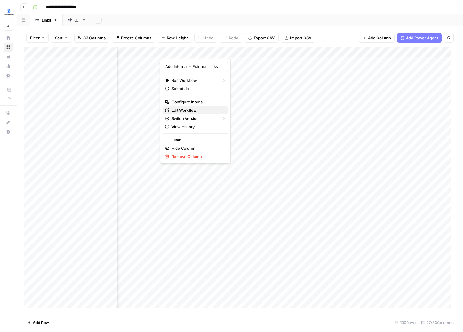
click at [186, 112] on span "Edit Workflow" at bounding box center [198, 110] width 52 height 6
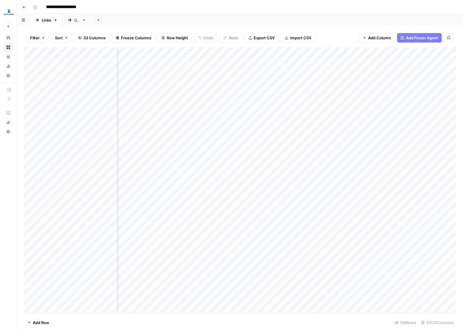
scroll to position [0, 262]
click at [207, 62] on div "Add Column" at bounding box center [240, 180] width 432 height 266
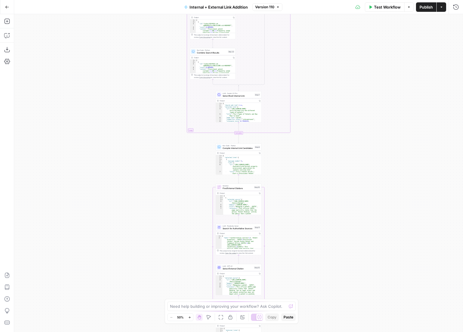
click at [188, 319] on icon "button" at bounding box center [189, 317] width 3 height 3
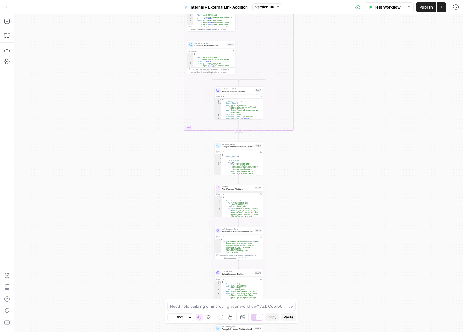
click at [188, 319] on icon "button" at bounding box center [189, 317] width 3 height 3
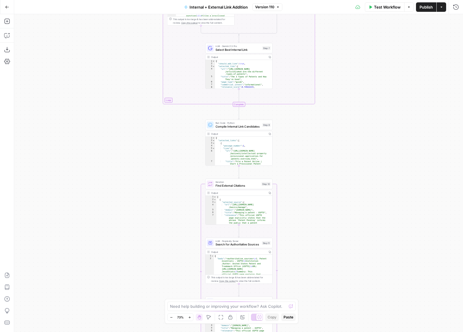
drag, startPoint x: 301, startPoint y: 255, endPoint x: 301, endPoint y: 162, distance: 92.6
click at [301, 158] on div "true false true false Workflow Set Inputs Inputs Run Code · Python Parse Articl…" at bounding box center [238, 173] width 449 height 318
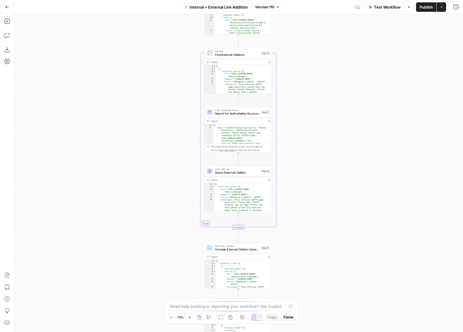
drag, startPoint x: 314, startPoint y: 265, endPoint x: 314, endPoint y: 114, distance: 151.7
click at [314, 114] on div "true false true false Workflow Set Inputs Inputs Run Code · Python Parse Articl…" at bounding box center [238, 173] width 449 height 318
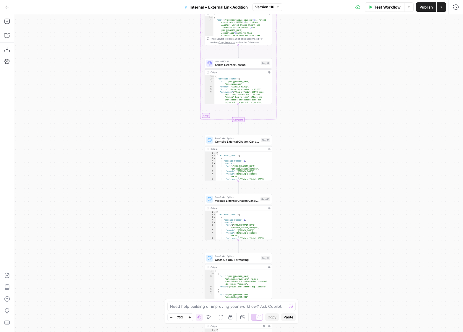
drag, startPoint x: 318, startPoint y: 182, endPoint x: 312, endPoint y: 21, distance: 161.0
click at [312, 21] on div "true false true false Workflow Set Inputs Inputs Run Code · Python Parse Articl…" at bounding box center [238, 173] width 449 height 318
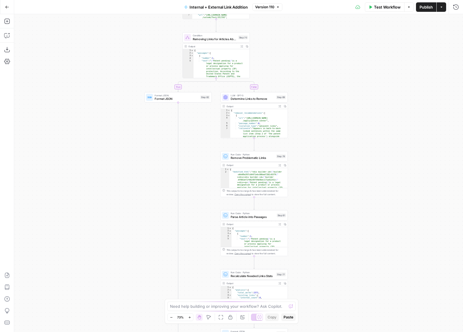
drag, startPoint x: 315, startPoint y: 105, endPoint x: 312, endPoint y: 49, distance: 55.7
click at [312, 49] on div "true false true false Workflow Set Inputs Inputs Run Code · Python Parse Articl…" at bounding box center [238, 173] width 449 height 318
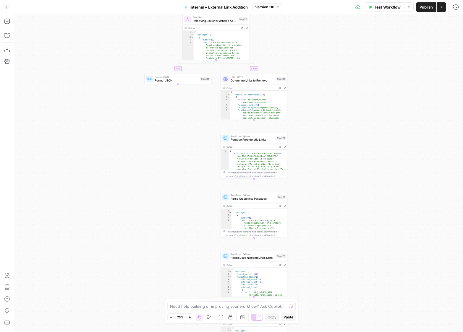
drag, startPoint x: 325, startPoint y: 213, endPoint x: 325, endPoint y: 67, distance: 146.1
click at [325, 67] on div "true false true false Workflow Set Inputs Inputs Run Code · Python Parse Articl…" at bounding box center [238, 173] width 449 height 318
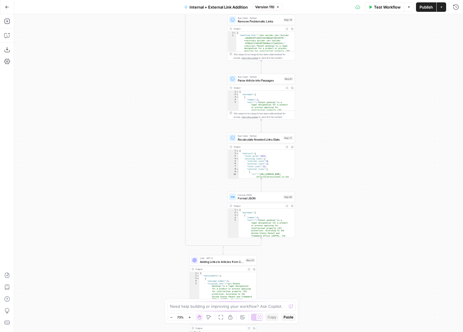
drag, startPoint x: 322, startPoint y: 215, endPoint x: 312, endPoint y: 324, distance: 109.3
click at [312, 326] on div "true false true false Workflow Set Inputs Inputs Run Code · Python Parse Articl…" at bounding box center [238, 173] width 449 height 318
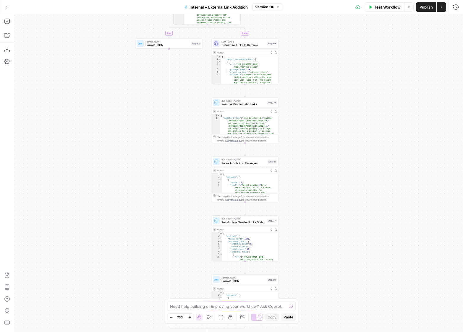
drag, startPoint x: 337, startPoint y: 88, endPoint x: 337, endPoint y: 223, distance: 134.6
click at [337, 223] on div "true false true false Workflow Set Inputs Inputs Run Code · Python Parse Articl…" at bounding box center [238, 173] width 449 height 318
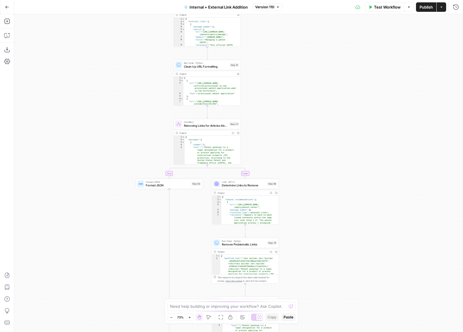
drag, startPoint x: 321, startPoint y: 58, endPoint x: 322, endPoint y: 194, distance: 136.6
click at [322, 191] on div "true false true false Workflow Set Inputs Inputs Run Code · Python Parse Articl…" at bounding box center [238, 173] width 449 height 318
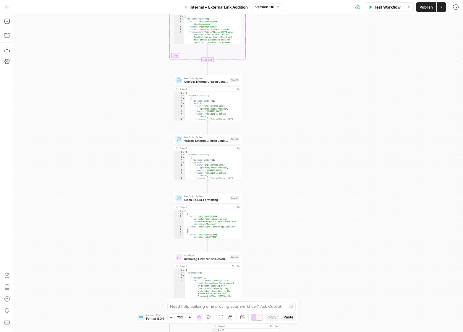
drag, startPoint x: 314, startPoint y: 80, endPoint x: 316, endPoint y: 203, distance: 123.1
click at [317, 202] on div "true false true false Workflow Set Inputs Inputs Run Code · Python Parse Articl…" at bounding box center [238, 173] width 449 height 318
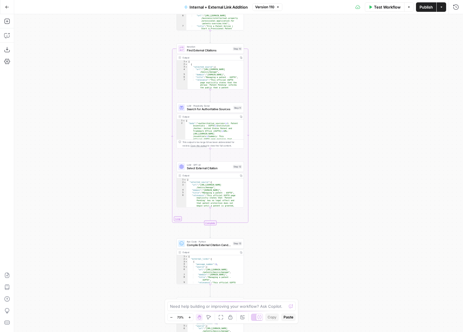
drag, startPoint x: 315, startPoint y: 168, endPoint x: 316, endPoint y: 229, distance: 61.5
click at [316, 225] on div "true false true false Workflow Set Inputs Inputs Run Code · Python Parse Articl…" at bounding box center [238, 173] width 449 height 318
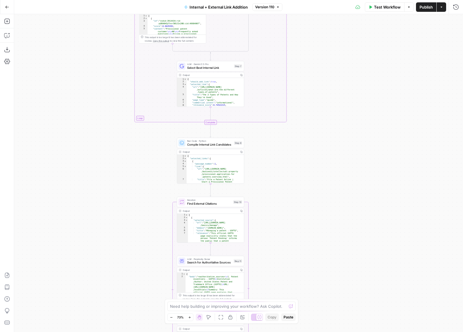
drag, startPoint x: 321, startPoint y: 96, endPoint x: 321, endPoint y: 244, distance: 148.5
click at [321, 243] on div "true false true false Workflow Set Inputs Inputs Run Code · Python Parse Articl…" at bounding box center [238, 173] width 449 height 318
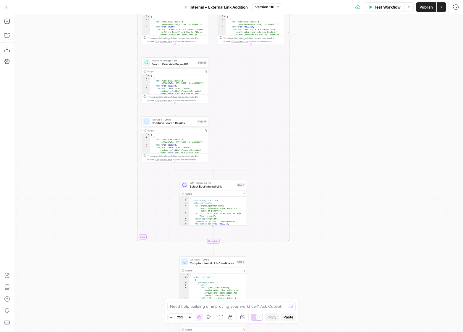
drag, startPoint x: 318, startPoint y: 62, endPoint x: 321, endPoint y: -1, distance: 63.6
click at [321, 0] on html "LegalZoom New Home Browse Your Data Usage Settings Recent Grids Article Linking…" at bounding box center [231, 166] width 463 height 332
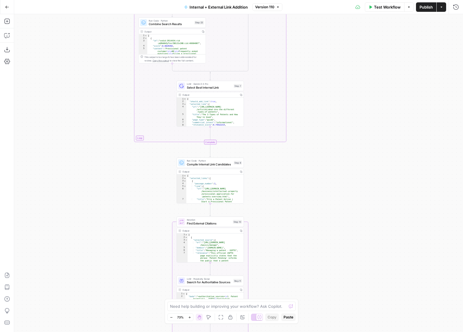
drag, startPoint x: 330, startPoint y: 205, endPoint x: 329, endPoint y: 97, distance: 108.3
click at [329, 97] on div "true false true false Workflow Set Inputs Inputs Run Code · Python Parse Articl…" at bounding box center [238, 173] width 449 height 318
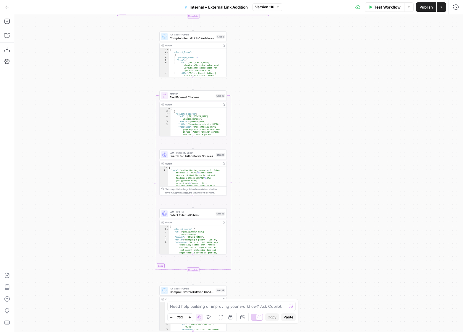
drag, startPoint x: 337, startPoint y: 210, endPoint x: 318, endPoint y: 93, distance: 118.5
click at [318, 93] on div "true false true false Workflow Set Inputs Inputs Run Code · Python Parse Articl…" at bounding box center [238, 173] width 449 height 318
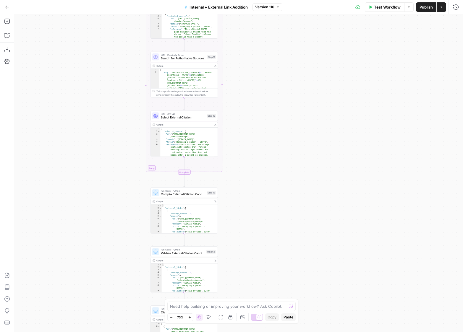
drag, startPoint x: 296, startPoint y: 198, endPoint x: 285, endPoint y: 86, distance: 112.6
click at [285, 86] on div "true false true false Workflow Set Inputs Inputs Run Code · Python Parse Articl…" at bounding box center [238, 173] width 449 height 318
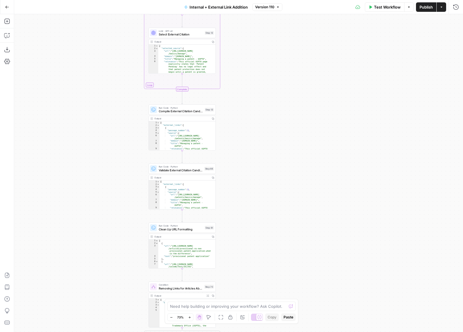
drag, startPoint x: 285, startPoint y: 192, endPoint x: 285, endPoint y: 127, distance: 64.8
click at [285, 127] on div "true false true false Workflow Set Inputs Inputs Run Code · Python Parse Articl…" at bounding box center [238, 173] width 449 height 318
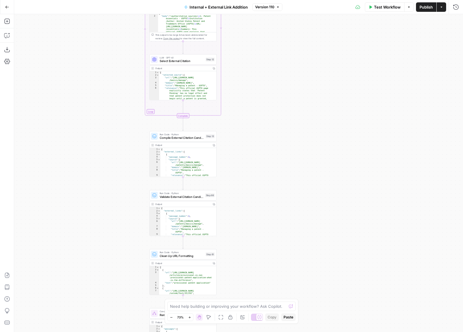
drag, startPoint x: 287, startPoint y: 197, endPoint x: 290, endPoint y: 229, distance: 32.0
click at [290, 229] on div "true false true false Workflow Set Inputs Inputs Run Code · Python Parse Articl…" at bounding box center [238, 173] width 449 height 318
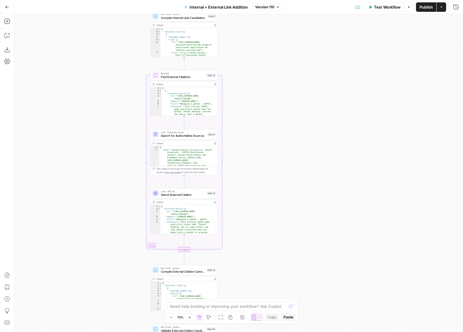
drag, startPoint x: 280, startPoint y: 100, endPoint x: 280, endPoint y: 230, distance: 129.3
click at [280, 230] on div "true false true false Workflow Set Inputs Inputs Run Code · Python Parse Articl…" at bounding box center [238, 173] width 449 height 318
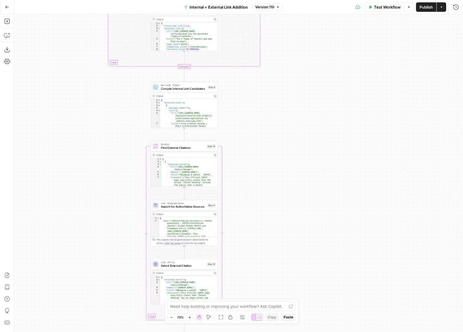
drag, startPoint x: 295, startPoint y: 97, endPoint x: 295, endPoint y: 214, distance: 116.8
click at [295, 213] on div "true false true false Workflow Set Inputs Inputs Run Code · Python Parse Articl…" at bounding box center [238, 173] width 449 height 318
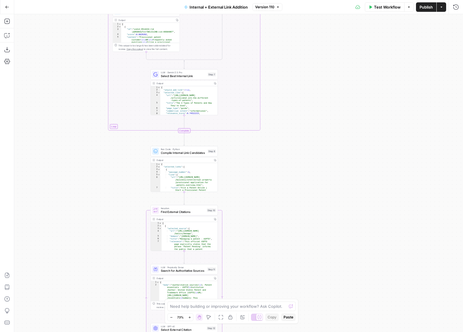
drag, startPoint x: 292, startPoint y: 83, endPoint x: 292, endPoint y: 190, distance: 106.5
click at [292, 190] on div "true false true false Workflow Set Inputs Inputs Run Code · Python Parse Articl…" at bounding box center [238, 173] width 449 height 318
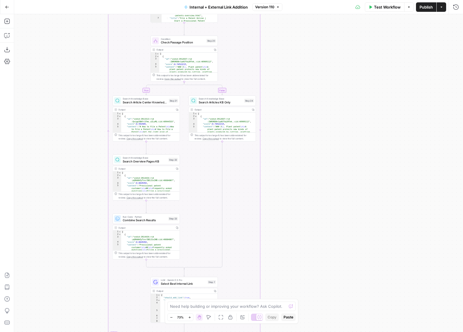
drag, startPoint x: 289, startPoint y: 97, endPoint x: 289, endPoint y: 227, distance: 129.5
click at [289, 225] on div "true false true false Workflow Set Inputs Inputs Run Code · Python Parse Articl…" at bounding box center [238, 173] width 449 height 318
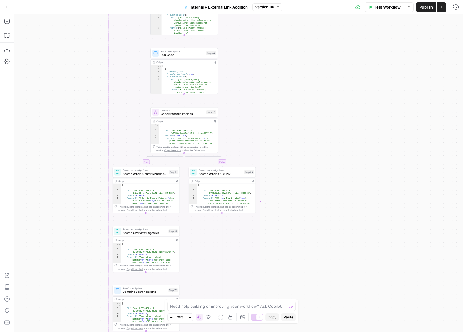
drag, startPoint x: 292, startPoint y: 100, endPoint x: 287, endPoint y: 217, distance: 117.5
click at [287, 217] on div "true false true false Workflow Set Inputs Inputs Run Code · Python Parse Articl…" at bounding box center [238, 173] width 449 height 318
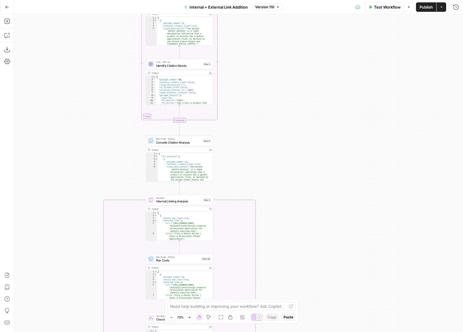
drag, startPoint x: 291, startPoint y: 79, endPoint x: 291, endPoint y: 213, distance: 133.4
click at [291, 213] on div "true false true false Workflow Set Inputs Inputs Run Code · Python Parse Articl…" at bounding box center [238, 173] width 449 height 318
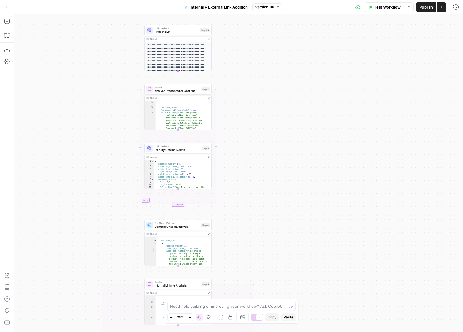
drag, startPoint x: 287, startPoint y: 132, endPoint x: 286, endPoint y: 217, distance: 84.3
click at [286, 217] on div "true false true false Workflow Set Inputs Inputs Run Code · Python Parse Articl…" at bounding box center [238, 173] width 449 height 318
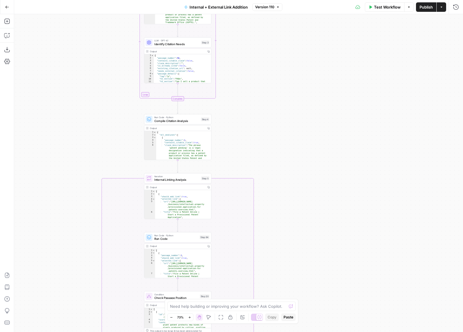
drag, startPoint x: 268, startPoint y: 248, endPoint x: 267, endPoint y: 142, distance: 105.9
click at [267, 142] on div "true false true false Workflow Set Inputs Inputs Run Code · Python Parse Articl…" at bounding box center [238, 173] width 449 height 318
drag, startPoint x: 322, startPoint y: 230, endPoint x: 322, endPoint y: 125, distance: 105.9
click at [322, 125] on div "true false true false Workflow Set Inputs Inputs Run Code · Python Parse Articl…" at bounding box center [238, 173] width 449 height 318
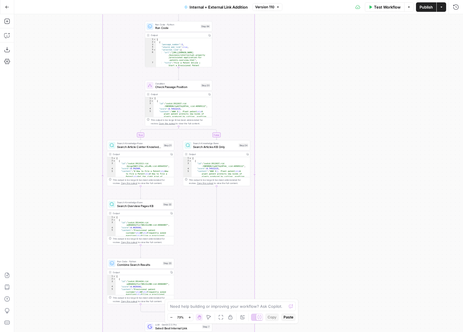
drag, startPoint x: 303, startPoint y: 245, endPoint x: 303, endPoint y: 138, distance: 107.7
click at [303, 137] on div "true false true false Workflow Set Inputs Inputs Run Code · Python Parse Articl…" at bounding box center [238, 173] width 449 height 318
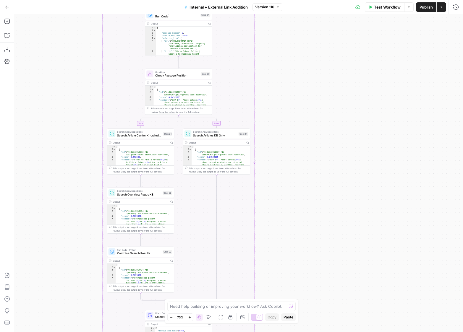
drag, startPoint x: 296, startPoint y: 218, endPoint x: 306, endPoint y: 98, distance: 119.7
click at [306, 98] on div "true false true false Workflow Set Inputs Inputs Run Code · Python Parse Articl…" at bounding box center [238, 173] width 449 height 318
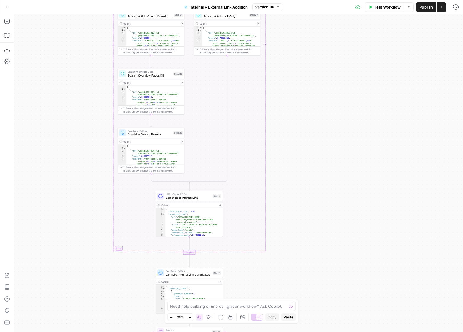
drag, startPoint x: 303, startPoint y: 254, endPoint x: 303, endPoint y: 133, distance: 120.7
click at [303, 133] on div "true false true false Workflow Set Inputs Inputs Run Code · Python Parse Articl…" at bounding box center [238, 173] width 449 height 318
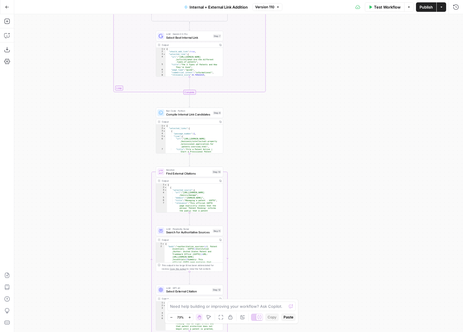
drag, startPoint x: 263, startPoint y: 168, endPoint x: 264, endPoint y: 130, distance: 38.5
click at [264, 130] on div "true false true false Workflow Set Inputs Inputs Run Code · Python Parse Articl…" at bounding box center [238, 173] width 449 height 318
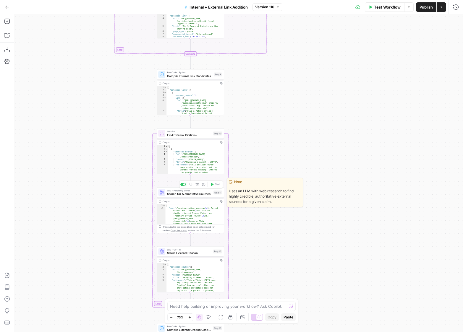
click at [211, 195] on span "Search for Authoritative Sources" at bounding box center [189, 194] width 45 height 4
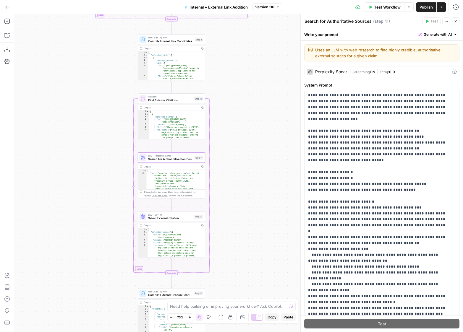
drag
click at [103, 153] on div "true false true false Workflow Set Inputs Inputs Run Code · Python Parse Articl…" at bounding box center [238, 173] width 449 height 318
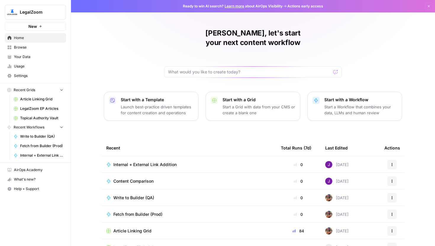
click at [24, 49] on span "Browse" at bounding box center [38, 47] width 49 height 5
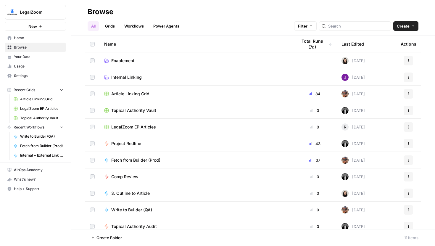
click at [111, 28] on link "Grids" at bounding box center [109, 25] width 17 height 9
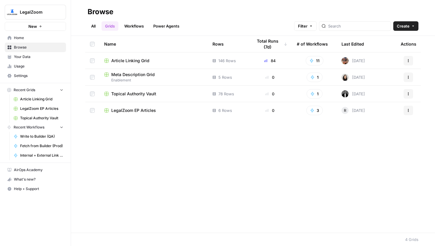
click at [132, 60] on span "Article Linking Grid" at bounding box center [130, 61] width 38 height 6
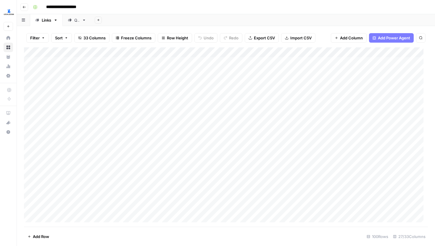
click at [26, 7] on button "Go back" at bounding box center [24, 7] width 8 height 8
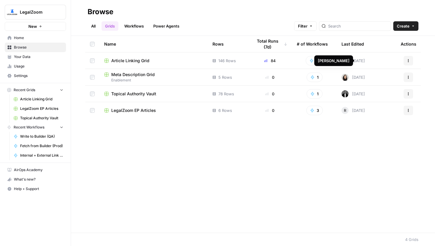
click at [134, 61] on span "Article Linking Grid" at bounding box center [130, 61] width 38 height 6
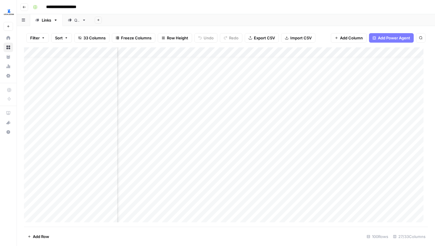
scroll to position [0, 311]
click at [235, 61] on div "Add Column" at bounding box center [226, 136] width 404 height 179
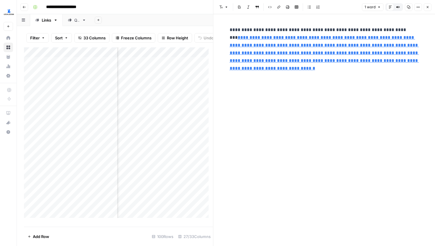
click at [144, 56] on div "Add Column" at bounding box center [118, 134] width 189 height 175
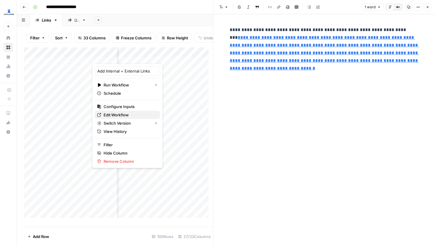
click at [117, 116] on span "Edit Workflow" at bounding box center [130, 115] width 52 height 6
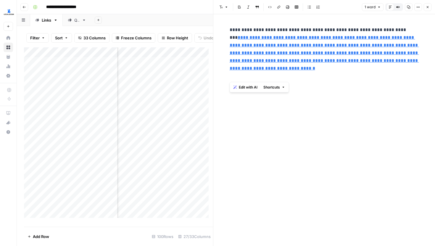
drag, startPoint x: 272, startPoint y: 78, endPoint x: 224, endPoint y: 27, distance: 70.1
click at [224, 27] on div "**********" at bounding box center [324, 130] width 222 height 232
click at [328, 99] on div "**********" at bounding box center [324, 130] width 196 height 232
click at [328, 115] on div "**********" at bounding box center [324, 130] width 196 height 232
click at [285, 101] on div "**********" at bounding box center [324, 130] width 196 height 232
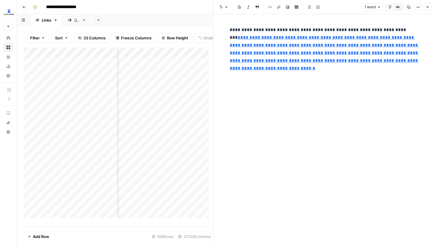
scroll to position [0, 368]
click at [180, 74] on div "Add Column" at bounding box center [118, 134] width 189 height 175
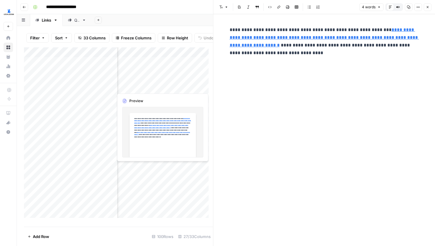
click at [181, 85] on div "Add Column" at bounding box center [118, 134] width 189 height 175
click at [188, 85] on div "Add Column" at bounding box center [118, 134] width 189 height 175
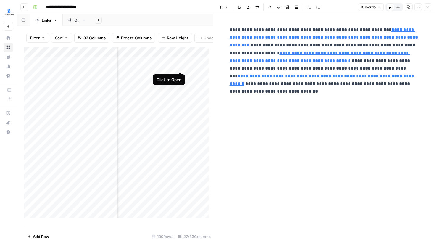
click at [181, 66] on div "Add Column" at bounding box center [118, 134] width 189 height 175
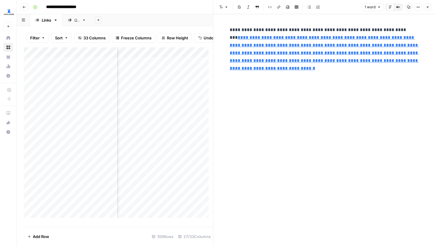
click at [427, 8] on icon "button" at bounding box center [428, 7] width 4 height 4
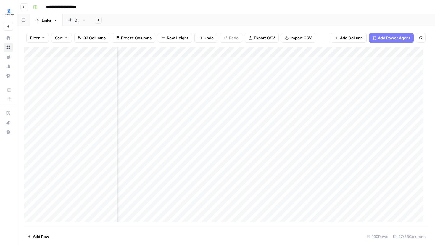
scroll to position [0, 980]
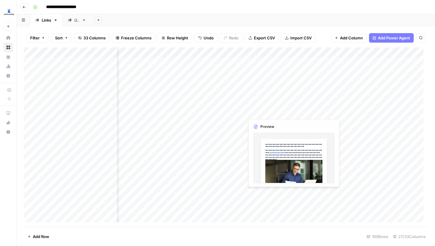
click at [304, 120] on div "Add Column" at bounding box center [226, 136] width 404 height 179
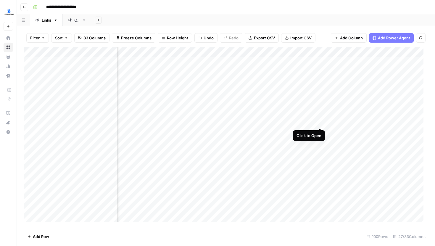
click at [319, 121] on div "Add Column" at bounding box center [226, 136] width 404 height 179
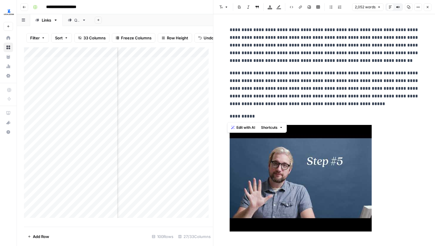
drag, startPoint x: 228, startPoint y: 117, endPoint x: 261, endPoint y: 117, distance: 33.1
click at [261, 117] on p "**********" at bounding box center [324, 177] width 189 height 131
click at [263, 116] on p "**********" at bounding box center [324, 177] width 189 height 131
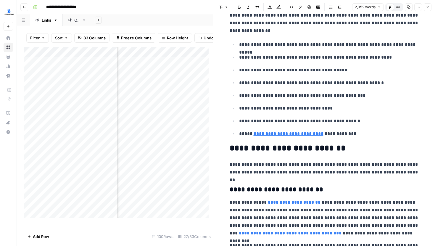
scroll to position [256, 0]
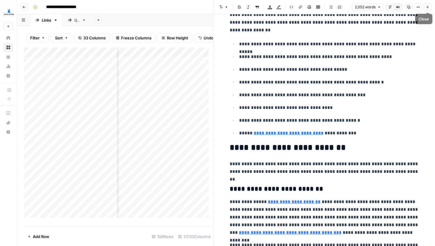
click at [425, 7] on button "Close" at bounding box center [428, 7] width 8 height 8
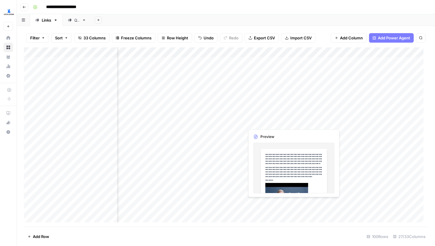
click at [289, 123] on div "Add Column" at bounding box center [226, 136] width 404 height 179
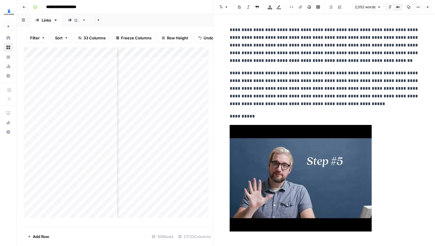
click at [428, 9] on button "Close" at bounding box center [428, 7] width 8 height 8
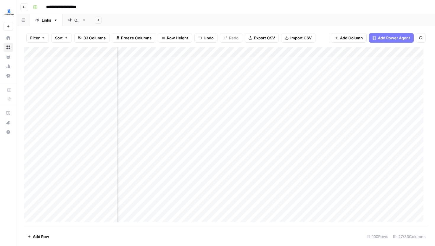
scroll to position [0, 180]
click at [218, 121] on div "Add Column" at bounding box center [226, 136] width 404 height 179
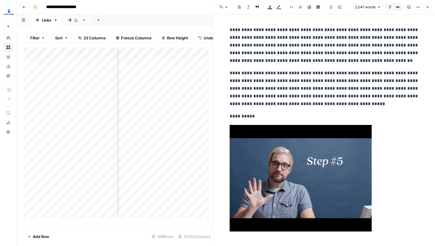
click at [427, 4] on button "Close" at bounding box center [428, 7] width 8 height 8
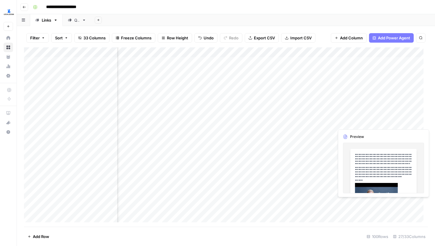
scroll to position [0, 898]
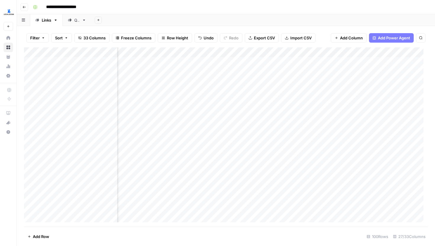
click at [392, 122] on div "Add Column" at bounding box center [226, 136] width 404 height 179
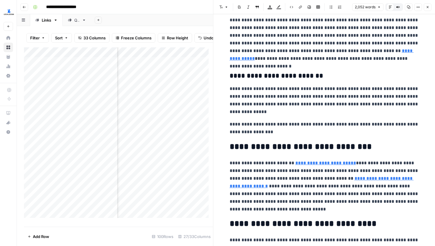
scroll to position [1005, 0]
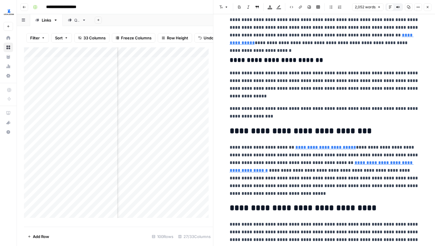
type input "[URL][DOMAIN_NAME]"
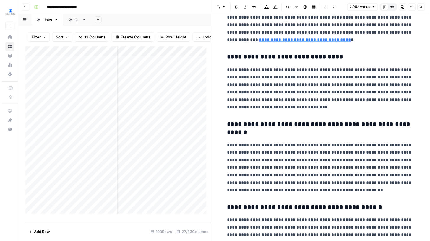
scroll to position [1708, 0]
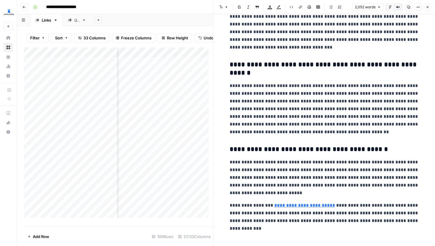
click at [426, 8] on icon "button" at bounding box center [428, 7] width 4 height 4
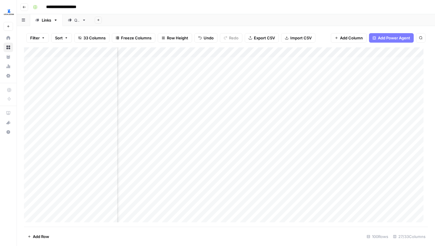
scroll to position [0, 216]
click at [259, 60] on div "Add Column" at bounding box center [226, 136] width 404 height 179
click at [261, 122] on div "Add Column" at bounding box center [226, 136] width 404 height 179
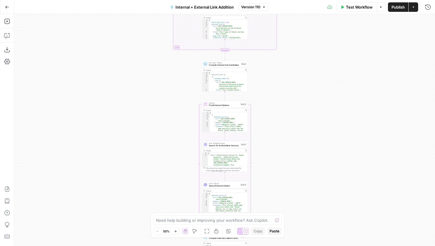
drag, startPoint x: 286, startPoint y: 175, endPoint x: 277, endPoint y: 41, distance: 134.0
click at [277, 42] on div "true false true false Workflow Set Inputs Inputs Run Code · Python Parse Articl…" at bounding box center [224, 130] width 421 height 232
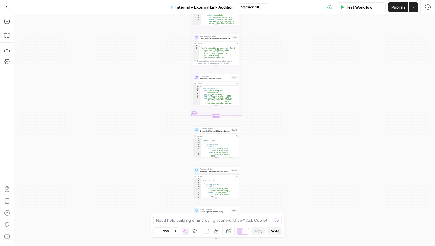
drag, startPoint x: 273, startPoint y: 141, endPoint x: 266, endPoint y: 49, distance: 92.6
click at [266, 49] on div "true false true false Workflow Set Inputs Inputs Run Code · Python Parse Articl…" at bounding box center [224, 130] width 421 height 232
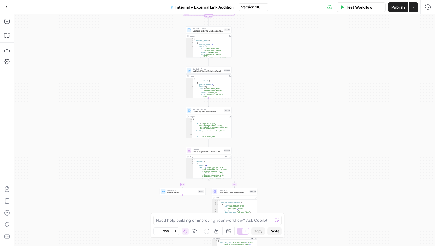
drag, startPoint x: 276, startPoint y: 167, endPoint x: 272, endPoint y: 13, distance: 154.4
click at [272, 13] on div "Go Back Internal + External Link Addition Version 110 Test Workflow Options Pub…" at bounding box center [217, 123] width 435 height 246
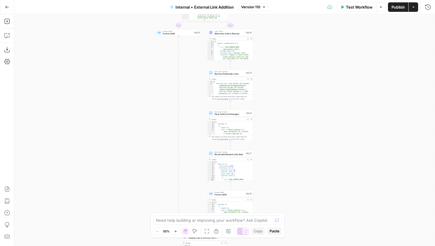
drag, startPoint x: 281, startPoint y: 153, endPoint x: 273, endPoint y: 41, distance: 112.4
click at [273, 41] on div "true false true false Workflow Set Inputs Inputs Run Code · Python Parse Articl…" at bounding box center [224, 130] width 421 height 232
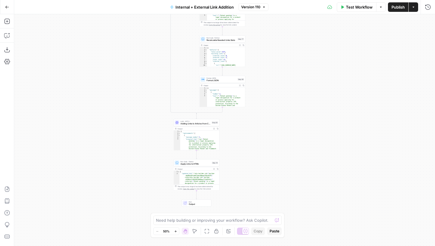
drag, startPoint x: 276, startPoint y: 173, endPoint x: 276, endPoint y: 50, distance: 123.0
click at [276, 50] on div "true false true false Workflow Set Inputs Inputs Run Code · Python Parse Articl…" at bounding box center [224, 130] width 421 height 232
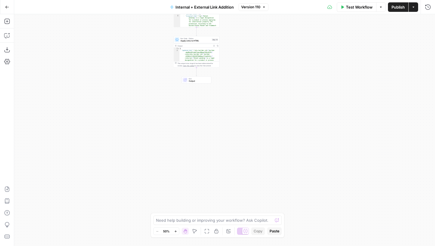
drag, startPoint x: 260, startPoint y: 55, endPoint x: 262, endPoint y: 104, distance: 48.5
click at [262, 104] on div "true false true false Workflow Set Inputs Inputs Run Code · Python Parse Articl…" at bounding box center [224, 130] width 421 height 232
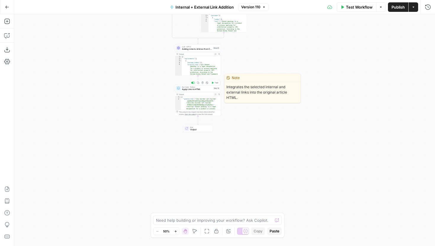
click at [199, 90] on span "Apply Links to HTML" at bounding box center [197, 89] width 30 height 3
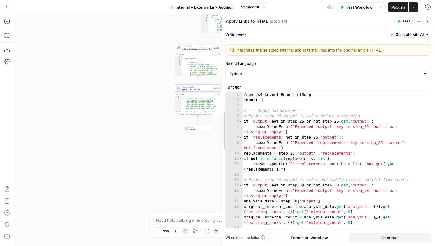
drag, startPoint x: 298, startPoint y: 85, endPoint x: 222, endPoint y: 86, distance: 76.6
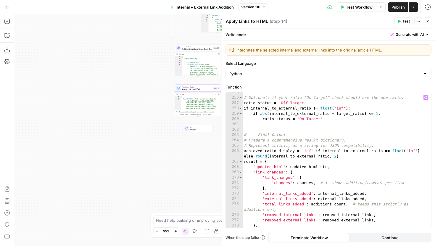
scroll to position [1541, 0]
type textarea "**********"
click at [299, 147] on div "# Optional: if your ratio "On Target" check should use the new ratio: ratio_sta…" at bounding box center [335, 163] width 184 height 146
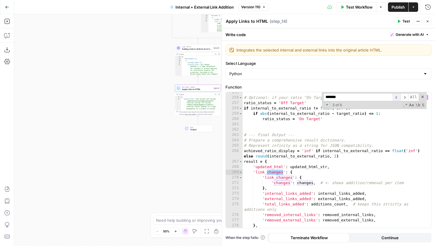
type input "*******"
click at [398, 97] on span "​" at bounding box center [396, 97] width 8 height 8
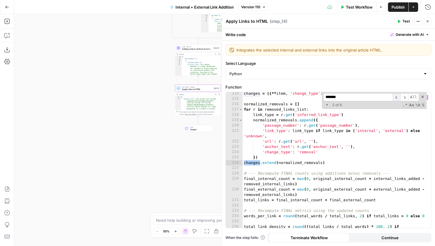
scroll to position [1274, 0]
click at [398, 97] on span "​" at bounding box center [396, 97] width 8 height 8
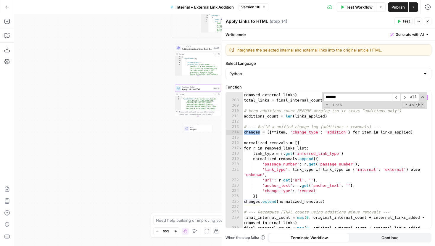
scroll to position [1231, 0]
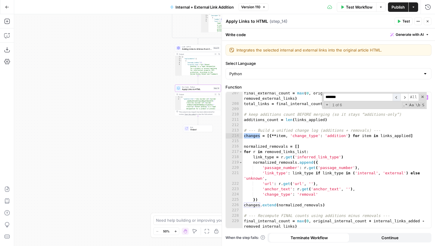
click at [395, 99] on span "​" at bounding box center [396, 97] width 8 height 8
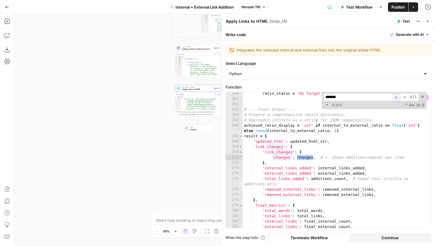
scroll to position [1566, 0]
click at [405, 98] on span "​" at bounding box center [404, 97] width 8 height 8
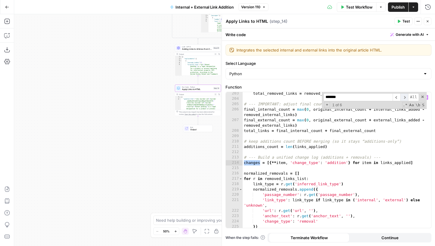
click at [405, 98] on span "​" at bounding box center [404, 97] width 8 height 8
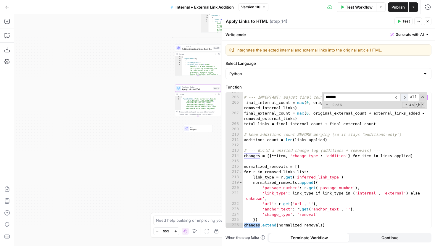
click at [405, 98] on span "​" at bounding box center [404, 97] width 8 height 8
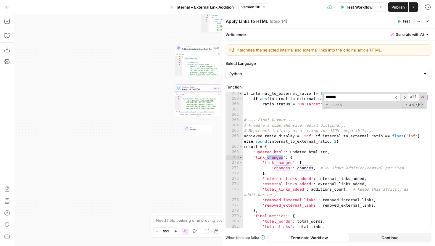
click at [403, 98] on span "​" at bounding box center [404, 97] width 8 height 8
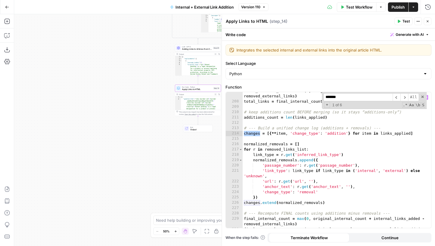
scroll to position [1234, 0]
type textarea "**********"
drag, startPoint x: 318, startPoint y: 192, endPoint x: 262, endPoint y: 193, distance: 55.6
click at [262, 193] on div "final_external_count = max ( 0 , original_external_count + external_links_added…" at bounding box center [335, 166] width 184 height 157
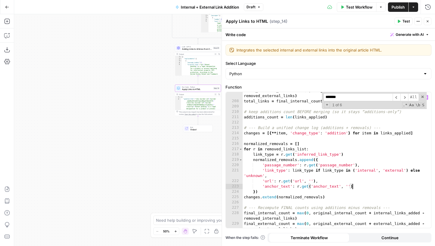
click at [322, 160] on div "final_external_count = max ( 0 , original_external_count + external_links_added…" at bounding box center [335, 166] width 184 height 157
type textarea "**********"
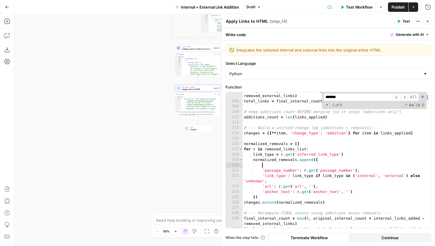
paste textarea "**********"
type textarea "**********"
click at [400, 4] on span "Publish" at bounding box center [397, 7] width 13 height 6
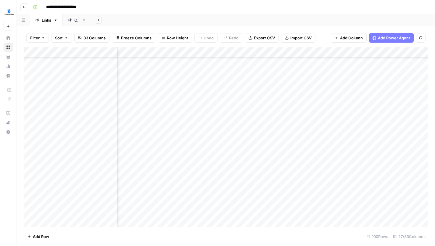
scroll to position [192, 300]
click at [170, 111] on div "Add Column" at bounding box center [226, 136] width 404 height 179
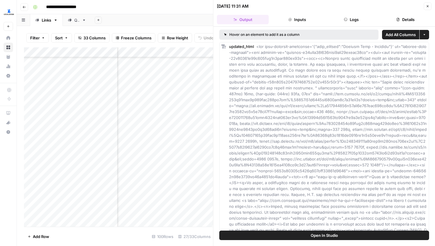
scroll to position [192, 306]
click at [164, 143] on div "Add Column" at bounding box center [118, 136] width 189 height 179
click at [163, 92] on div "Add Column" at bounding box center [118, 136] width 189 height 179
click at [163, 91] on div "Add Column" at bounding box center [118, 136] width 189 height 179
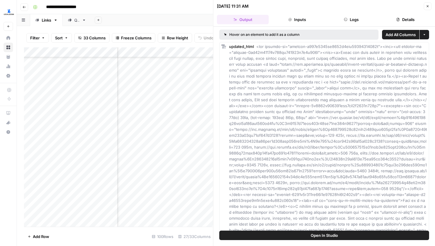
scroll to position [169, 886]
click at [429, 4] on icon "button" at bounding box center [428, 6] width 4 height 4
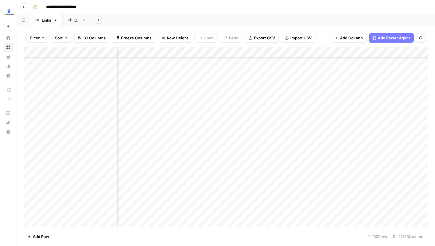
scroll to position [149, 268]
click at [202, 104] on div "Add Column" at bounding box center [226, 136] width 404 height 179
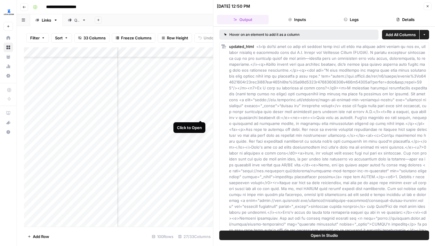
click at [200, 114] on div "Add Column" at bounding box center [118, 136] width 189 height 179
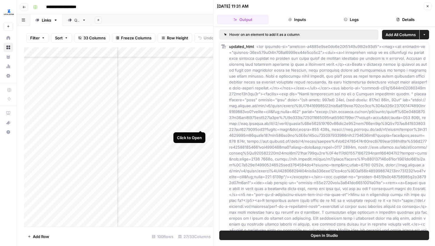
click at [200, 126] on div "Add Column" at bounding box center [118, 136] width 189 height 179
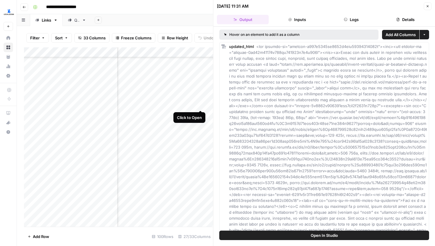
click at [199, 104] on div "Add Column" at bounding box center [118, 136] width 189 height 179
click at [429, 6] on icon "button" at bounding box center [428, 6] width 4 height 4
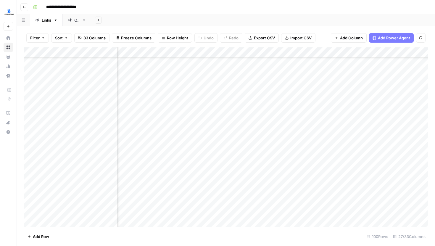
click at [76, 21] on div "QA" at bounding box center [76, 20] width 5 height 6
click at [46, 20] on div "Links" at bounding box center [46, 20] width 9 height 6
click at [269, 82] on div "Add Column" at bounding box center [226, 136] width 404 height 179
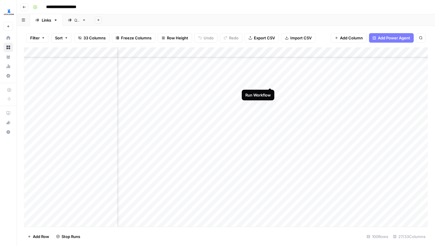
click at [270, 93] on div "Add Column" at bounding box center [226, 136] width 404 height 179
click at [269, 101] on div "Add Column" at bounding box center [226, 136] width 404 height 179
click at [269, 111] on div "Add Column" at bounding box center [226, 136] width 404 height 179
click at [270, 122] on div "Add Column" at bounding box center [226, 136] width 404 height 179
click at [270, 132] on div "Add Column" at bounding box center [226, 136] width 404 height 179
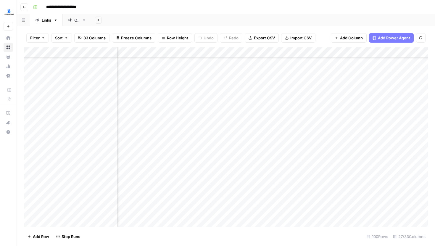
click at [270, 142] on div "Add Column" at bounding box center [226, 136] width 404 height 179
click at [270, 150] on div "Add Column" at bounding box center [226, 136] width 404 height 179
click at [270, 159] on div "Add Column" at bounding box center [226, 136] width 404 height 179
click at [270, 171] on div "Add Column" at bounding box center [226, 136] width 404 height 179
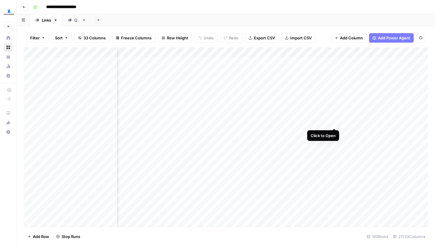
click at [336, 121] on div "Add Column" at bounding box center [226, 136] width 404 height 179
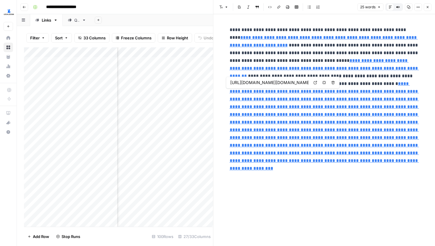
click at [335, 192] on div "**********" at bounding box center [324, 130] width 196 height 232
type input "[URL][DOMAIN_NAME]"
click at [426, 7] on icon "button" at bounding box center [428, 7] width 4 height 4
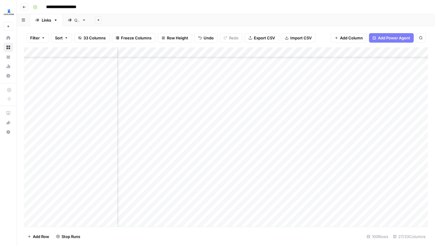
scroll to position [179, 214]
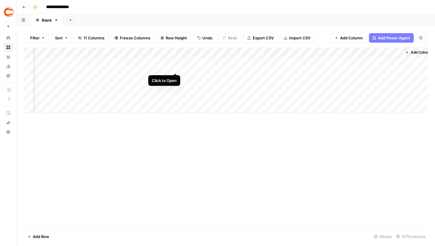
click at [177, 61] on div "Add Column" at bounding box center [226, 80] width 404 height 66
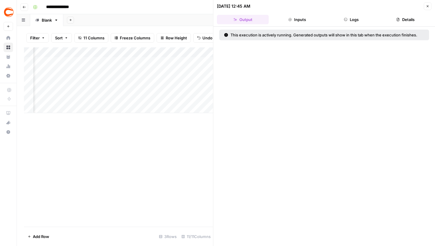
click at [337, 17] on button "Logs" at bounding box center [351, 19] width 52 height 9
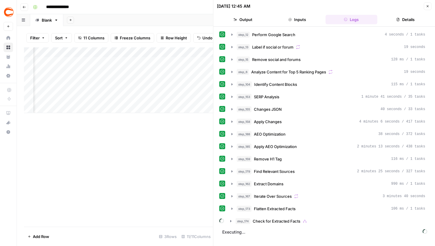
click at [425, 6] on button "Close" at bounding box center [428, 6] width 8 height 8
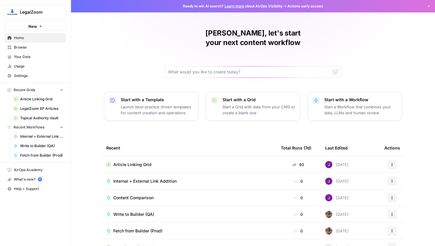
click at [34, 13] on span "LegalZoom" at bounding box center [38, 12] width 36 height 6
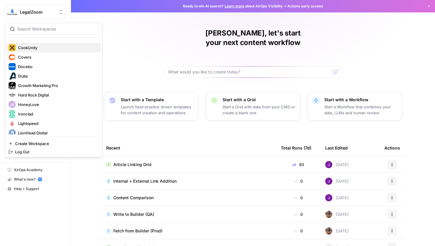
scroll to position [64, 0]
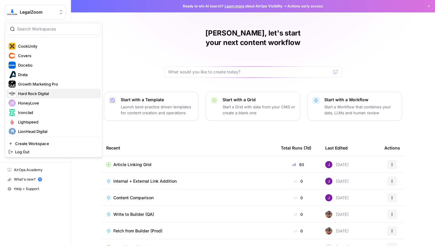
click at [35, 91] on span "Hard Rock Digital" at bounding box center [57, 94] width 78 height 6
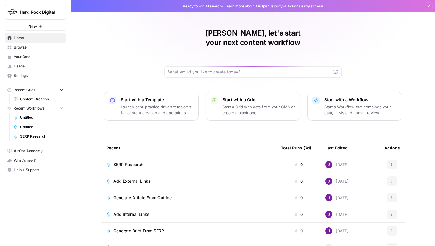
click at [29, 46] on span "Browse" at bounding box center [38, 47] width 49 height 5
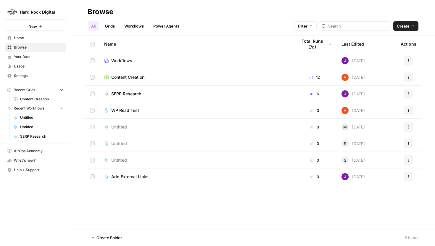
click at [131, 77] on span "Content Creation" at bounding box center [127, 77] width 33 height 6
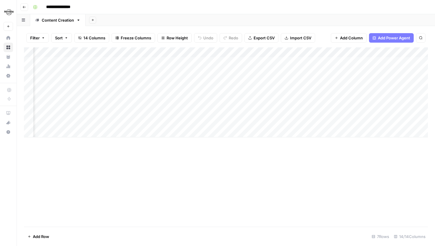
scroll to position [0, 374]
click at [249, 50] on div "Add Column" at bounding box center [226, 92] width 404 height 90
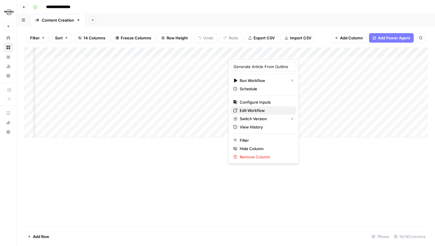
click at [253, 111] on span "Edit Workflow" at bounding box center [266, 110] width 52 height 6
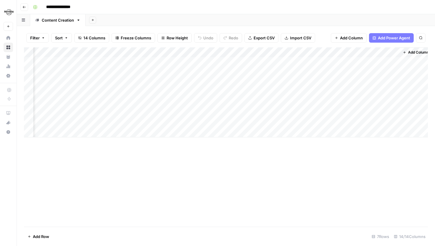
scroll to position [0, 420]
click at [275, 61] on div "Add Column" at bounding box center [226, 92] width 404 height 90
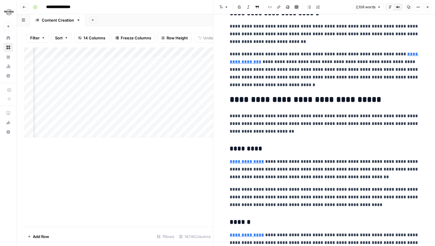
scroll to position [1035, 0]
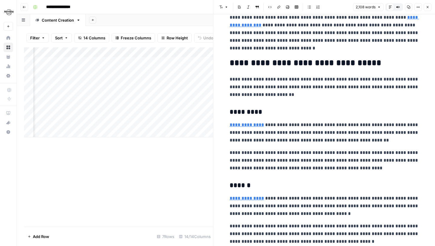
click at [425, 9] on button "Close" at bounding box center [428, 7] width 8 height 8
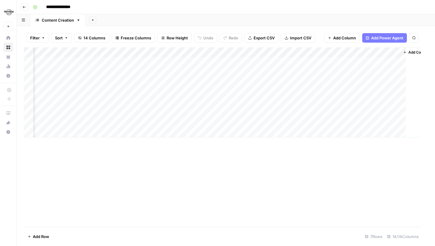
scroll to position [0, 413]
click at [221, 52] on div "Add Column" at bounding box center [226, 92] width 404 height 90
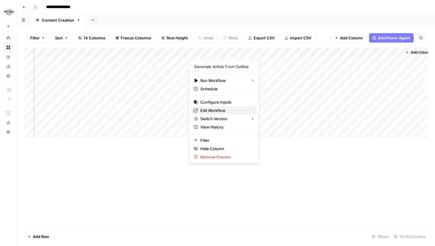
click at [213, 109] on span "Edit Workflow" at bounding box center [226, 110] width 52 height 6
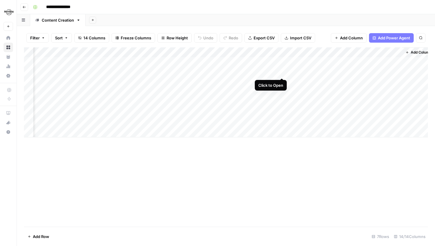
click at [281, 72] on div "Add Column" at bounding box center [226, 92] width 404 height 90
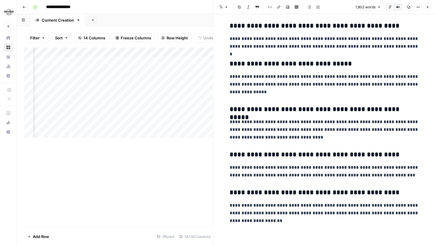
scroll to position [0, 516]
click at [180, 82] on div "Add Column" at bounding box center [118, 92] width 189 height 90
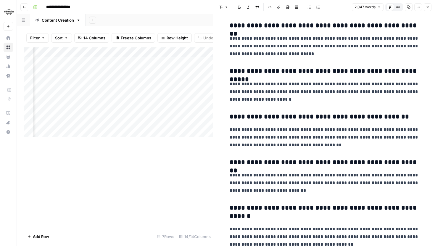
scroll to position [1920, 0]
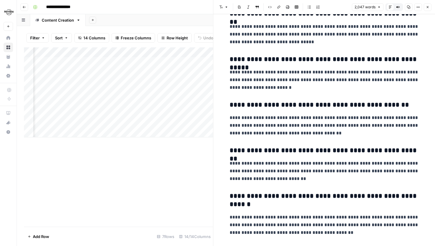
click at [428, 9] on button "Close" at bounding box center [428, 7] width 8 height 8
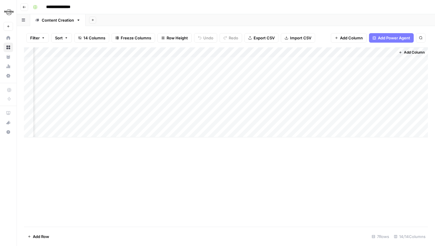
scroll to position [0, 413]
click at [213, 51] on div "Add Column" at bounding box center [226, 92] width 404 height 90
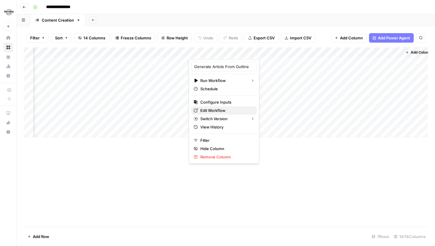
click at [210, 110] on span "Edit Workflow" at bounding box center [226, 110] width 52 height 6
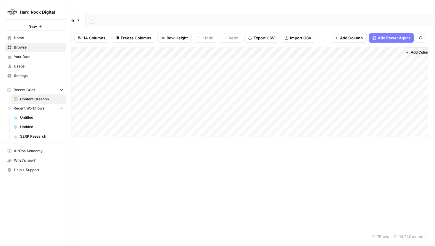
click at [18, 56] on span "Your Data" at bounding box center [38, 56] width 49 height 5
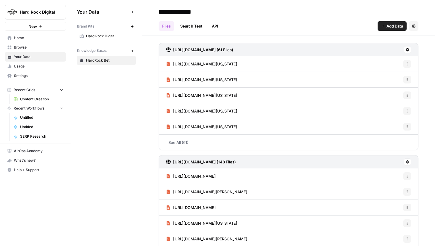
click at [112, 32] on link "Hard Rock Digital" at bounding box center [106, 35] width 59 height 9
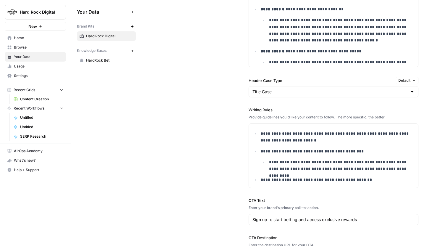
scroll to position [598, 0]
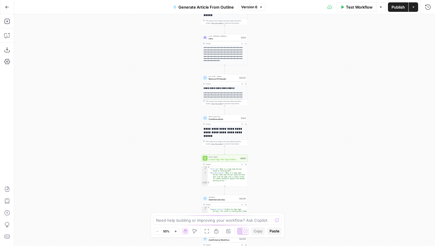
drag, startPoint x: 267, startPoint y: 146, endPoint x: 267, endPoint y: 99, distance: 47.3
click at [267, 100] on div "**********" at bounding box center [224, 130] width 421 height 232
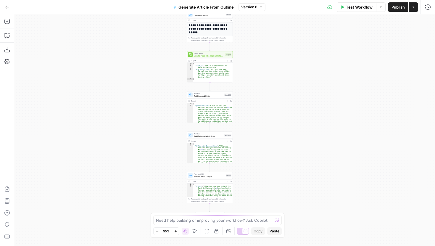
drag, startPoint x: 281, startPoint y: 151, endPoint x: 265, endPoint y: 103, distance: 50.8
click at [265, 103] on div "**********" at bounding box center [224, 130] width 421 height 232
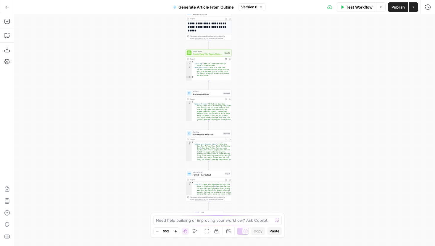
click at [267, 67] on div "**********" at bounding box center [224, 130] width 421 height 232
click at [217, 96] on span "Add Internal Links" at bounding box center [207, 95] width 29 height 3
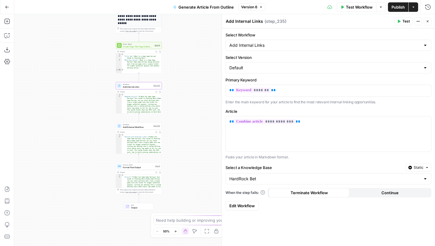
drag, startPoint x: 161, startPoint y: 128, endPoint x: 92, endPoint y: 120, distance: 70.3
click at [92, 120] on div "**********" at bounding box center [224, 130] width 421 height 232
click at [241, 204] on span "Edit Workflow" at bounding box center [241, 206] width 25 height 6
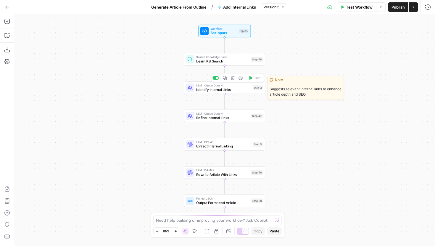
click at [249, 89] on span "Identify Internal Links" at bounding box center [223, 89] width 54 height 5
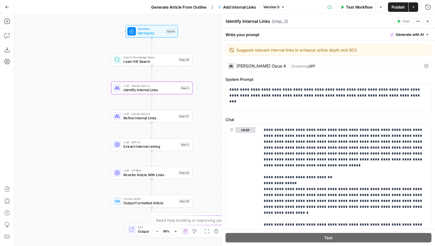
drag, startPoint x: 122, startPoint y: 108, endPoint x: 73, endPoint y: 108, distance: 48.5
click at [73, 108] on div "Workflow Set Inputs Inputs Search Knowledge Base Learn KB Search Step 48 LLM · …" at bounding box center [224, 130] width 421 height 232
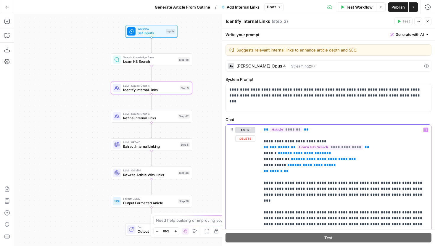
scroll to position [130, 0]
click at [347, 171] on p "**********" at bounding box center [346, 180] width 164 height 367
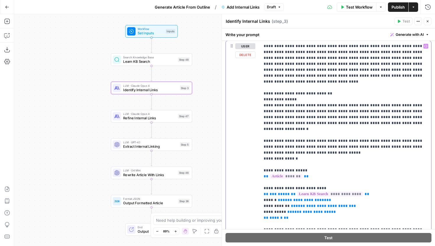
scroll to position [0, 0]
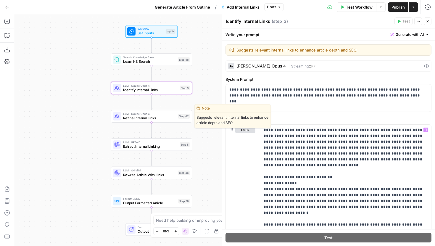
click at [169, 117] on span "Refine Internal Links" at bounding box center [149, 117] width 53 height 5
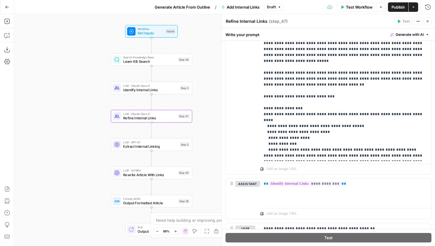
scroll to position [209, 0]
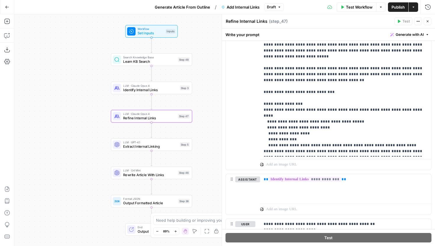
click at [428, 22] on icon "button" at bounding box center [428, 21] width 2 height 2
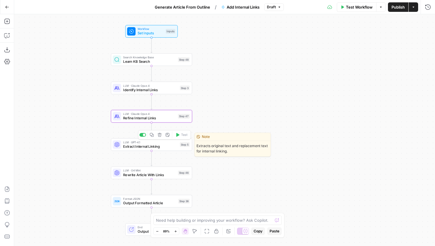
click at [170, 144] on span "Extract Internal Linking" at bounding box center [150, 146] width 54 height 5
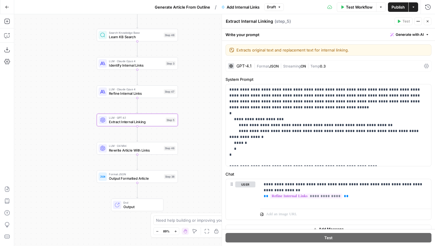
drag, startPoint x: 91, startPoint y: 167, endPoint x: 79, endPoint y: 150, distance: 20.0
click at [79, 150] on div "Workflow Set Inputs Inputs Search Knowledge Base Learn KB Search Step 48 LLM · …" at bounding box center [224, 130] width 421 height 232
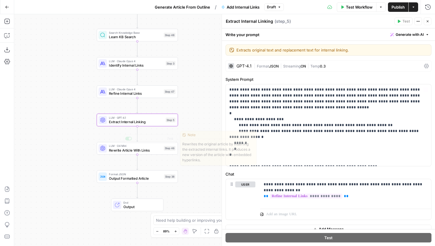
scroll to position [8, 0]
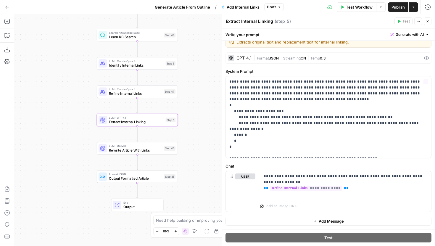
click at [148, 149] on span "Rewrite Article With Links" at bounding box center [135, 149] width 53 height 5
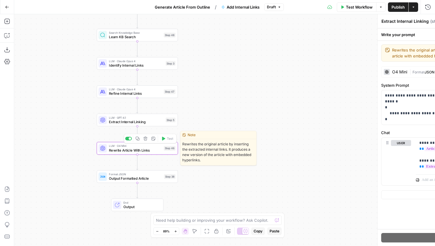
type textarea "Rewrite Article With Links"
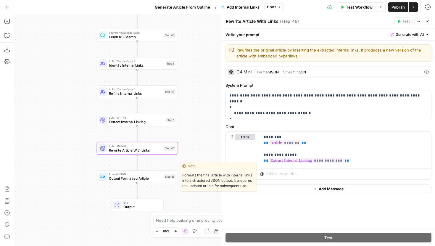
click at [165, 180] on div "Format JSON Output Formatted Article Step 38 Copy step Delete step Edit Note Te…" at bounding box center [136, 176] width 77 height 9
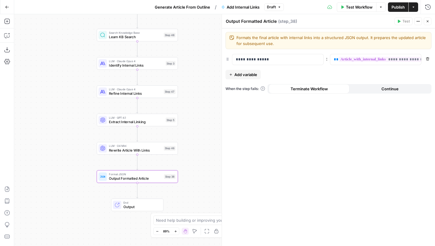
click at [426, 22] on icon "button" at bounding box center [428, 22] width 4 height 4
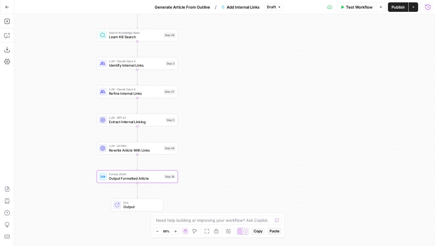
click at [426, 9] on icon "button" at bounding box center [427, 6] width 5 height 5
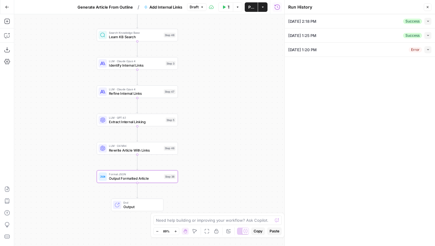
click at [429, 21] on div "Collapse" at bounding box center [421, 24] width 22 height 10
click at [428, 19] on button "Collapse" at bounding box center [427, 21] width 7 height 7
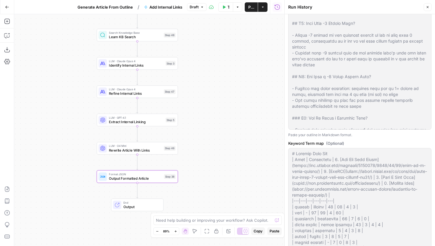
scroll to position [187, 0]
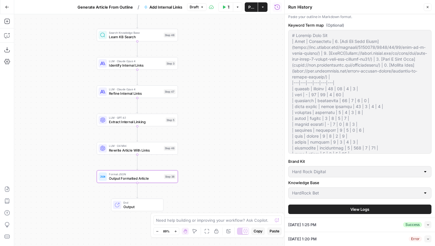
click at [339, 206] on button "View Logs" at bounding box center [359, 208] width 143 height 9
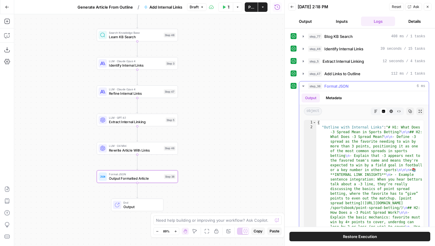
click at [375, 107] on button "Markdown" at bounding box center [376, 111] width 8 height 8
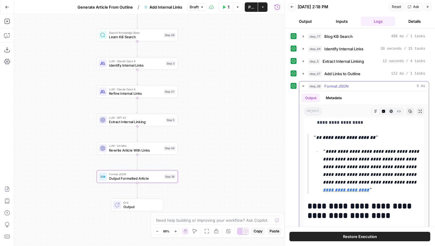
scroll to position [566, 0]
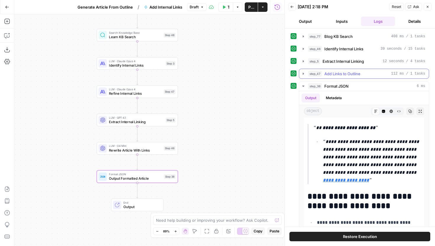
click at [304, 71] on button "step_47 Add Links to Outline 112 ms / 1 tasks" at bounding box center [364, 73] width 130 height 9
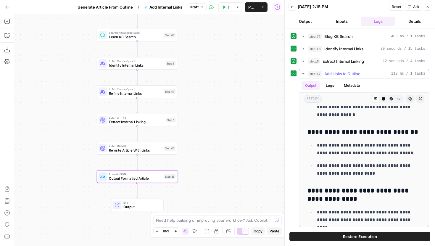
scroll to position [415, 0]
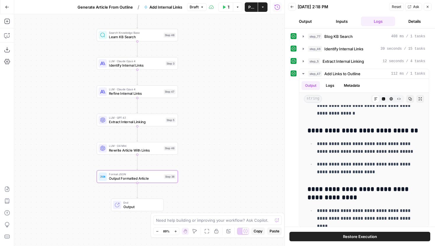
click at [8, 5] on icon "button" at bounding box center [7, 7] width 4 height 4
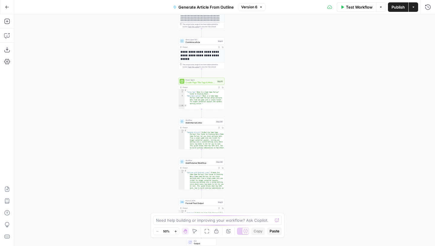
drag, startPoint x: 289, startPoint y: 149, endPoint x: 264, endPoint y: 72, distance: 81.7
click at [264, 72] on div "**********" at bounding box center [224, 130] width 421 height 232
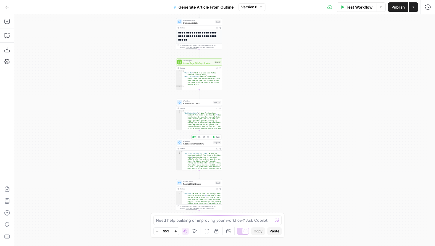
drag, startPoint x: 258, startPoint y: 174, endPoint x: 257, endPoint y: 90, distance: 84.0
click at [257, 90] on div "**********" at bounding box center [224, 130] width 421 height 232
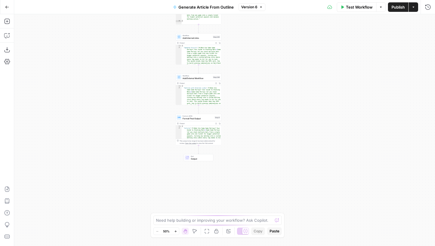
click at [216, 42] on icon "button" at bounding box center [215, 42] width 1 height 1
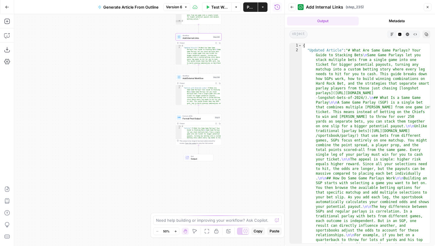
click at [390, 33] on button "Markdown" at bounding box center [392, 34] width 8 height 8
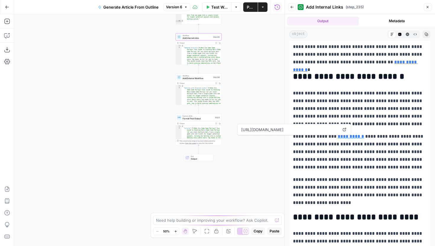
scroll to position [96, 0]
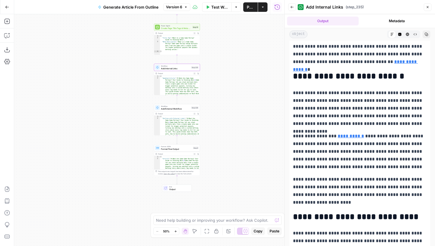
drag, startPoint x: 264, startPoint y: 99, endPoint x: 243, endPoint y: 130, distance: 37.3
click at [243, 130] on div "**********" at bounding box center [149, 130] width 270 height 232
click at [173, 70] on div "Workflow Add Internal Links Step 235 Copy step Delete step Add Note Test" at bounding box center [177, 67] width 46 height 7
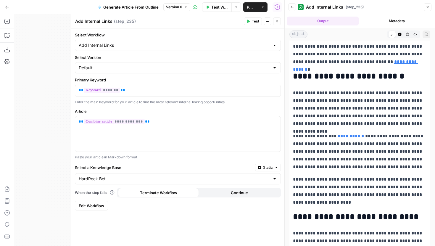
click at [95, 202] on link "Edit Workflow" at bounding box center [91, 205] width 33 height 9
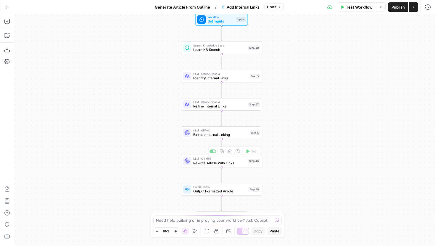
drag, startPoint x: 141, startPoint y: 176, endPoint x: 109, endPoint y: 130, distance: 56.0
click at [109, 130] on div "Workflow Set Inputs Inputs Search Knowledge Base Learn KB Search Step 48 LLM · …" at bounding box center [224, 130] width 421 height 232
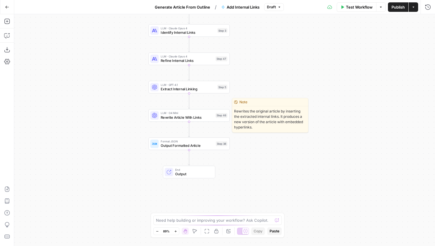
click at [173, 120] on div "LLM · O4 Mini Rewrite Article With Links Step 46 Copy step Delete step Edit Not…" at bounding box center [188, 115] width 81 height 12
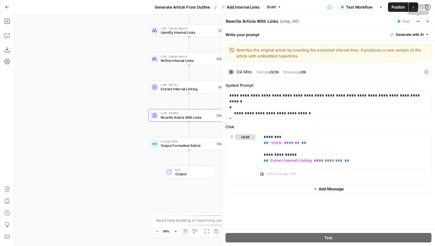
click at [427, 21] on icon "button" at bounding box center [428, 22] width 4 height 4
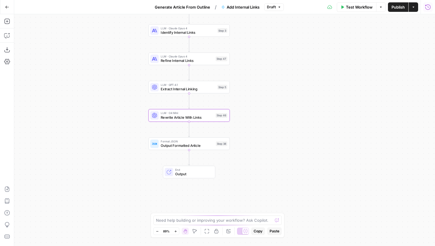
click at [427, 5] on icon "button" at bounding box center [428, 7] width 6 height 6
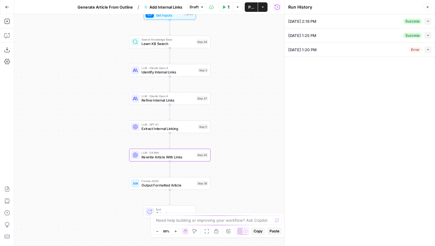
drag, startPoint x: 277, startPoint y: 51, endPoint x: 258, endPoint y: 92, distance: 45.0
click at [258, 92] on div "Workflow Set Inputs Inputs Search Knowledge Base Learn KB Search Step 48 LLM · …" at bounding box center [149, 130] width 270 height 232
click at [427, 9] on icon "button" at bounding box center [428, 7] width 4 height 4
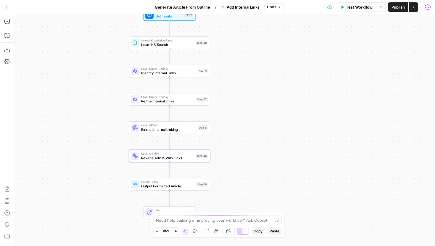
click at [10, 7] on button "Go Back" at bounding box center [7, 7] width 11 height 11
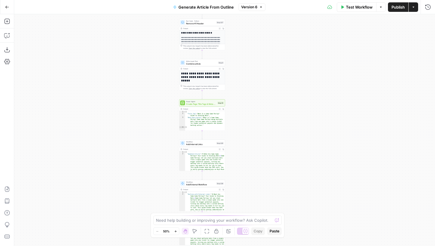
drag, startPoint x: 186, startPoint y: 151, endPoint x: 131, endPoint y: 48, distance: 117.2
click at [132, 48] on div "**********" at bounding box center [224, 130] width 421 height 232
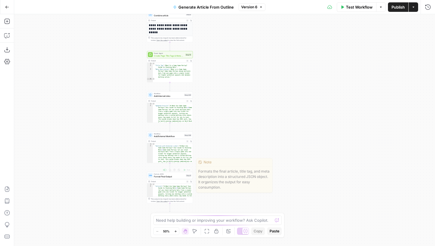
click at [219, 136] on body "**********" at bounding box center [217, 123] width 435 height 246
click at [176, 96] on span "Add Internal Links" at bounding box center [168, 95] width 29 height 3
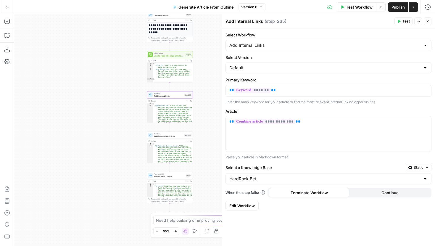
click at [424, 22] on button "Close" at bounding box center [428, 21] width 8 height 8
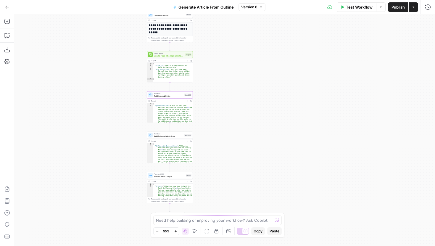
click at [187, 101] on icon "button" at bounding box center [187, 101] width 2 height 2
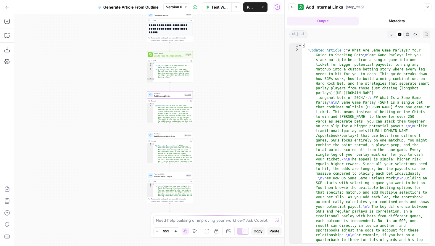
click at [390, 35] on button "Markdown" at bounding box center [392, 34] width 8 height 8
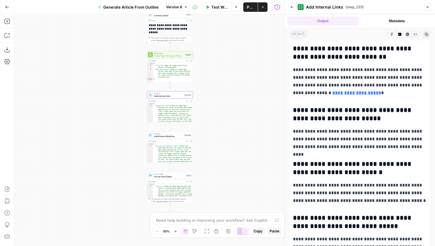
scroll to position [2419, 0]
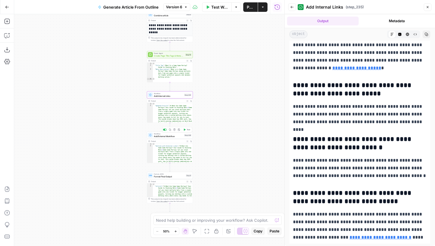
click at [175, 136] on span "Add External Workflow" at bounding box center [168, 136] width 29 height 3
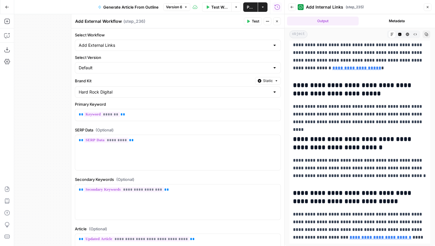
click at [277, 23] on icon "button" at bounding box center [277, 22] width 4 height 4
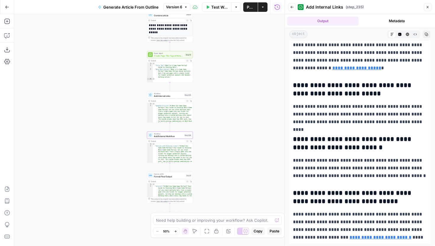
click at [187, 141] on icon "button" at bounding box center [187, 141] width 2 height 2
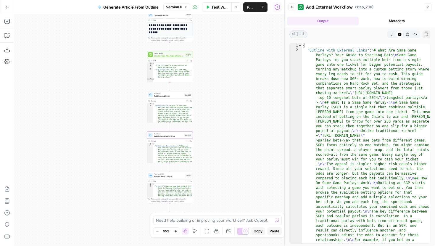
click at [390, 31] on button "Markdown" at bounding box center [392, 34] width 8 height 8
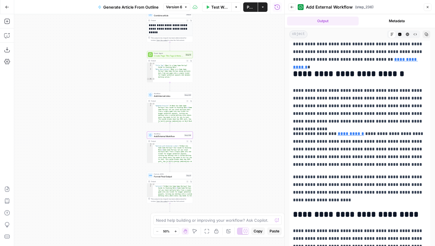
scroll to position [163, 0]
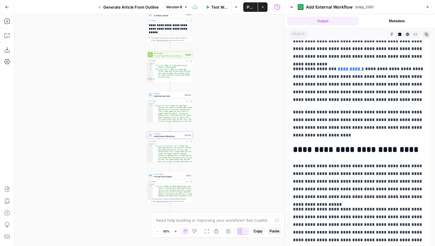
click at [161, 138] on div "Workflow Add External Workflow Step 236 Copy step Delete step Add Note Test" at bounding box center [170, 135] width 46 height 7
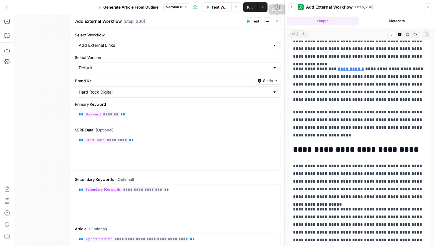
click at [276, 19] on button "Close" at bounding box center [277, 21] width 8 height 8
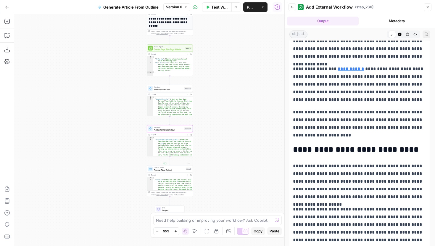
drag, startPoint x: 199, startPoint y: 186, endPoint x: 193, endPoint y: 110, distance: 76.9
click at [193, 110] on div "**********" at bounding box center [149, 130] width 270 height 232
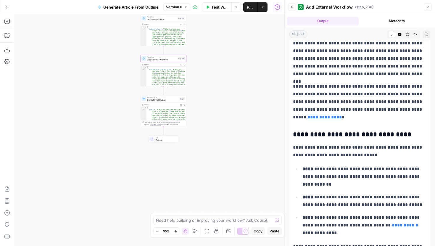
scroll to position [326, 0]
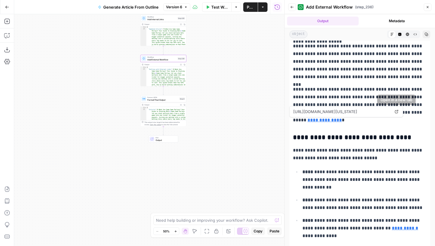
click at [396, 111] on icon at bounding box center [397, 112] width 4 height 4
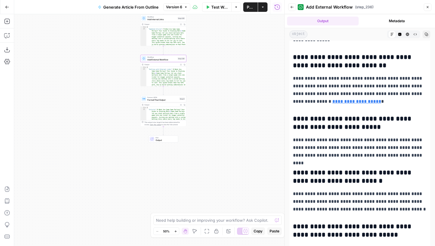
scroll to position [2419, 0]
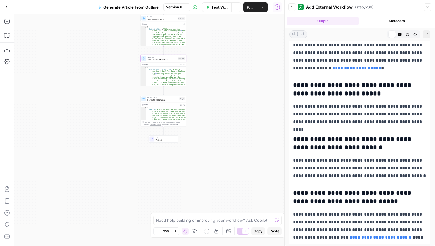
click at [292, 7] on icon "button" at bounding box center [292, 7] width 4 height 4
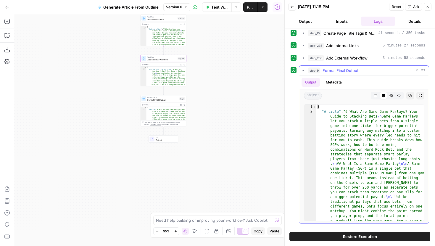
scroll to position [65, 0]
click at [304, 69] on icon "button" at bounding box center [303, 70] width 5 height 5
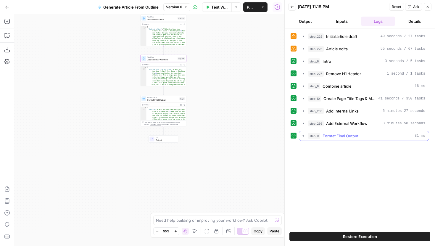
scroll to position [0, 0]
click at [303, 121] on icon "button" at bounding box center [303, 123] width 5 height 5
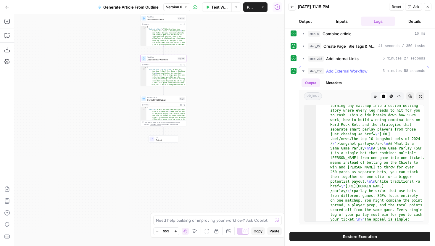
scroll to position [46, 0]
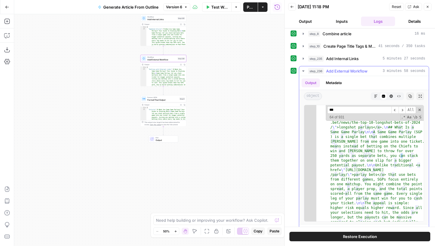
scroll to position [245, 0]
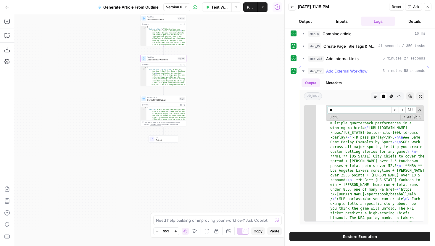
type input "*"
type input "****"
click at [395, 113] on span "​" at bounding box center [394, 109] width 7 height 7
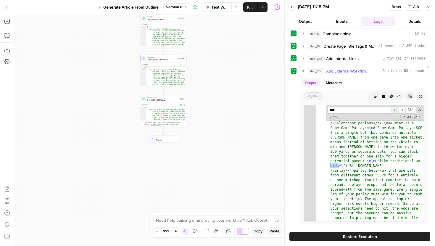
scroll to position [51, 0]
click at [395, 113] on span "​" at bounding box center [394, 109] width 7 height 7
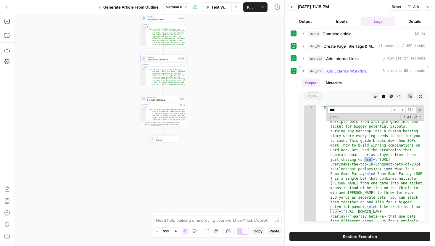
scroll to position [0, 0]
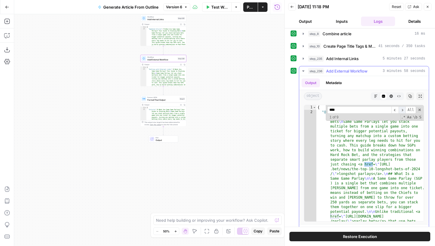
click at [404, 111] on span "​" at bounding box center [401, 109] width 7 height 7
click at [403, 111] on span "​" at bounding box center [401, 109] width 7 height 7
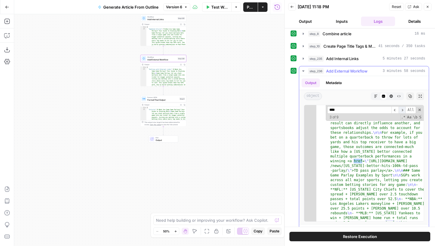
click at [403, 111] on span "​" at bounding box center [401, 109] width 7 height 7
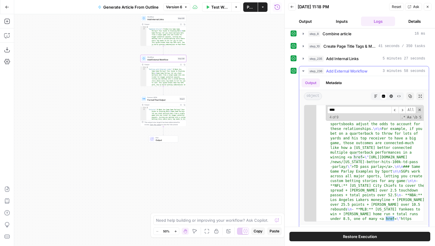
scroll to position [225, 0]
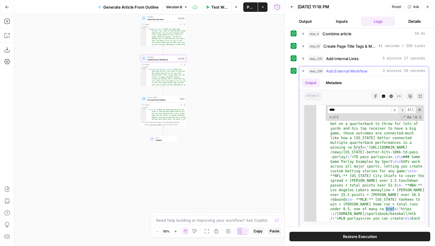
click at [402, 111] on span "​" at bounding box center [401, 109] width 7 height 7
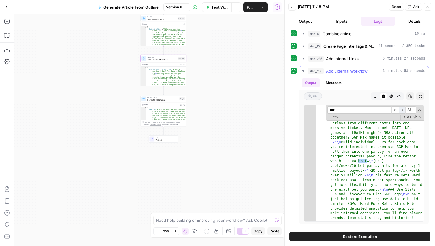
click at [402, 111] on span "​" at bounding box center [401, 109] width 7 height 7
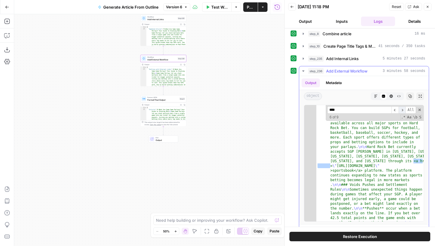
click at [402, 111] on span "​" at bounding box center [401, 109] width 7 height 7
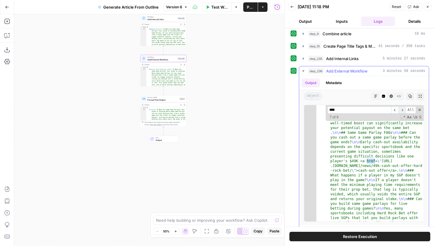
scroll to position [1347, 0]
click at [402, 111] on span "​" at bounding box center [401, 109] width 7 height 7
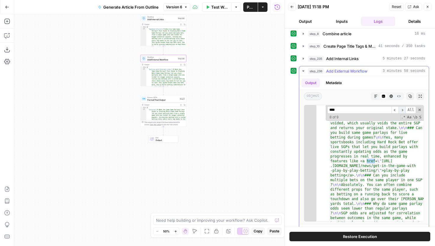
click at [402, 111] on span "​" at bounding box center [401, 109] width 7 height 7
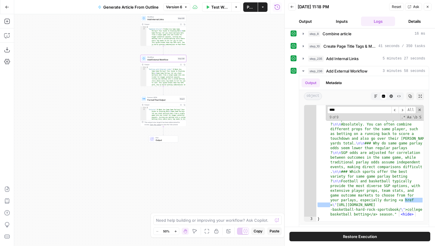
click at [425, 7] on button "Close" at bounding box center [428, 7] width 8 height 8
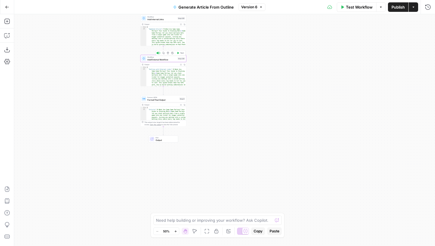
click at [173, 59] on span "Add External Workflow" at bounding box center [161, 59] width 29 height 3
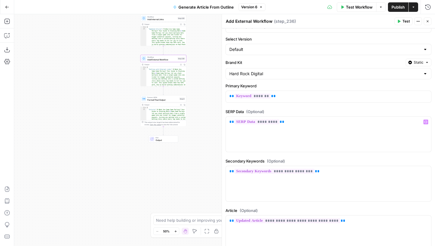
scroll to position [55, 0]
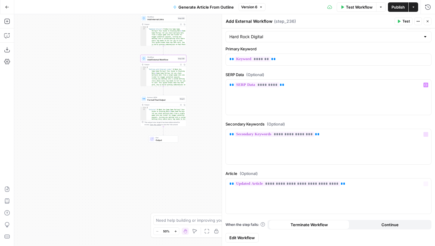
click at [246, 237] on span "Edit Workflow" at bounding box center [241, 238] width 25 height 6
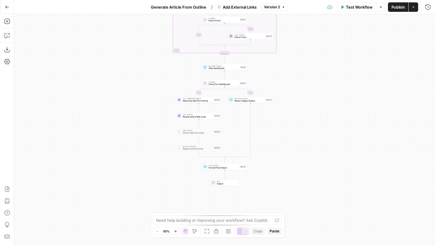
drag, startPoint x: 315, startPoint y: 171, endPoint x: 314, endPoint y: 93, distance: 78.1
click at [314, 93] on div "true false true false true false Workflow Set Inputs Inputs LLM · Claude Sonnet…" at bounding box center [224, 130] width 421 height 232
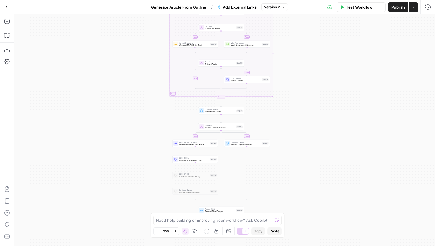
drag, startPoint x: 292, startPoint y: 69, endPoint x: 289, endPoint y: 114, distance: 44.5
click at [289, 114] on div "true false true false true false Workflow Set Inputs Inputs LLM · Claude Sonnet…" at bounding box center [224, 130] width 421 height 232
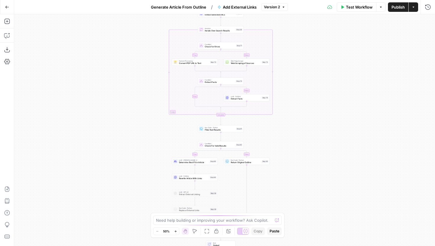
drag, startPoint x: 306, startPoint y: 69, endPoint x: 302, endPoint y: 99, distance: 30.6
click at [303, 98] on div "true false true false true false Workflow Set Inputs Inputs LLM · Claude Sonnet…" at bounding box center [224, 130] width 421 height 232
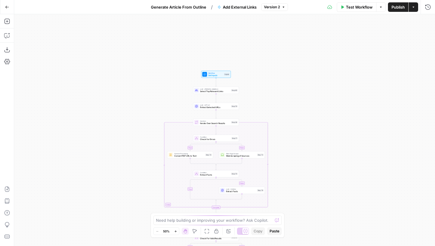
drag, startPoint x: 308, startPoint y: 56, endPoint x: 306, endPoint y: 138, distance: 81.4
click at [306, 137] on div "true false true false true false Workflow Set Inputs Inputs LLM · Claude Sonnet…" at bounding box center [224, 130] width 421 height 232
drag, startPoint x: 298, startPoint y: 149, endPoint x: 298, endPoint y: 138, distance: 11.2
click at [298, 138] on div "true false true false true false Workflow Set Inputs Inputs LLM · Claude Sonnet…" at bounding box center [224, 130] width 421 height 232
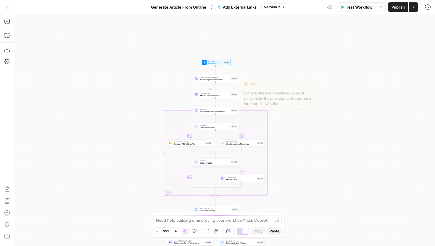
click at [216, 80] on span "Select Top Relevant Links" at bounding box center [215, 79] width 30 height 3
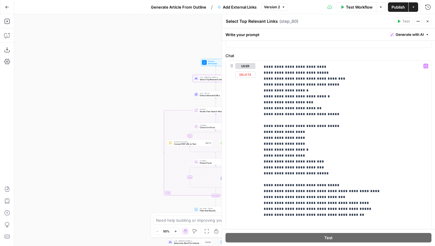
scroll to position [95, 0]
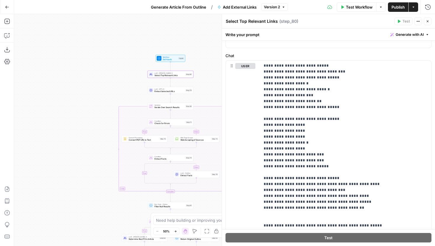
drag, startPoint x: 163, startPoint y: 89, endPoint x: 117, endPoint y: 85, distance: 46.0
click at [117, 85] on div "true false false true false true Workflow Set Inputs Inputs LLM · Claude Sonnet…" at bounding box center [224, 130] width 421 height 232
click at [156, 92] on span "Extract Selected URLs" at bounding box center [169, 91] width 30 height 3
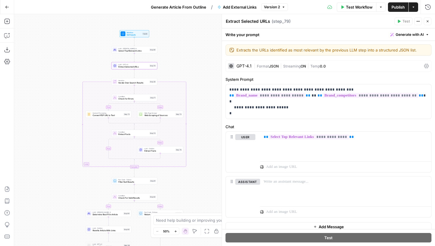
drag, startPoint x: 112, startPoint y: 106, endPoint x: 66, endPoint y: 69, distance: 59.7
click at [66, 69] on div "true false false true false true Workflow Set Inputs Inputs LLM · Claude Sonnet…" at bounding box center [224, 130] width 421 height 232
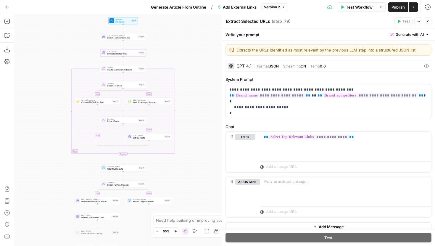
click at [425, 20] on button "Close" at bounding box center [428, 21] width 8 height 8
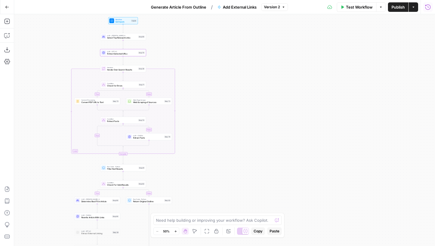
click at [425, 7] on icon "button" at bounding box center [428, 7] width 6 height 6
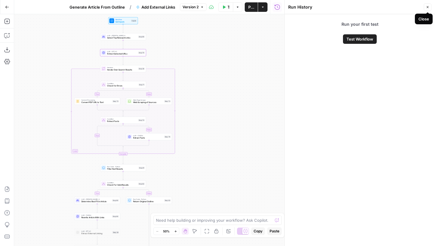
click at [429, 7] on button "Close" at bounding box center [428, 7] width 8 height 8
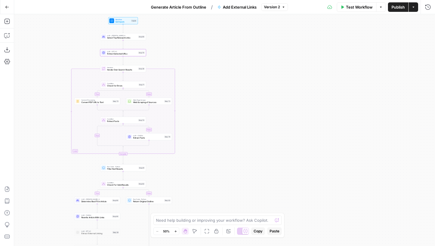
click at [360, 8] on span "Test Workflow" at bounding box center [359, 7] width 27 height 6
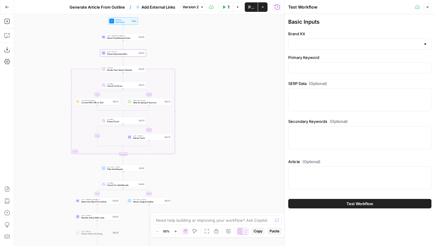
drag, startPoint x: 261, startPoint y: 42, endPoint x: 265, endPoint y: 57, distance: 16.1
click at [265, 57] on div "true false false true false true Workflow Set Inputs Inputs LLM · Claude Sonnet…" at bounding box center [149, 130] width 270 height 232
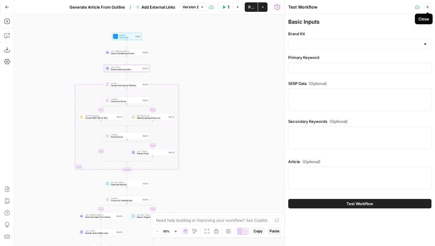
click at [427, 8] on icon "button" at bounding box center [428, 7] width 4 height 4
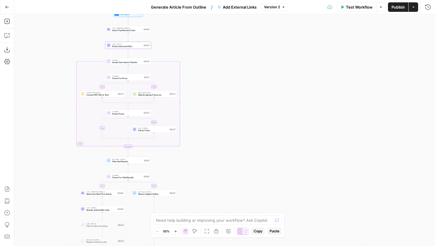
drag, startPoint x: 212, startPoint y: 139, endPoint x: 220, endPoint y: 104, distance: 36.2
click at [220, 104] on div "true false false true false true Workflow Set Inputs Inputs LLM · Claude Sonnet…" at bounding box center [224, 130] width 421 height 232
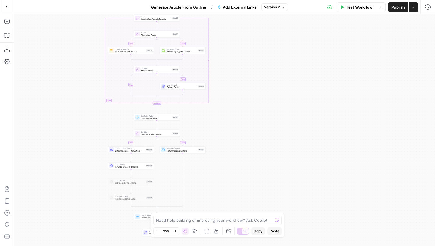
drag, startPoint x: 182, startPoint y: 156, endPoint x: 249, endPoint y: 93, distance: 92.1
click at [249, 93] on div "true false false true false true Workflow Set Inputs Inputs LLM · Claude Sonnet…" at bounding box center [224, 130] width 421 height 232
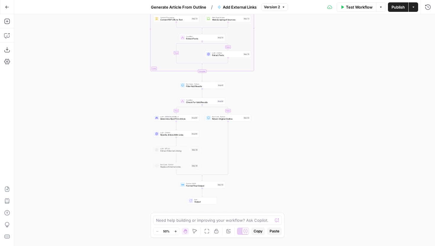
click at [207, 89] on div "true false false true false true Workflow Set Inputs Inputs LLM · Claude Sonnet…" at bounding box center [224, 130] width 421 height 232
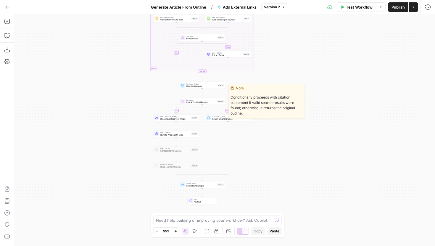
click at [206, 102] on span "Check For Valid Results" at bounding box center [201, 102] width 30 height 3
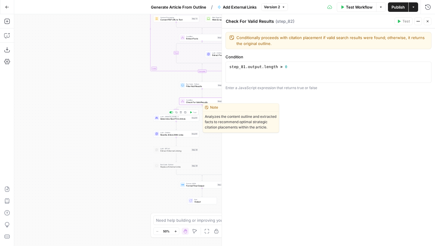
click at [189, 119] on span "Determine Best Fit in Article" at bounding box center [175, 118] width 30 height 3
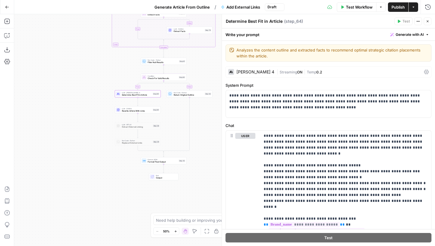
drag, startPoint x: 132, startPoint y: 145, endPoint x: 93, endPoint y: 121, distance: 45.3
click at [93, 121] on div "true false false true false true Workflow Set Inputs Inputs LLM · Claude Sonnet…" at bounding box center [224, 130] width 421 height 232
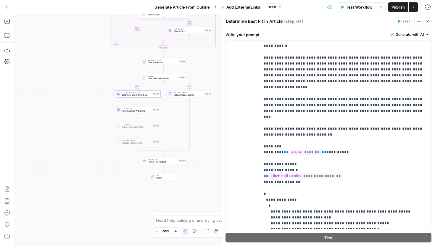
scroll to position [173, 0]
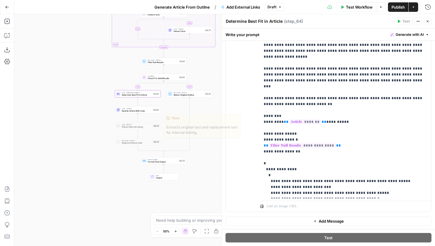
click at [138, 109] on span "Rewrite Article With Links" at bounding box center [137, 110] width 30 height 3
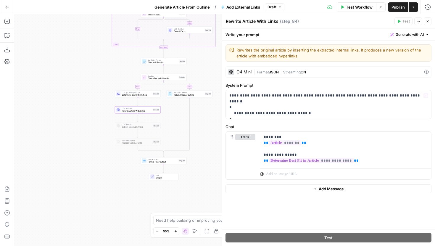
click at [199, 96] on span "Return Original Outline" at bounding box center [189, 94] width 30 height 3
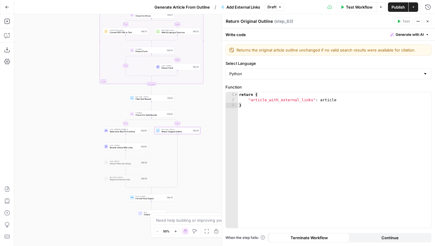
drag, startPoint x: 200, startPoint y: 111, endPoint x: 188, endPoint y: 147, distance: 38.4
click at [188, 147] on div "true false false true false true Workflow Set Inputs Inputs LLM · Claude Sonnet…" at bounding box center [224, 130] width 421 height 232
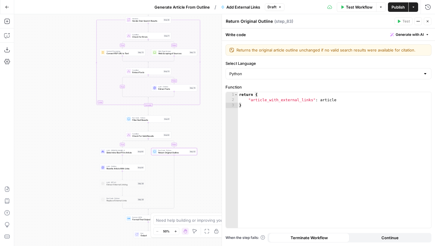
drag, startPoint x: 196, startPoint y: 98, endPoint x: 193, endPoint y: 119, distance: 21.5
click at [193, 119] on div "true false false true false true Workflow Set Inputs Inputs LLM · Claude Sonnet…" at bounding box center [224, 130] width 421 height 232
click at [161, 138] on div "Condition Check For Valid Results Step 82 Copy step Delete step Edit Note Test" at bounding box center [148, 134] width 46 height 7
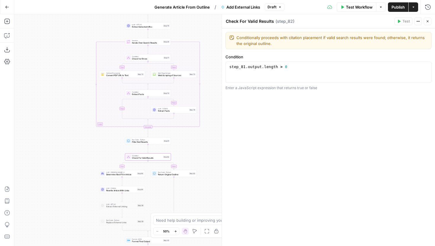
drag, startPoint x: 92, startPoint y: 135, endPoint x: 91, endPoint y: 157, distance: 21.9
click at [91, 157] on div "true false false true false true Workflow Set Inputs Inputs LLM · Claude Sonnet…" at bounding box center [224, 130] width 421 height 232
click at [144, 142] on span "Filter Null Results" at bounding box center [147, 141] width 30 height 3
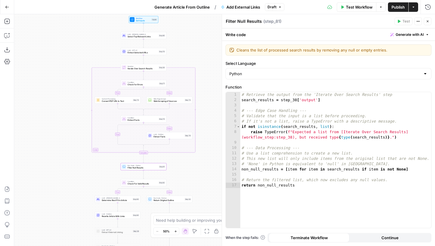
drag, startPoint x: 195, startPoint y: 145, endPoint x: 189, endPoint y: 175, distance: 30.7
click at [189, 175] on div "true false false true false true Workflow Set Inputs Inputs LLM · Claude Sonnet…" at bounding box center [224, 130] width 421 height 232
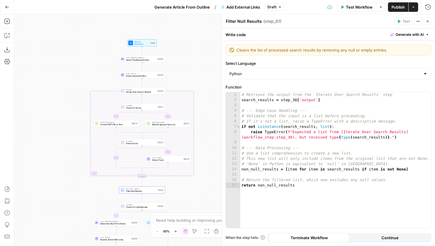
drag, startPoint x: 201, startPoint y: 83, endPoint x: 201, endPoint y: 124, distance: 40.2
click at [201, 124] on div "true false false true false true Workflow Set Inputs Inputs LLM · Claude Sonnet…" at bounding box center [224, 130] width 421 height 232
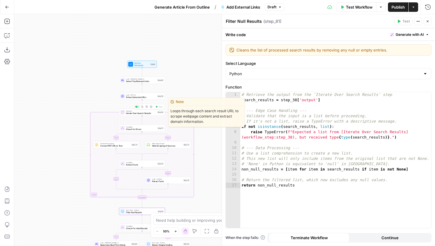
click at [152, 116] on div "true false false true false true Workflow Set Inputs Inputs LLM · Claude Sonnet…" at bounding box center [224, 130] width 421 height 232
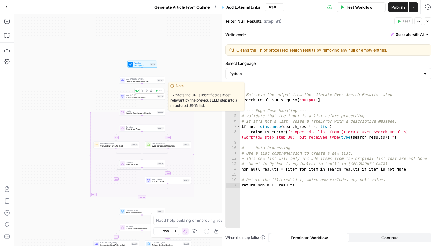
click at [153, 98] on span "Extract Selected URLs" at bounding box center [141, 97] width 30 height 3
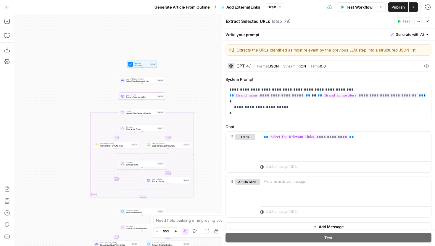
click at [155, 114] on span "Iterate Over Search Results" at bounding box center [141, 113] width 30 height 3
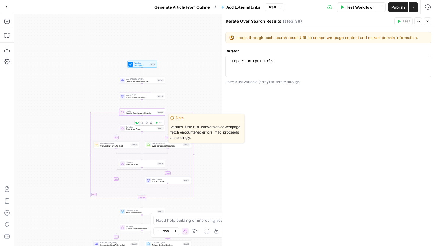
click at [154, 129] on span "Check for Errors" at bounding box center [141, 129] width 30 height 3
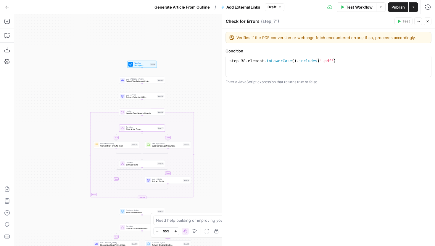
click at [129, 145] on span "Convert PDF URL to Text" at bounding box center [115, 145] width 30 height 3
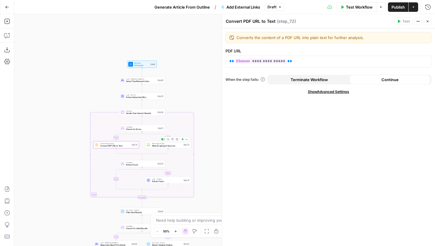
click at [149, 130] on span "Check for Errors" at bounding box center [141, 129] width 30 height 3
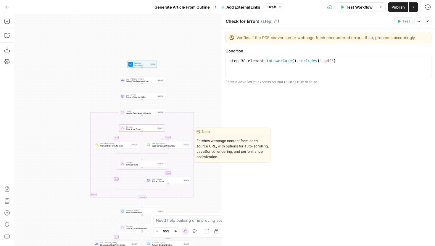
click at [156, 146] on span "Web Scraping of Sources" at bounding box center [167, 145] width 30 height 3
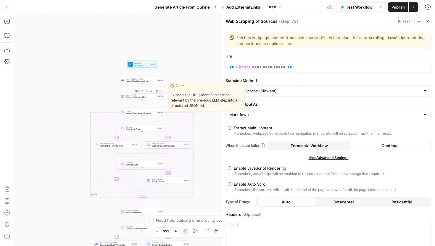
click at [151, 98] on span "Extract Selected URLs" at bounding box center [141, 97] width 30 height 3
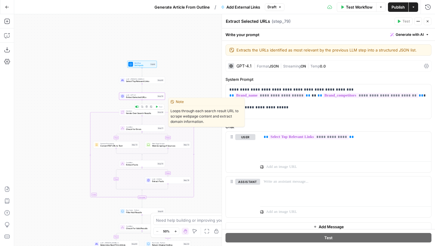
click at [153, 113] on span "Iterate Over Search Results" at bounding box center [141, 113] width 30 height 3
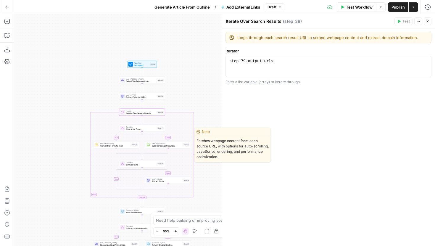
click at [163, 145] on span "Web Scraping of Sources" at bounding box center [167, 145] width 30 height 3
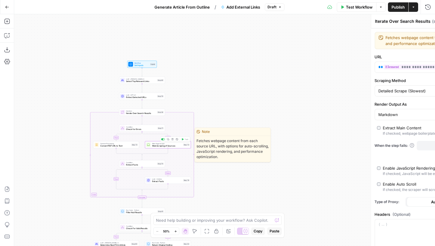
type textarea "Web Scraping of Sources"
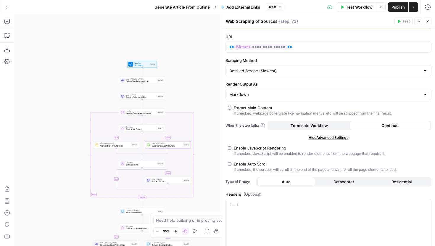
scroll to position [28, 0]
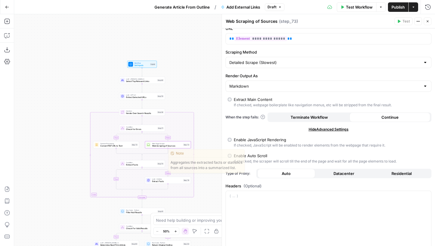
click at [154, 164] on span "Extract Facts" at bounding box center [141, 164] width 30 height 3
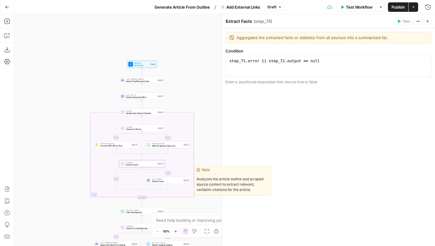
click at [160, 180] on span "Extract Facts" at bounding box center [167, 181] width 30 height 3
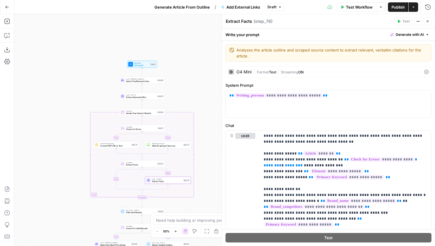
click at [139, 162] on span "Condition" at bounding box center [141, 162] width 30 height 2
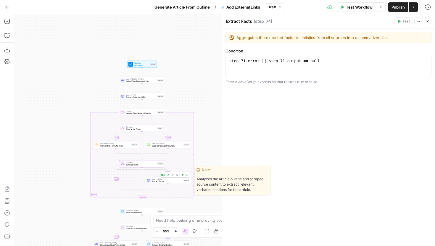
click at [163, 182] on span "Extract Facts" at bounding box center [167, 181] width 30 height 3
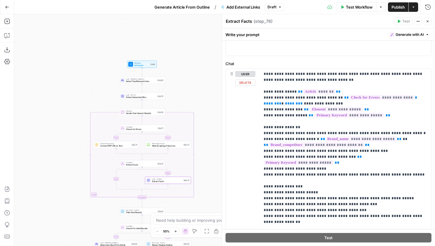
scroll to position [0, 0]
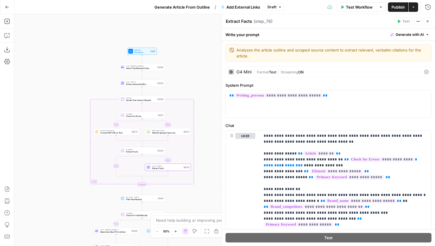
drag, startPoint x: 203, startPoint y: 162, endPoint x: 203, endPoint y: 92, distance: 70.1
click at [203, 93] on div "true false false true false true Workflow Set Inputs Inputs LLM · Claude Sonnet…" at bounding box center [224, 130] width 421 height 232
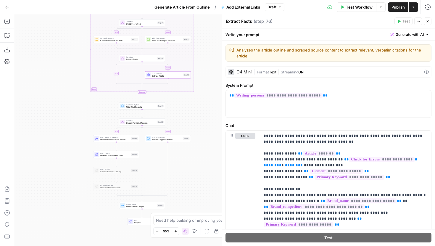
drag, startPoint x: 192, startPoint y: 168, endPoint x: 192, endPoint y: 139, distance: 28.4
click at [192, 139] on div "true false false true false true Workflow Set Inputs Inputs LLM · Claude Sonnet…" at bounding box center [224, 130] width 421 height 232
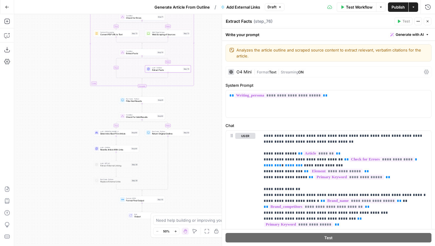
click at [4, 8] on button "Go Back" at bounding box center [7, 7] width 11 height 11
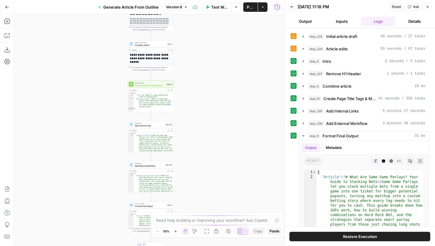
drag, startPoint x: 201, startPoint y: 144, endPoint x: 202, endPoint y: 70, distance: 73.7
click at [202, 70] on div "**********" at bounding box center [149, 130] width 270 height 232
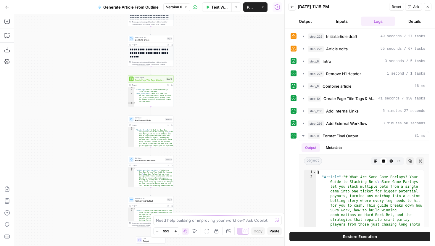
drag, startPoint x: 195, startPoint y: 148, endPoint x: 195, endPoint y: 125, distance: 23.1
click at [195, 125] on div "**********" at bounding box center [149, 130] width 270 height 232
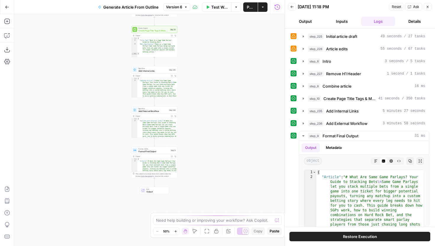
drag, startPoint x: 189, startPoint y: 154, endPoint x: 194, endPoint y: 124, distance: 30.8
click at [194, 124] on div "**********" at bounding box center [149, 130] width 270 height 232
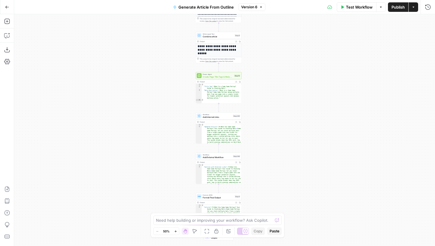
drag, startPoint x: 269, startPoint y: 175, endPoint x: 262, endPoint y: 74, distance: 101.4
click at [262, 74] on div "**********" at bounding box center [224, 130] width 421 height 232
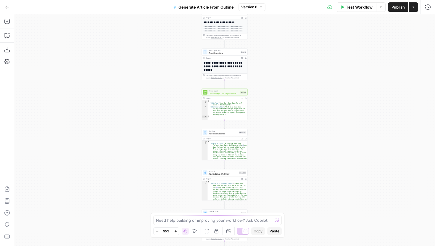
drag, startPoint x: 274, startPoint y: 152, endPoint x: 274, endPoint y: 106, distance: 45.5
click at [274, 106] on div "**********" at bounding box center [224, 130] width 421 height 232
drag, startPoint x: 274, startPoint y: 135, endPoint x: 262, endPoint y: 82, distance: 54.8
click at [262, 82] on div "**********" at bounding box center [224, 130] width 421 height 232
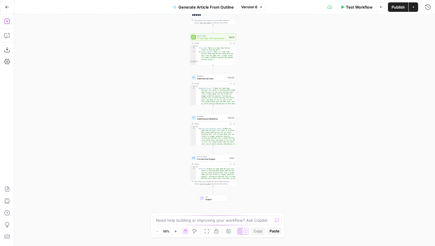
click at [6, 23] on icon "button" at bounding box center [7, 21] width 6 height 6
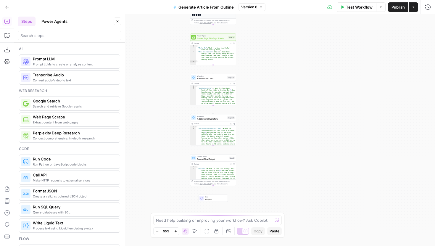
click at [54, 20] on button "Power Agents" at bounding box center [54, 21] width 33 height 9
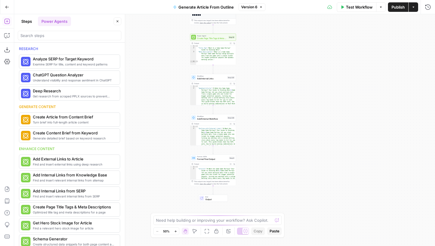
click at [51, 32] on div at bounding box center [70, 35] width 104 height 9
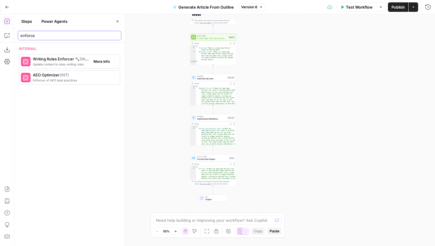
type input "enforce"
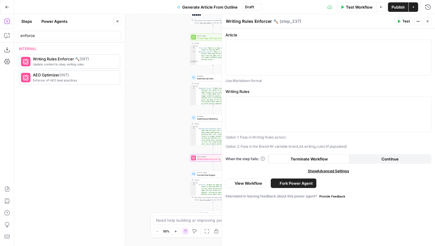
click at [119, 19] on button "Close" at bounding box center [118, 21] width 8 height 8
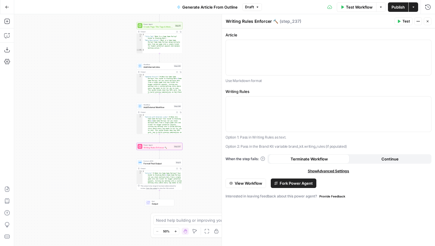
drag, startPoint x: 161, startPoint y: 103, endPoint x: 81, endPoint y: 77, distance: 83.3
click at [81, 77] on div "**********" at bounding box center [224, 130] width 421 height 232
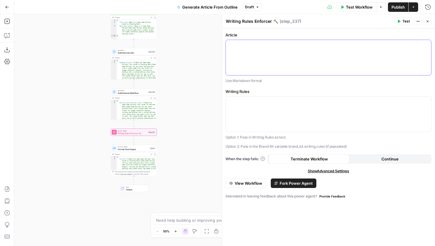
click at [269, 56] on div at bounding box center [328, 57] width 205 height 35
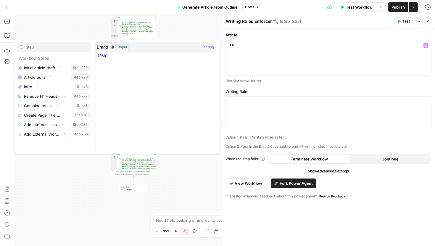
type input "step"
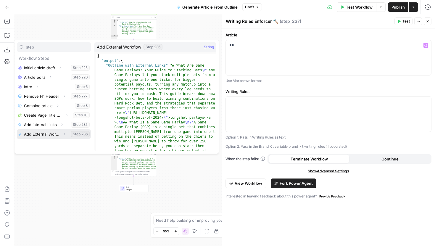
click at [64, 135] on icon "button" at bounding box center [65, 134] width 4 height 4
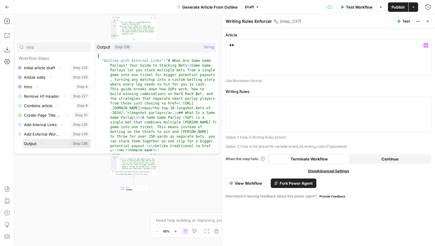
click at [43, 141] on button "Expand" at bounding box center [42, 144] width 8 height 8
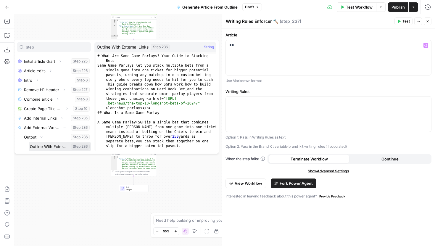
click at [41, 145] on button "Select variable Outline With External Links" at bounding box center [60, 146] width 62 height 9
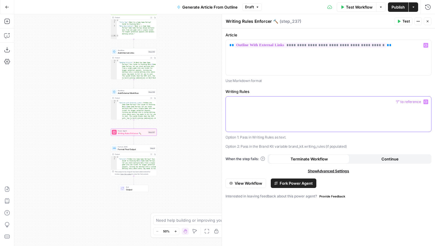
click at [277, 101] on p at bounding box center [328, 102] width 198 height 6
click at [431, 102] on div at bounding box center [328, 113] width 205 height 35
click at [425, 102] on icon "button" at bounding box center [425, 101] width 3 height 3
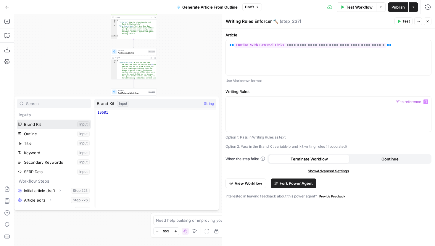
click at [42, 125] on button "Select variable Brand Kit" at bounding box center [54, 123] width 74 height 9
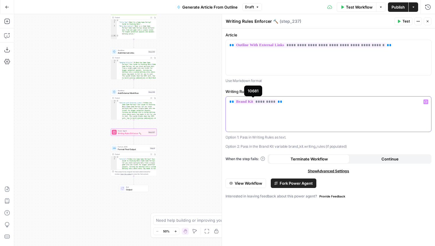
click at [272, 102] on span "*********" at bounding box center [255, 101] width 43 height 5
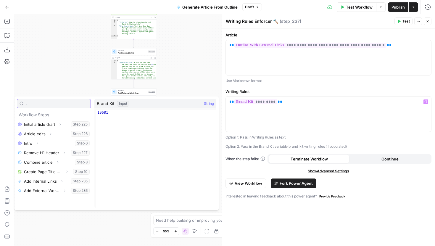
type input "."
click at [273, 104] on p "** ********* **" at bounding box center [328, 102] width 198 height 6
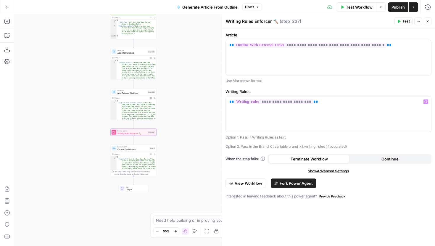
click at [194, 133] on div "**********" at bounding box center [224, 130] width 421 height 232
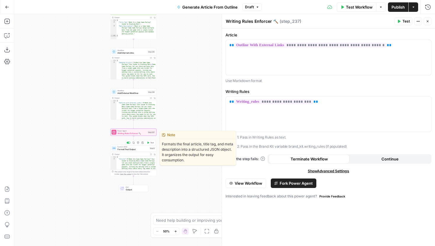
click at [147, 149] on span "Format Final Output" at bounding box center [132, 149] width 31 height 3
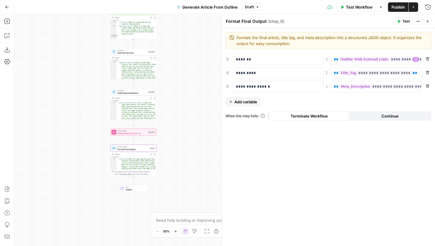
click at [345, 60] on span "**********" at bounding box center [415, 59] width 152 height 5
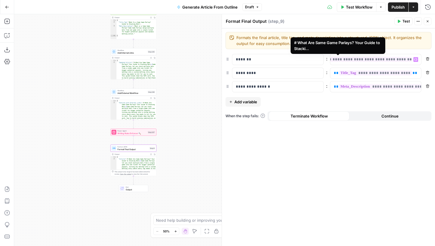
click at [373, 58] on span "**********" at bounding box center [346, 59] width 152 height 5
click at [373, 58] on span "**********" at bounding box center [355, 59] width 152 height 5
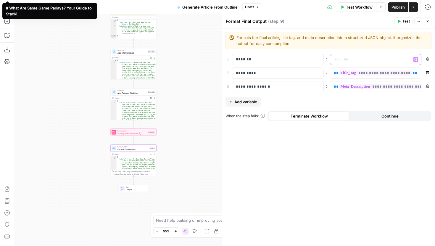
scroll to position [0, 0]
click at [366, 58] on p at bounding box center [371, 59] width 75 height 6
click at [414, 61] on button "Variables Menu" at bounding box center [415, 59] width 5 height 5
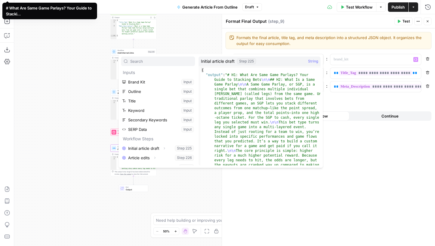
scroll to position [63, 0]
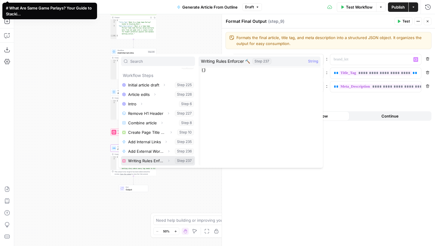
click at [167, 159] on icon "button" at bounding box center [169, 161] width 4 height 4
click at [145, 160] on button "Select variable Output" at bounding box center [161, 160] width 68 height 9
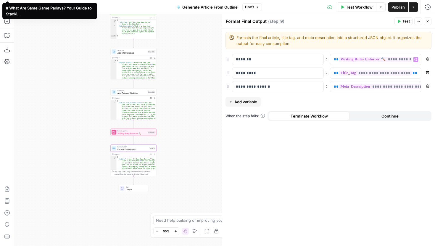
click at [253, 9] on button "Draft" at bounding box center [252, 7] width 20 height 8
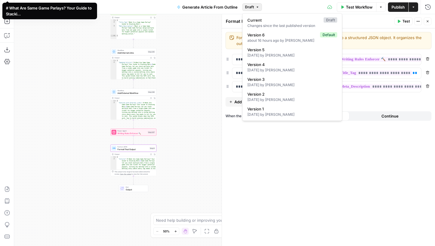
click at [252, 7] on span "Draft" at bounding box center [249, 6] width 9 height 5
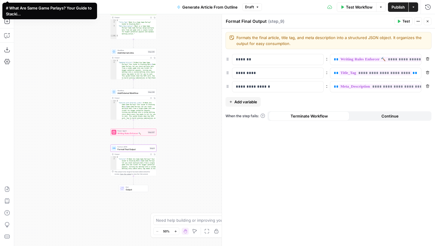
click at [353, 2] on button "Test Workflow" at bounding box center [357, 6] width 40 height 9
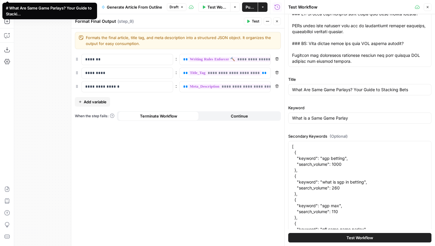
scroll to position [290, 0]
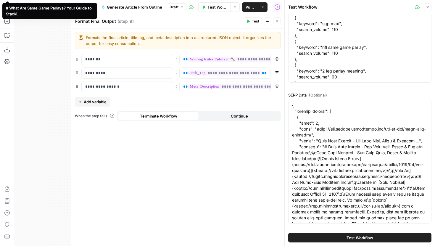
click at [276, 23] on button "Close" at bounding box center [277, 21] width 8 height 8
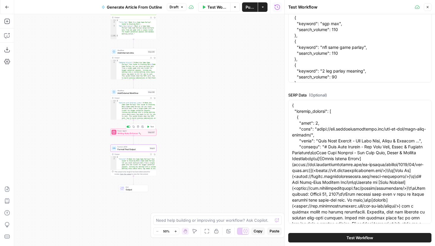
click at [151, 126] on span "Test" at bounding box center [152, 126] width 4 height 3
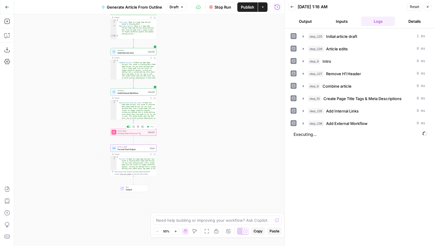
click at [147, 134] on div "Power Agent Writing Rules Enforcer 🔨 Step 237 Copy step Delete step Add Note Te…" at bounding box center [133, 132] width 43 height 5
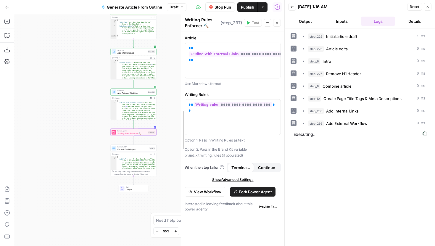
drag, startPoint x: 72, startPoint y: 80, endPoint x: 181, endPoint y: 85, distance: 109.8
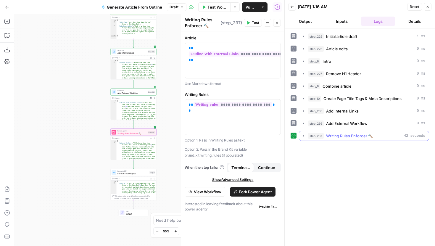
click at [303, 138] on button "step_237 Writing Rules Enforcer 🔨 42 seconds" at bounding box center [364, 135] width 130 height 9
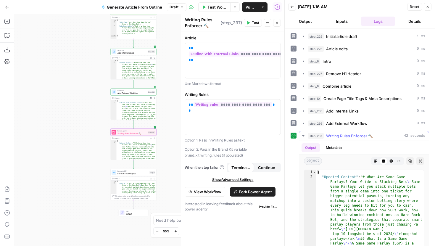
click at [373, 159] on button "Markdown" at bounding box center [376, 161] width 8 height 8
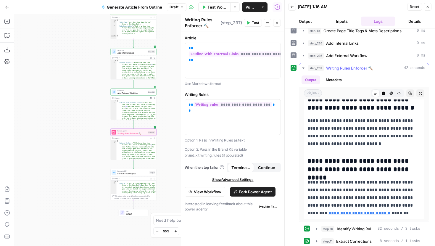
scroll to position [2852, 0]
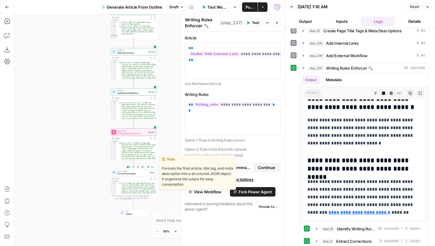
click at [149, 167] on icon "button" at bounding box center [148, 167] width 2 height 2
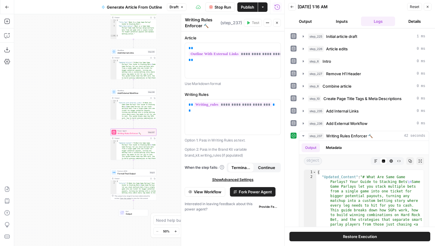
click at [276, 24] on icon "button" at bounding box center [277, 23] width 4 height 4
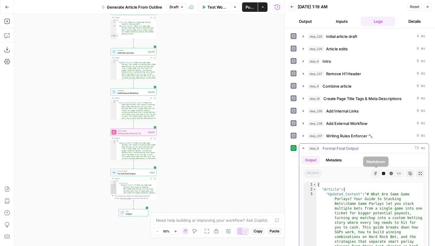
click at [377, 172] on icon "button" at bounding box center [376, 174] width 4 height 4
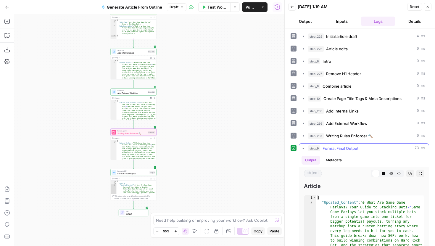
scroll to position [33, 0]
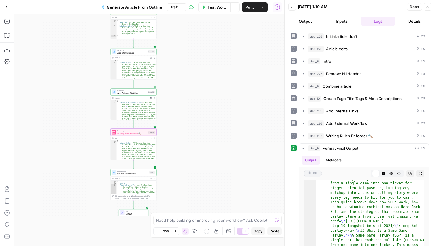
click at [143, 133] on span "Writing Rules Enforcer 🔨" at bounding box center [131, 133] width 29 height 3
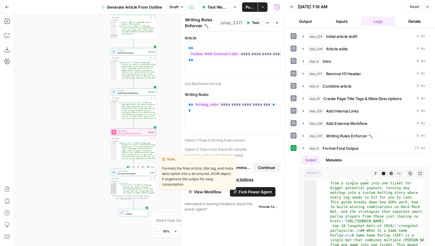
click at [143, 175] on div "Format JSON Format Final Output Step 9 Copy step Delete step Edit Note Test" at bounding box center [134, 172] width 46 height 7
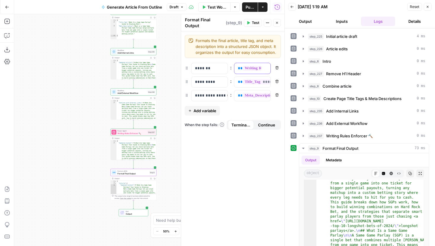
click at [255, 65] on div "**********" at bounding box center [247, 68] width 27 height 11
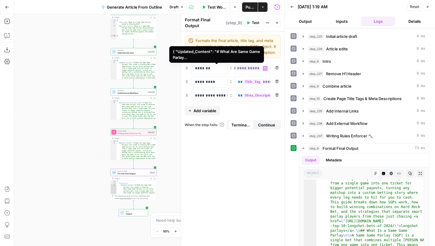
click at [255, 69] on span "**********" at bounding box center [219, 68] width 84 height 5
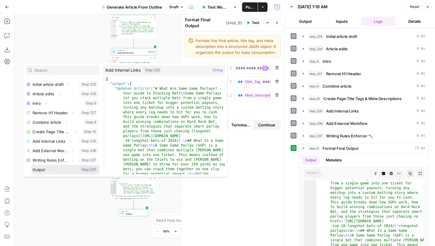
click at [49, 169] on icon "button" at bounding box center [50, 170] width 4 height 4
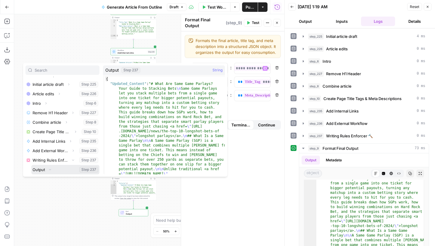
scroll to position [82, 0]
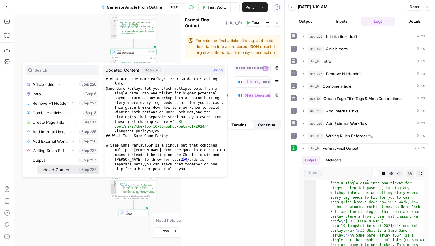
click at [57, 170] on button "Select variable Updated_Content" at bounding box center [68, 169] width 62 height 9
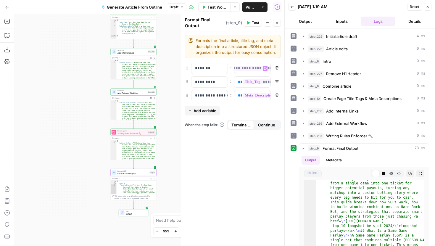
click at [254, 22] on span "Test" at bounding box center [255, 22] width 7 height 5
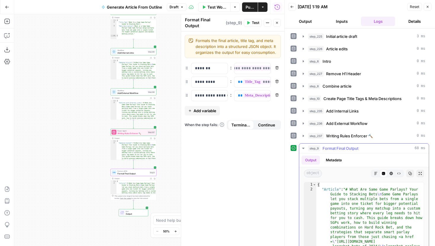
click at [376, 177] on button "Markdown" at bounding box center [376, 173] width 8 height 8
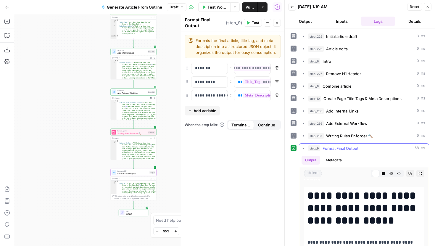
scroll to position [0, 0]
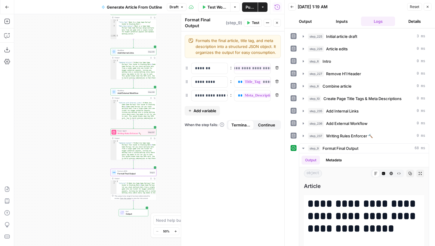
click at [278, 20] on button "Close" at bounding box center [277, 23] width 8 height 8
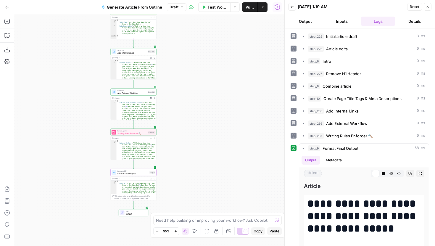
click at [251, 4] on span "Publish" at bounding box center [249, 7] width 9 height 6
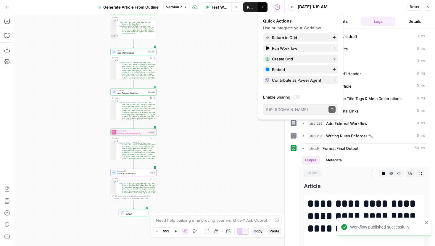
click at [4, 10] on button "Go Back" at bounding box center [7, 7] width 11 height 11
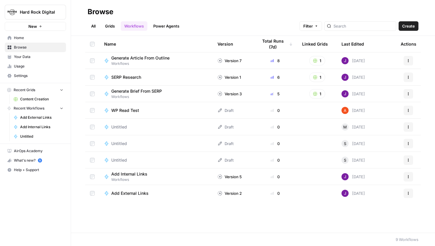
click at [111, 24] on link "Grids" at bounding box center [109, 25] width 17 height 9
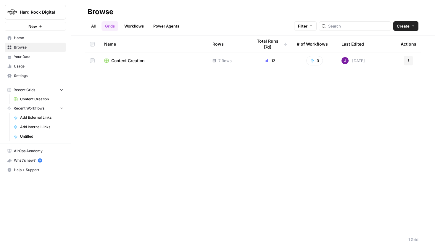
click at [126, 59] on span "Content Creation" at bounding box center [127, 61] width 33 height 6
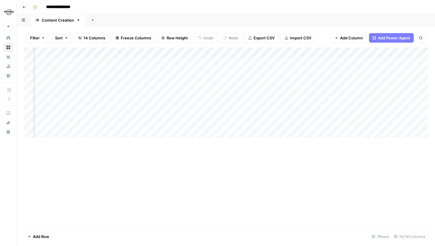
scroll to position [0, 420]
click at [231, 60] on div "Add Column" at bounding box center [226, 92] width 404 height 90
click at [229, 72] on div "Add Column" at bounding box center [226, 92] width 404 height 90
click at [229, 80] on div "Add Column" at bounding box center [226, 92] width 404 height 90
click at [230, 91] on div "Add Column" at bounding box center [226, 92] width 404 height 90
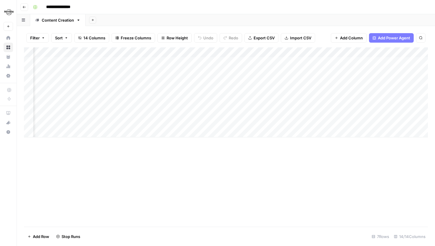
scroll to position [0, 126]
